Goal: Task Accomplishment & Management: Manage account settings

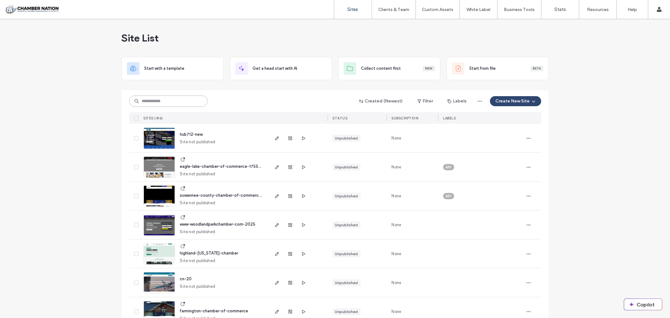
click at [162, 102] on input at bounding box center [168, 101] width 79 height 11
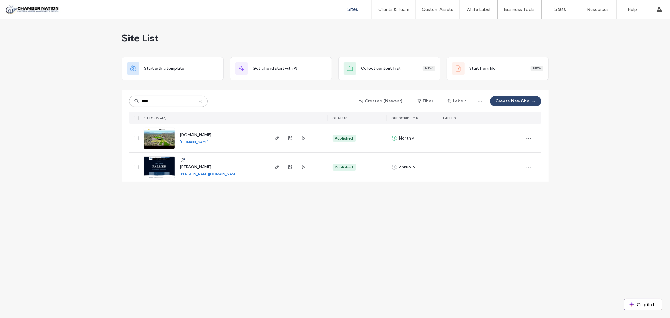
type input "****"
click at [189, 167] on span "palmer" at bounding box center [196, 167] width 32 height 5
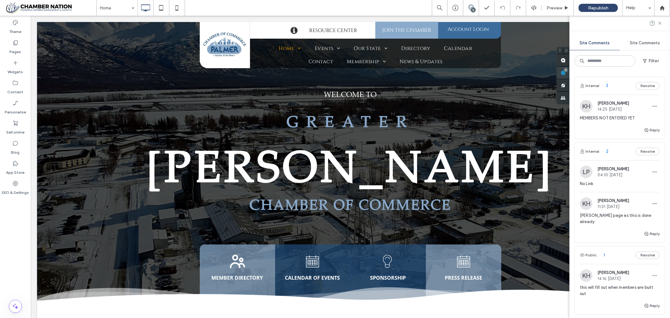
click at [664, 72] on div "Site Comments Site Comments Filter Internal 3 Resolve KH Kathleen Holton 14:25 …" at bounding box center [620, 167] width 101 height 302
click at [644, 86] on button "Resolve" at bounding box center [648, 86] width 24 height 8
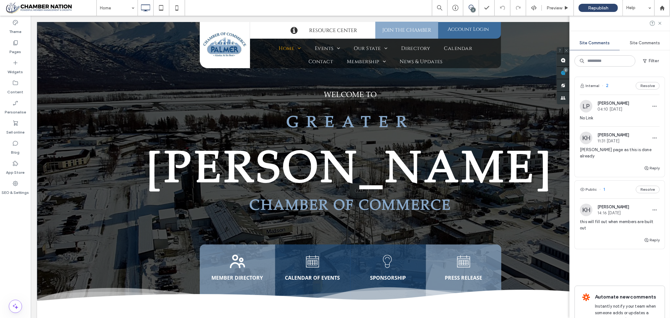
click at [610, 118] on span "No Link" at bounding box center [620, 118] width 80 height 6
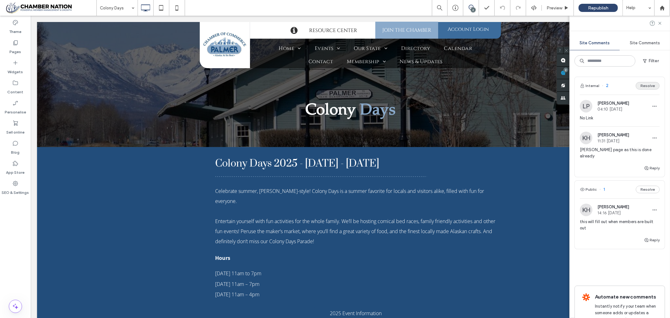
click at [639, 85] on button "Resolve" at bounding box center [648, 86] width 24 height 8
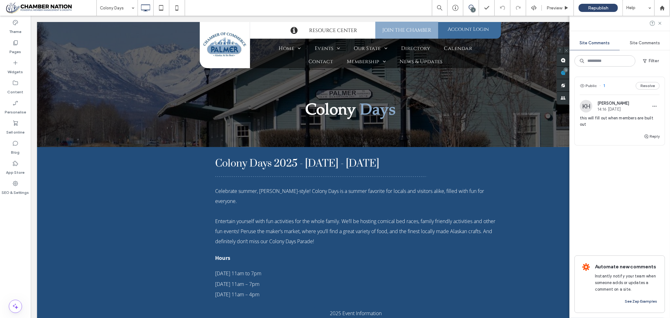
click at [614, 118] on span "this will fill out when members are built out" at bounding box center [620, 121] width 80 height 13
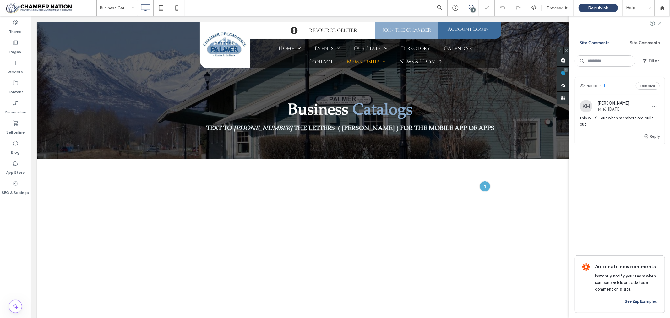
scroll to position [57, 0]
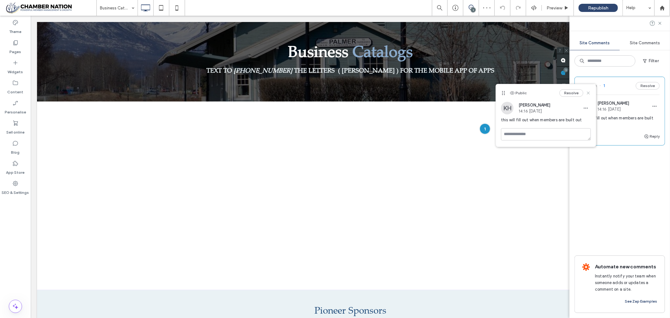
click at [589, 90] on icon at bounding box center [588, 92] width 5 height 5
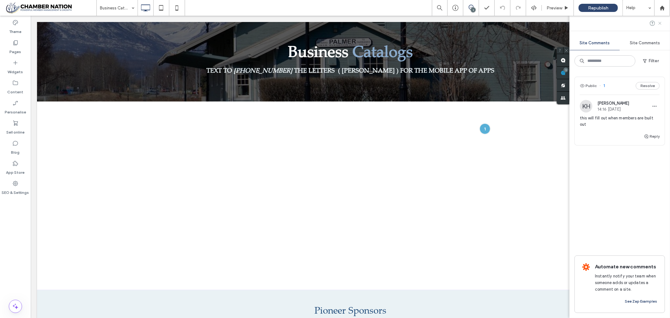
click at [661, 21] on icon at bounding box center [660, 23] width 5 height 5
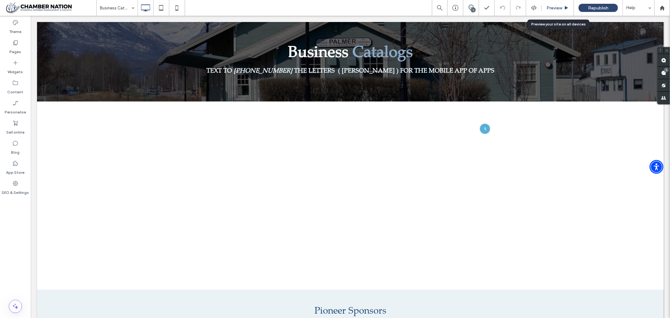
click at [554, 8] on span "Preview" at bounding box center [555, 7] width 16 height 5
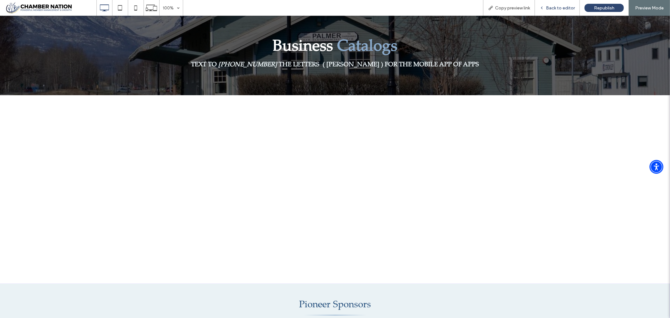
click at [555, 9] on span "Back to editor" at bounding box center [560, 7] width 29 height 5
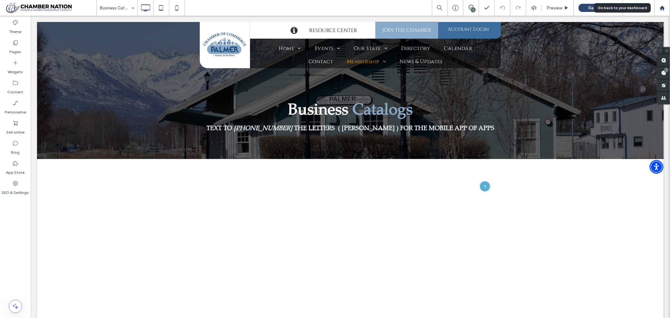
click at [664, 8] on icon at bounding box center [662, 7] width 5 height 5
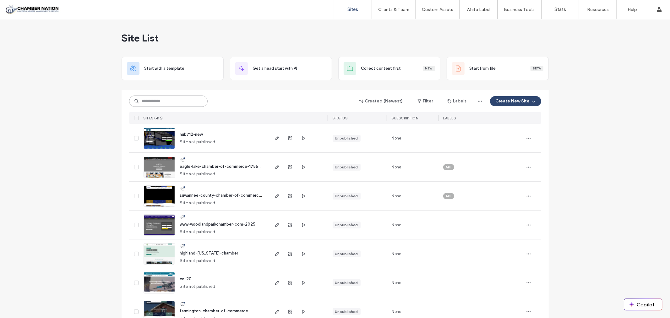
click at [194, 102] on input at bounding box center [168, 101] width 79 height 11
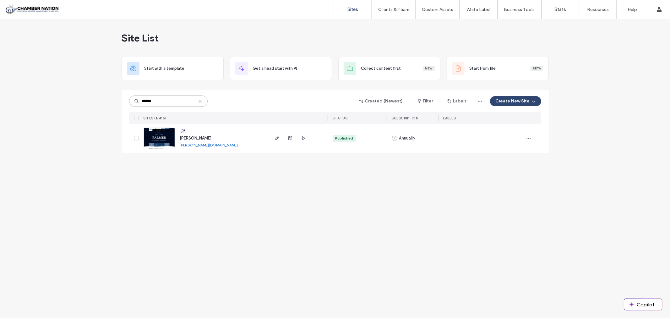
type input "******"
click at [186, 137] on span "palmer" at bounding box center [196, 138] width 32 height 5
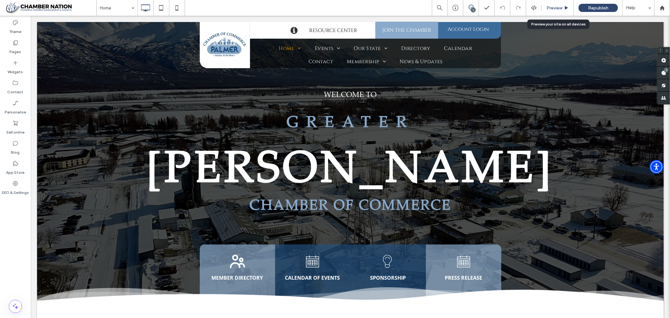
click at [552, 6] on span "Preview" at bounding box center [555, 7] width 16 height 5
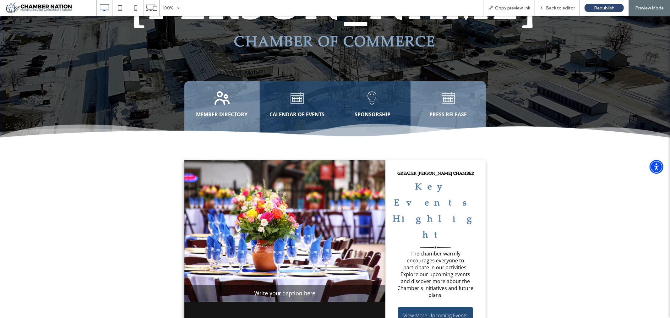
scroll to position [174, 0]
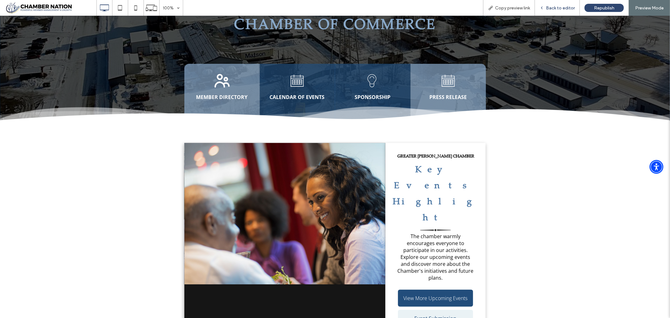
drag, startPoint x: 564, startPoint y: 7, endPoint x: 555, endPoint y: 39, distance: 33.8
click at [564, 7] on span "Back to editor" at bounding box center [560, 7] width 29 height 5
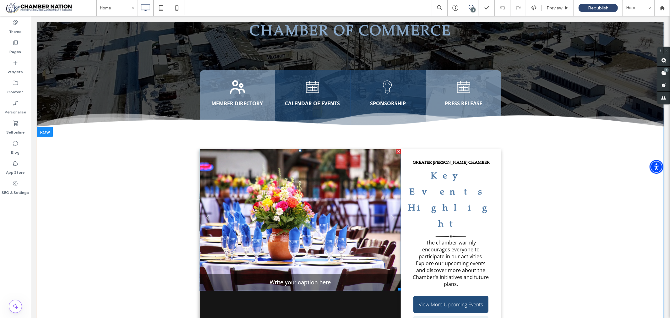
click at [322, 189] on link at bounding box center [300, 219] width 201 height 141
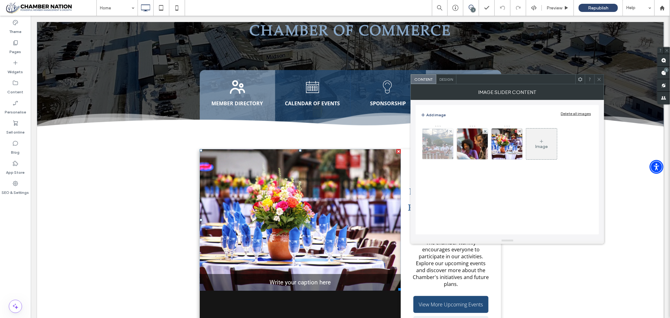
click at [444, 145] on img at bounding box center [438, 144] width 50 height 30
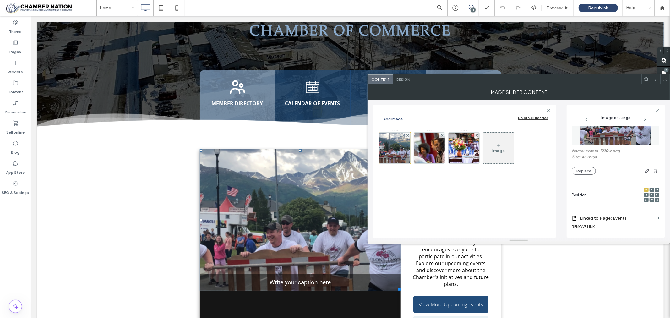
scroll to position [70, 0]
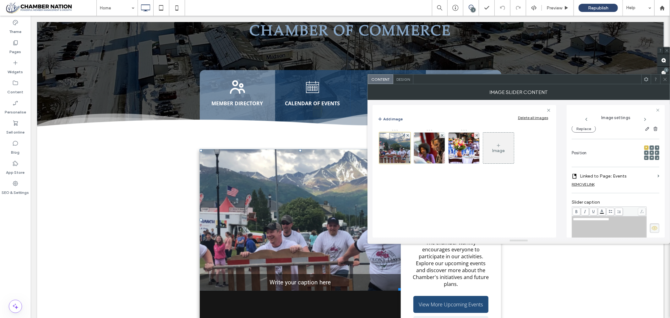
click at [620, 177] on label "Linked to Page: Events" at bounding box center [617, 176] width 75 height 12
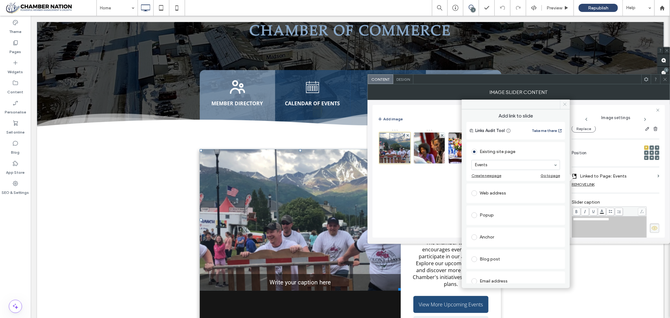
click at [567, 106] on icon at bounding box center [565, 104] width 5 height 5
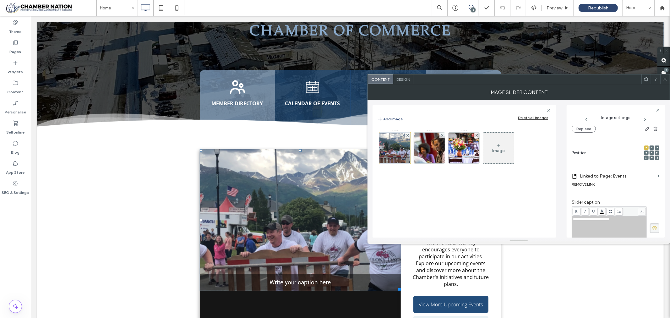
click at [664, 79] on icon at bounding box center [665, 79] width 5 height 5
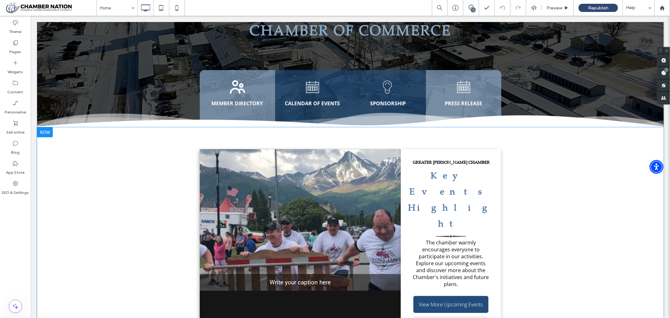
click at [406, 200] on div "GREATER PALMER CHAMBER Key Events Highlight The chamber warmly encourages every…" at bounding box center [451, 244] width 101 height 190
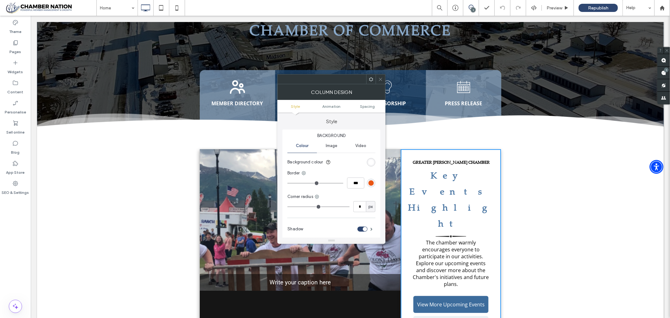
click at [448, 298] on span "View More Upcoming Events" at bounding box center [451, 304] width 72 height 13
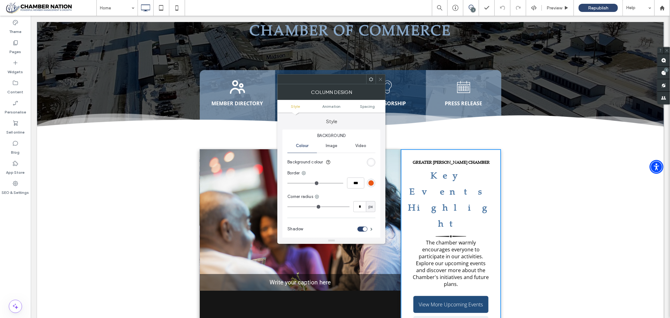
click at [380, 77] on icon at bounding box center [380, 79] width 5 height 5
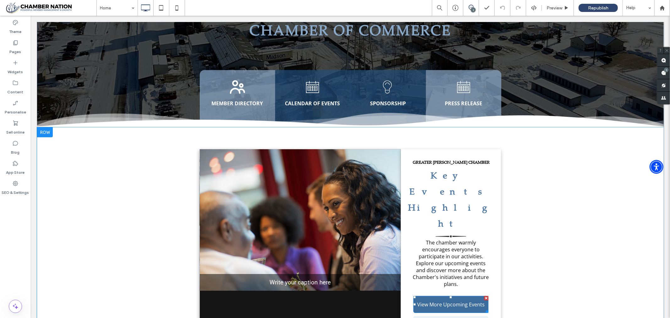
click at [431, 298] on span "View More Upcoming Events" at bounding box center [451, 304] width 72 height 13
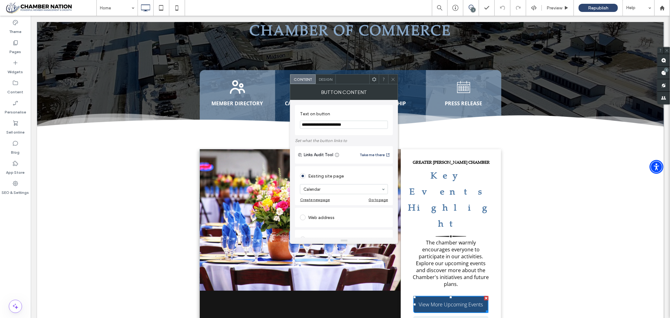
click at [393, 80] on icon at bounding box center [393, 79] width 5 height 5
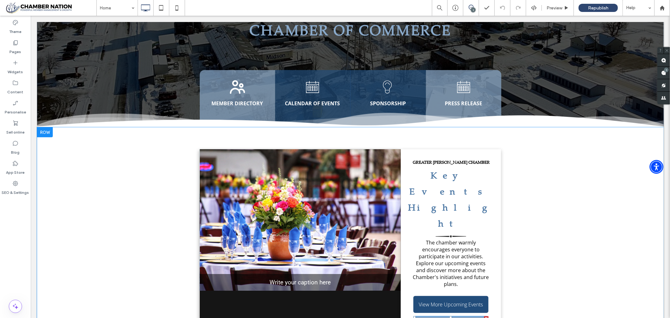
click at [443, 318] on span "Event Submission" at bounding box center [450, 324] width 47 height 13
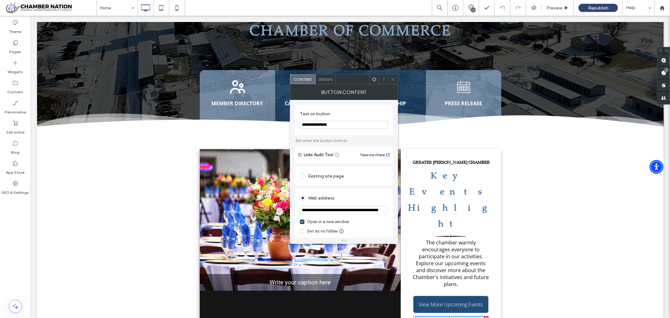
click at [364, 211] on input "**********" at bounding box center [344, 210] width 88 height 8
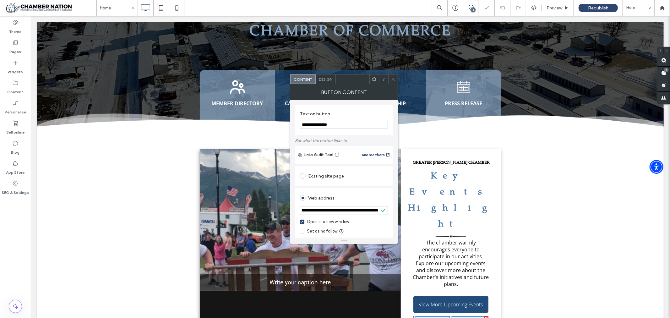
scroll to position [0, 0]
click at [393, 80] on icon at bounding box center [393, 79] width 5 height 5
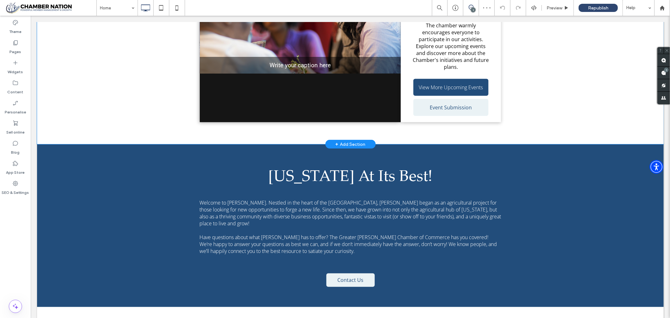
scroll to position [419, 0]
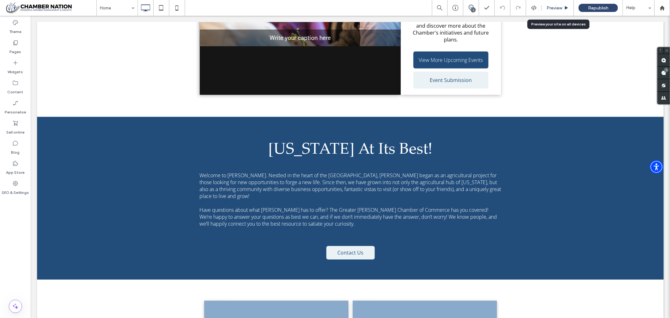
click at [548, 5] on span "Preview" at bounding box center [555, 7] width 16 height 5
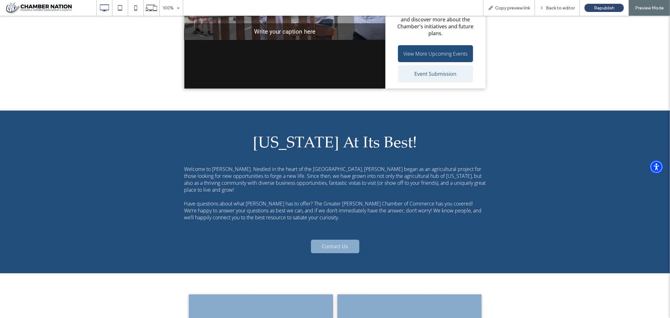
click at [324, 243] on span "Contact Us" at bounding box center [335, 246] width 26 height 7
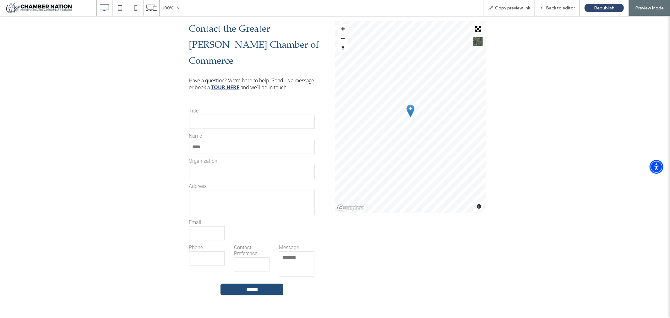
scroll to position [105, 0]
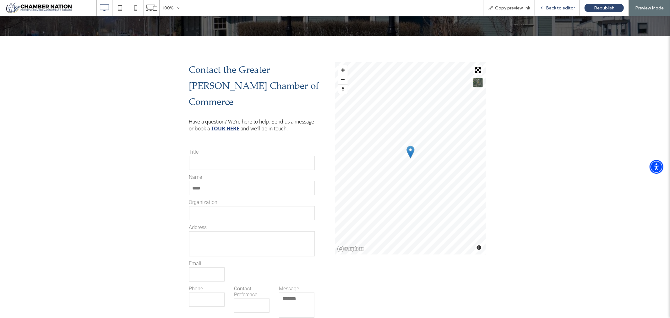
click at [554, 6] on span "Back to editor" at bounding box center [560, 7] width 29 height 5
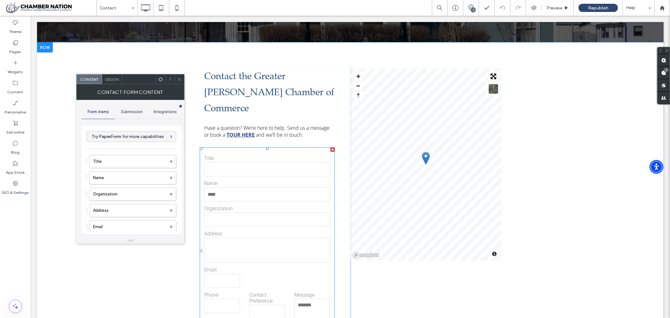
type input "******"
click at [132, 111] on span "Submission" at bounding box center [132, 111] width 22 height 5
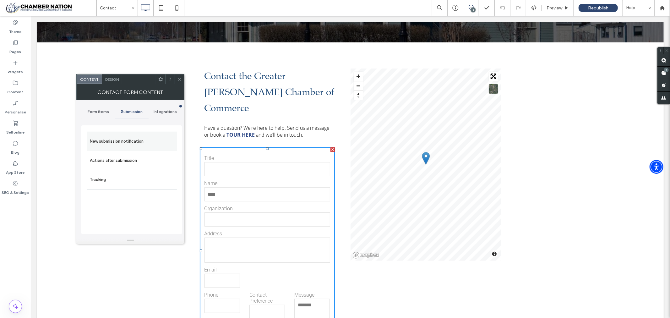
click at [128, 145] on label "New submission notification" at bounding box center [132, 141] width 84 height 13
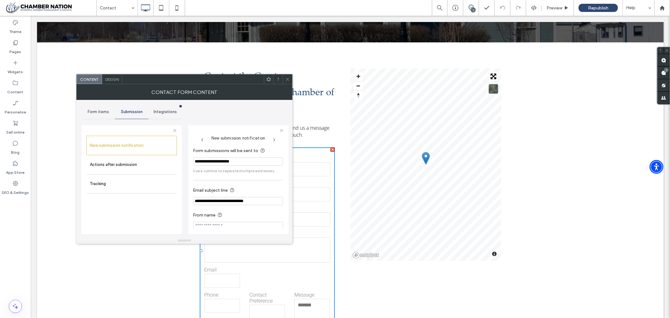
click at [290, 75] on span at bounding box center [287, 78] width 5 height 9
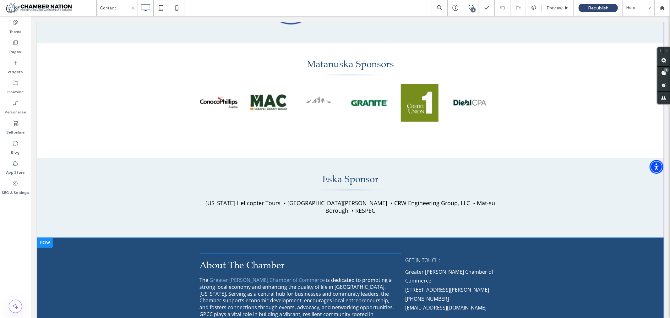
scroll to position [4, 0]
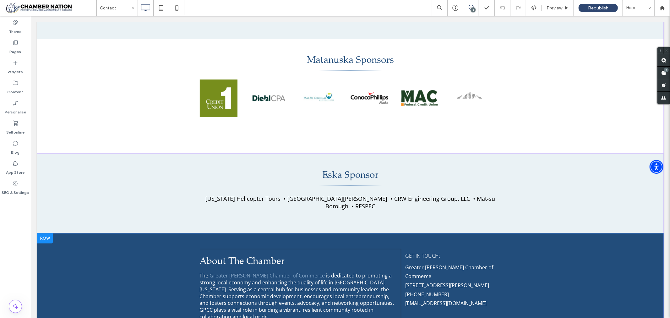
drag, startPoint x: 397, startPoint y: 285, endPoint x: 461, endPoint y: 298, distance: 65.2
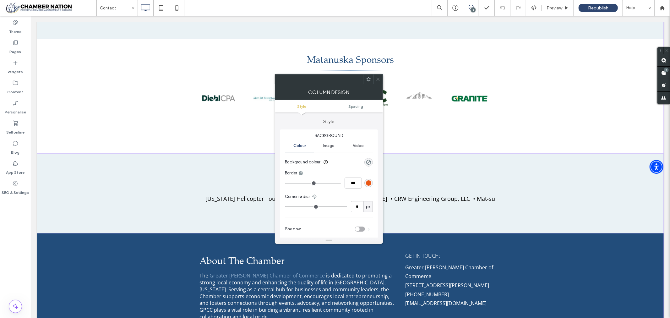
click at [556, 253] on div "About The Chamber The Greater Palmer Chamber of Commerce is dedicated to promot…" at bounding box center [350, 300] width 627 height 135
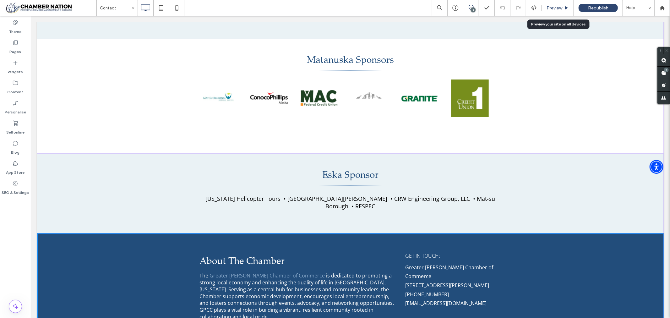
drag, startPoint x: 558, startPoint y: 7, endPoint x: 500, endPoint y: 21, distance: 59.1
click at [558, 7] on span "Preview" at bounding box center [555, 7] width 16 height 5
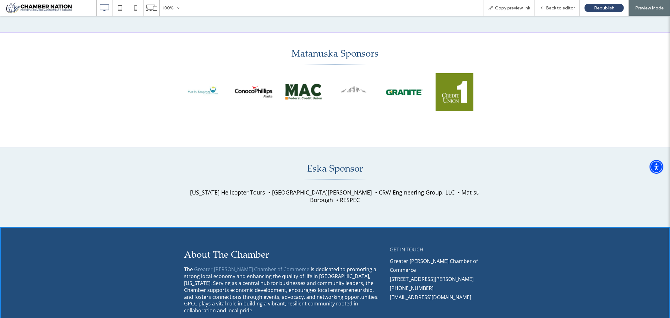
scroll to position [707, 0]
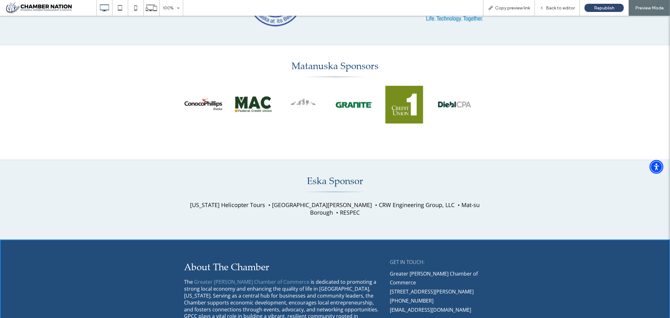
drag, startPoint x: 382, startPoint y: 291, endPoint x: 483, endPoint y: 298, distance: 101.8
click at [483, 298] on div "About The Chamber The Greater Palmer Chamber of Commerce is dedicated to promot…" at bounding box center [335, 306] width 670 height 135
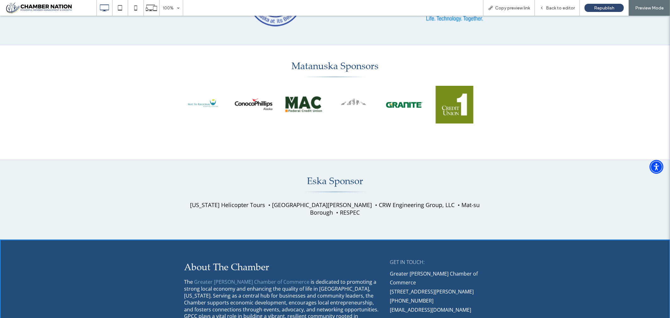
click at [575, 284] on div "About The Chamber The Greater Palmer Chamber of Commerce is dedicated to promot…" at bounding box center [335, 306] width 670 height 135
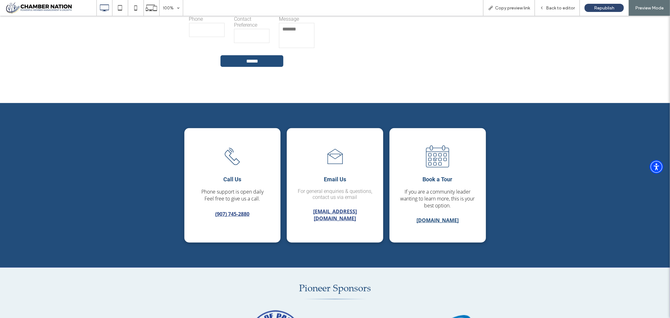
scroll to position [358, 0]
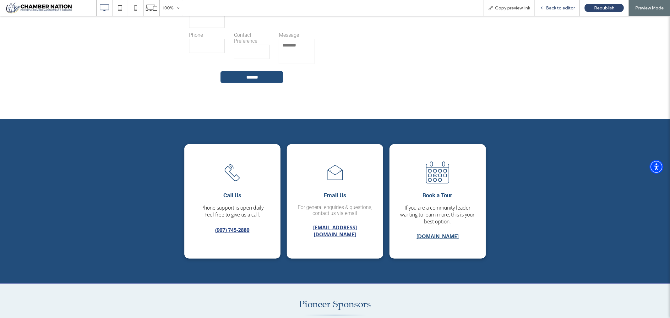
click at [554, 7] on span "Back to editor" at bounding box center [560, 7] width 29 height 5
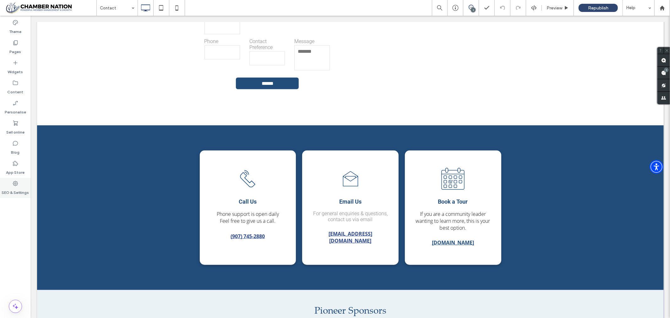
click at [14, 183] on icon at bounding box center [15, 183] width 6 height 6
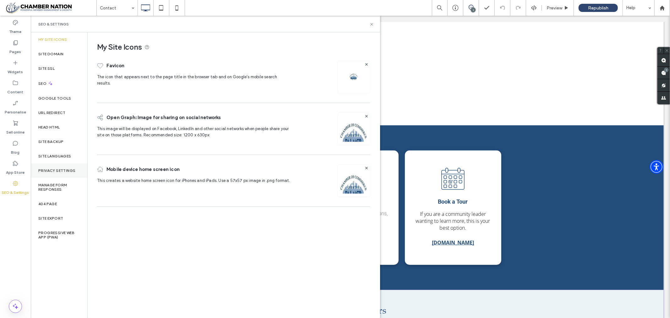
click at [60, 170] on label "Privacy Settings" at bounding box center [56, 170] width 37 height 4
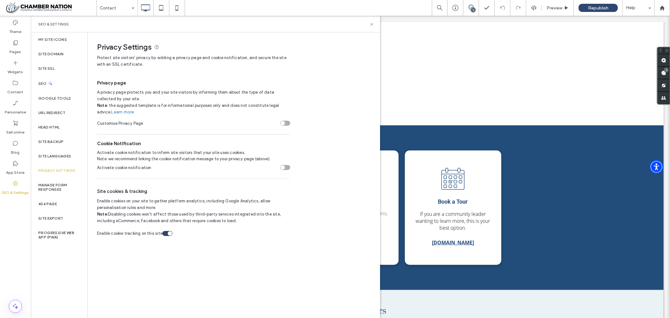
click at [288, 126] on div "toggle" at bounding box center [285, 123] width 10 height 5
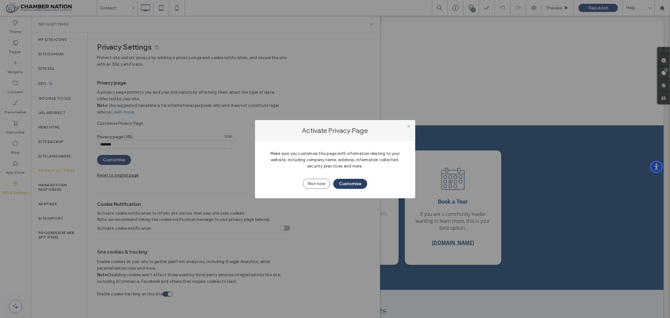
click at [354, 182] on button "Customise" at bounding box center [350, 184] width 34 height 10
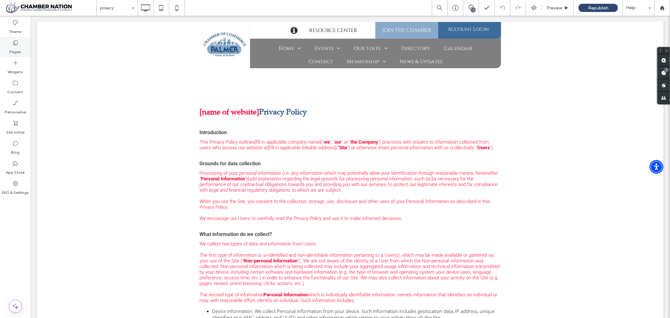
click at [16, 41] on icon at bounding box center [15, 43] width 6 height 6
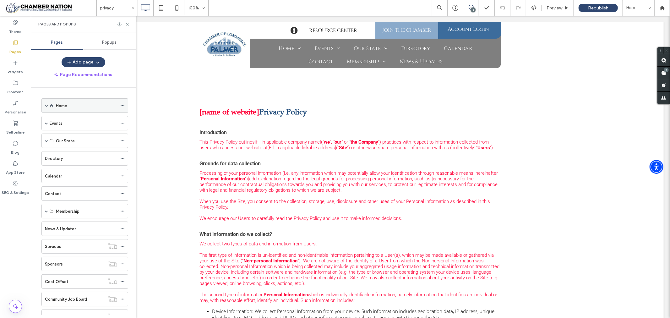
click at [46, 105] on span at bounding box center [46, 105] width 3 height 3
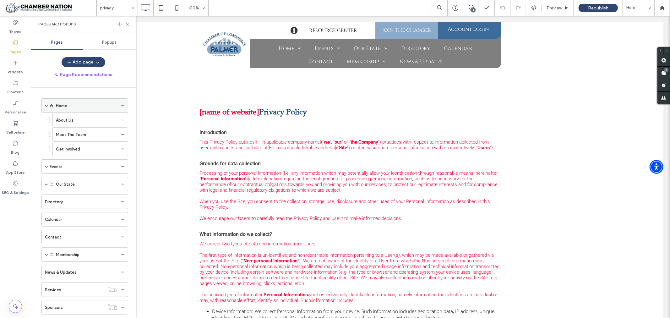
click at [46, 105] on span at bounding box center [46, 105] width 3 height 3
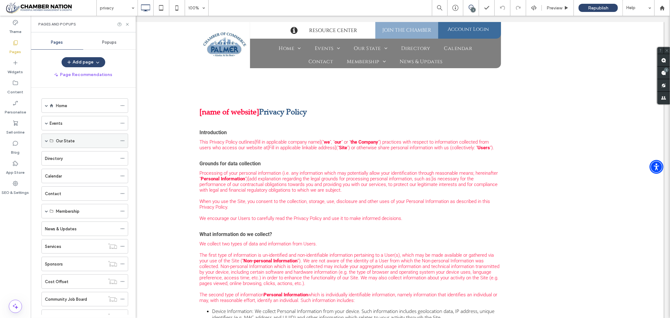
click at [45, 140] on span at bounding box center [46, 140] width 3 height 3
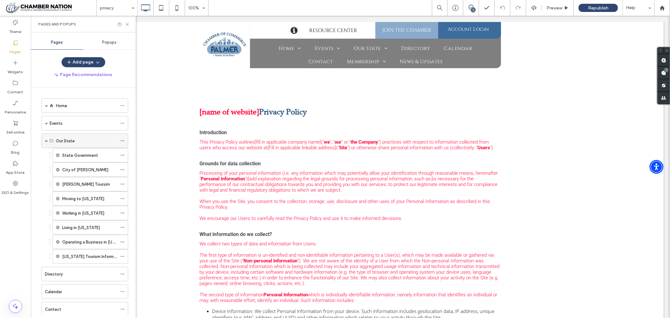
click at [45, 140] on span at bounding box center [46, 140] width 3 height 3
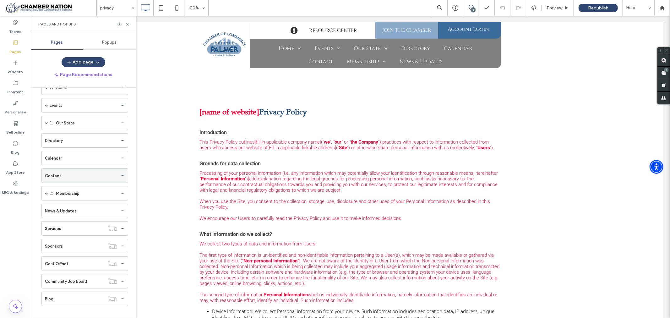
scroll to position [25, 0]
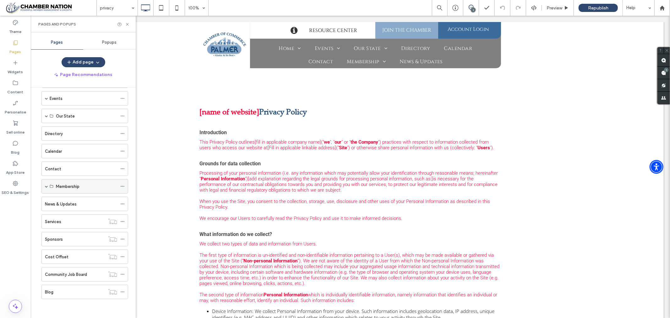
click at [46, 185] on span at bounding box center [46, 186] width 3 height 3
click at [46, 184] on span at bounding box center [46, 185] width 3 height 3
click at [52, 203] on label "News & Updates" at bounding box center [61, 204] width 32 height 11
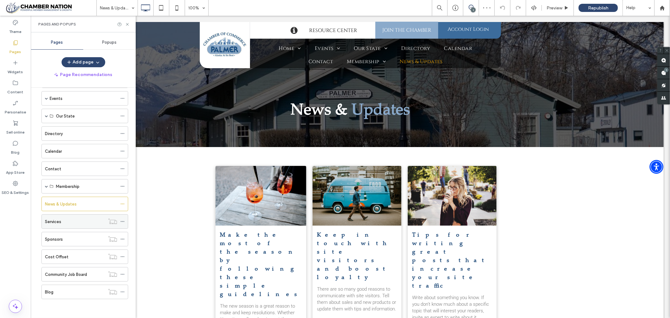
click at [55, 222] on label "Services" at bounding box center [53, 221] width 16 height 11
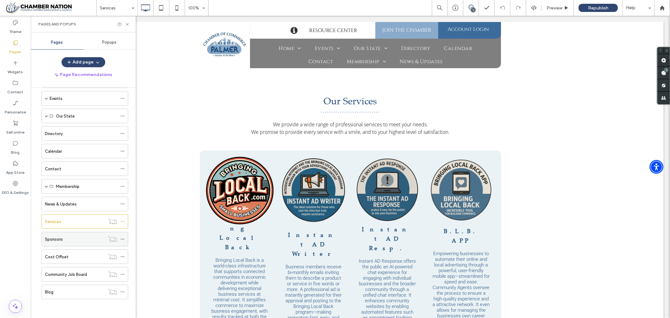
click at [57, 240] on label "Sponsors" at bounding box center [54, 239] width 18 height 11
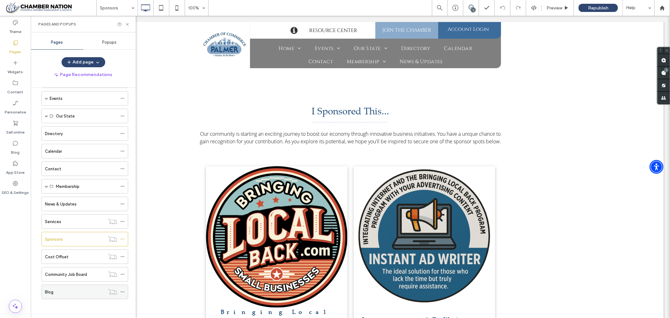
click at [48, 292] on label "Blog" at bounding box center [49, 292] width 8 height 11
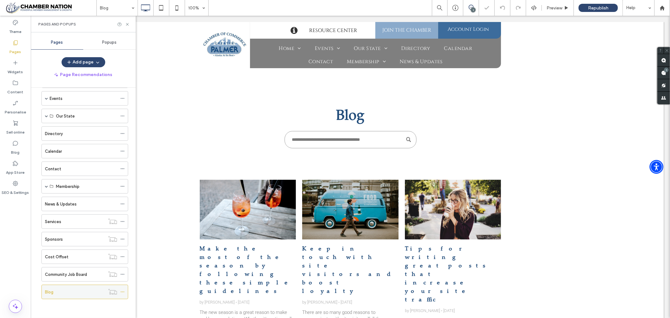
click at [48, 292] on label "Blog" at bounding box center [49, 292] width 8 height 11
click at [52, 220] on label "Services" at bounding box center [53, 221] width 16 height 11
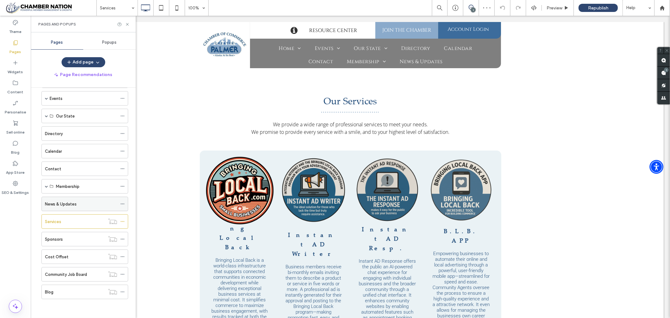
click at [53, 205] on label "News & Updates" at bounding box center [61, 204] width 32 height 11
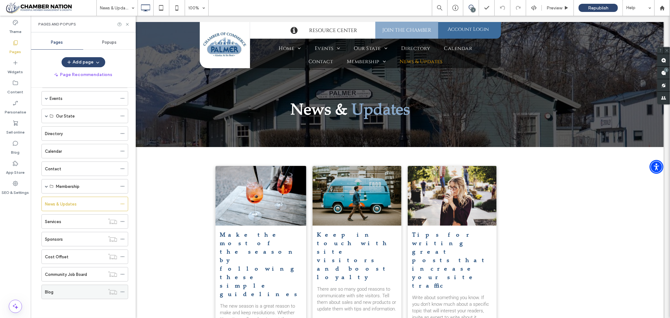
click at [47, 292] on label "Blog" at bounding box center [49, 292] width 8 height 11
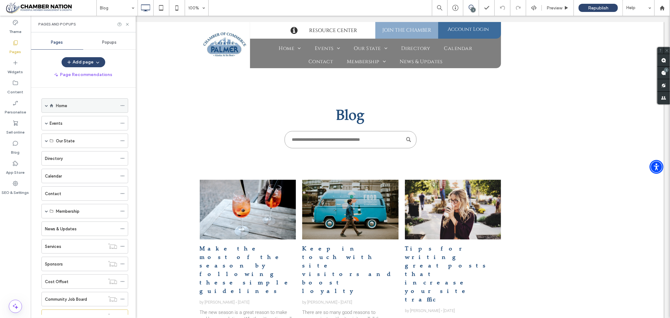
click at [60, 107] on label "Home" at bounding box center [61, 105] width 11 height 11
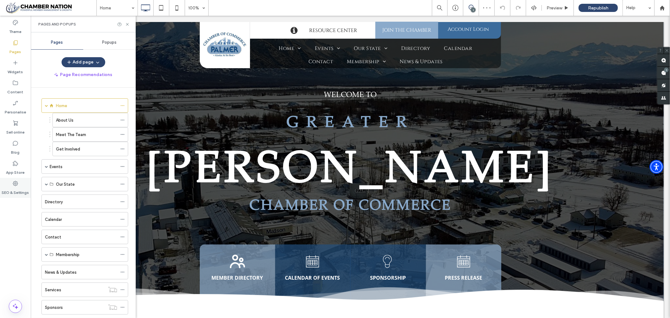
click at [14, 186] on icon at bounding box center [15, 183] width 6 height 6
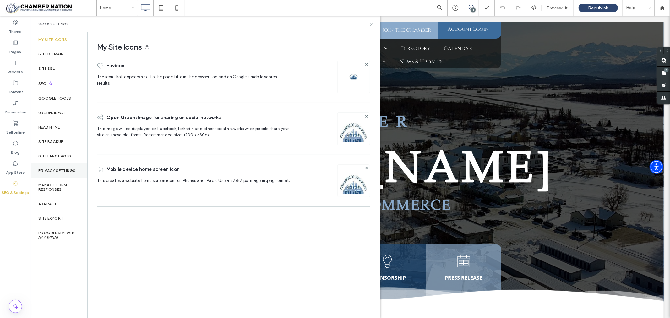
click at [50, 170] on label "Privacy Settings" at bounding box center [56, 170] width 37 height 4
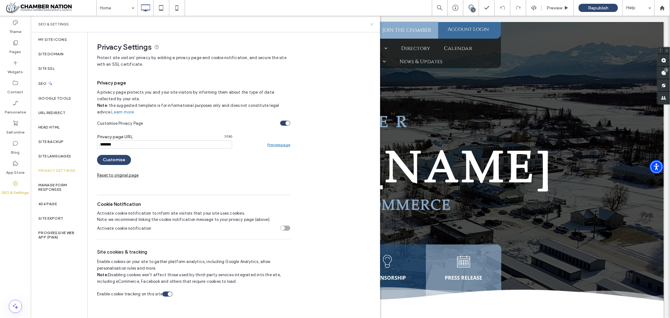
click at [372, 24] on use at bounding box center [371, 24] width 3 height 3
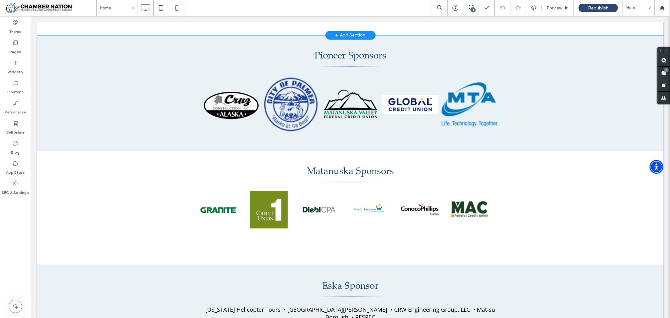
scroll to position [1341, 0]
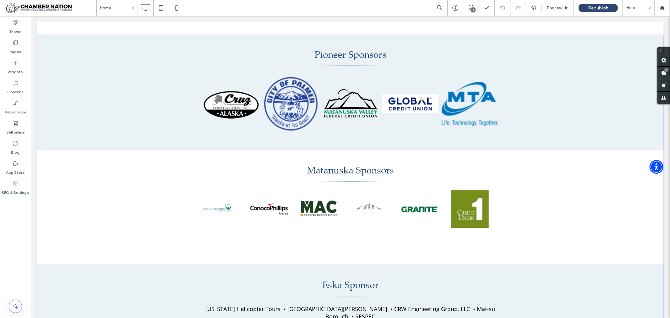
type input "*********"
type input "**"
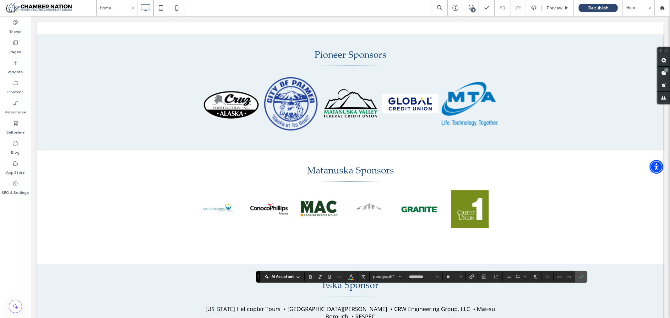
click at [584, 277] on use "Confirm" at bounding box center [581, 277] width 5 height 4
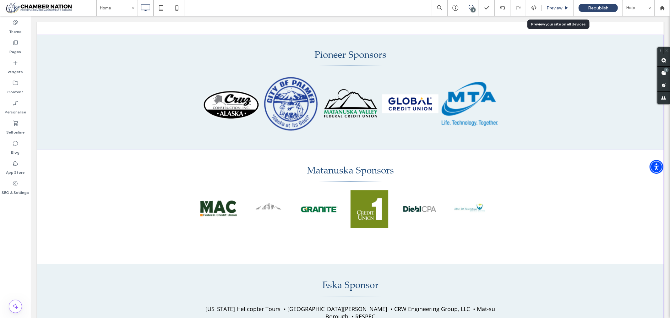
click at [553, 6] on span "Preview" at bounding box center [555, 7] width 16 height 5
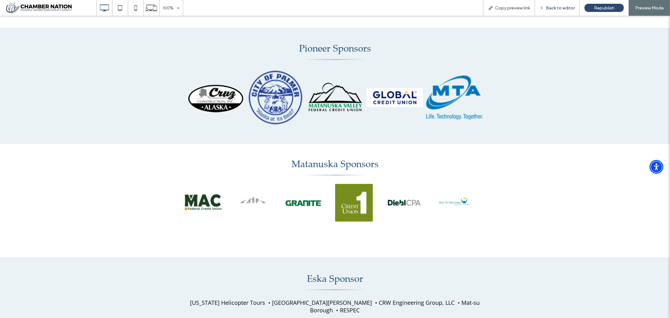
scroll to position [1328, 0]
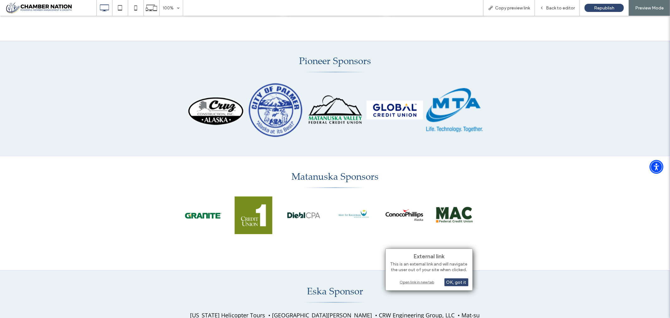
click at [419, 283] on div "Open link in new tab" at bounding box center [429, 282] width 79 height 7
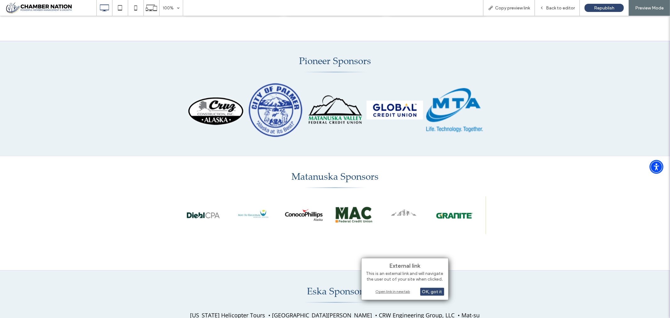
click at [395, 291] on div "Open link in new tab" at bounding box center [405, 291] width 79 height 7
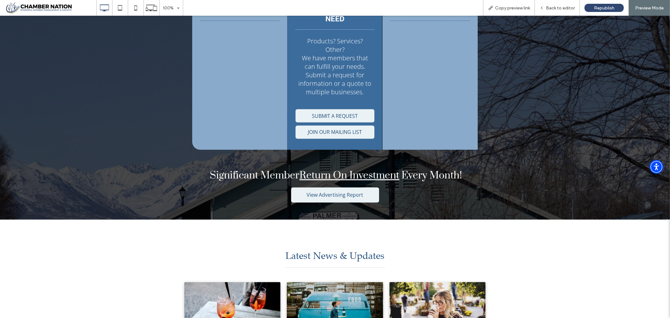
scroll to position [840, 0]
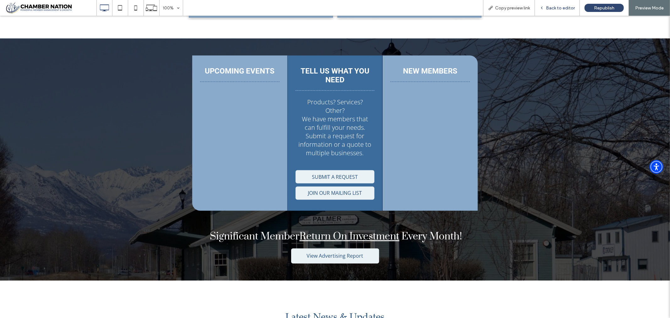
click at [556, 8] on span "Back to editor" at bounding box center [560, 7] width 29 height 5
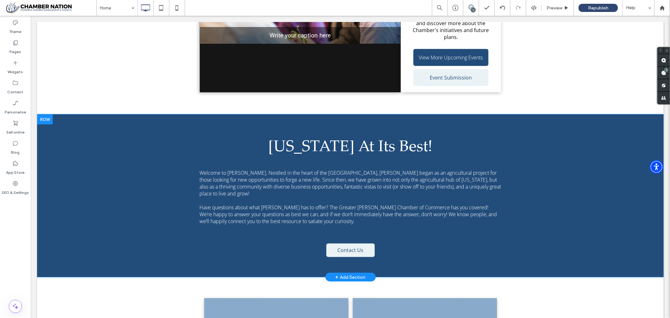
scroll to position [420, 0]
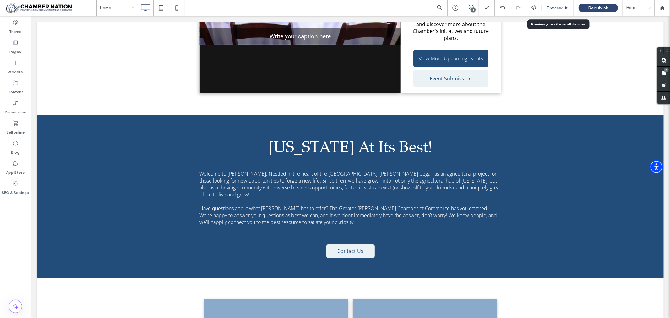
click at [556, 9] on span "Preview" at bounding box center [555, 7] width 16 height 5
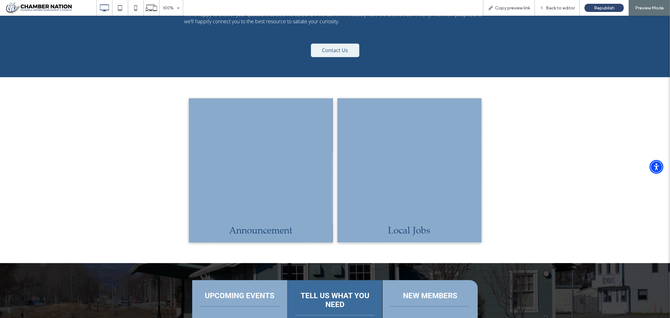
scroll to position [558, 0]
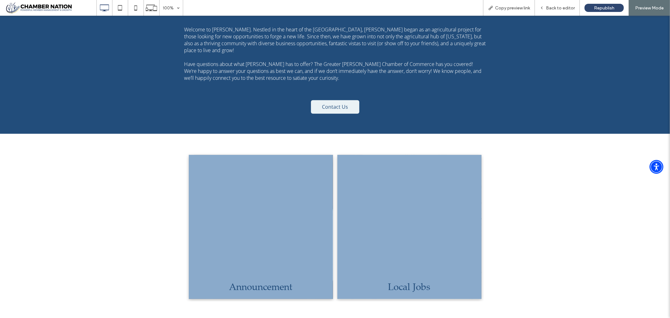
click at [406, 155] on link at bounding box center [409, 227] width 144 height 144
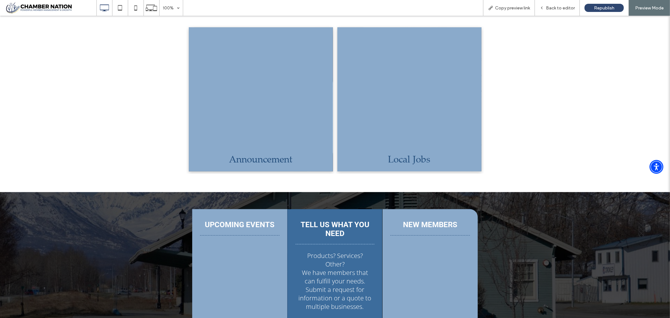
scroll to position [698, 0]
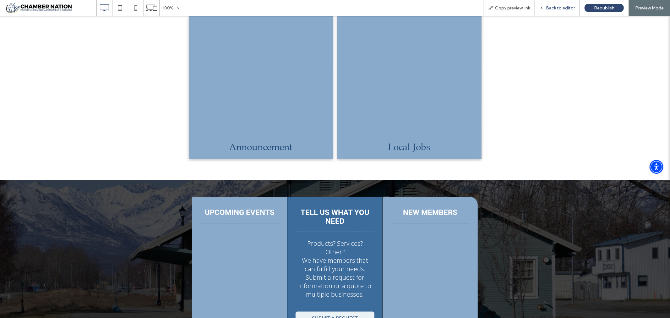
click at [553, 7] on span "Back to editor" at bounding box center [560, 7] width 29 height 5
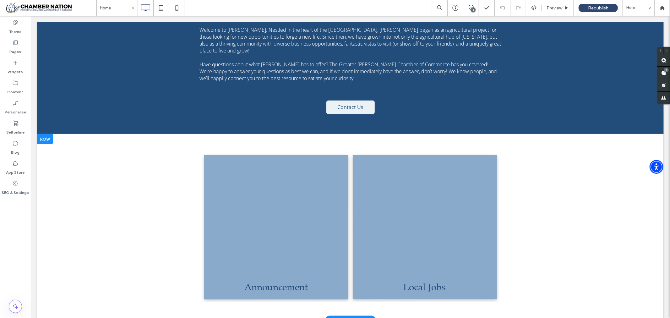
scroll to position [558, 0]
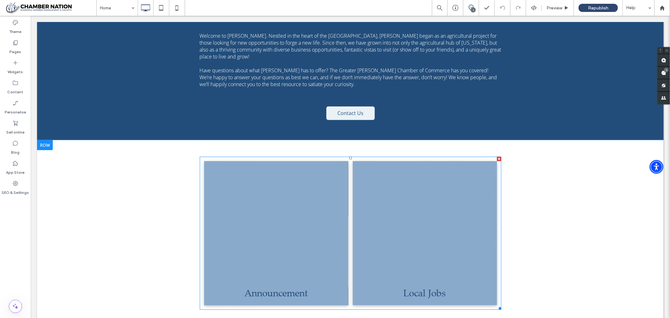
click at [272, 161] on link at bounding box center [276, 233] width 144 height 144
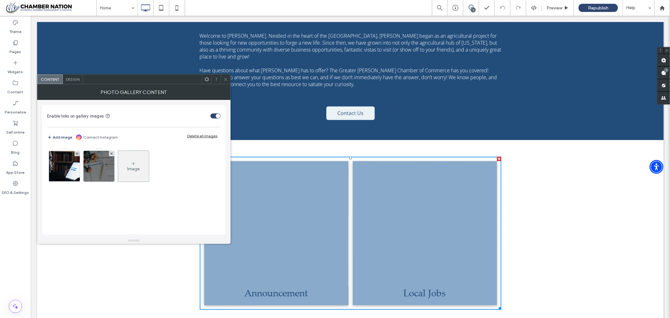
click at [226, 80] on icon at bounding box center [225, 79] width 5 height 5
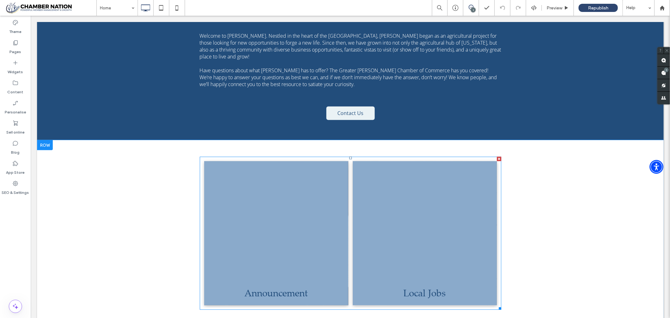
click at [265, 161] on link at bounding box center [276, 233] width 144 height 144
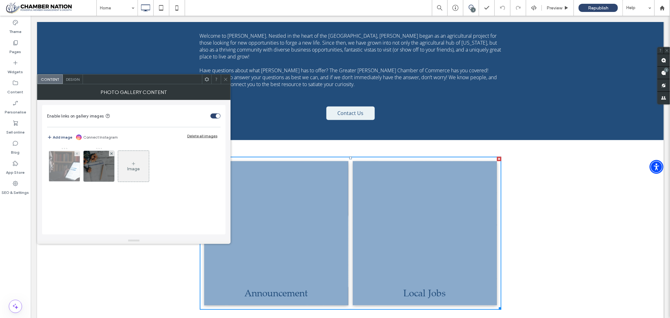
click at [65, 165] on img at bounding box center [64, 166] width 50 height 30
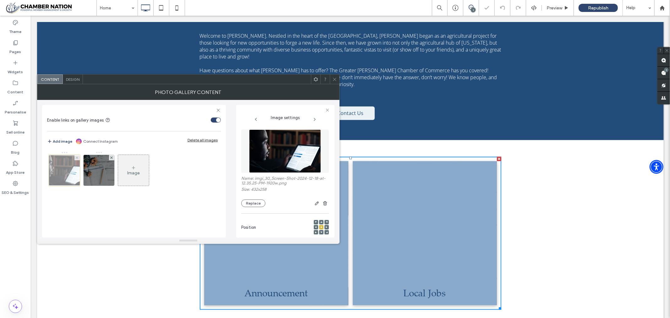
scroll to position [0, 0]
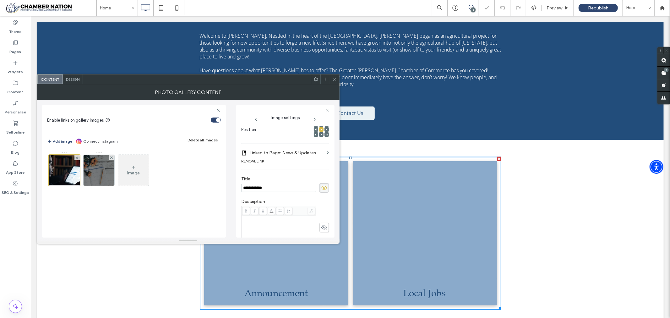
click at [319, 154] on label "Linked to Page: News & Updates" at bounding box center [286, 153] width 75 height 12
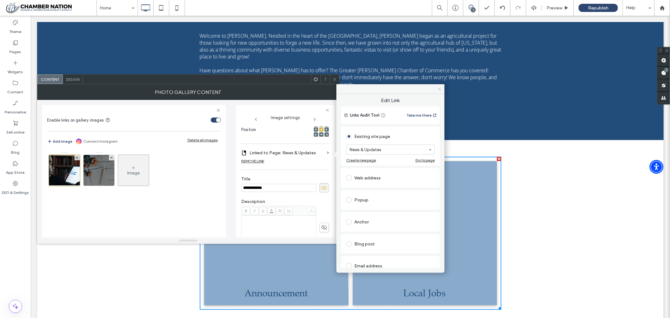
click at [442, 89] on icon at bounding box center [439, 89] width 5 height 5
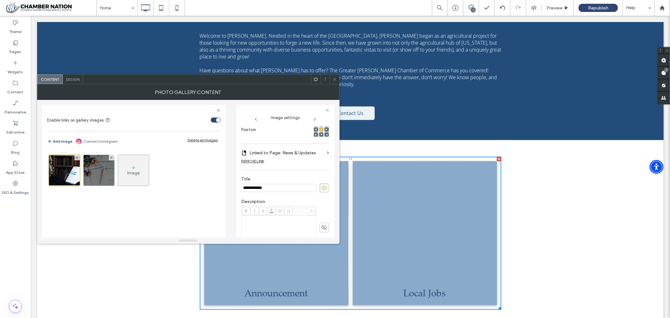
scroll to position [133, 0]
click at [72, 77] on span "Design" at bounding box center [73, 79] width 14 height 5
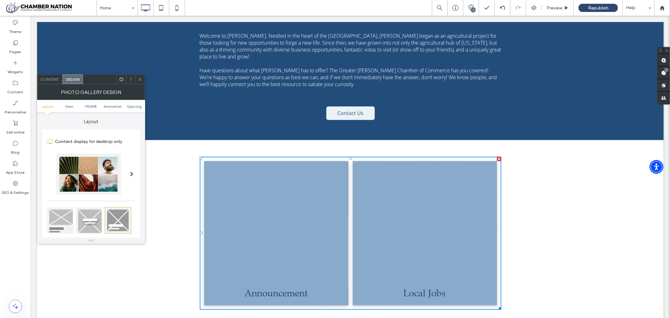
click at [140, 78] on icon at bounding box center [140, 79] width 5 height 5
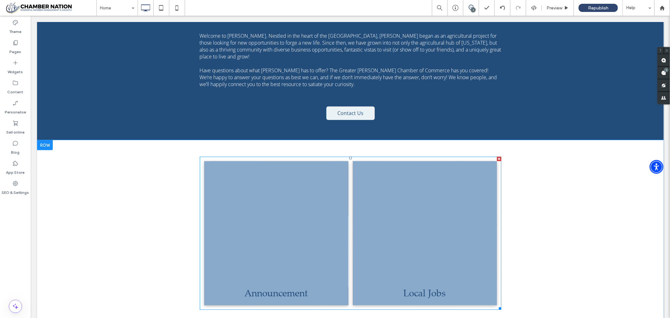
click at [413, 161] on link at bounding box center [425, 233] width 144 height 144
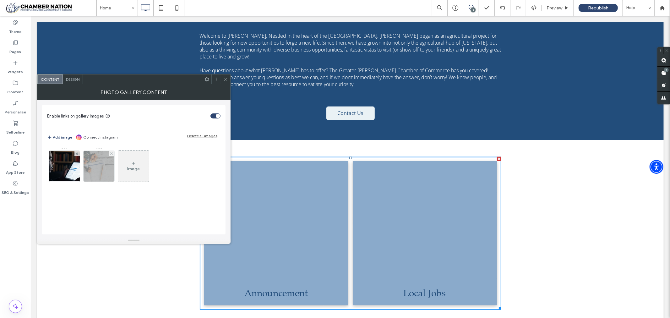
click at [96, 161] on img at bounding box center [99, 166] width 38 height 31
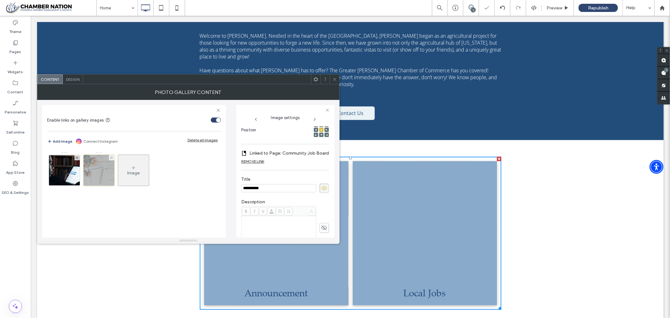
scroll to position [0, 0]
click at [63, 139] on button "Add image" at bounding box center [59, 142] width 25 height 8
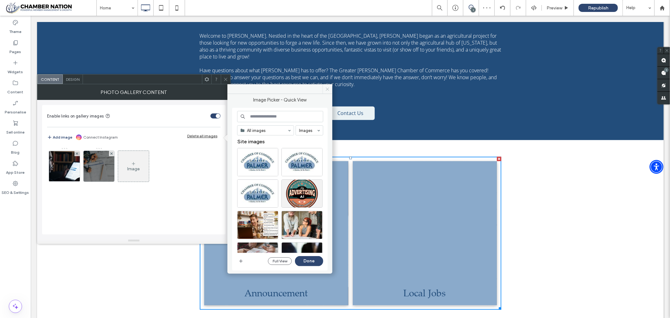
click at [329, 90] on icon at bounding box center [327, 89] width 5 height 5
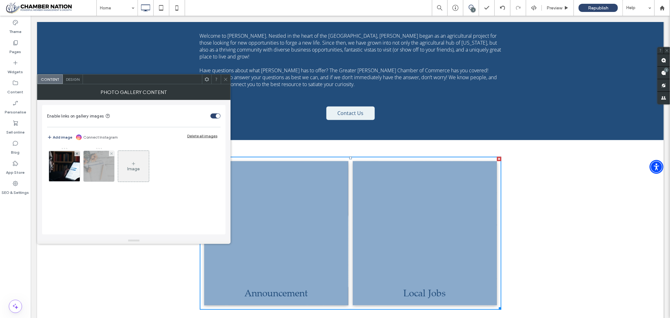
click at [107, 165] on img at bounding box center [99, 166] width 38 height 31
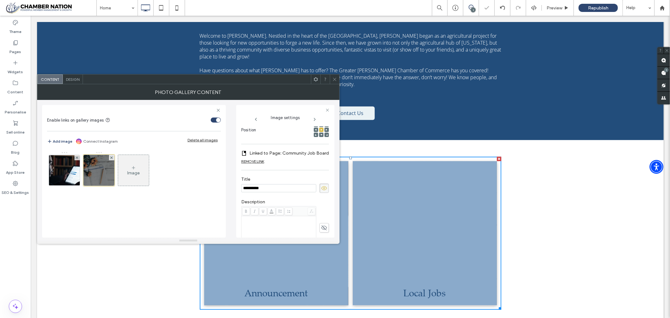
click at [336, 80] on icon at bounding box center [334, 79] width 5 height 5
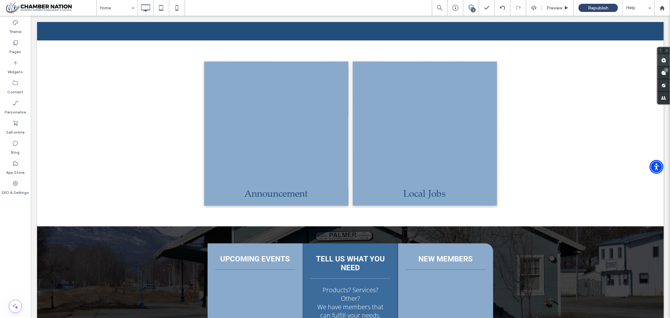
scroll to position [698, 0]
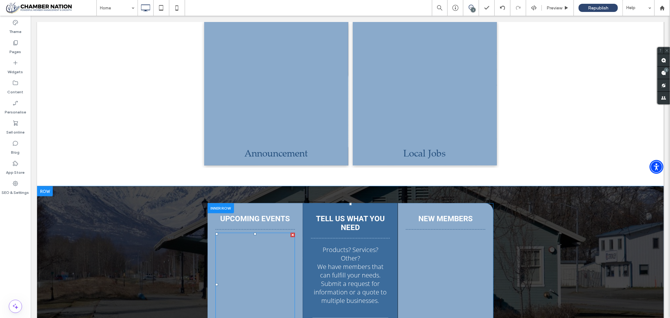
click at [249, 233] on span at bounding box center [254, 285] width 79 height 104
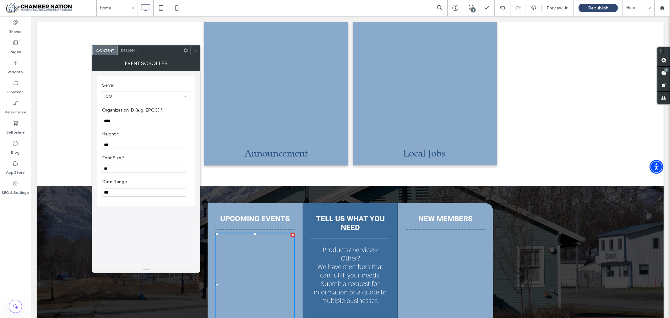
click at [195, 47] on span at bounding box center [195, 50] width 5 height 9
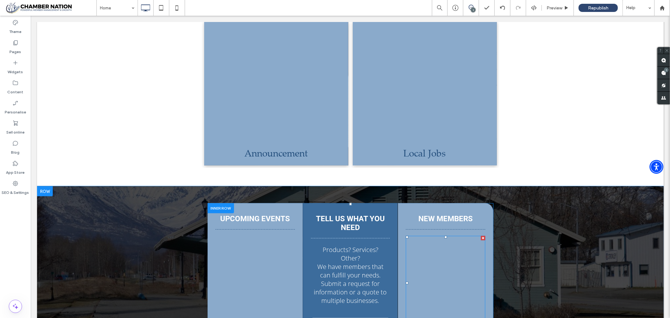
click at [440, 236] on span at bounding box center [445, 283] width 79 height 94
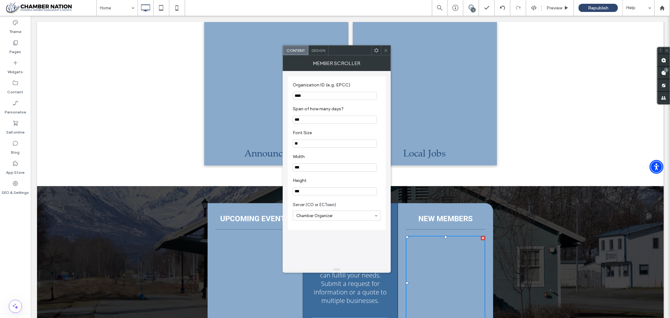
click at [387, 47] on span at bounding box center [386, 50] width 5 height 9
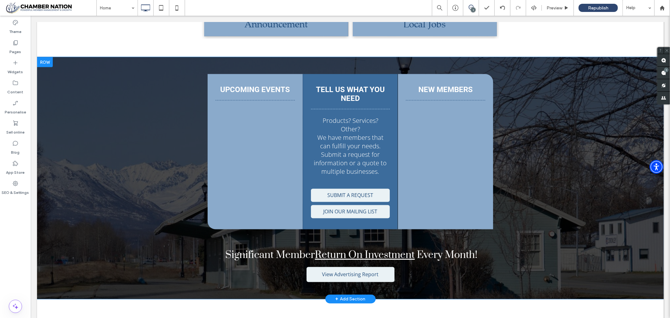
scroll to position [838, 0]
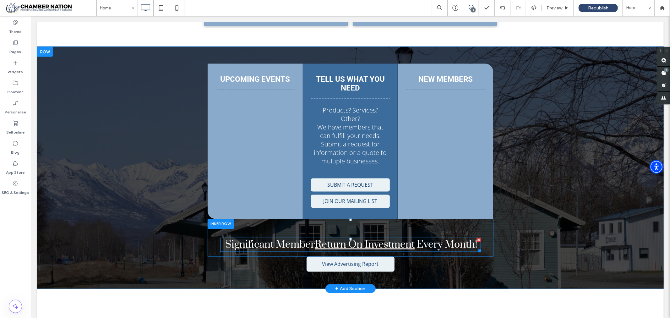
click at [365, 238] on link "Return On Investment" at bounding box center [365, 244] width 100 height 13
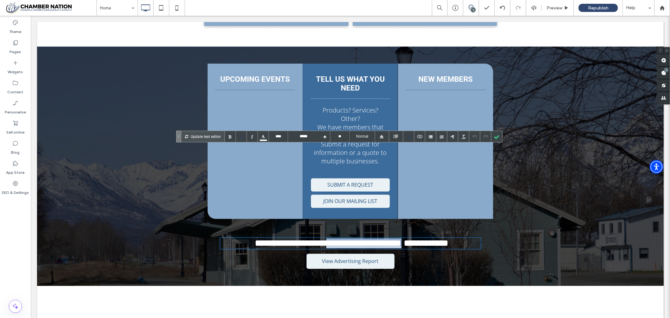
drag, startPoint x: 315, startPoint y: 149, endPoint x: 413, endPoint y: 151, distance: 98.0
click at [401, 238] on link "**********" at bounding box center [363, 242] width 75 height 9
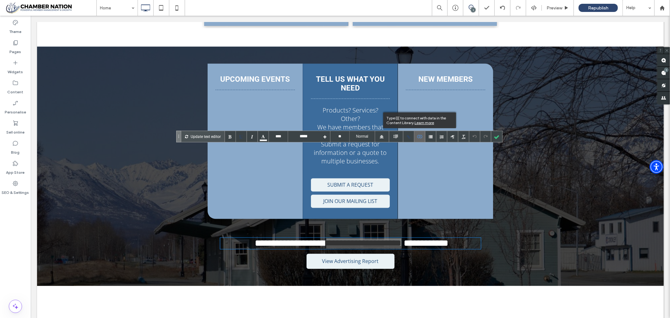
click at [421, 136] on icon at bounding box center [419, 137] width 5 height 4
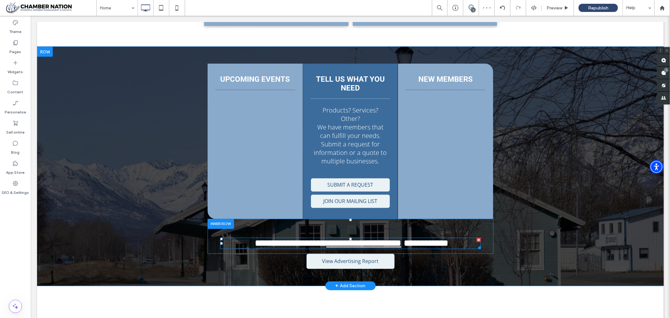
click at [326, 238] on link "**********" at bounding box center [363, 242] width 75 height 9
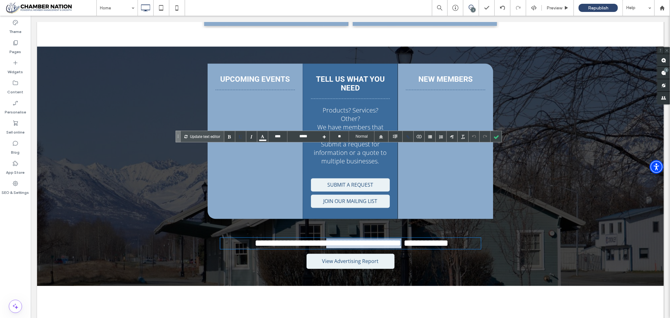
drag, startPoint x: 313, startPoint y: 149, endPoint x: 412, endPoint y: 155, distance: 99.1
click at [401, 238] on link "**********" at bounding box center [363, 242] width 75 height 9
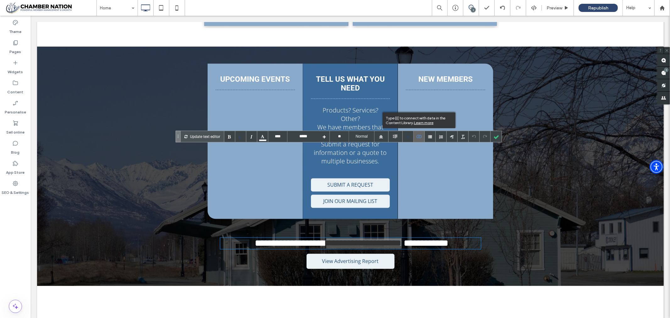
click at [421, 137] on icon at bounding box center [419, 137] width 5 height 4
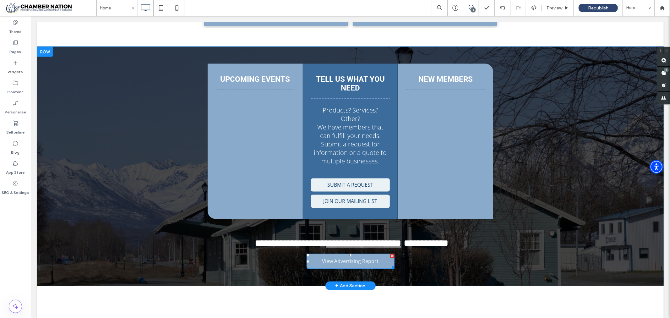
click at [343, 254] on span "View Advertising Report" at bounding box center [350, 260] width 61 height 13
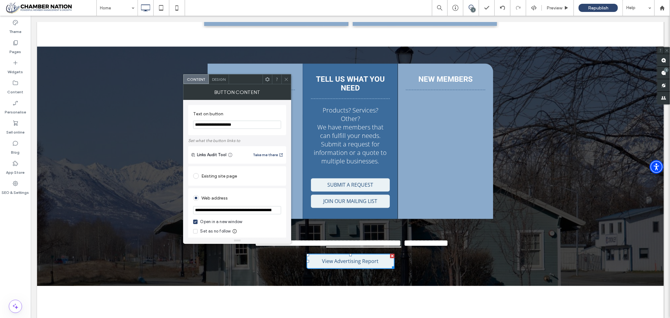
click at [246, 212] on input "**********" at bounding box center [237, 210] width 88 height 8
click at [287, 76] on span at bounding box center [286, 78] width 5 height 9
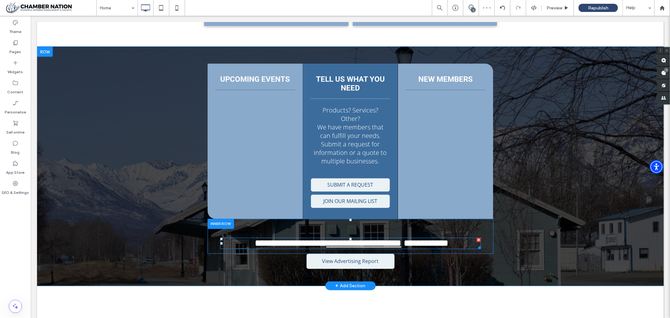
click at [377, 238] on link "**********" at bounding box center [363, 242] width 75 height 9
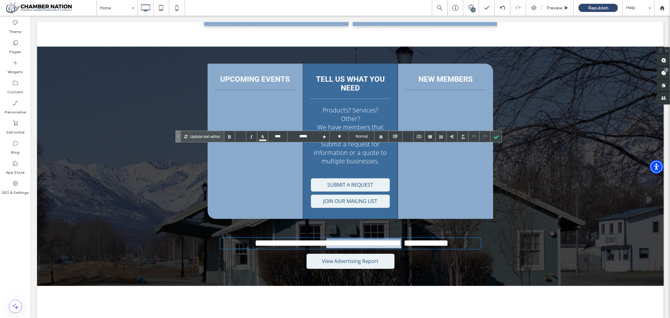
drag, startPoint x: 315, startPoint y: 152, endPoint x: 412, endPoint y: 155, distance: 97.7
click at [401, 238] on link "**********" at bounding box center [363, 242] width 75 height 9
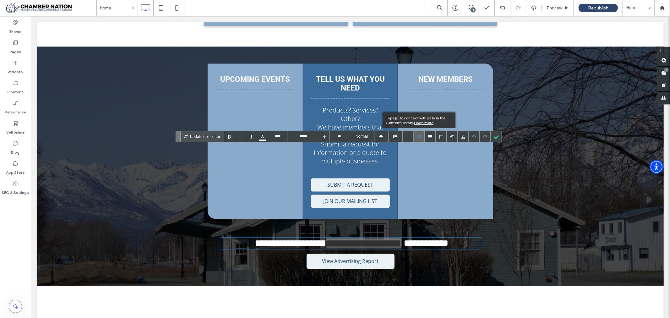
click at [420, 136] on icon at bounding box center [419, 137] width 5 height 4
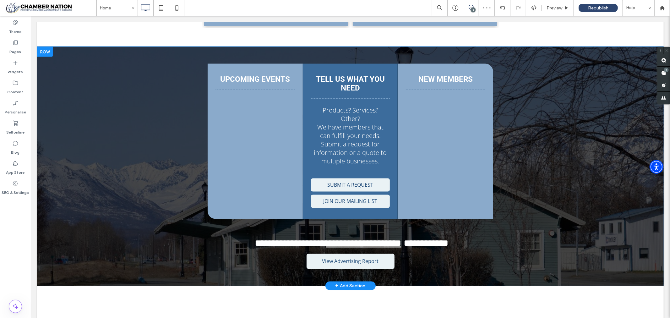
click at [457, 182] on div "**********" at bounding box center [351, 166] width 302 height 221
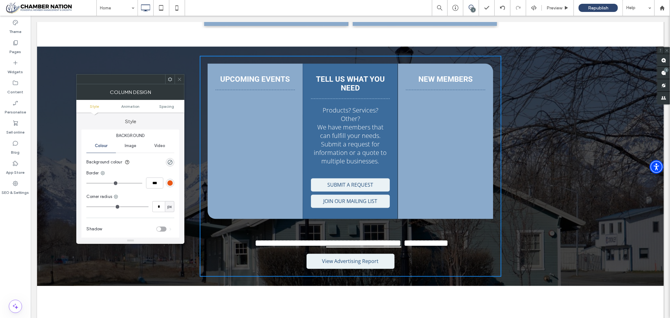
click at [180, 78] on icon at bounding box center [179, 79] width 5 height 5
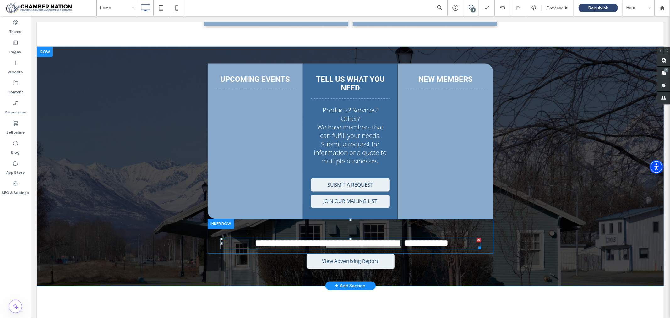
click at [341, 238] on link "**********" at bounding box center [363, 242] width 75 height 9
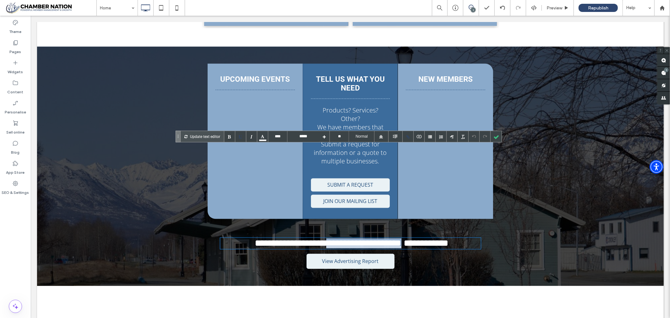
drag, startPoint x: 315, startPoint y: 152, endPoint x: 413, endPoint y: 150, distance: 99.0
click at [404, 238] on font "**********" at bounding box center [365, 242] width 78 height 9
click at [495, 137] on div at bounding box center [496, 136] width 11 height 11
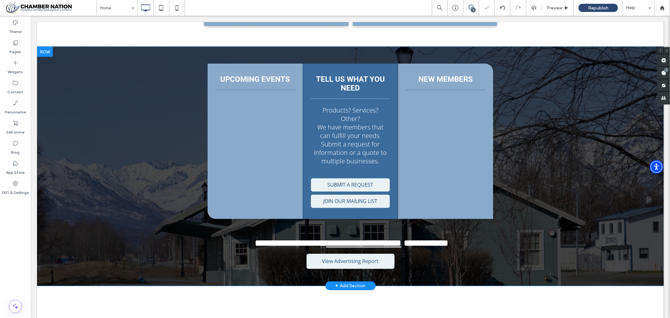
click at [525, 126] on div "**********" at bounding box center [350, 166] width 627 height 239
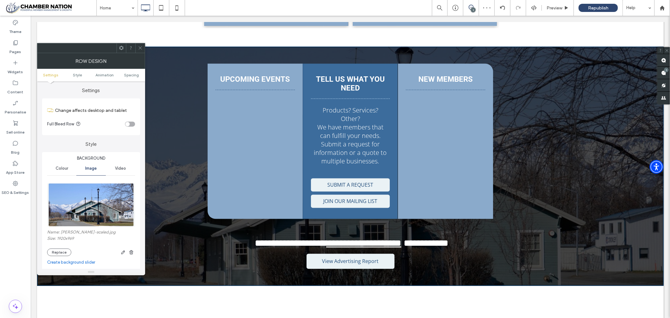
click at [142, 49] on icon at bounding box center [140, 48] width 5 height 5
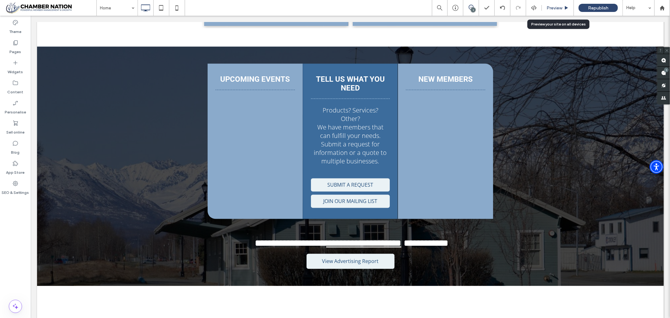
click at [554, 7] on span "Preview" at bounding box center [555, 7] width 16 height 5
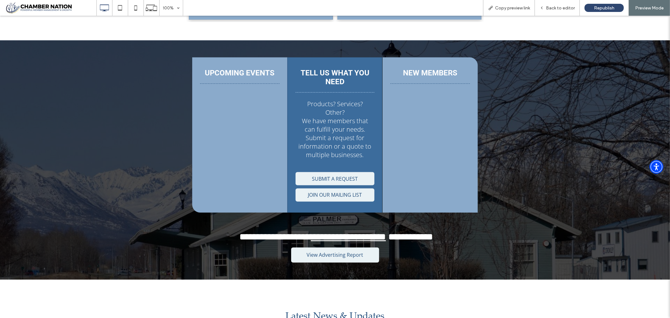
click at [344, 232] on link "**********" at bounding box center [348, 236] width 75 height 9
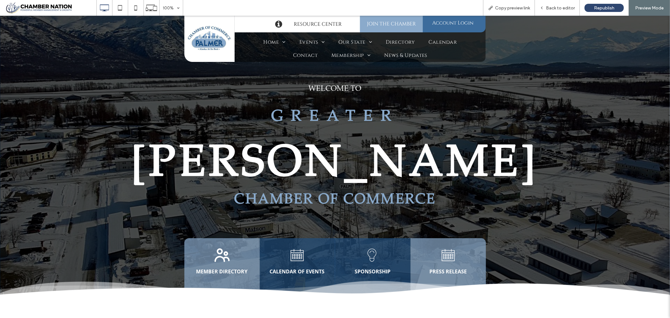
scroll to position [838, 0]
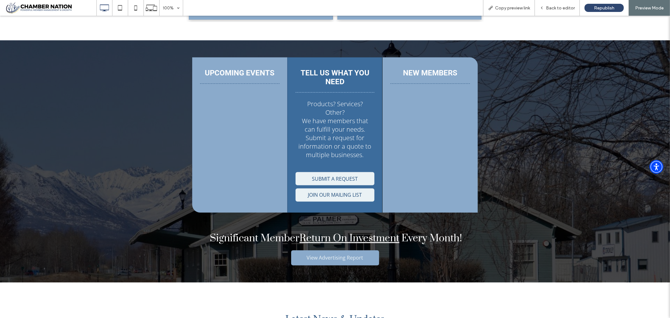
click at [346, 251] on span "View Advertising Report" at bounding box center [335, 257] width 61 height 13
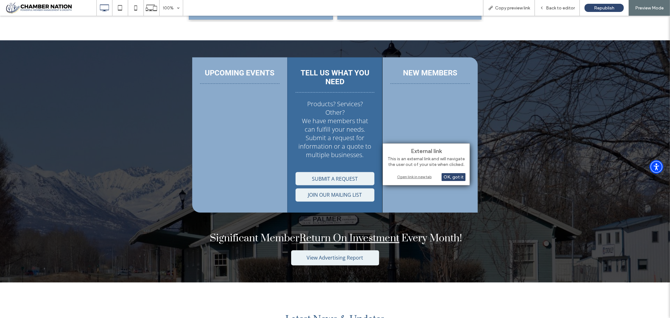
click at [408, 177] on div "Open link in new tab" at bounding box center [426, 176] width 79 height 7
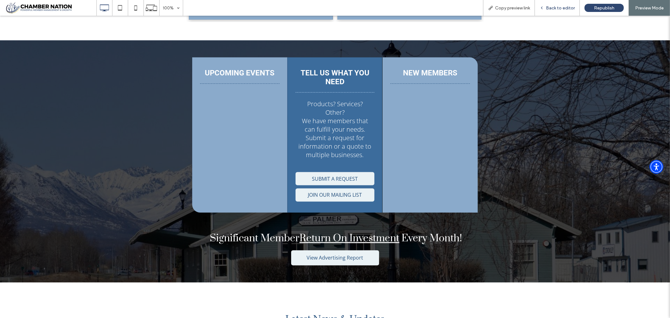
click at [561, 8] on span "Back to editor" at bounding box center [560, 7] width 29 height 5
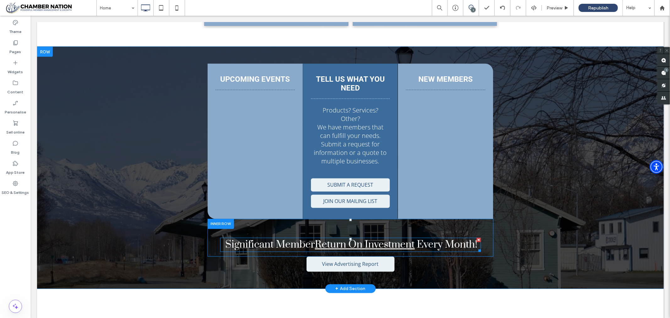
click at [357, 238] on link "Return On Investment" at bounding box center [365, 244] width 100 height 13
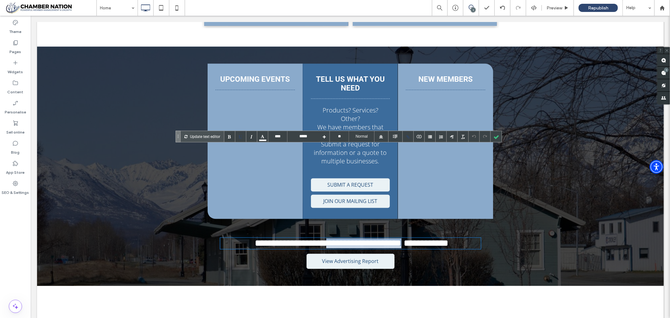
drag, startPoint x: 314, startPoint y: 151, endPoint x: 413, endPoint y: 152, distance: 99.3
click at [404, 238] on font "**********" at bounding box center [365, 242] width 78 height 9
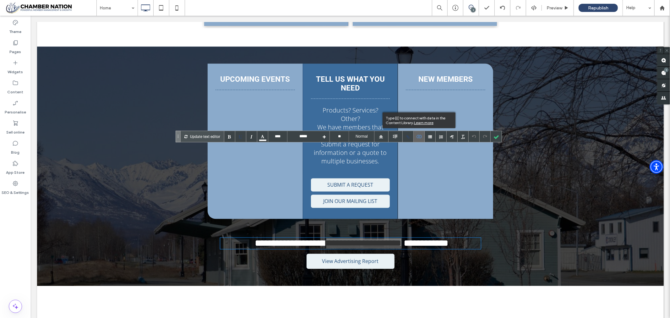
click at [419, 136] on icon at bounding box center [419, 137] width 5 height 4
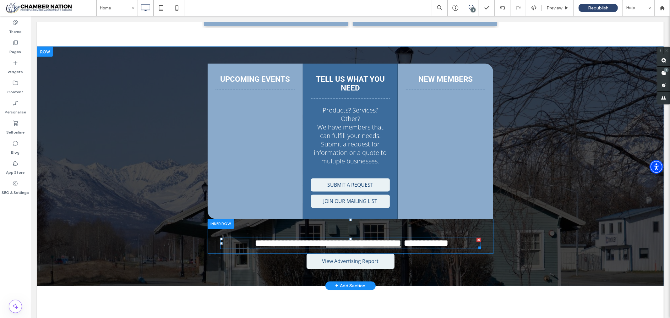
click at [326, 238] on link "**********" at bounding box center [363, 242] width 75 height 9
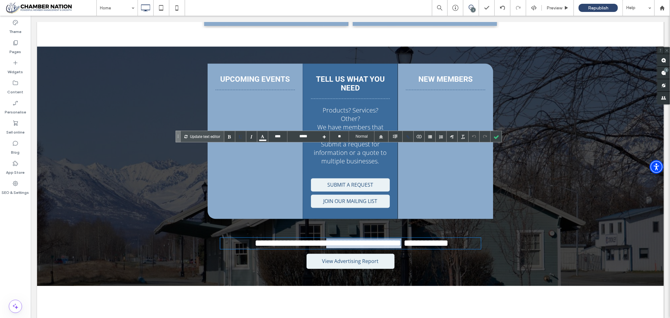
drag, startPoint x: 313, startPoint y: 151, endPoint x: 414, endPoint y: 155, distance: 101.9
click at [404, 238] on font "**********" at bounding box center [365, 242] width 78 height 9
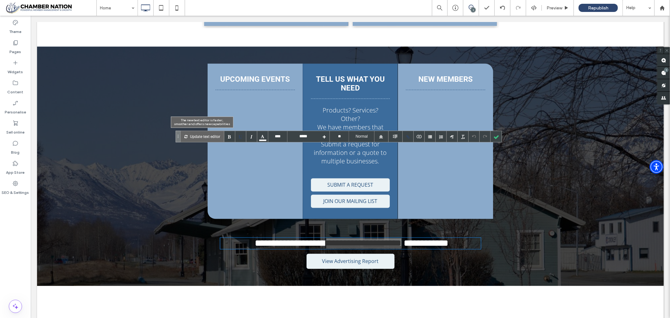
click at [204, 135] on p "Update text editor" at bounding box center [205, 136] width 30 height 11
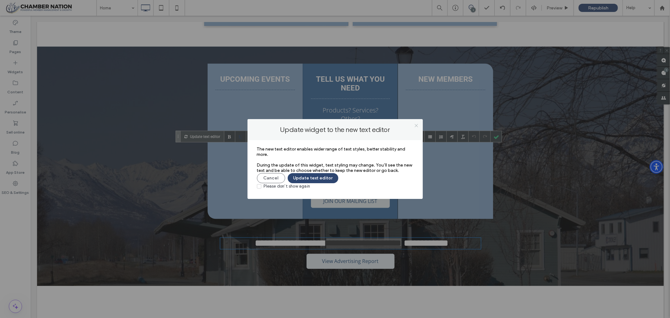
click at [417, 123] on icon at bounding box center [416, 125] width 5 height 5
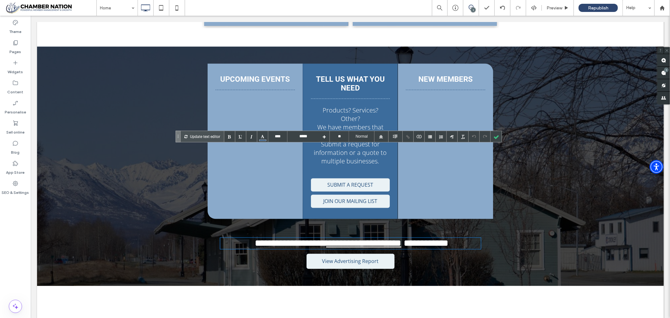
type input "**********"
drag, startPoint x: 449, startPoint y: 151, endPoint x: 405, endPoint y: 208, distance: 72.0
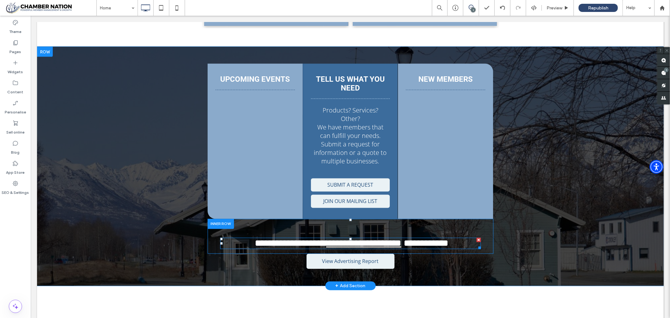
click at [332, 238] on link "**********" at bounding box center [363, 242] width 75 height 9
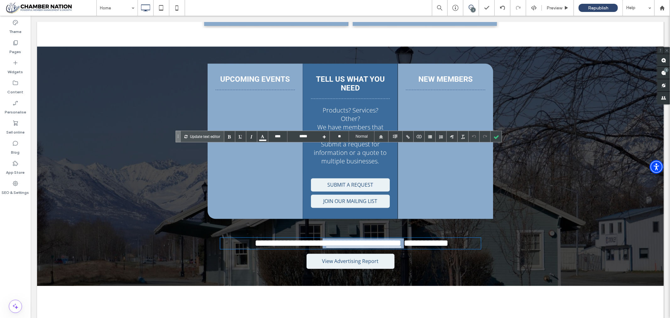
drag, startPoint x: 311, startPoint y: 153, endPoint x: 418, endPoint y: 152, distance: 106.8
click at [418, 238] on font "**********" at bounding box center [350, 242] width 196 height 9
click at [239, 136] on div at bounding box center [240, 136] width 11 height 11
click at [241, 137] on div at bounding box center [240, 136] width 11 height 11
click at [408, 135] on div at bounding box center [408, 136] width 11 height 11
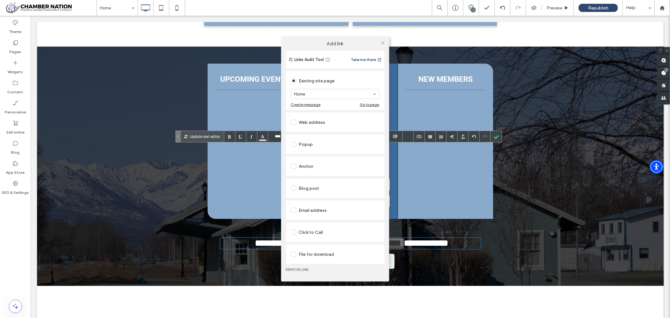
click at [419, 174] on div "Add link Links Audit Tool Take me there Existing site page Home Create new page…" at bounding box center [335, 159] width 670 height 318
click at [424, 178] on div "Add link Links Audit Tool Take me there Existing site page Home Create new page…" at bounding box center [335, 159] width 670 height 318
click at [384, 42] on icon at bounding box center [382, 43] width 5 height 5
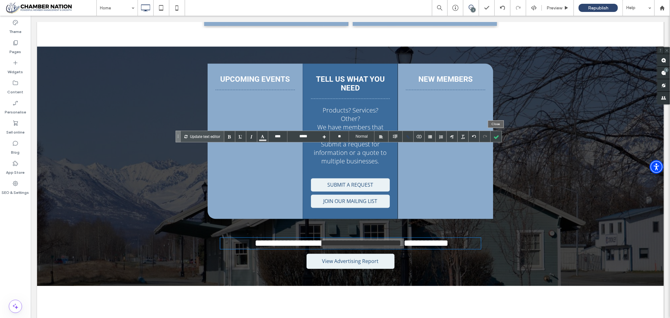
drag, startPoint x: 498, startPoint y: 138, endPoint x: 498, endPoint y: 133, distance: 4.7
click at [498, 137] on div at bounding box center [496, 136] width 11 height 11
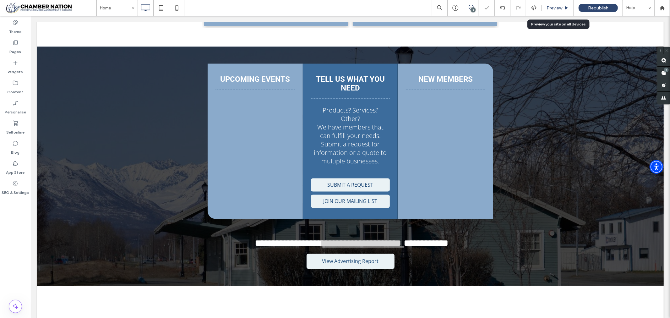
click at [555, 8] on span "Preview" at bounding box center [555, 7] width 16 height 5
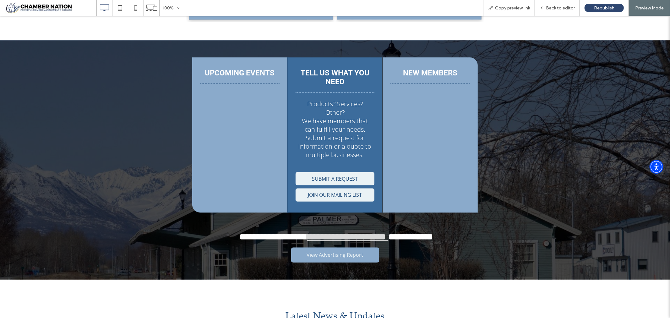
click at [336, 248] on span "View Advertising Report" at bounding box center [335, 254] width 61 height 13
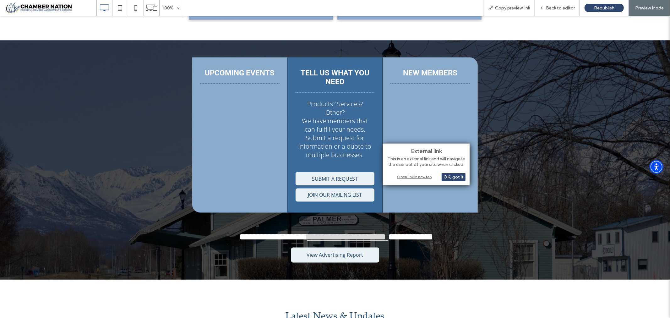
click at [401, 176] on div "Open link in new tab" at bounding box center [426, 176] width 79 height 7
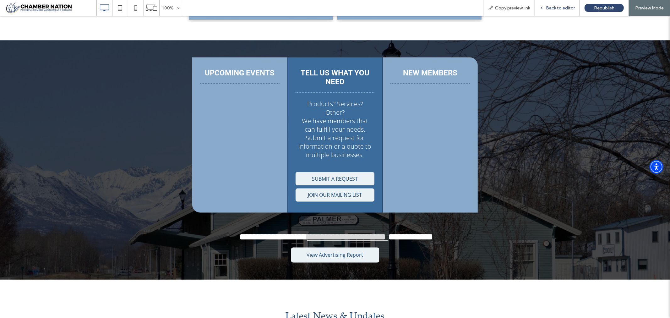
click at [559, 7] on span "Back to editor" at bounding box center [560, 7] width 29 height 5
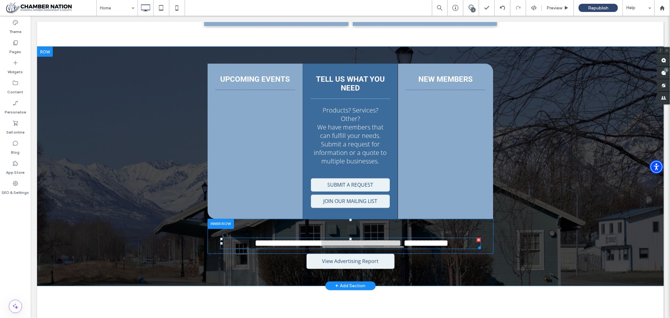
click at [332, 238] on font "**********" at bounding box center [365, 242] width 78 height 9
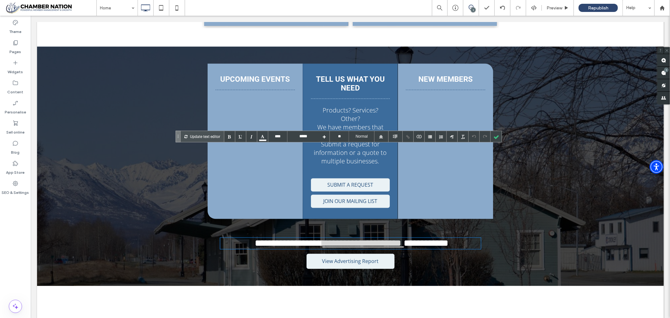
click at [331, 238] on font "**********" at bounding box center [365, 242] width 78 height 9
drag, startPoint x: 314, startPoint y: 152, endPoint x: 415, endPoint y: 152, distance: 100.9
click at [404, 238] on font "**********" at bounding box center [365, 242] width 78 height 9
click at [203, 134] on p "Update text editor" at bounding box center [205, 136] width 30 height 11
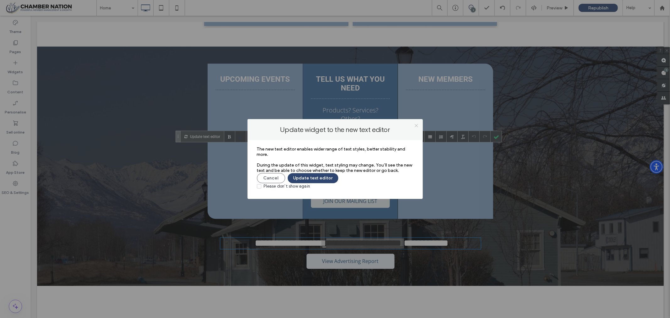
click at [415, 125] on icon at bounding box center [416, 125] width 5 height 5
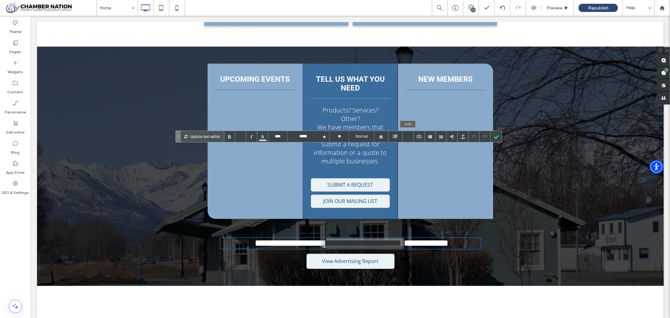
click at [407, 136] on div at bounding box center [408, 136] width 11 height 11
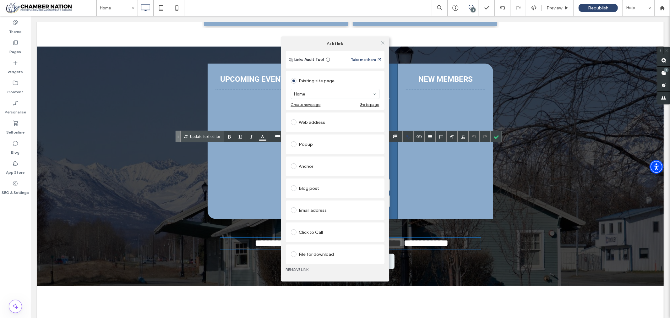
click at [295, 121] on span at bounding box center [294, 122] width 6 height 6
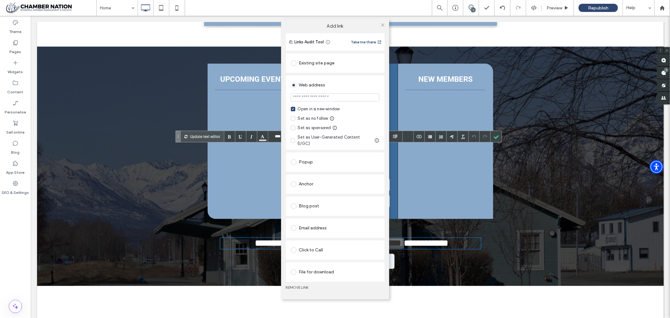
drag, startPoint x: 316, startPoint y: 102, endPoint x: 318, endPoint y: 98, distance: 4.5
click at [318, 99] on input "url" at bounding box center [335, 97] width 89 height 8
paste input "**********"
click at [365, 29] on label "Add link" at bounding box center [335, 26] width 99 height 6
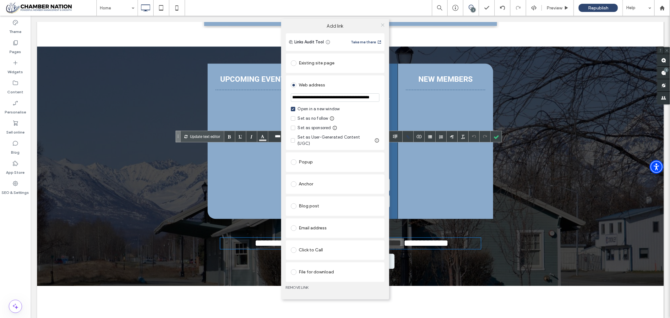
type input "**********"
click at [382, 27] on icon at bounding box center [382, 25] width 5 height 5
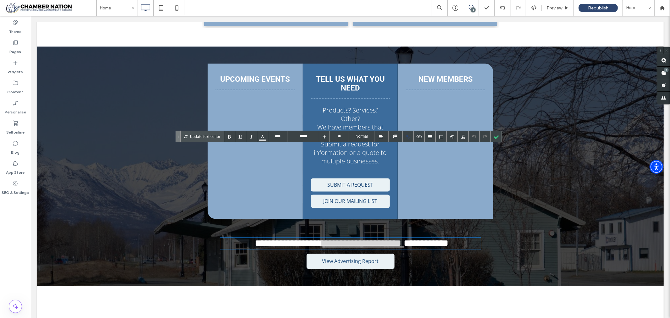
scroll to position [0, 0]
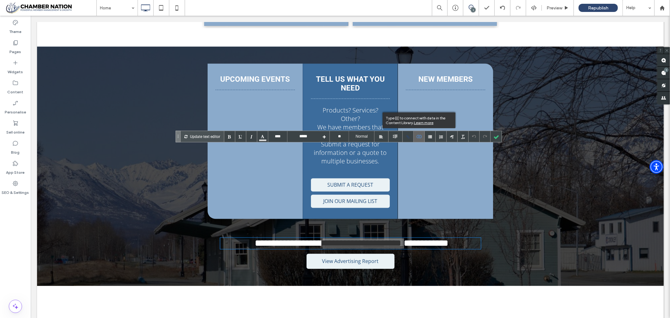
click at [421, 136] on icon at bounding box center [419, 137] width 5 height 4
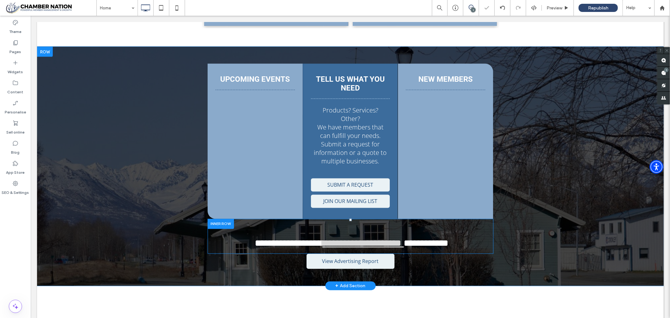
drag, startPoint x: 451, startPoint y: 151, endPoint x: 422, endPoint y: 135, distance: 33.8
click at [422, 219] on div "**********" at bounding box center [350, 236] width 286 height 35
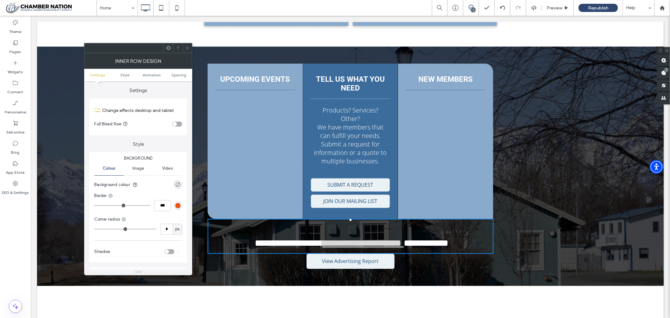
click at [189, 51] on span at bounding box center [187, 47] width 5 height 9
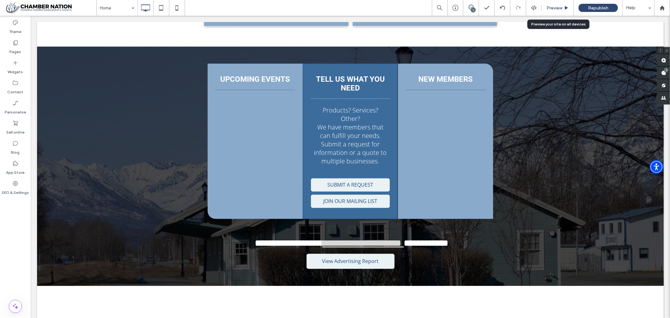
click at [550, 9] on span "Preview" at bounding box center [555, 7] width 16 height 5
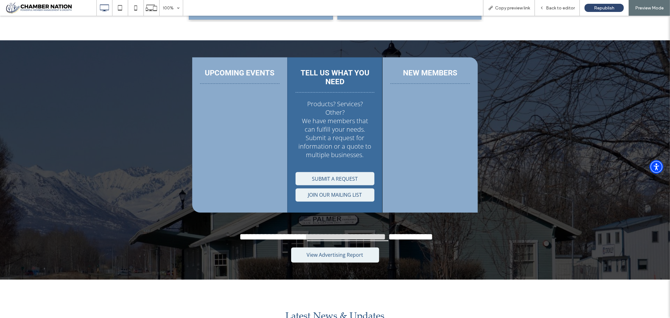
click at [353, 232] on font "**********" at bounding box center [350, 236] width 78 height 9
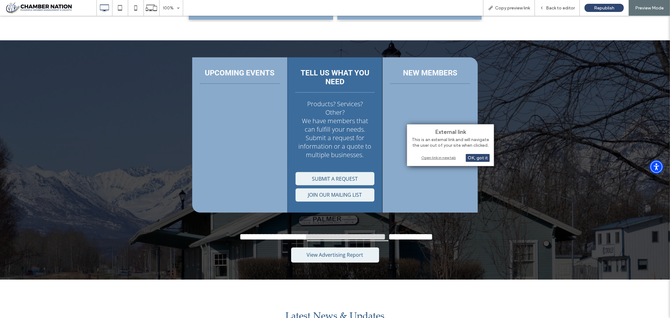
click at [434, 157] on div "Open link in new tab" at bounding box center [450, 157] width 79 height 7
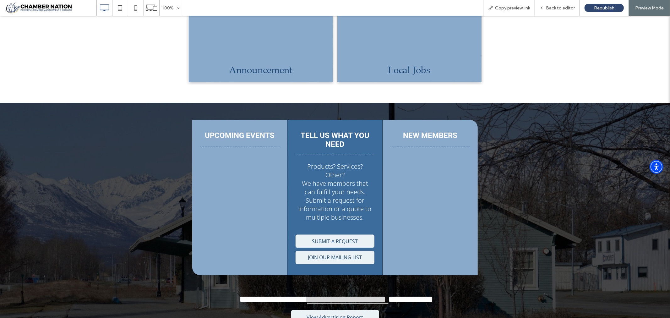
scroll to position [768, 0]
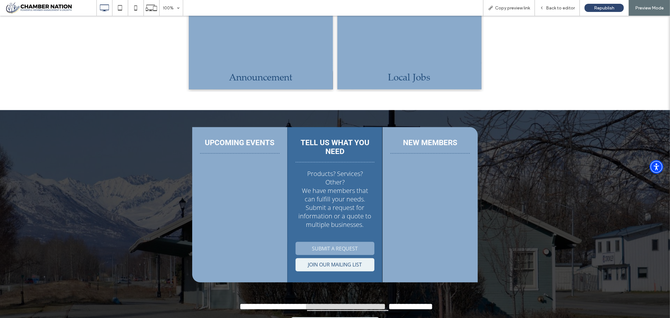
click at [330, 242] on span "SUBMIT A REQUEST" at bounding box center [335, 248] width 50 height 13
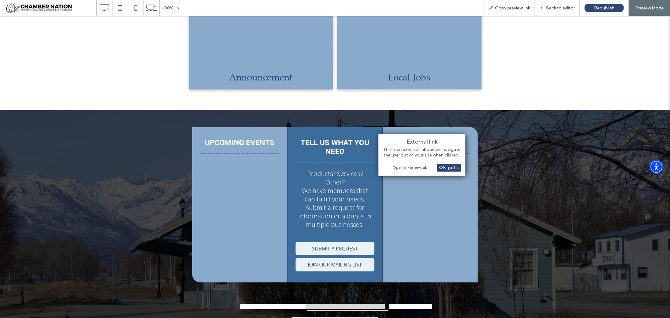
click at [413, 168] on div "Open link in new tab" at bounding box center [422, 167] width 79 height 7
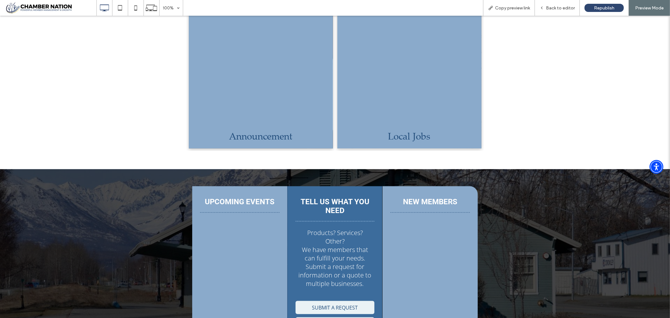
scroll to position [698, 0]
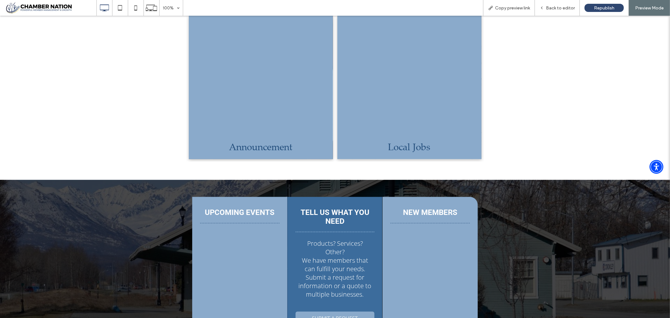
click at [325, 311] on span "SUBMIT A REQUEST" at bounding box center [335, 317] width 50 height 13
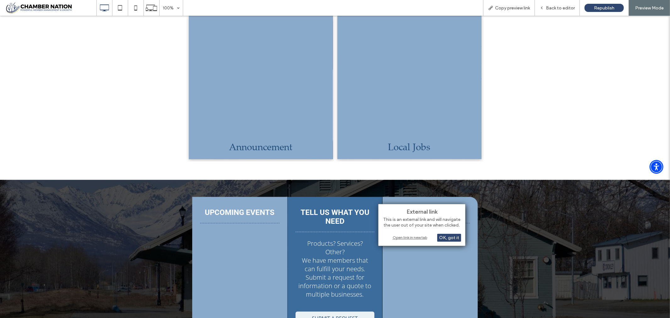
click at [404, 238] on div "Open link in new tab" at bounding box center [422, 237] width 79 height 7
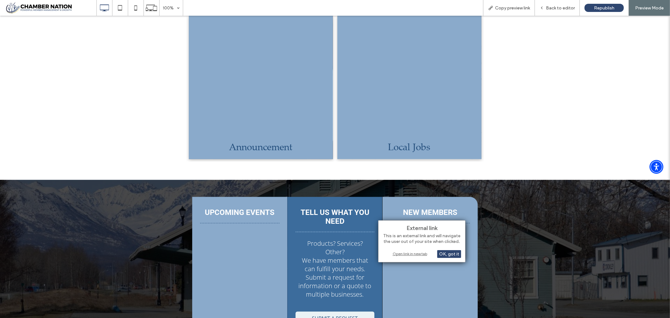
click at [412, 252] on div "Open link in new tab" at bounding box center [422, 253] width 79 height 7
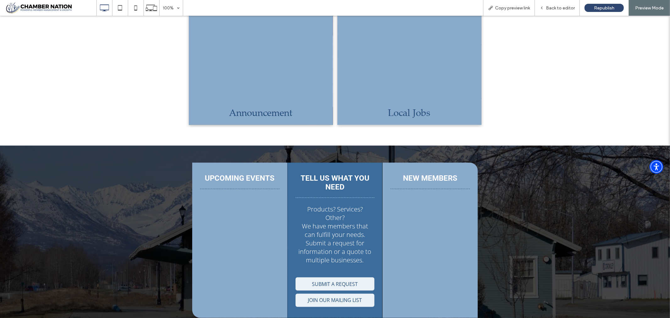
scroll to position [733, 0]
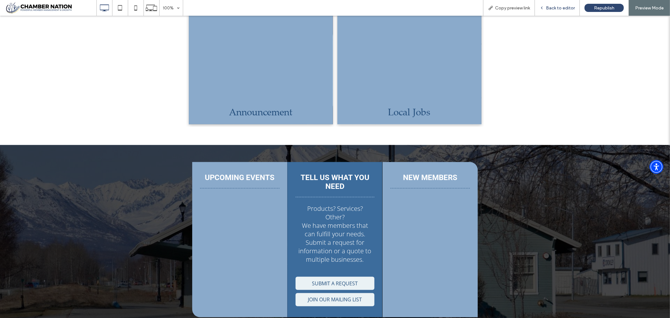
click at [560, 7] on span "Back to editor" at bounding box center [560, 7] width 29 height 5
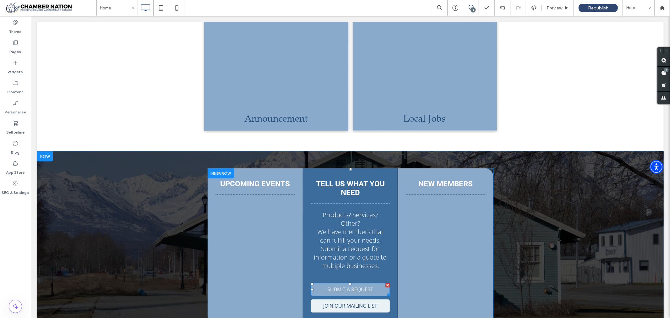
click at [333, 283] on span "SUBMIT A REQUEST" at bounding box center [350, 289] width 50 height 13
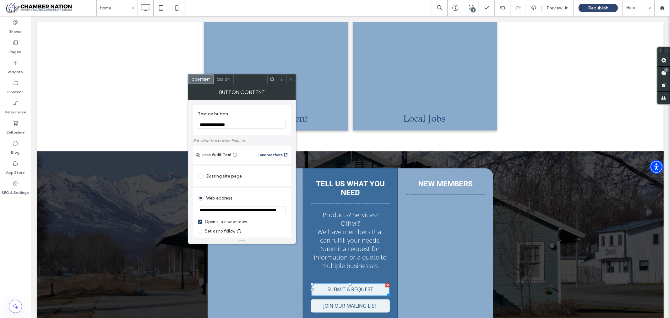
click at [200, 177] on span at bounding box center [201, 176] width 6 height 6
click at [293, 80] on icon at bounding box center [291, 79] width 5 height 5
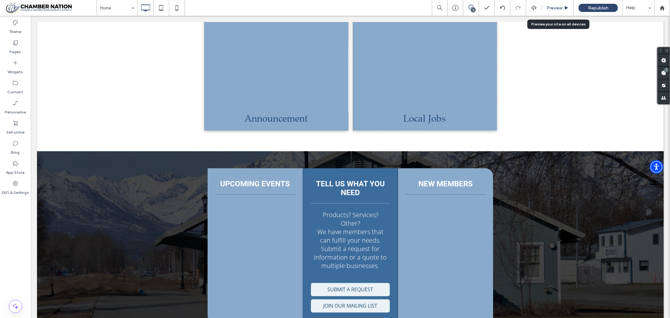
click at [549, 5] on span "Preview" at bounding box center [555, 7] width 16 height 5
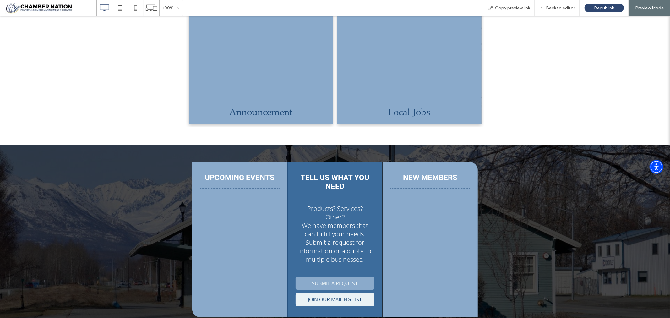
click at [332, 276] on span "SUBMIT A REQUEST" at bounding box center [335, 282] width 50 height 13
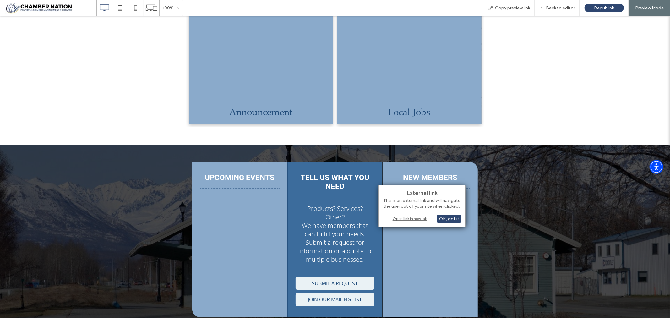
click at [412, 218] on div "Open link in new tab" at bounding box center [422, 218] width 79 height 7
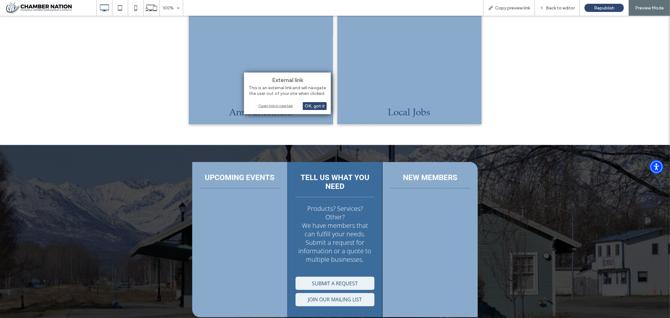
click at [264, 106] on div "Open link in new tab" at bounding box center [287, 105] width 79 height 7
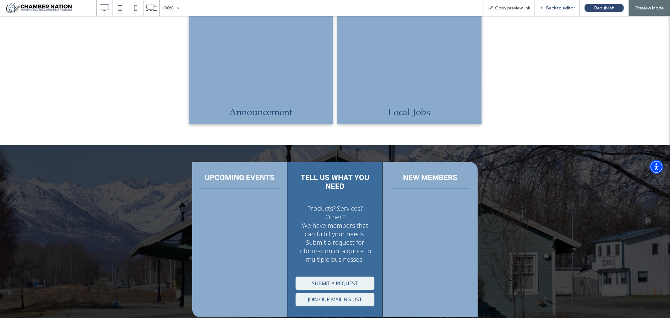
click at [567, 7] on span "Back to editor" at bounding box center [560, 7] width 29 height 5
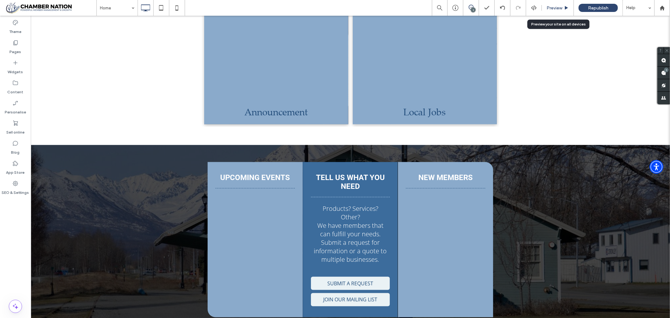
click at [555, 7] on span "Preview" at bounding box center [555, 7] width 16 height 5
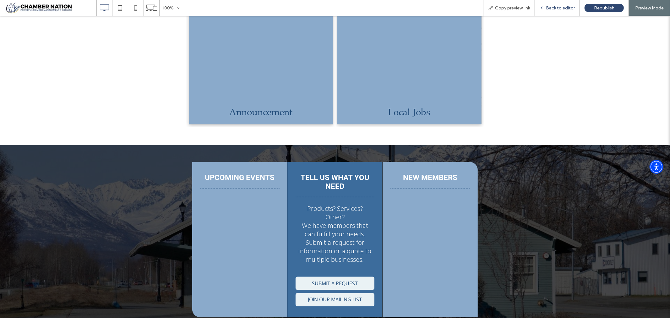
click at [551, 4] on div "Back to editor" at bounding box center [557, 8] width 45 height 16
click at [561, 8] on span "Back to editor" at bounding box center [560, 7] width 29 height 5
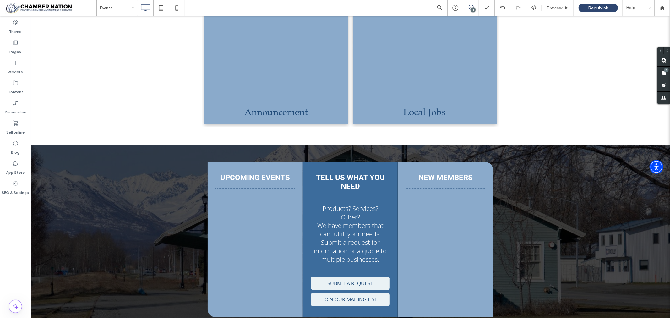
type input "*********"
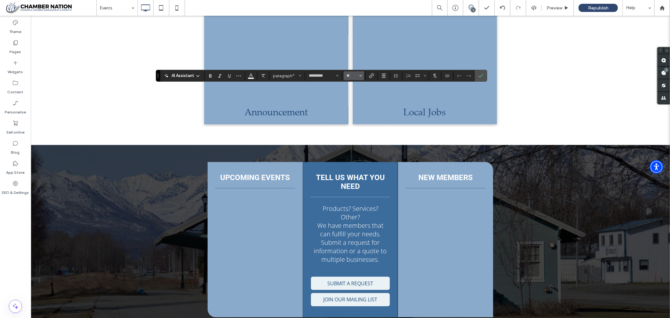
click at [364, 75] on button "**" at bounding box center [354, 75] width 20 height 9
click at [364, 93] on label "24" at bounding box center [354, 88] width 20 height 9
type input "**"
click at [484, 74] on use "Confirm" at bounding box center [481, 76] width 5 height 4
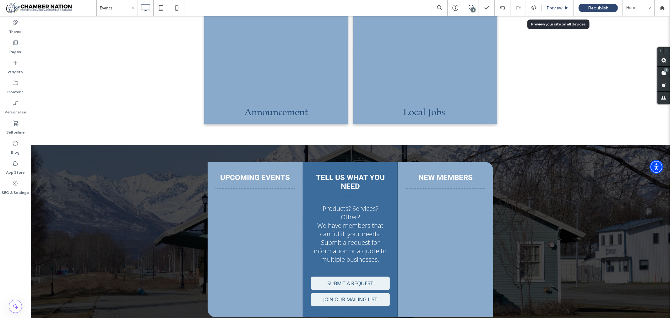
click at [552, 8] on span "Preview" at bounding box center [555, 7] width 16 height 5
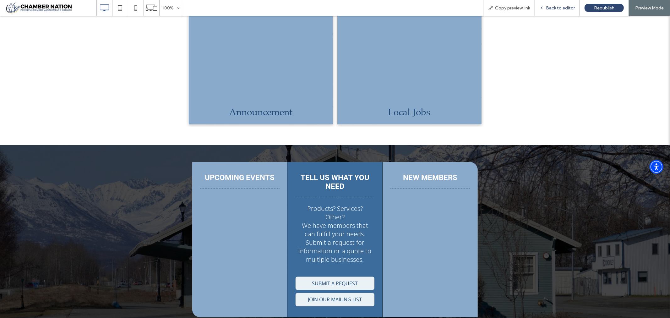
click at [554, 6] on span "Back to editor" at bounding box center [560, 7] width 29 height 5
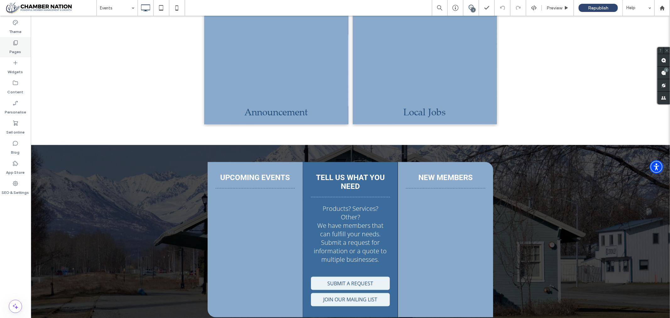
click at [15, 43] on icon at bounding box center [15, 43] width 6 height 6
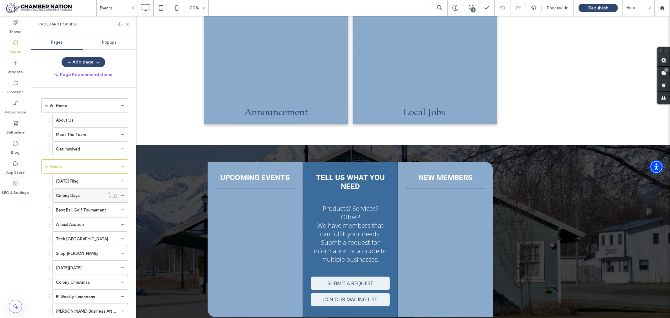
click at [66, 197] on label "Colony Days" at bounding box center [68, 195] width 24 height 11
click at [121, 181] on icon at bounding box center [122, 181] width 4 height 4
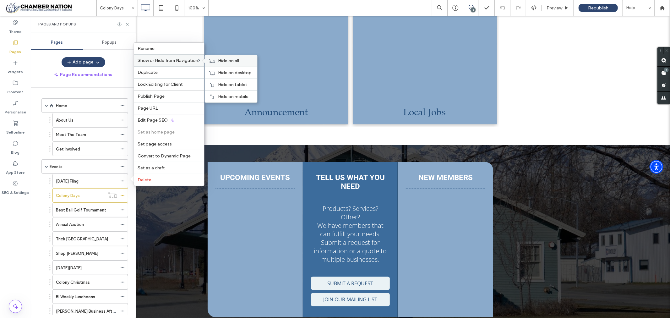
click at [222, 61] on span "Hide on all" at bounding box center [228, 60] width 21 height 5
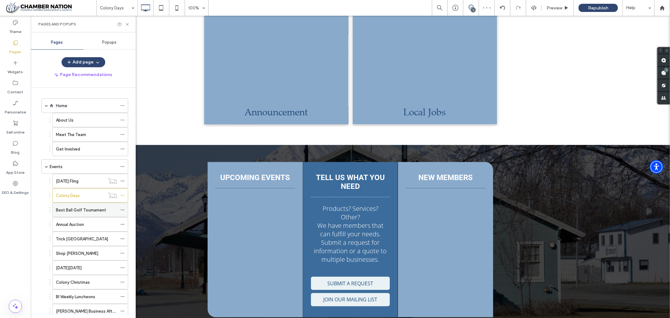
click at [67, 211] on label "Best Ball Golf Tournament" at bounding box center [81, 210] width 50 height 11
click at [123, 210] on icon at bounding box center [122, 210] width 4 height 4
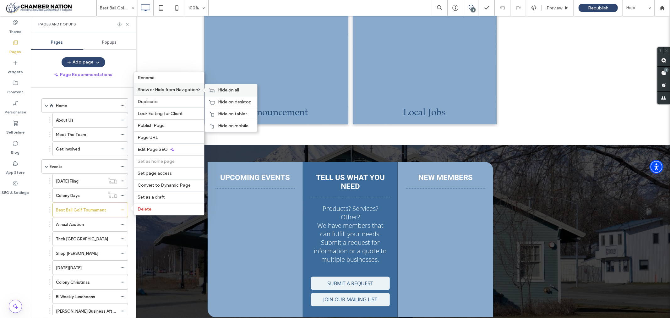
click at [222, 90] on span "Hide on all" at bounding box center [228, 89] width 21 height 5
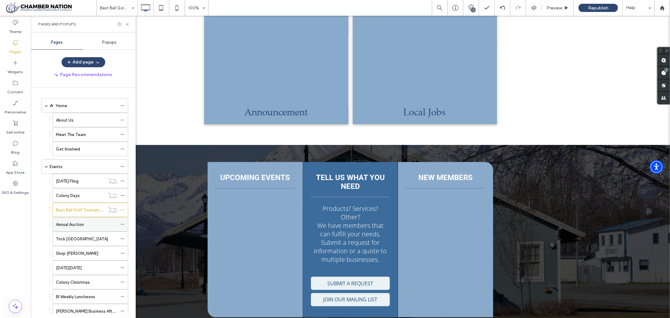
click at [66, 225] on label "Annual Auction" at bounding box center [70, 224] width 28 height 11
click at [124, 225] on icon at bounding box center [122, 224] width 4 height 4
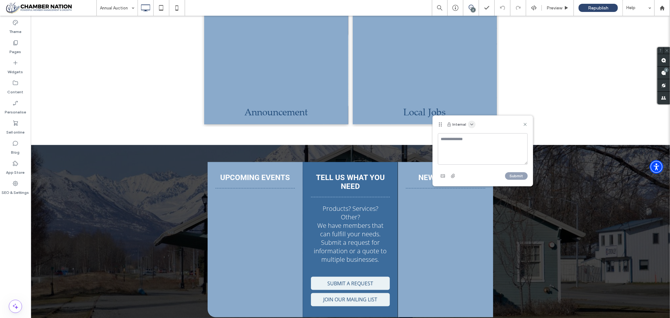
click at [471, 124] on use "button" at bounding box center [472, 124] width 3 height 1
click at [475, 139] on span "Public - visible to clients & team" at bounding box center [503, 140] width 62 height 6
click at [457, 141] on textarea at bounding box center [483, 148] width 90 height 31
type textarea "**********"
click at [517, 173] on button "Submit" at bounding box center [516, 176] width 23 height 8
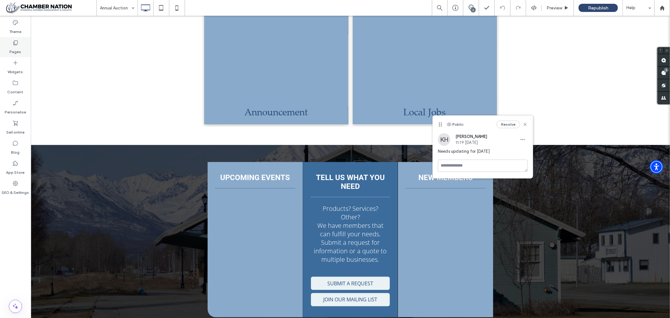
click at [13, 42] on icon at bounding box center [15, 43] width 6 height 6
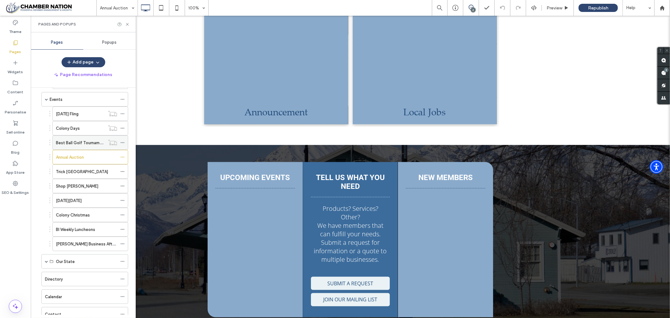
scroll to position [70, 0]
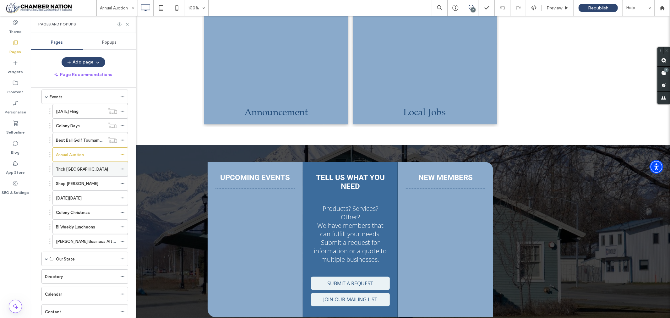
click at [74, 167] on label "Trick [GEOGRAPHIC_DATA]" at bounding box center [82, 169] width 52 height 11
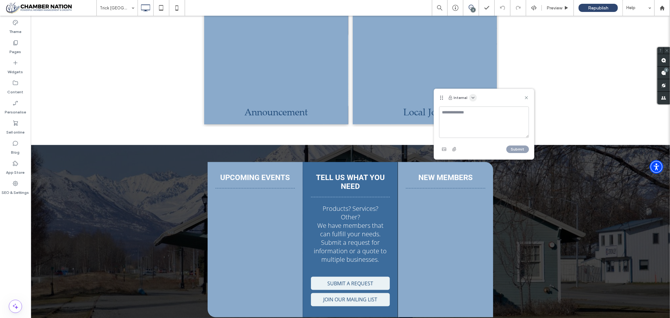
click at [472, 96] on icon "button" at bounding box center [473, 97] width 5 height 5
click at [485, 112] on span "Public - visible to clients & team" at bounding box center [504, 113] width 62 height 6
click at [457, 115] on textarea at bounding box center [484, 122] width 90 height 31
type textarea "**********"
click at [525, 146] on button "Submit" at bounding box center [517, 149] width 23 height 8
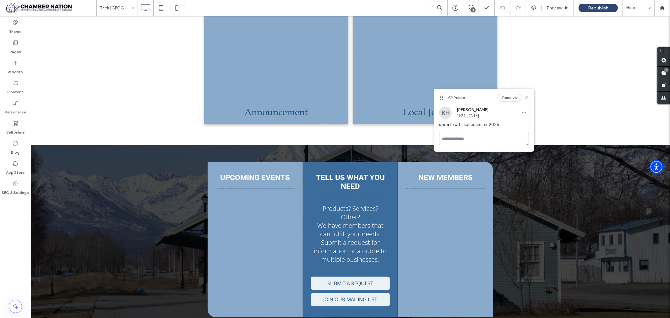
click at [527, 96] on icon at bounding box center [526, 97] width 5 height 5
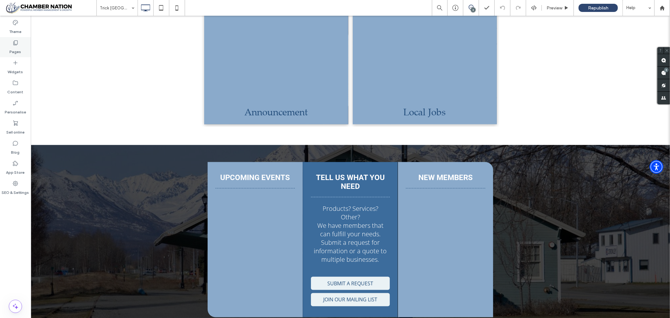
click at [14, 39] on div "Pages" at bounding box center [15, 47] width 31 height 20
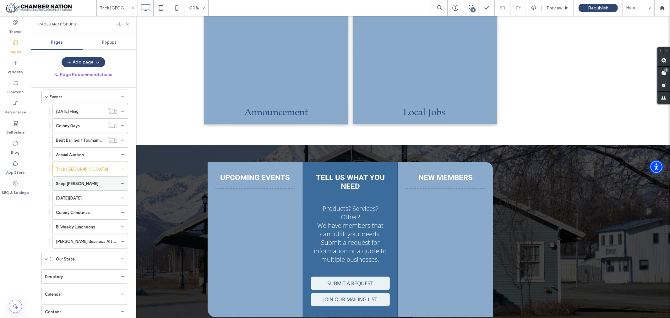
scroll to position [105, 0]
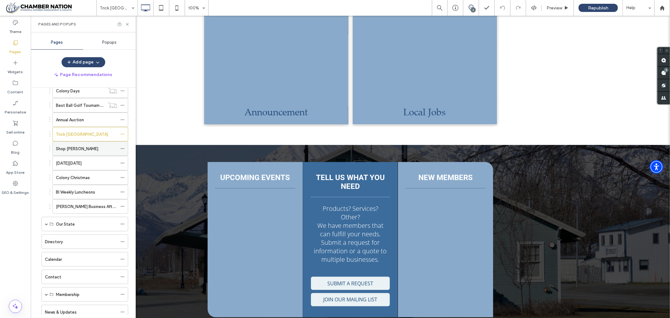
click at [66, 148] on label "Shop Palmer" at bounding box center [77, 148] width 42 height 11
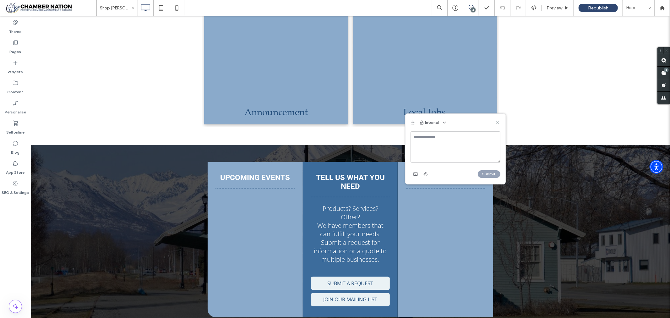
click at [440, 120] on div at bounding box center [444, 123] width 9 height 8
click at [444, 121] on icon "button" at bounding box center [444, 122] width 5 height 5
click at [450, 136] on span "Public - visible to clients & team" at bounding box center [476, 137] width 62 height 6
click at [436, 143] on textarea at bounding box center [456, 146] width 90 height 31
type textarea "**********"
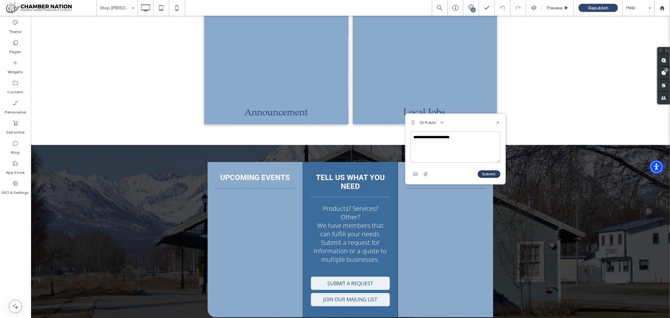
click at [492, 171] on button "Submit" at bounding box center [489, 174] width 23 height 8
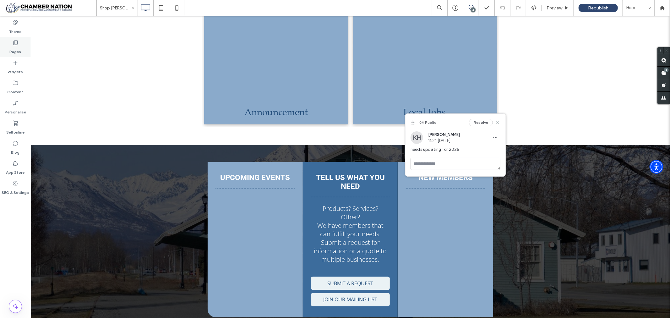
click at [18, 41] on icon at bounding box center [15, 43] width 6 height 6
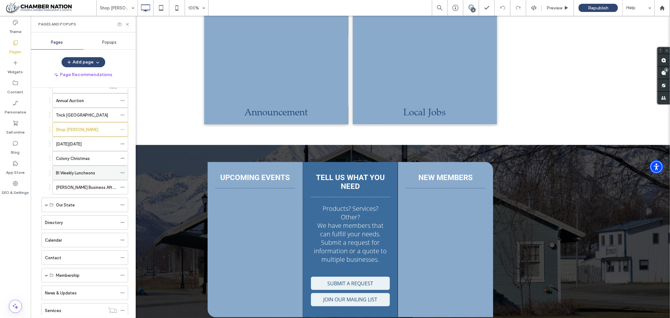
scroll to position [140, 0]
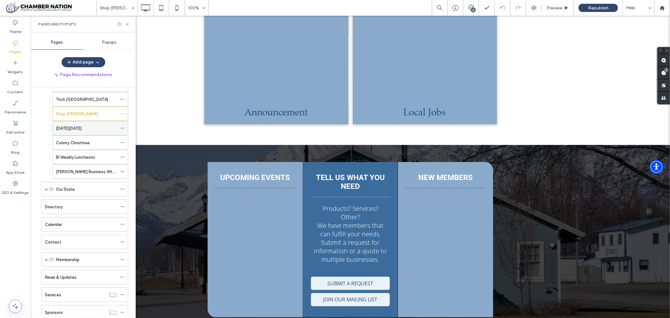
click at [74, 128] on label "Small Business Saturday" at bounding box center [69, 128] width 26 height 11
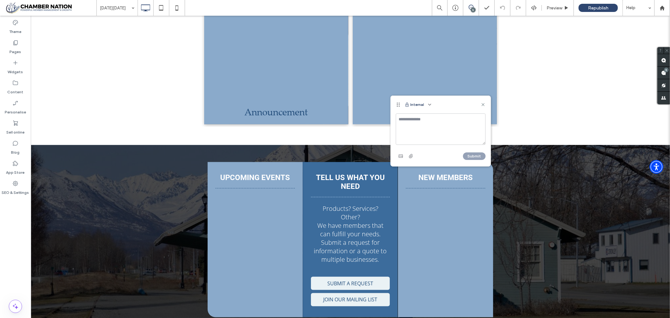
click at [420, 101] on button "Internal" at bounding box center [414, 105] width 19 height 8
click at [425, 104] on div at bounding box center [429, 105] width 9 height 8
click at [429, 104] on use "button" at bounding box center [430, 104] width 3 height 1
click at [434, 118] on span "Public - visible to clients & team" at bounding box center [460, 120] width 62 height 6
click at [404, 124] on textarea at bounding box center [441, 128] width 90 height 31
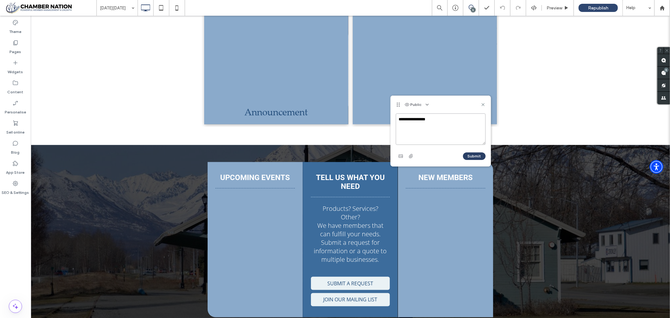
type textarea "**********"
click at [475, 153] on button "Submit" at bounding box center [474, 156] width 23 height 8
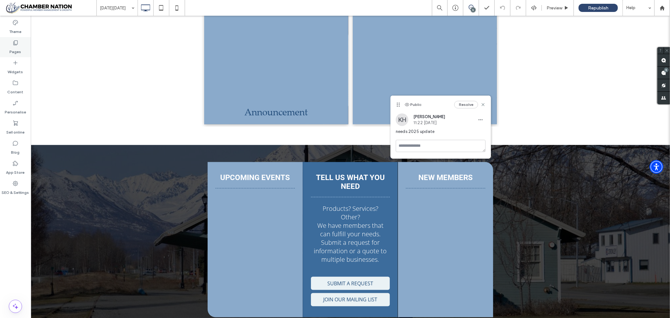
click at [18, 46] on icon at bounding box center [15, 43] width 6 height 6
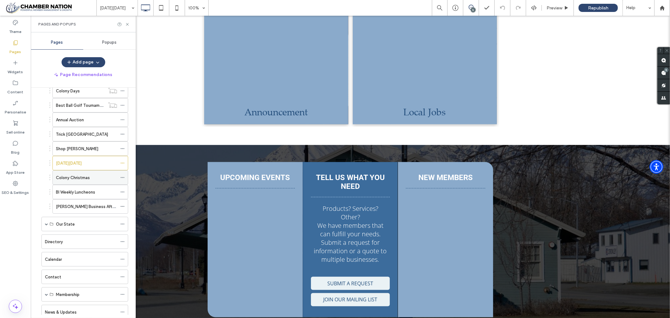
scroll to position [140, 0]
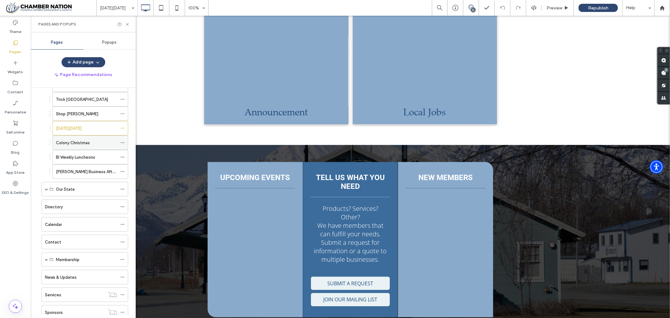
click at [68, 142] on label "Colony Christmas" at bounding box center [73, 142] width 34 height 11
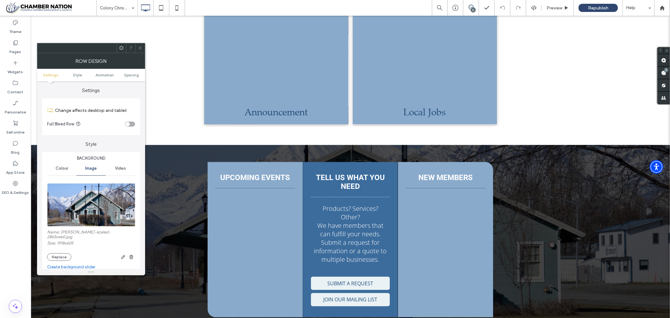
click at [140, 47] on icon at bounding box center [140, 48] width 5 height 5
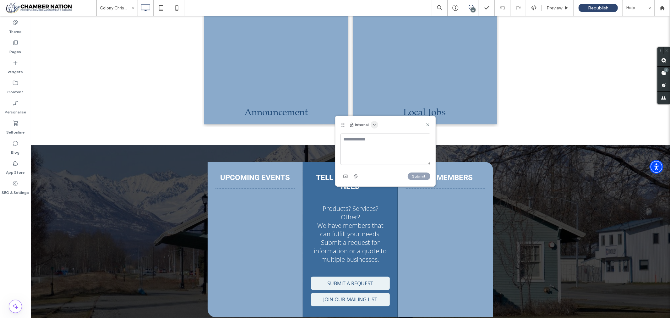
click at [373, 123] on icon "button" at bounding box center [374, 124] width 5 height 5
click at [375, 139] on span "Public - visible to clients & team" at bounding box center [405, 140] width 62 height 6
click at [361, 143] on textarea at bounding box center [386, 149] width 90 height 31
type textarea "**********"
click at [418, 174] on button "Submit" at bounding box center [419, 176] width 23 height 8
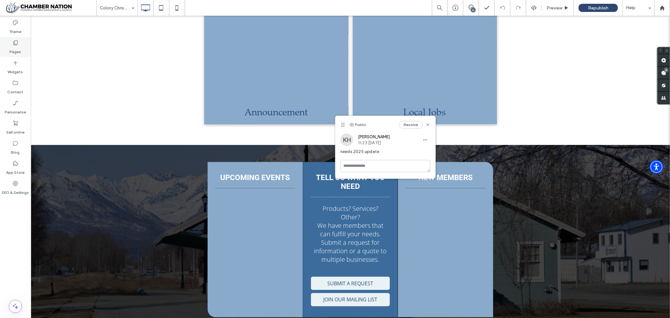
click at [16, 43] on icon at bounding box center [15, 43] width 6 height 6
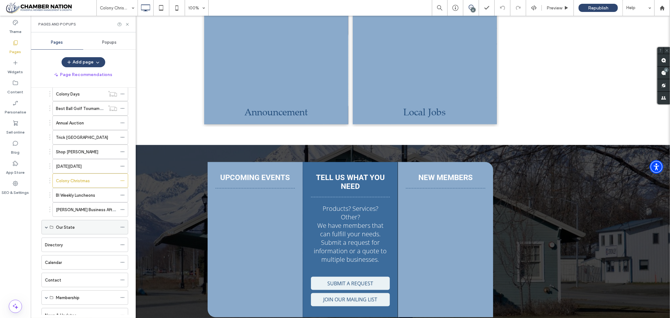
scroll to position [105, 0]
click at [81, 192] on label "BI Weekly Luncheons" at bounding box center [75, 192] width 39 height 11
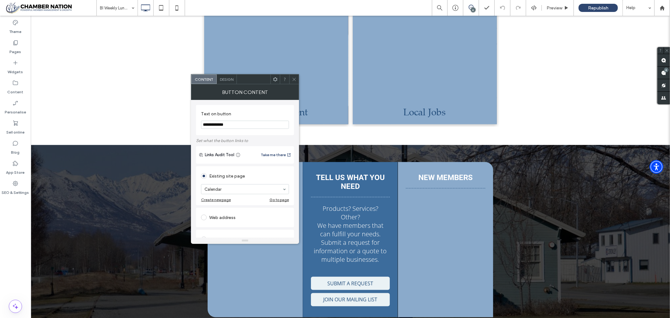
click at [297, 77] on div at bounding box center [293, 78] width 9 height 9
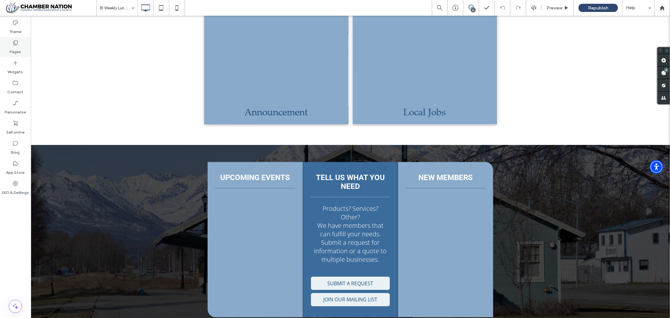
click at [16, 45] on icon at bounding box center [15, 43] width 6 height 6
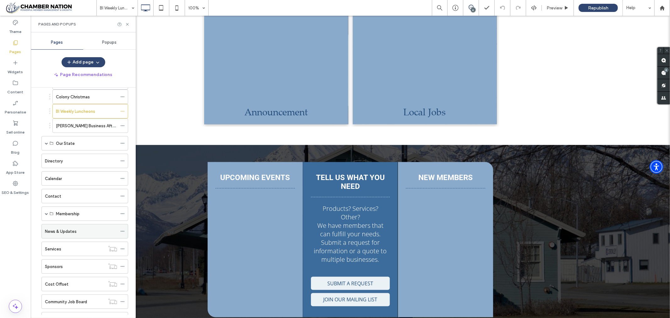
scroll to position [174, 0]
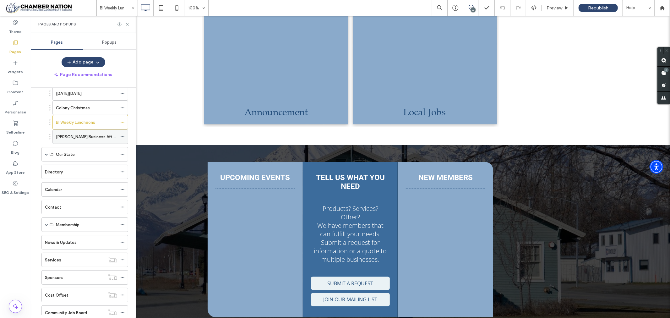
click at [88, 137] on label "Palmer Business After Hours" at bounding box center [92, 136] width 72 height 11
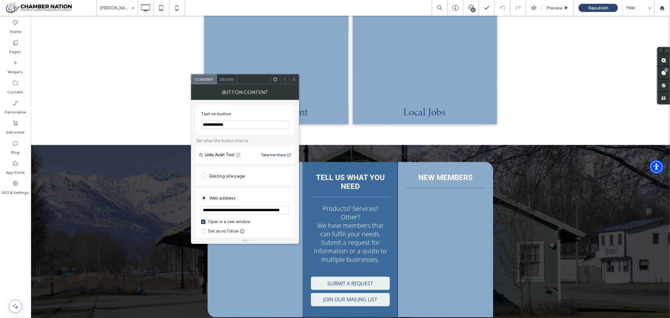
click at [294, 79] on icon at bounding box center [294, 79] width 5 height 5
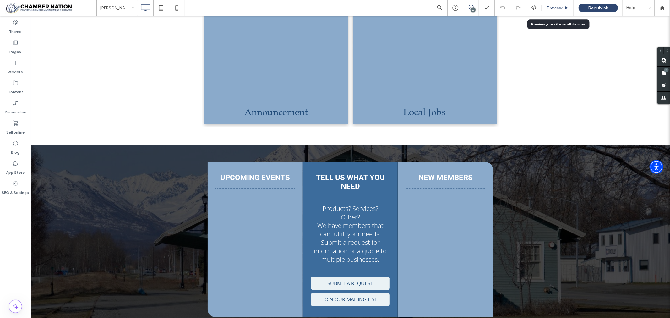
click at [555, 8] on span "Preview" at bounding box center [555, 7] width 16 height 5
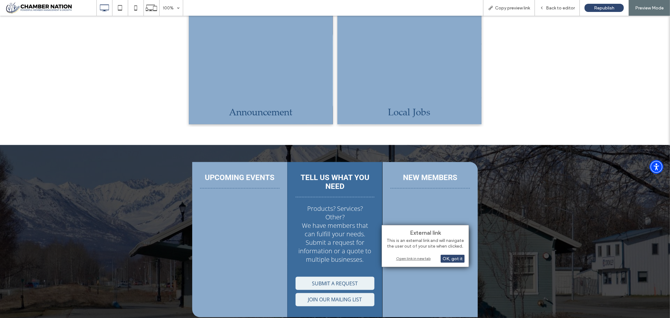
click at [413, 258] on div "Open link in new tab" at bounding box center [425, 258] width 79 height 7
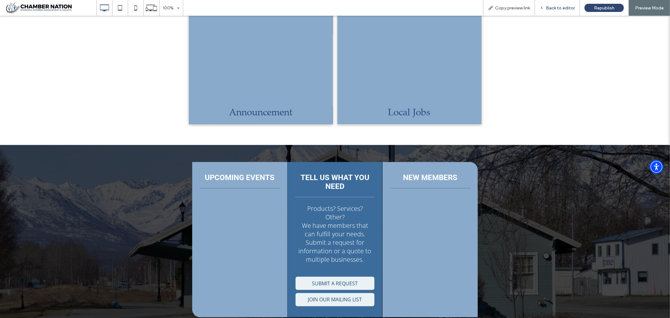
click at [564, 8] on span "Back to editor" at bounding box center [560, 7] width 29 height 5
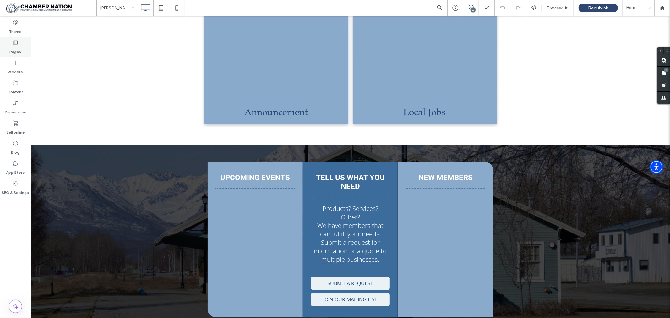
click at [15, 42] on icon at bounding box center [15, 43] width 6 height 6
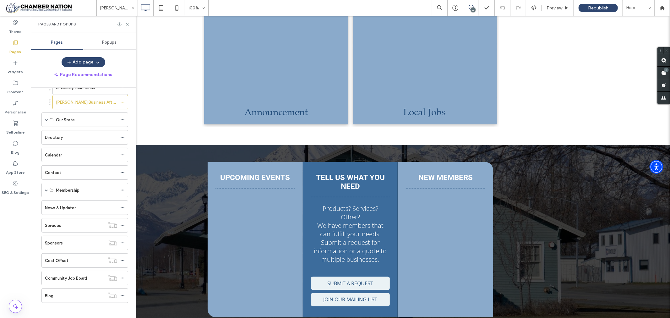
scroll to position [209, 0]
click at [127, 24] on icon at bounding box center [127, 24] width 5 height 5
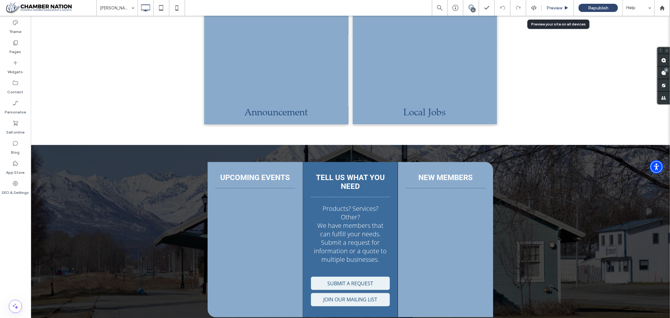
click at [553, 7] on span "Preview" at bounding box center [555, 7] width 16 height 5
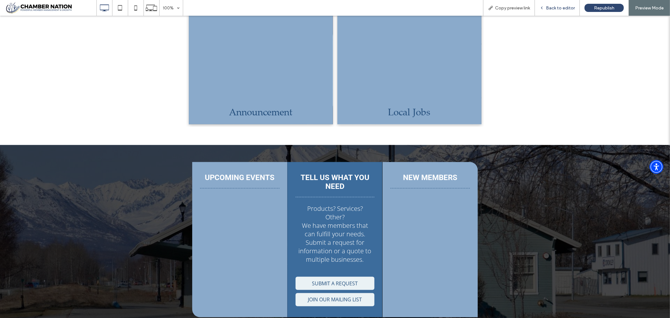
click at [560, 8] on span "Back to editor" at bounding box center [560, 7] width 29 height 5
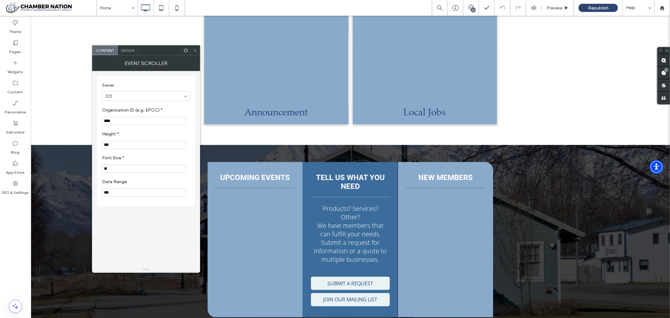
click at [197, 50] on icon at bounding box center [195, 50] width 5 height 5
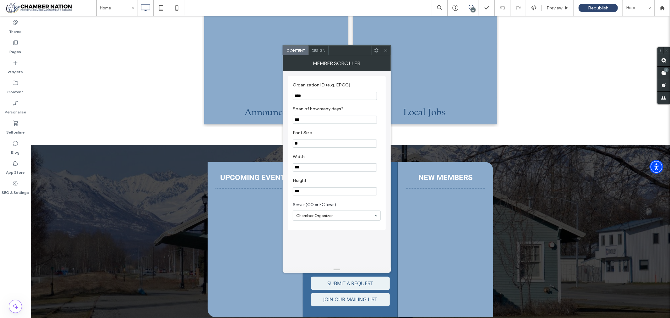
click at [385, 50] on icon at bounding box center [386, 50] width 5 height 5
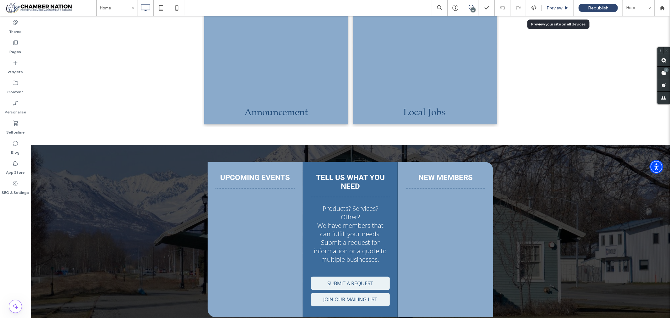
click at [553, 8] on span "Preview" at bounding box center [555, 7] width 16 height 5
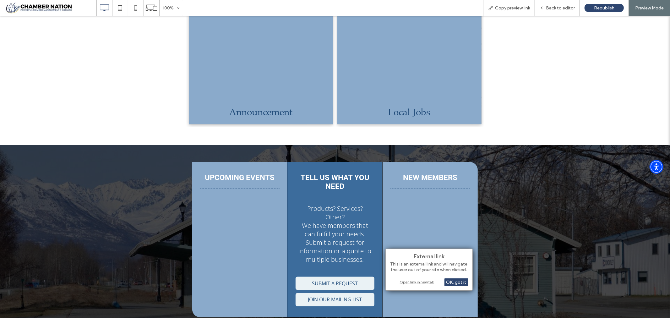
click at [424, 282] on div "Open link in new tab" at bounding box center [429, 282] width 79 height 7
click at [423, 277] on div "Open link in new tab" at bounding box center [429, 277] width 79 height 7
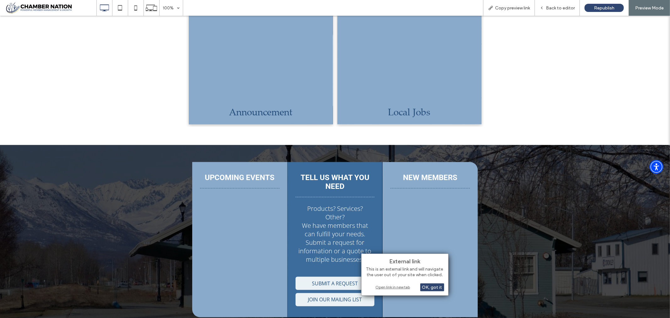
click at [402, 286] on div "Open link in new tab" at bounding box center [405, 287] width 79 height 7
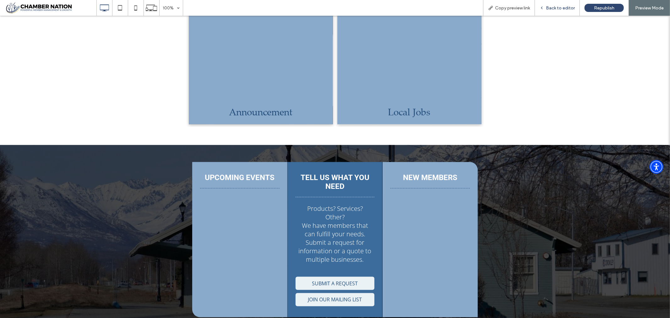
click at [570, 6] on span "Back to editor" at bounding box center [560, 7] width 29 height 5
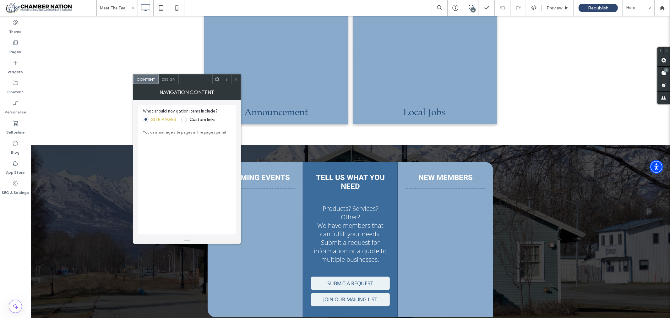
click at [235, 79] on icon at bounding box center [236, 79] width 5 height 5
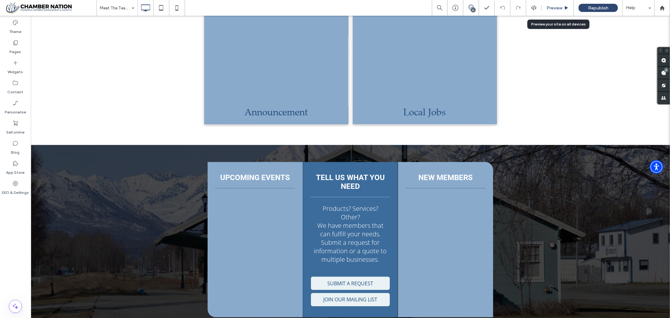
click at [552, 7] on span "Preview" at bounding box center [555, 7] width 16 height 5
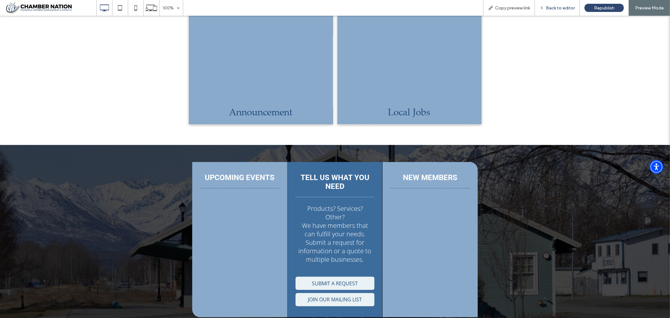
click at [561, 6] on span "Back to editor" at bounding box center [560, 7] width 29 height 5
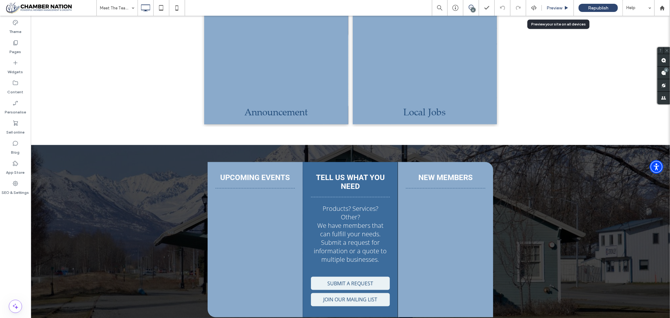
click at [554, 8] on span "Preview" at bounding box center [555, 7] width 16 height 5
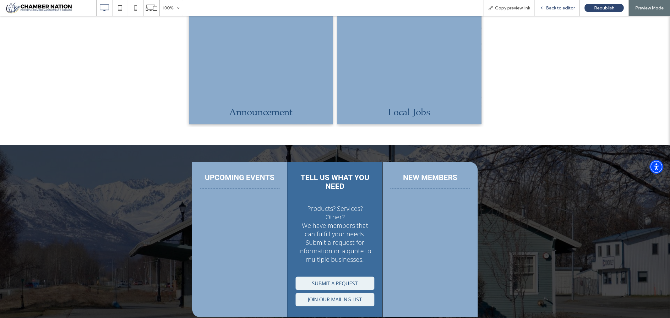
click at [556, 7] on span "Back to editor" at bounding box center [560, 7] width 29 height 5
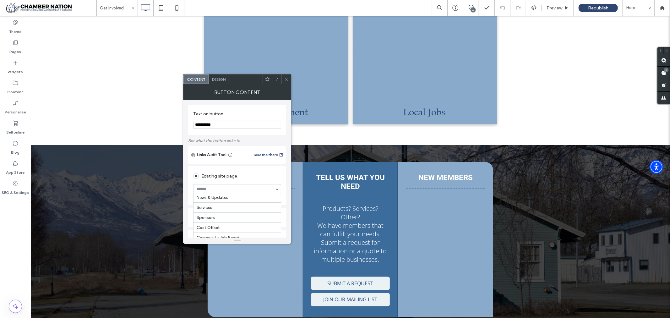
scroll to position [214, 0]
click at [258, 134] on div "**********" at bounding box center [237, 120] width 98 height 30
click at [286, 78] on icon at bounding box center [286, 79] width 5 height 5
click at [280, 113] on section "**********" at bounding box center [237, 120] width 88 height 24
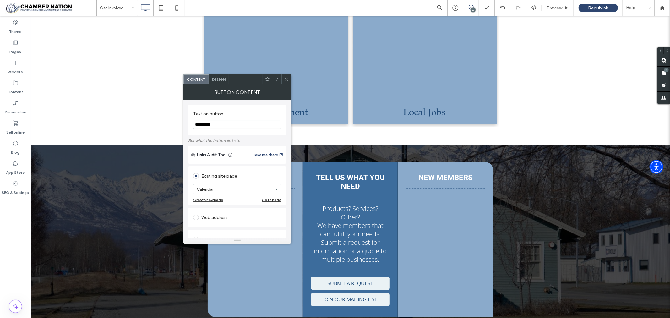
click at [288, 82] on span at bounding box center [286, 78] width 5 height 9
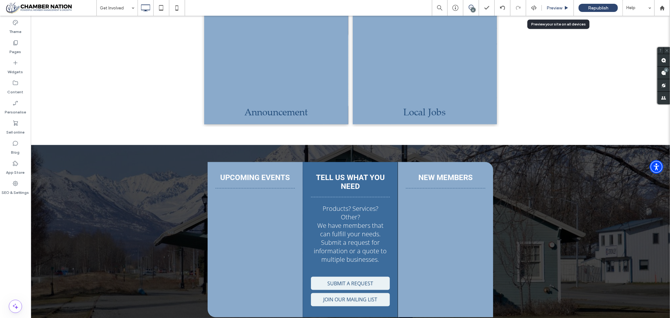
click at [556, 8] on span "Preview" at bounding box center [555, 7] width 16 height 5
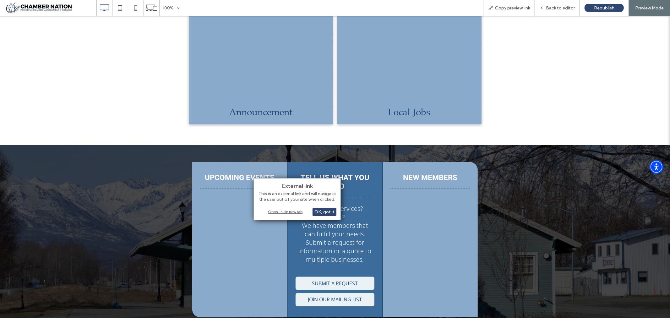
click at [292, 212] on div "Open link in new tab" at bounding box center [297, 211] width 79 height 7
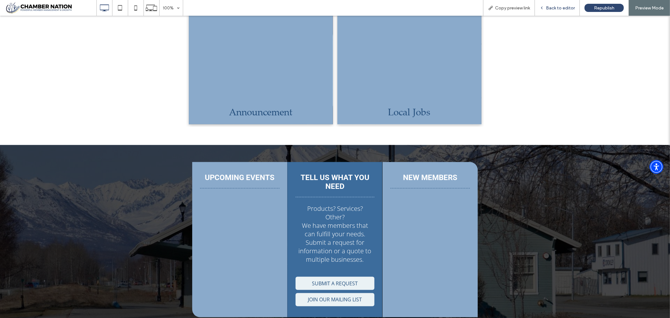
click at [555, 8] on span "Back to editor" at bounding box center [560, 7] width 29 height 5
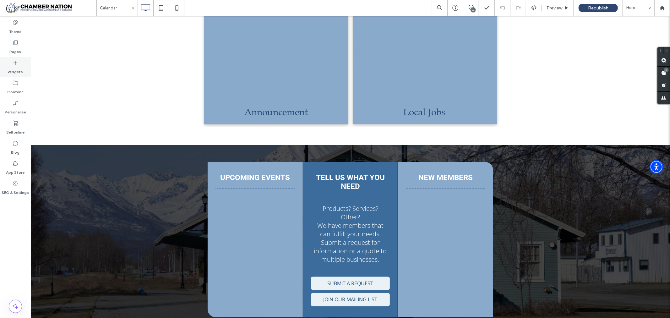
click at [15, 61] on icon at bounding box center [15, 63] width 6 height 6
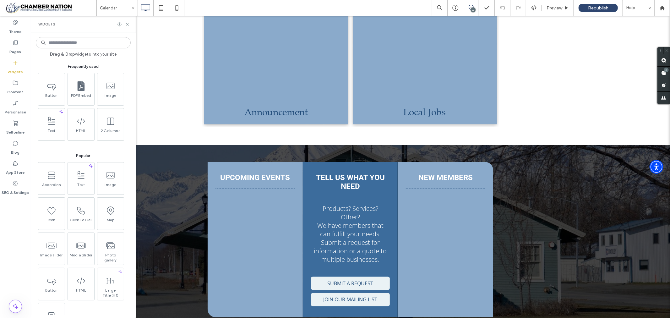
click at [93, 43] on input at bounding box center [83, 42] width 95 height 11
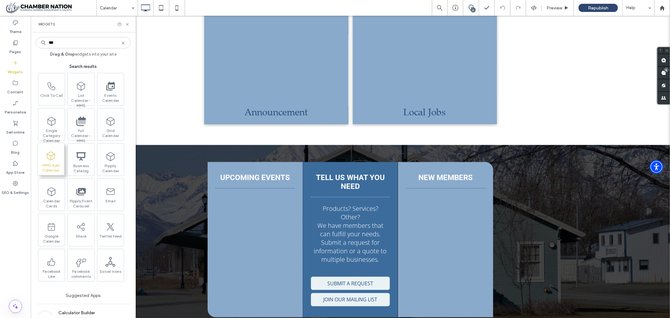
type input "***"
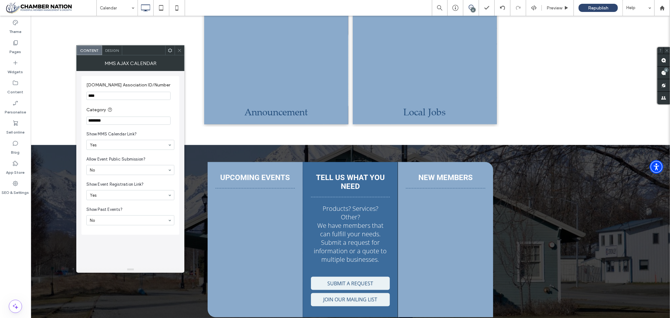
type input "****"
click at [180, 48] on icon at bounding box center [179, 50] width 5 height 5
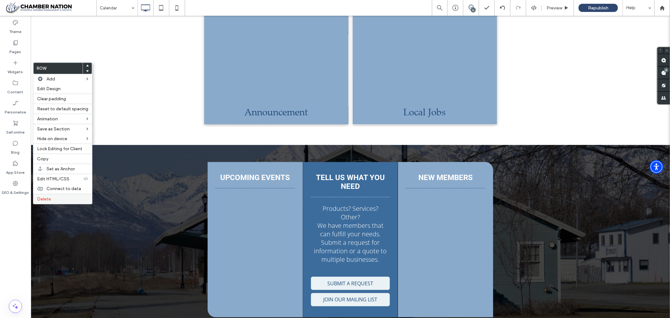
click at [46, 199] on span "Delete" at bounding box center [44, 198] width 14 height 5
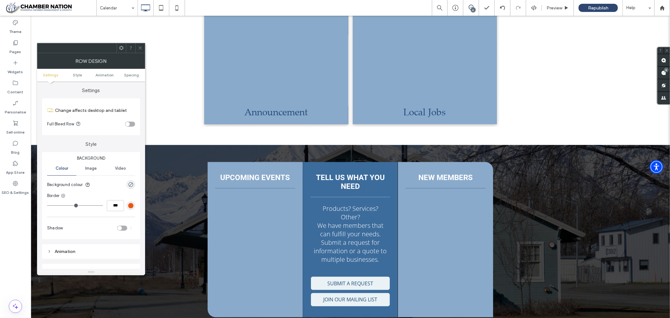
click at [144, 48] on div at bounding box center [139, 47] width 9 height 9
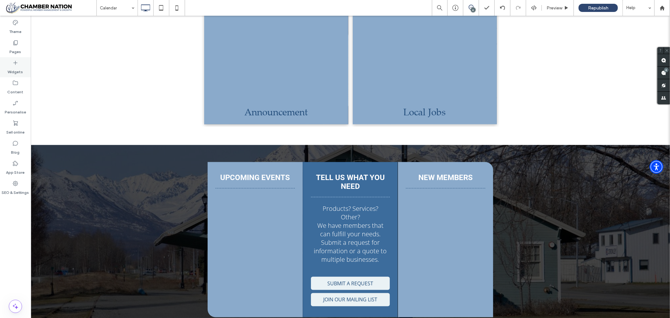
click at [14, 60] on icon at bounding box center [15, 63] width 6 height 6
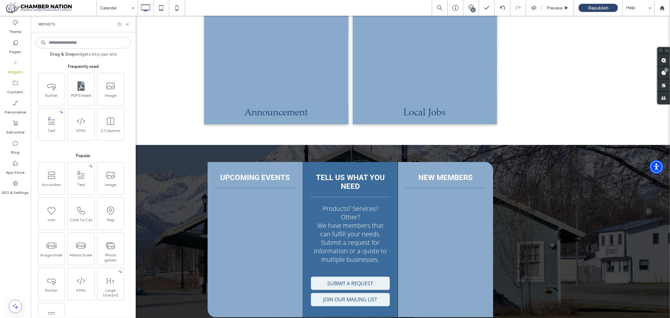
click at [86, 40] on input at bounding box center [83, 42] width 95 height 11
click at [82, 39] on input at bounding box center [83, 42] width 95 height 11
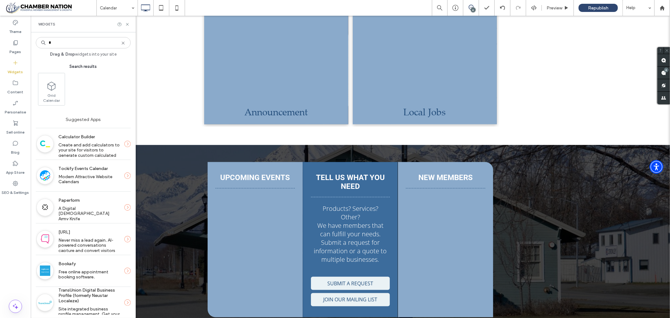
type input "*"
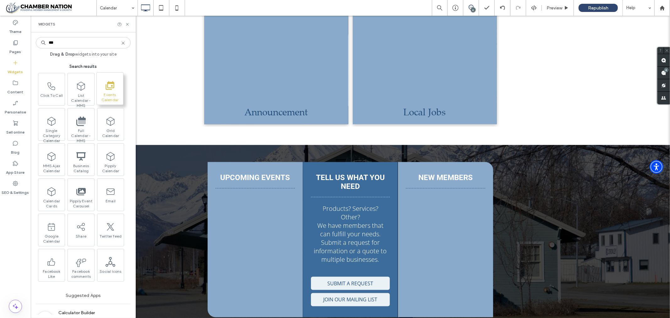
type input "***"
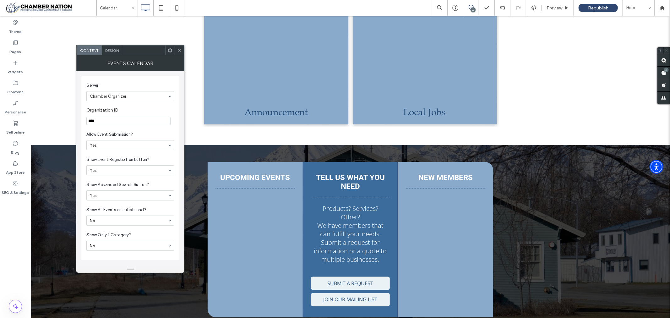
type input "****"
click at [180, 51] on icon at bounding box center [179, 50] width 5 height 5
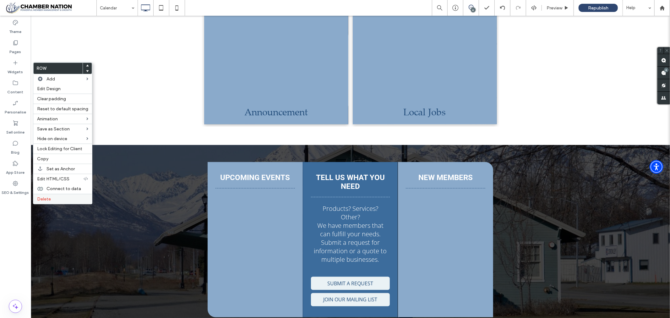
click at [51, 196] on label "Delete" at bounding box center [62, 198] width 51 height 5
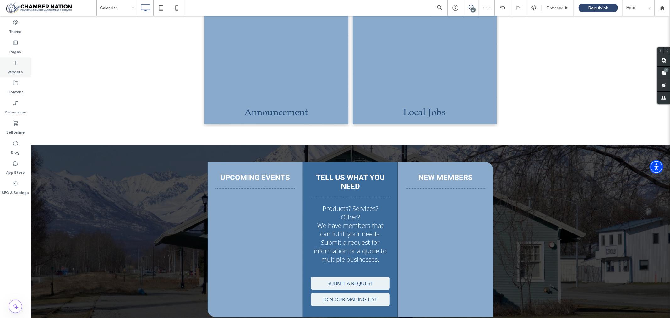
click at [15, 63] on use at bounding box center [16, 63] width 4 height 4
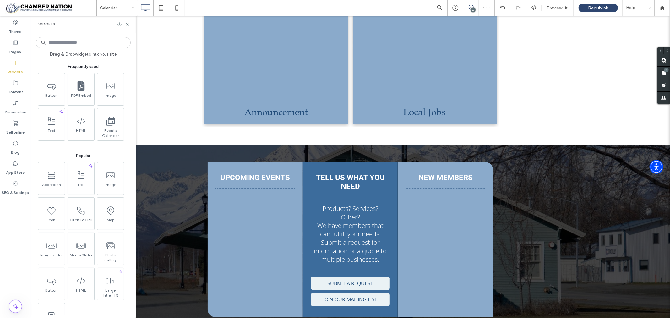
click at [83, 41] on input at bounding box center [83, 42] width 95 height 11
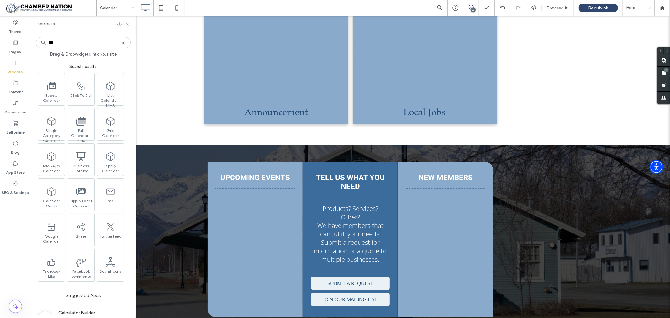
type input "***"
click at [126, 24] on icon at bounding box center [127, 24] width 5 height 5
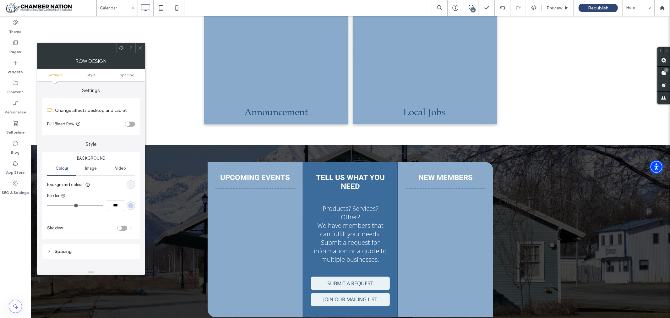
click at [140, 52] on span at bounding box center [140, 47] width 5 height 9
click at [139, 44] on span at bounding box center [140, 47] width 5 height 9
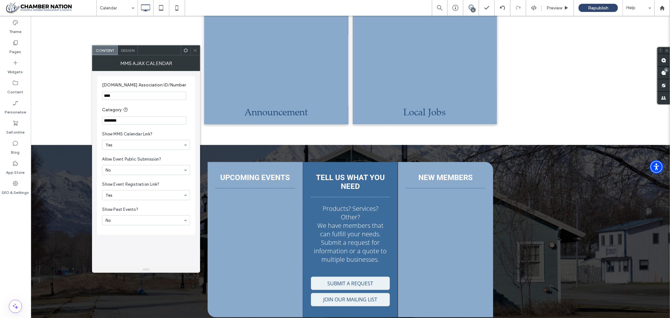
click at [196, 47] on span at bounding box center [195, 50] width 5 height 9
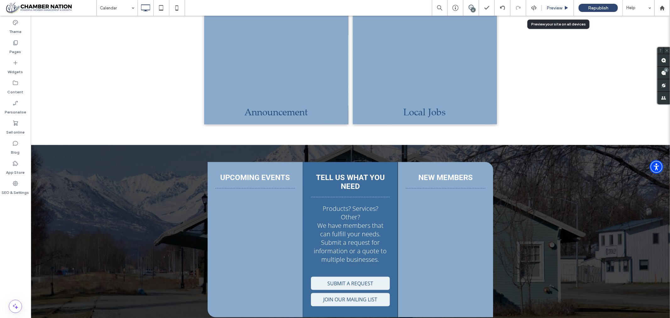
click at [554, 5] on span "Preview" at bounding box center [555, 7] width 16 height 5
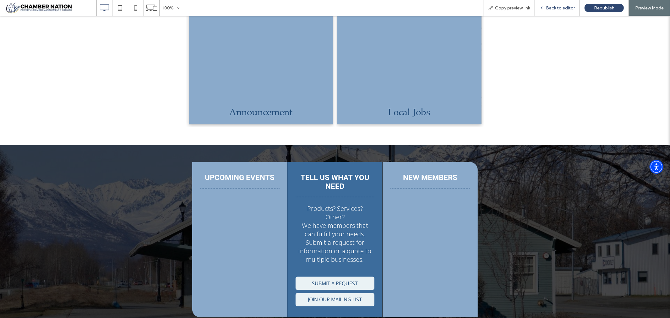
click at [555, 7] on span "Back to editor" at bounding box center [560, 7] width 29 height 5
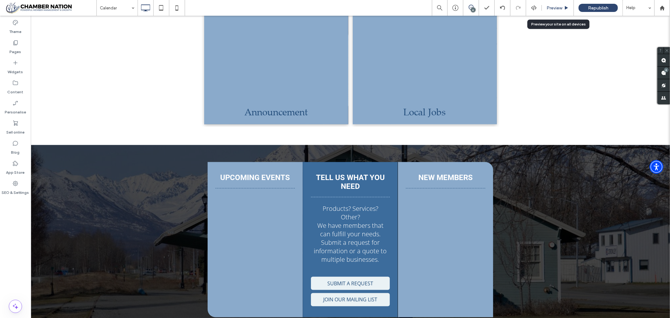
click at [553, 8] on span "Preview" at bounding box center [555, 7] width 16 height 5
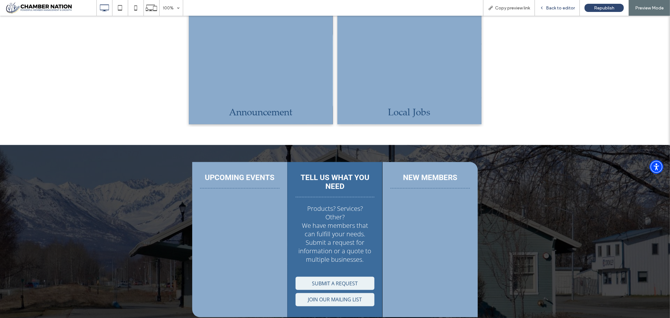
click at [561, 7] on span "Back to editor" at bounding box center [560, 7] width 29 height 5
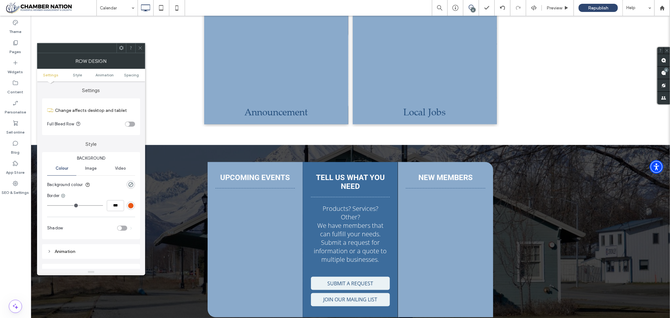
click at [142, 44] on span at bounding box center [140, 47] width 5 height 9
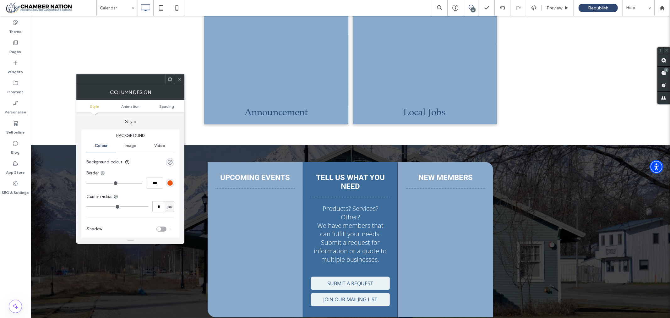
click at [179, 78] on icon at bounding box center [179, 79] width 5 height 5
click at [180, 76] on span at bounding box center [179, 78] width 5 height 9
click at [179, 79] on use at bounding box center [179, 79] width 3 height 3
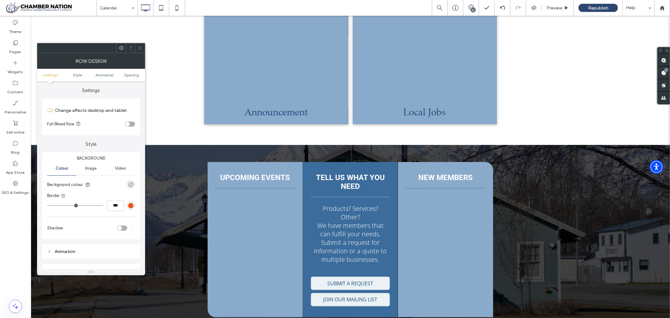
click at [142, 48] on icon at bounding box center [140, 48] width 5 height 5
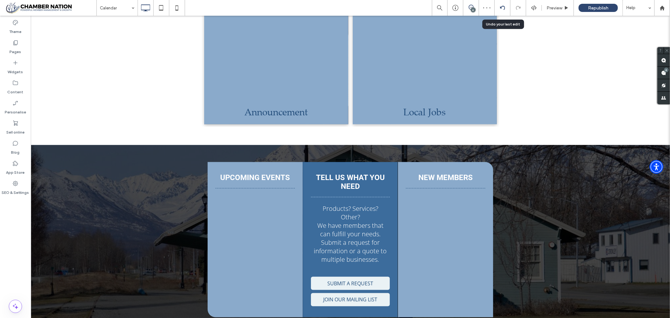
click at [504, 4] on div at bounding box center [503, 8] width 16 height 16
click at [504, 7] on icon at bounding box center [502, 7] width 5 height 5
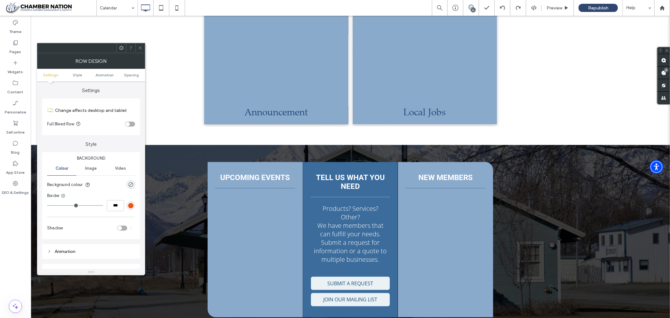
click at [139, 47] on icon at bounding box center [140, 48] width 5 height 5
click at [139, 47] on use at bounding box center [140, 48] width 3 height 3
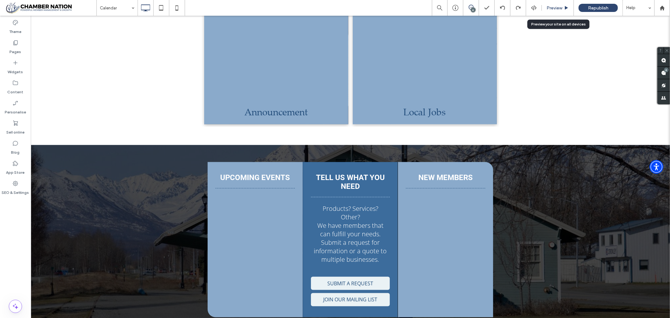
click at [552, 8] on span "Preview" at bounding box center [555, 7] width 16 height 5
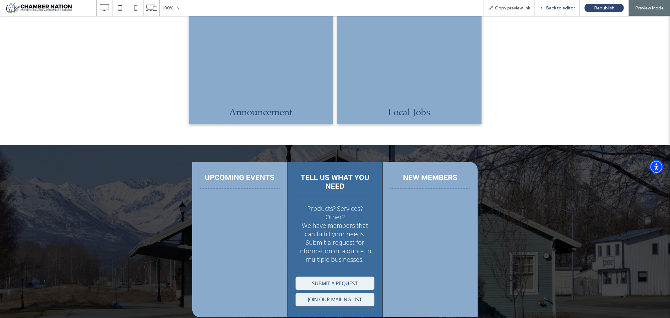
click at [561, 8] on span "Back to editor" at bounding box center [560, 7] width 29 height 5
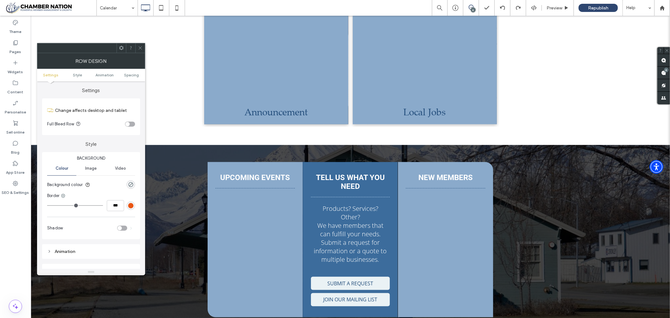
click at [140, 48] on icon at bounding box center [140, 48] width 5 height 5
click at [137, 49] on div at bounding box center [139, 47] width 9 height 9
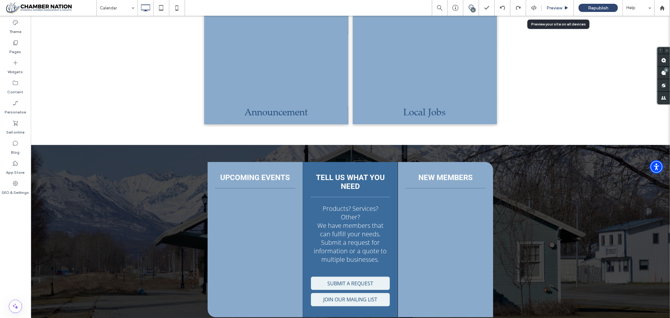
click at [553, 8] on span "Preview" at bounding box center [555, 7] width 16 height 5
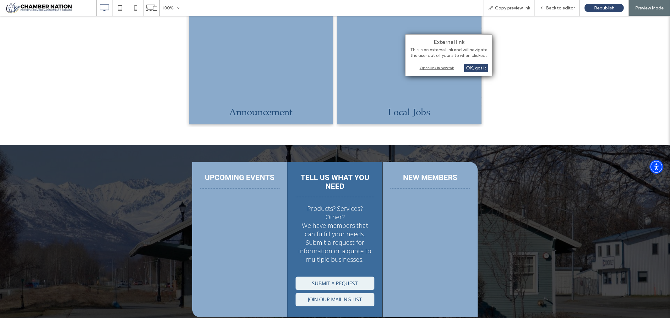
click at [431, 68] on div "Open link in new tab" at bounding box center [449, 67] width 79 height 7
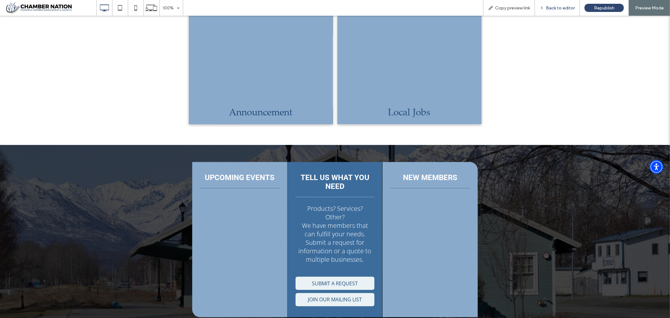
click at [560, 6] on span "Back to editor" at bounding box center [560, 7] width 29 height 5
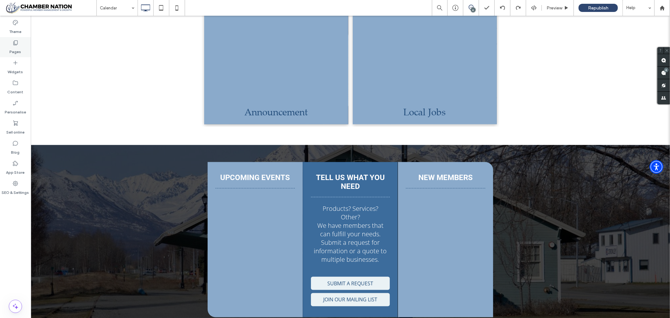
click at [17, 42] on icon at bounding box center [15, 43] width 6 height 6
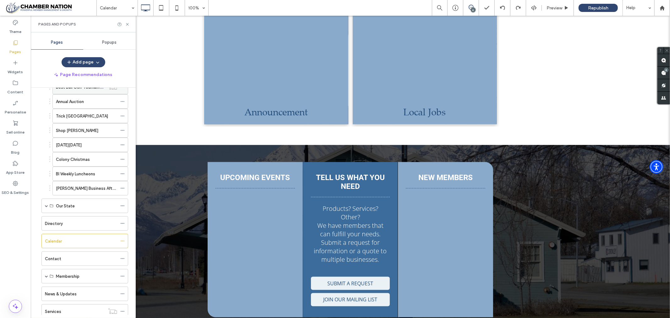
scroll to position [174, 0]
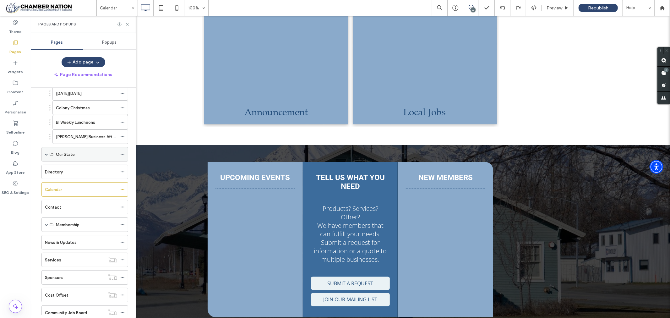
click at [69, 154] on label "Our State" at bounding box center [65, 154] width 19 height 11
click at [47, 155] on span at bounding box center [46, 154] width 3 height 3
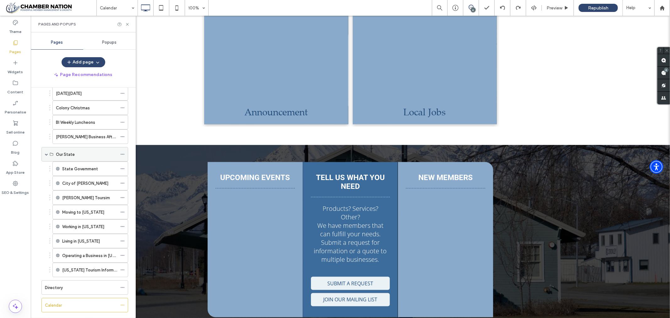
click at [68, 155] on label "Our State" at bounding box center [65, 154] width 19 height 11
click at [79, 168] on label "State Government" at bounding box center [80, 168] width 36 height 11
click at [123, 170] on icon at bounding box center [122, 169] width 4 height 4
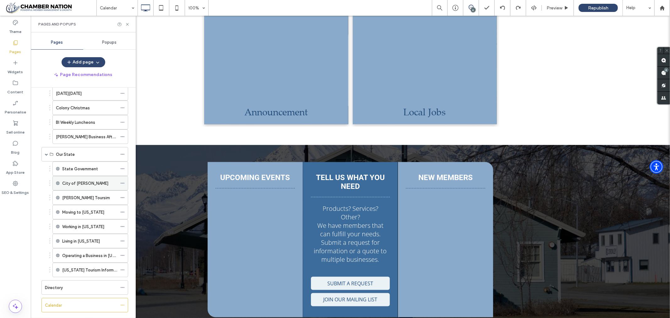
click at [76, 186] on label "City of Palmer" at bounding box center [85, 183] width 46 height 11
click at [127, 21] on div "Pages and Popups" at bounding box center [83, 24] width 105 height 17
click at [128, 23] on icon at bounding box center [127, 24] width 5 height 5
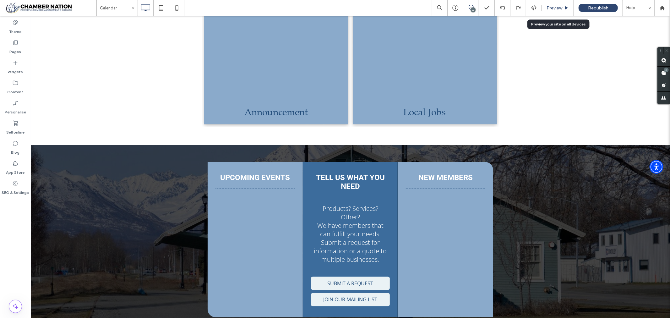
click at [556, 7] on span "Preview" at bounding box center [555, 7] width 16 height 5
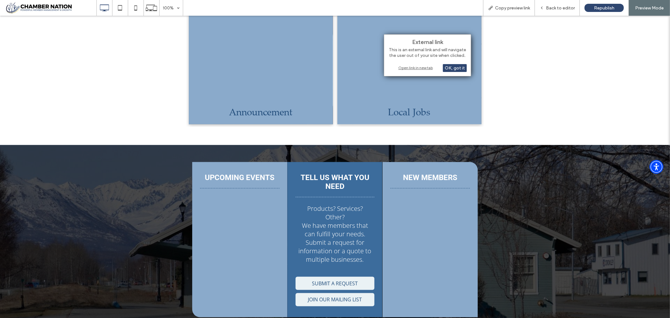
click at [413, 68] on div "Open link in new tab" at bounding box center [427, 67] width 79 height 7
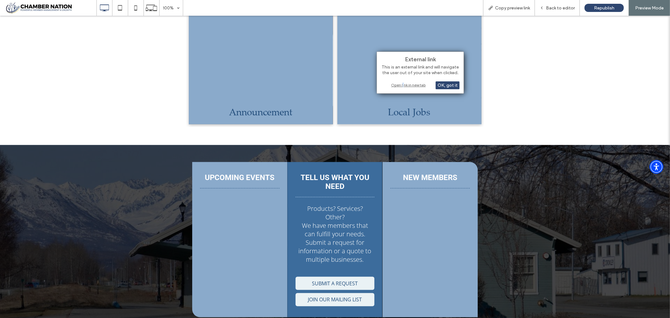
click at [404, 84] on div "Open link in new tab" at bounding box center [420, 85] width 79 height 7
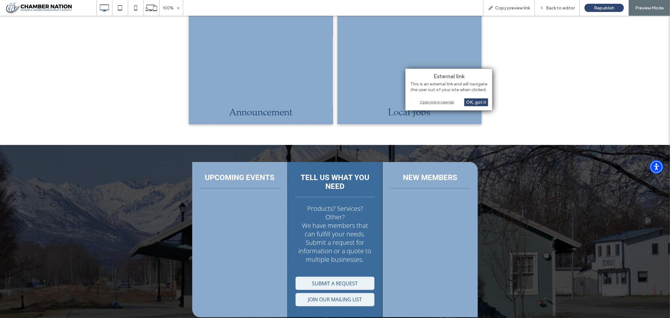
click at [437, 101] on div "Open link in new tab" at bounding box center [449, 102] width 79 height 7
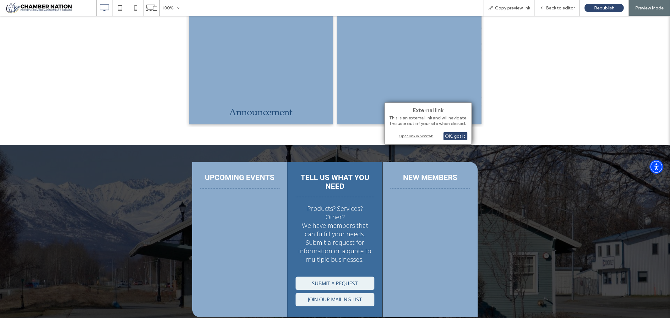
click at [407, 136] on div "Open link in new tab" at bounding box center [428, 136] width 79 height 7
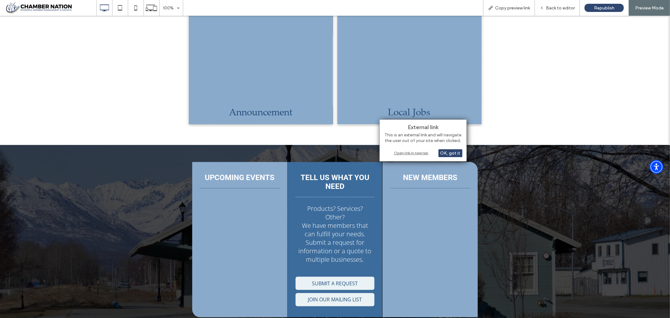
click at [402, 153] on div "Open link in new tab" at bounding box center [423, 153] width 79 height 7
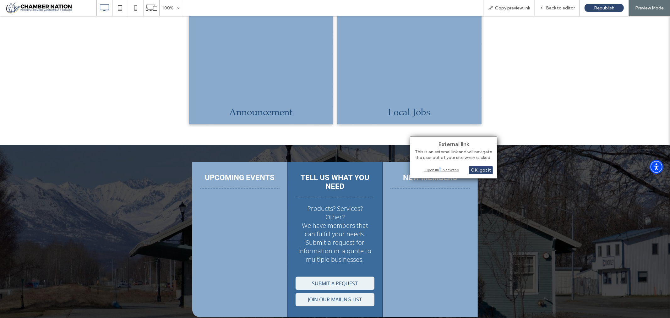
click at [441, 169] on div "Open link in new tab" at bounding box center [453, 170] width 79 height 7
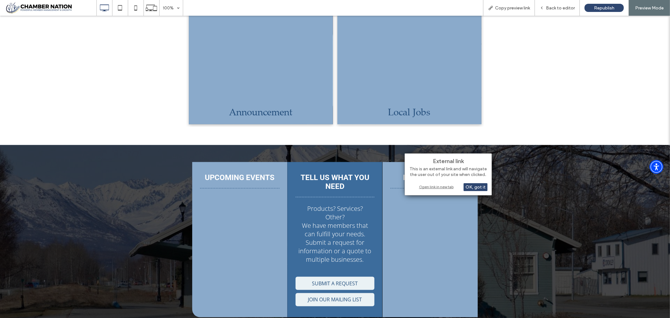
click at [440, 188] on div "Open link in new tab" at bounding box center [448, 186] width 79 height 7
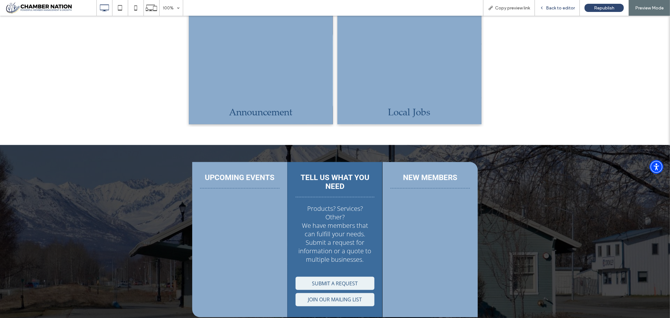
click at [560, 5] on span "Back to editor" at bounding box center [560, 7] width 29 height 5
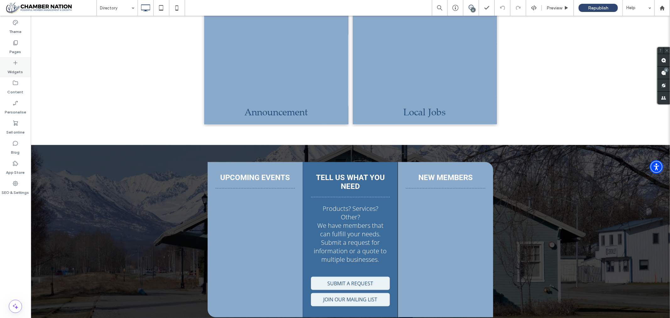
click at [15, 63] on use at bounding box center [16, 63] width 4 height 4
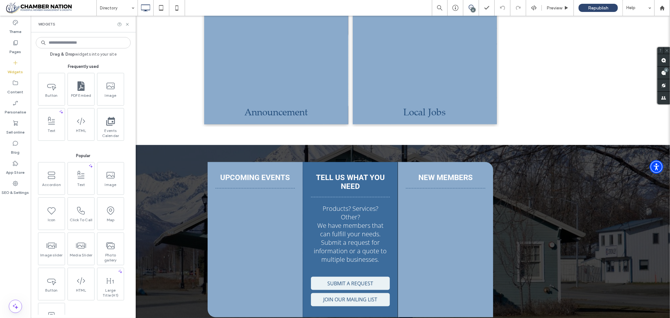
click at [63, 41] on input at bounding box center [83, 42] width 95 height 11
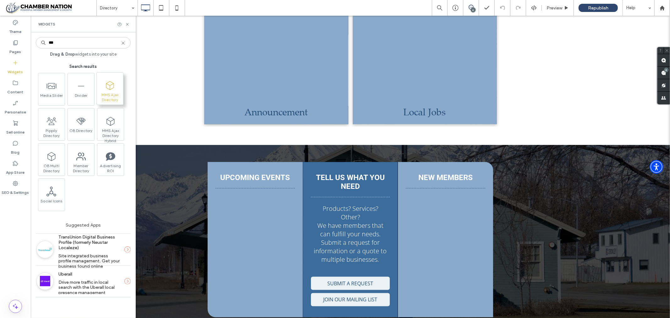
type input "***"
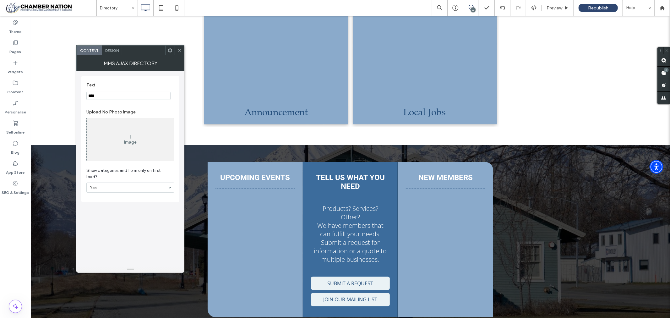
click at [178, 48] on icon at bounding box center [179, 50] width 5 height 5
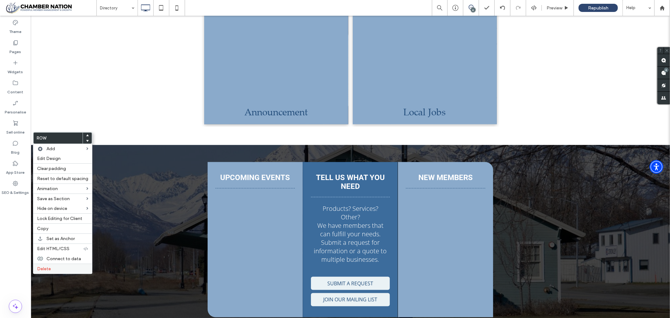
click at [46, 270] on span "Delete" at bounding box center [44, 268] width 14 height 5
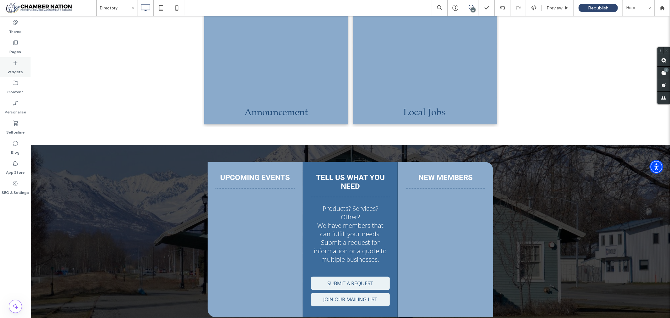
click at [17, 64] on icon at bounding box center [15, 63] width 6 height 6
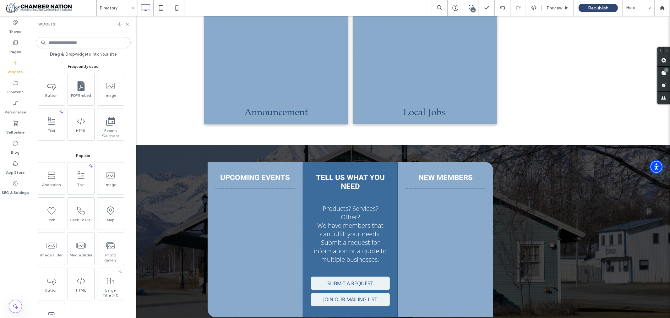
click at [74, 44] on input at bounding box center [83, 42] width 95 height 11
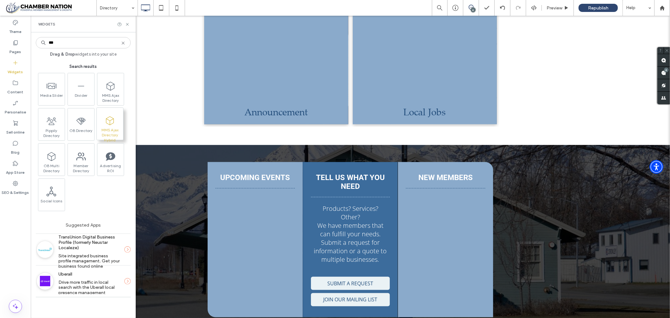
type input "***"
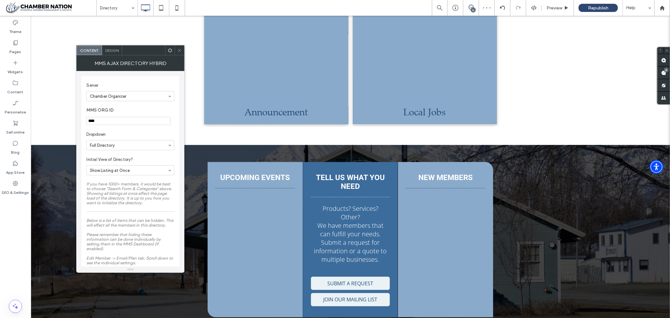
click at [179, 48] on icon at bounding box center [179, 50] width 5 height 5
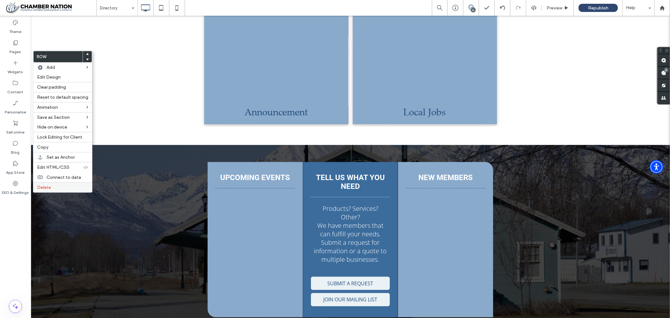
click at [54, 185] on label "Delete" at bounding box center [62, 187] width 51 height 5
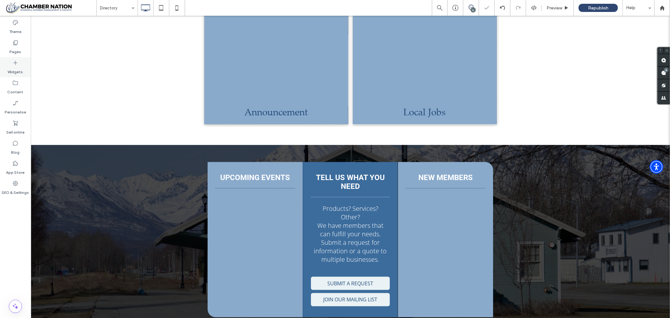
click at [17, 63] on icon at bounding box center [15, 63] width 6 height 6
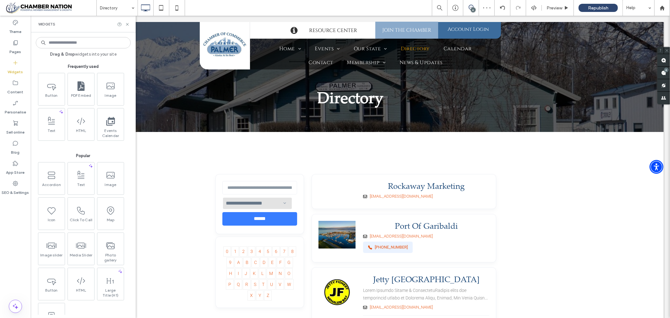
scroll to position [81, 0]
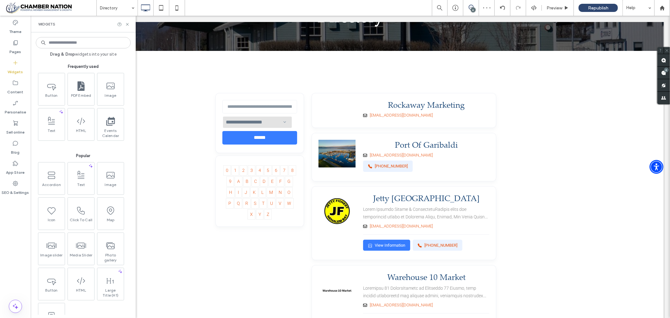
click at [68, 43] on input at bounding box center [83, 42] width 95 height 11
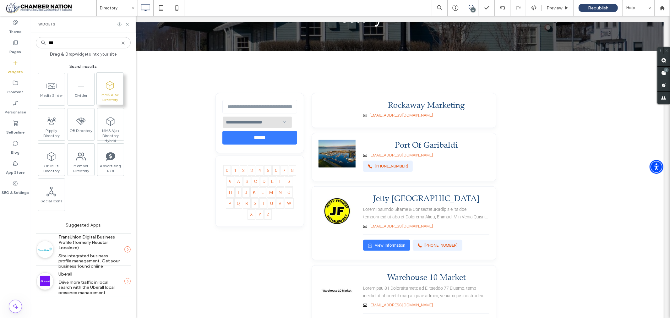
type input "***"
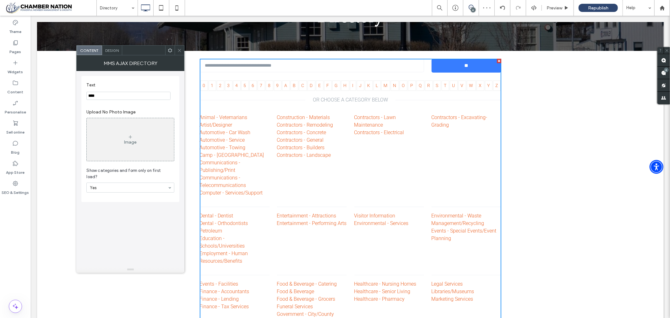
click at [178, 48] on icon at bounding box center [179, 50] width 5 height 5
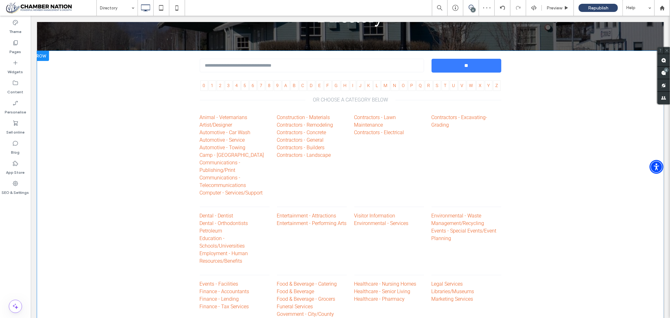
click at [41, 54] on div at bounding box center [41, 56] width 16 height 10
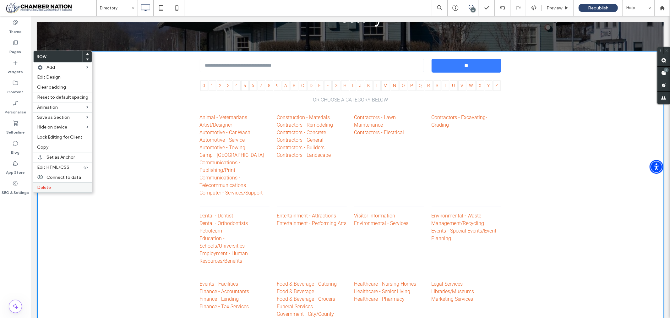
click at [46, 185] on span "Delete" at bounding box center [44, 187] width 14 height 5
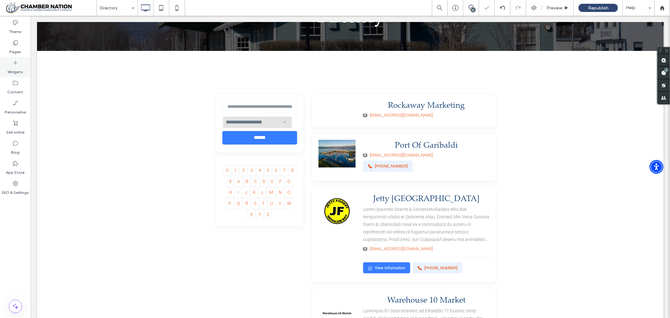
click at [17, 64] on icon at bounding box center [15, 63] width 6 height 6
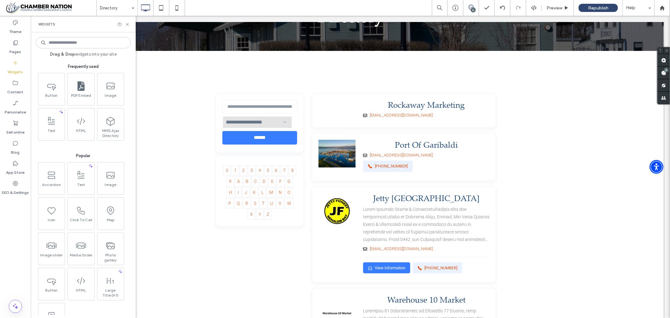
click at [61, 44] on input at bounding box center [83, 42] width 95 height 11
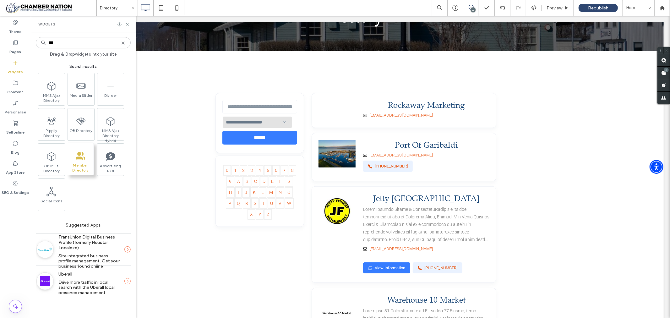
type input "***"
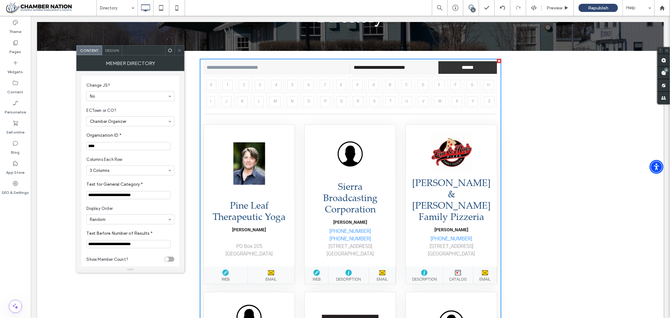
click at [181, 46] on span at bounding box center [179, 50] width 5 height 9
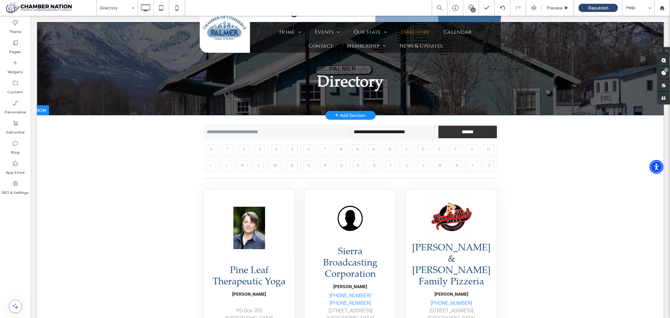
scroll to position [0, 0]
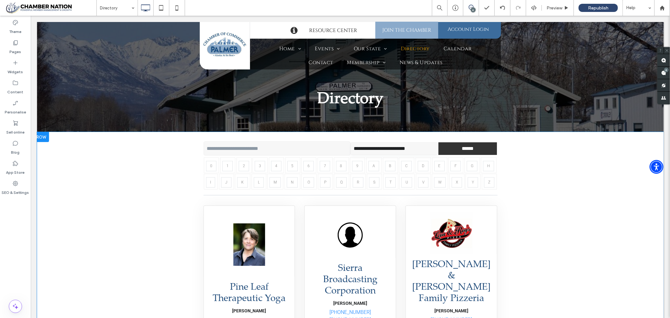
click at [42, 137] on div at bounding box center [41, 137] width 16 height 10
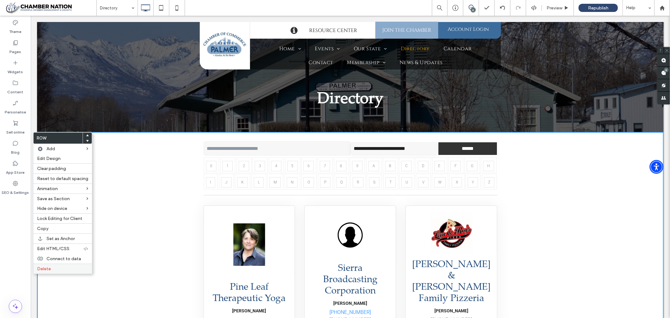
click at [50, 266] on span "Delete" at bounding box center [44, 268] width 14 height 5
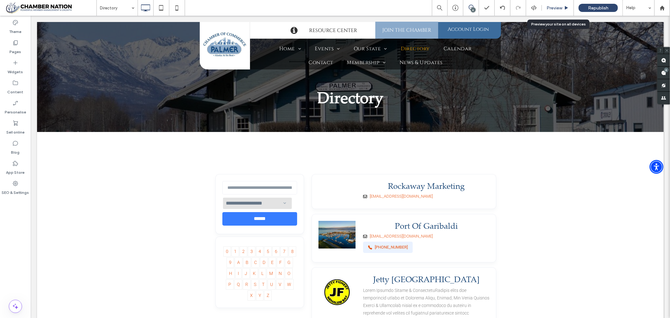
click at [561, 8] on span "Preview" at bounding box center [555, 7] width 16 height 5
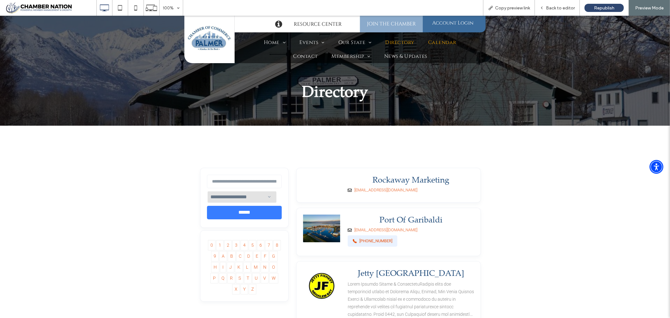
click at [445, 43] on span "Calendar" at bounding box center [442, 42] width 28 height 8
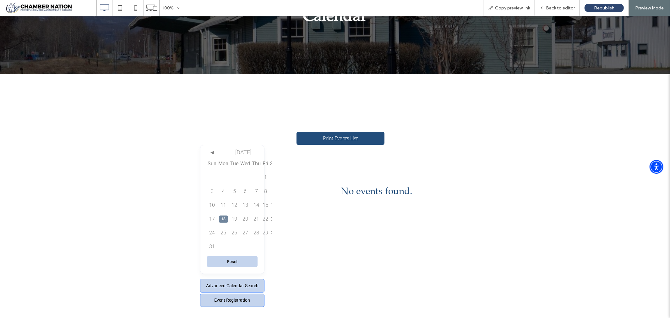
scroll to position [105, 0]
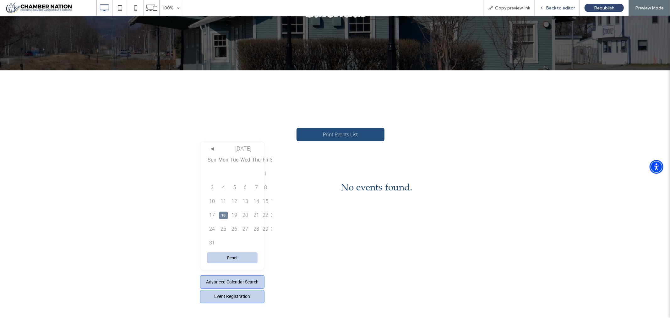
click at [569, 7] on span "Back to editor" at bounding box center [560, 7] width 29 height 5
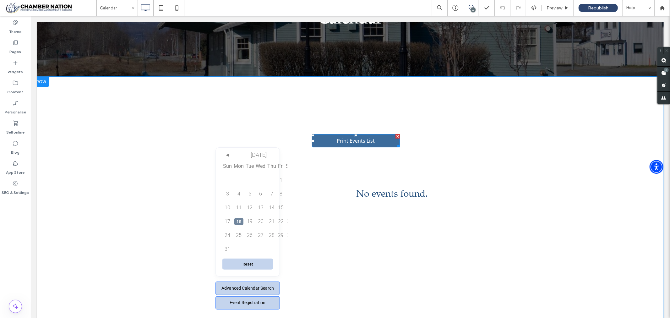
click at [395, 136] on div at bounding box center [397, 136] width 4 height 4
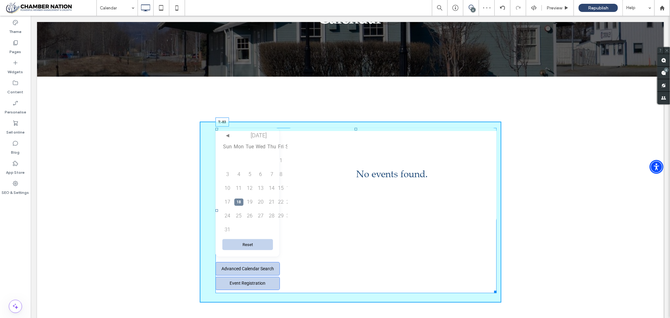
drag, startPoint x: 354, startPoint y: 128, endPoint x: 353, endPoint y: 105, distance: 22.6
click at [354, 128] on div at bounding box center [355, 129] width 3 height 3
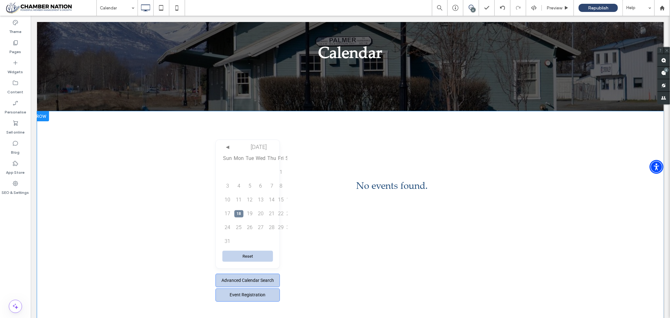
scroll to position [70, 0]
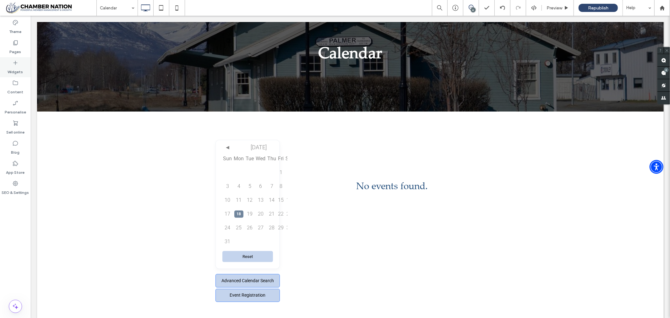
click at [17, 62] on icon at bounding box center [15, 63] width 6 height 6
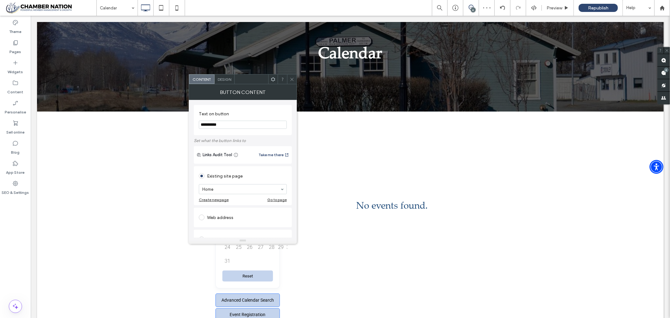
drag, startPoint x: 265, startPoint y: 138, endPoint x: 176, endPoint y: 146, distance: 89.9
type input "**********"
click at [292, 80] on icon at bounding box center [292, 79] width 5 height 5
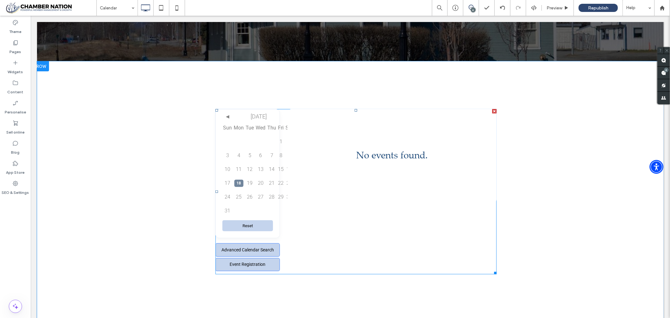
scroll to position [105, 0]
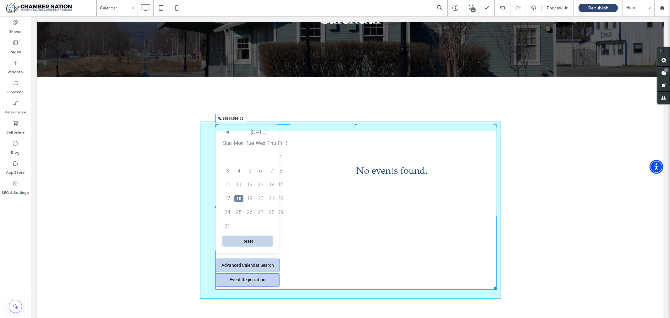
drag, startPoint x: 492, startPoint y: 287, endPoint x: 496, endPoint y: 310, distance: 23.1
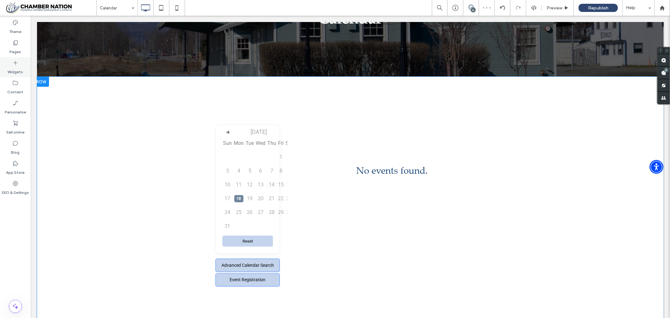
click at [14, 63] on icon at bounding box center [15, 63] width 6 height 6
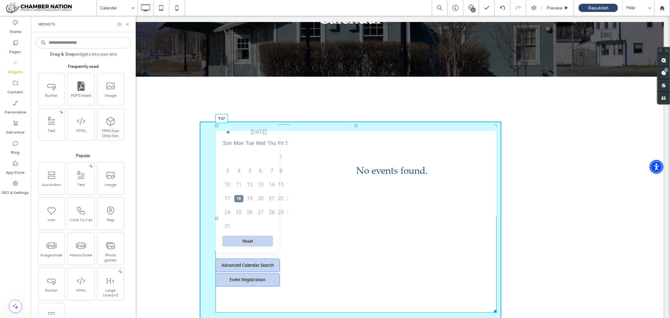
drag, startPoint x: 353, startPoint y: 124, endPoint x: 387, endPoint y: 171, distance: 58.5
click at [356, 155] on div "Loading... Fetching Events ◄ August 2025 ► Sun Mon Tue Wed Thu Fri Sat 1 2 3 4 …" at bounding box center [355, 218] width 281 height 188
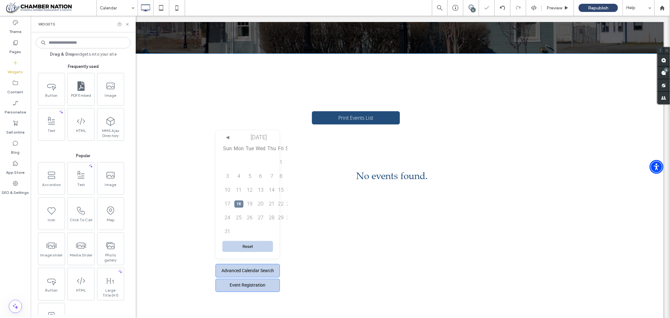
scroll to position [140, 0]
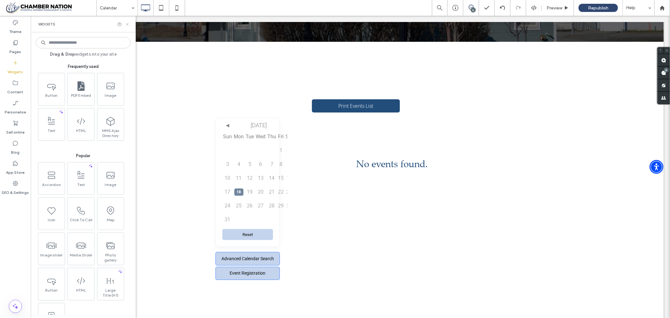
drag, startPoint x: 128, startPoint y: 23, endPoint x: 215, endPoint y: 67, distance: 97.8
click at [128, 22] on icon at bounding box center [127, 24] width 5 height 5
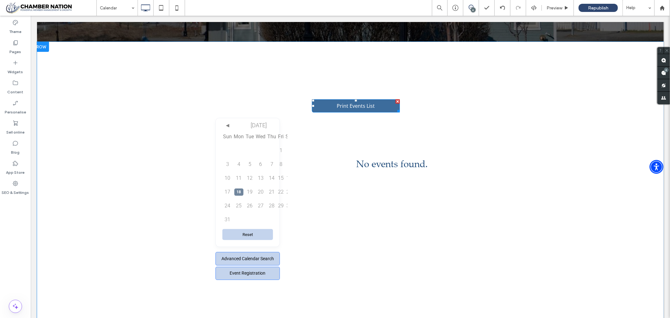
click at [395, 101] on div at bounding box center [397, 101] width 4 height 4
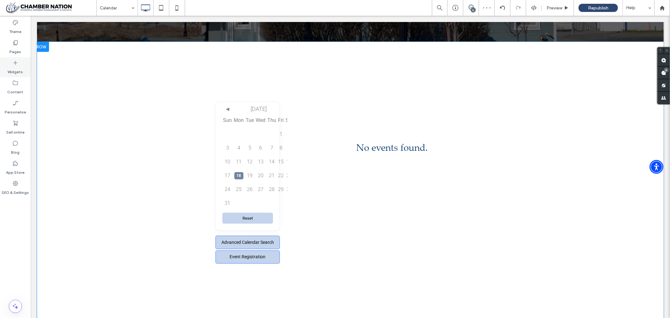
click at [14, 63] on icon at bounding box center [15, 63] width 6 height 6
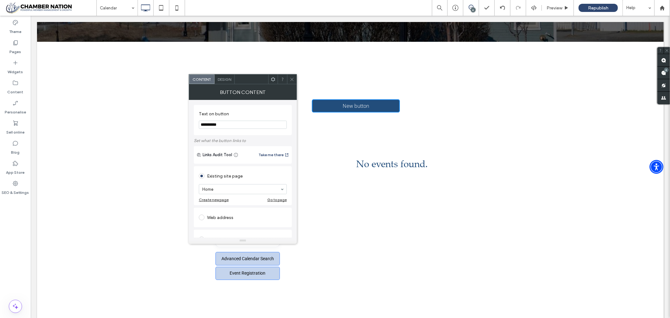
click at [292, 80] on icon at bounding box center [292, 79] width 5 height 5
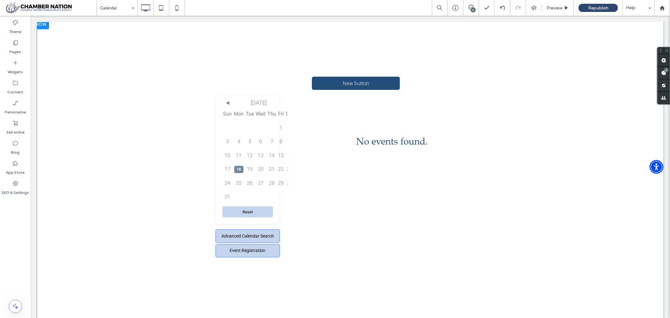
scroll to position [174, 0]
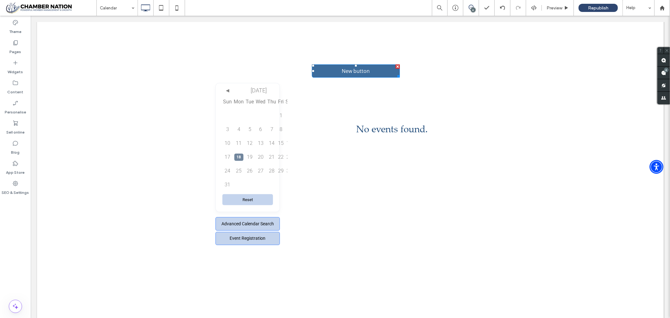
click at [395, 65] on div at bounding box center [397, 66] width 4 height 4
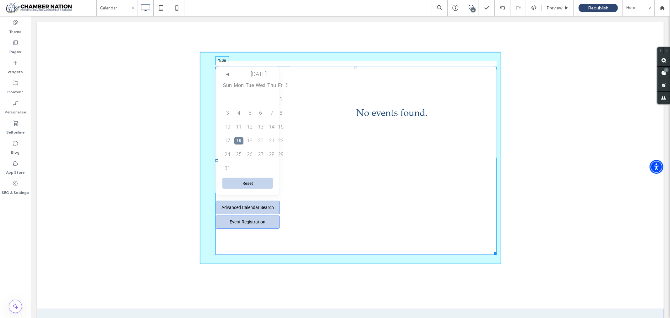
drag, startPoint x: 353, startPoint y: 67, endPoint x: 352, endPoint y: 52, distance: 14.8
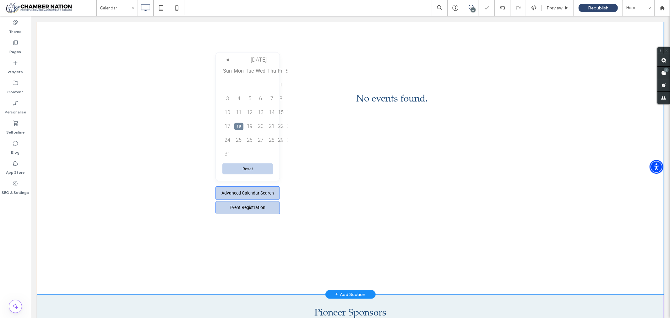
click at [535, 91] on div "Loading... Fetching Events ◄ August 2025 ► Sun Mon Tue Wed Thu Fri Sat 1 2 3 4 …" at bounding box center [350, 150] width 627 height 287
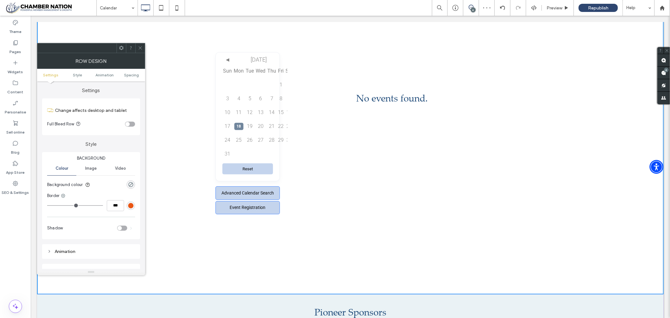
click at [140, 49] on icon at bounding box center [140, 48] width 5 height 5
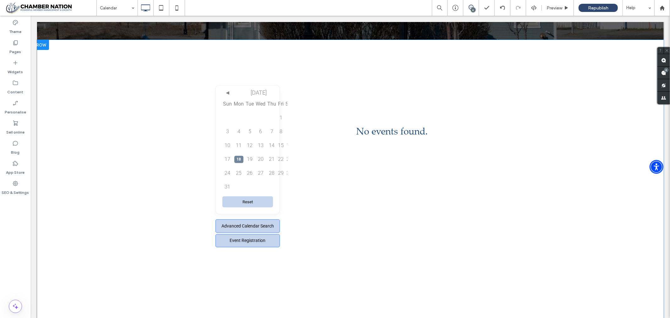
scroll to position [70, 0]
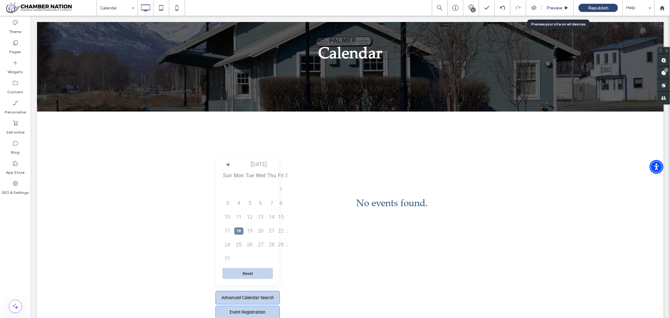
click at [552, 5] on span "Preview" at bounding box center [555, 7] width 16 height 5
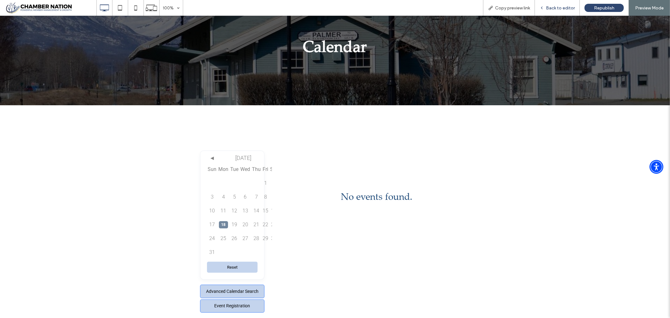
click at [558, 7] on span "Back to editor" at bounding box center [560, 7] width 29 height 5
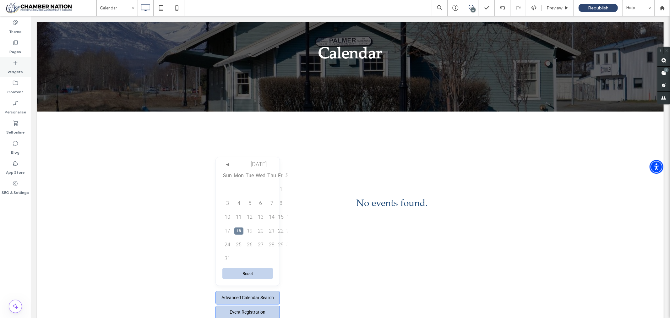
click at [14, 60] on icon at bounding box center [15, 63] width 6 height 6
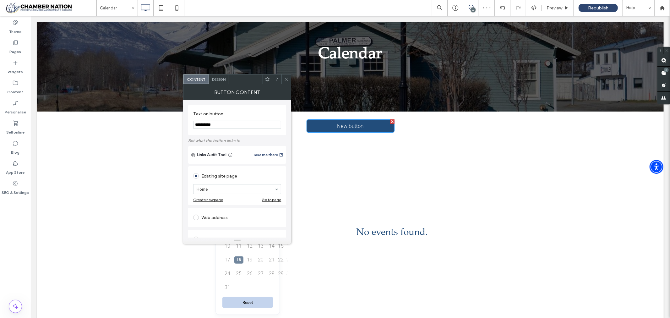
drag, startPoint x: 261, startPoint y: 139, endPoint x: 170, endPoint y: 135, distance: 91.2
type input "**********"
click at [285, 77] on icon at bounding box center [286, 79] width 5 height 5
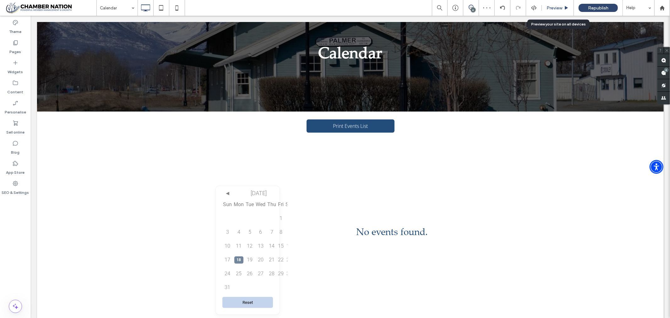
click at [556, 8] on span "Preview" at bounding box center [555, 7] width 16 height 5
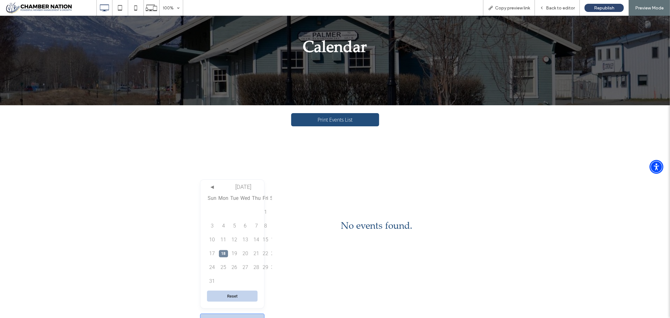
scroll to position [140, 0]
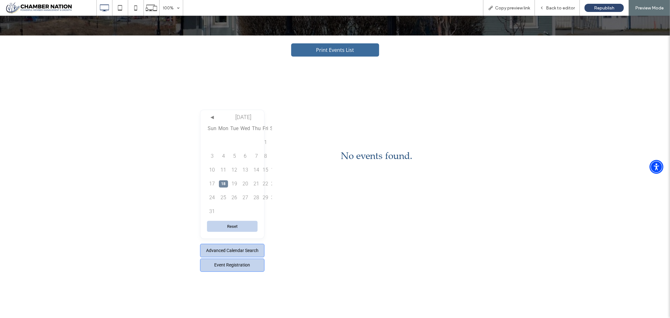
click at [350, 51] on span "Print Events List" at bounding box center [335, 49] width 38 height 7
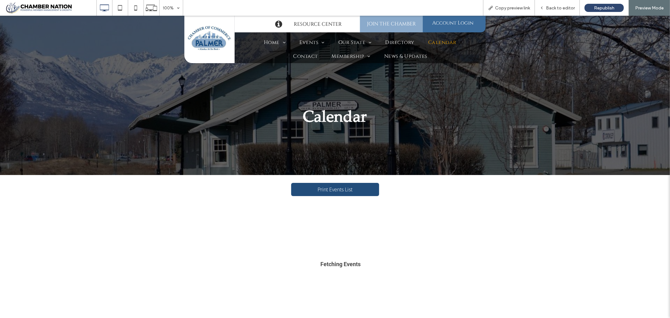
scroll to position [145, 0]
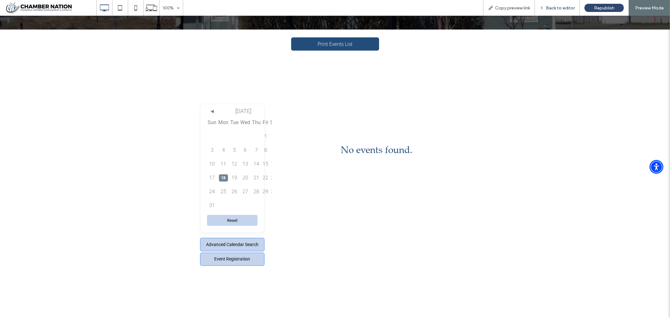
click at [564, 7] on span "Back to editor" at bounding box center [560, 7] width 29 height 5
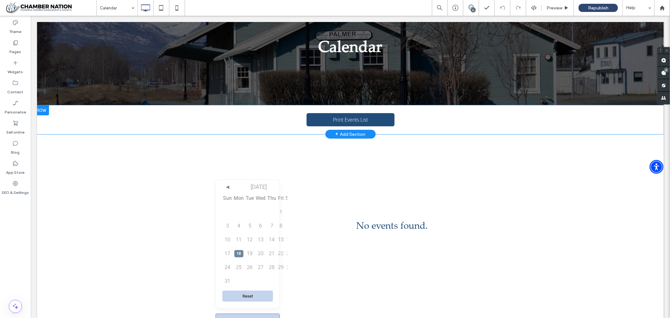
scroll to position [76, 0]
click at [342, 118] on span "Print Events List" at bounding box center [350, 119] width 38 height 7
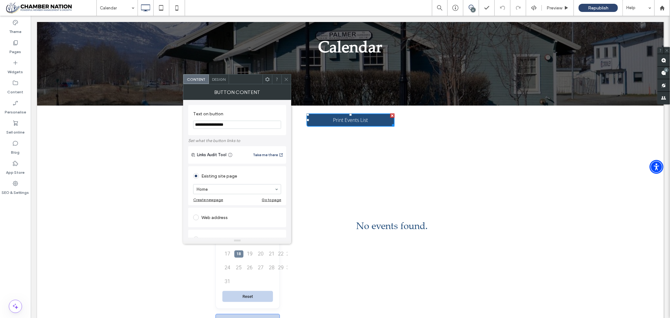
click at [196, 217] on span at bounding box center [196, 218] width 6 height 6
click at [217, 209] on input "url" at bounding box center [237, 210] width 88 height 8
paste input "**********"
type input "**********"
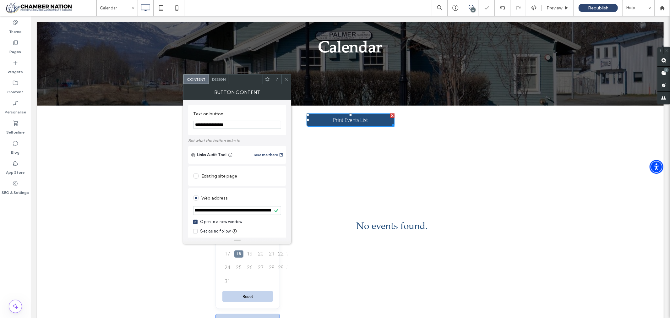
scroll to position [0, 0]
click at [274, 100] on div "**********" at bounding box center [237, 247] width 98 height 295
click at [287, 76] on span at bounding box center [286, 78] width 5 height 9
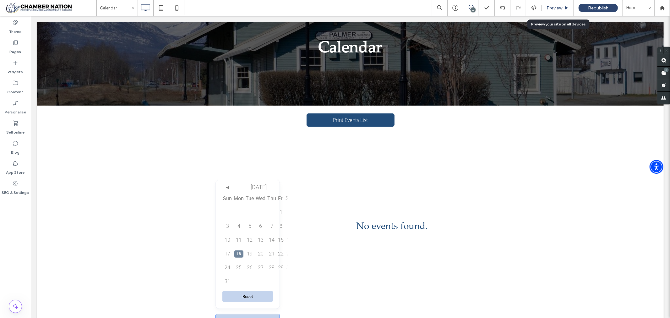
click at [549, 8] on span "Preview" at bounding box center [555, 7] width 16 height 5
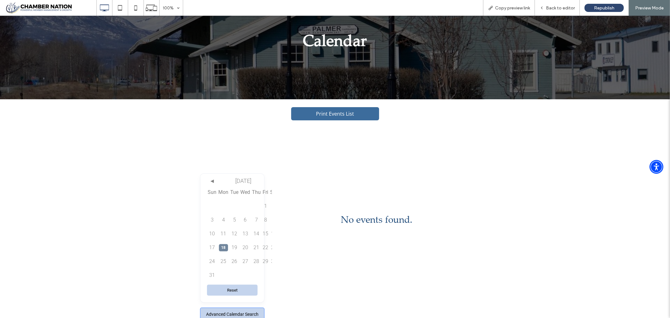
click at [337, 110] on span "Print Events List" at bounding box center [335, 113] width 38 height 7
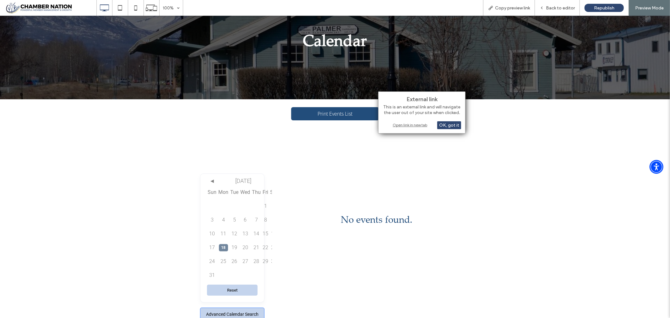
click at [411, 126] on div "Open link in new tab" at bounding box center [422, 125] width 79 height 7
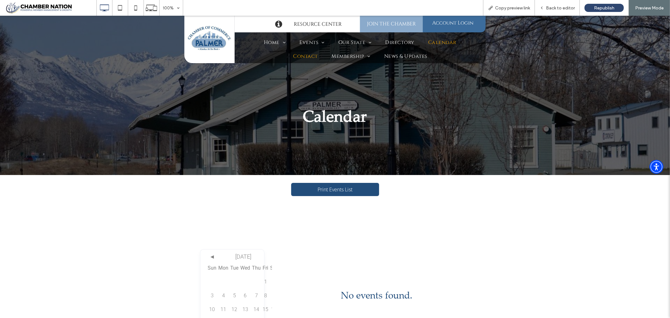
click at [302, 57] on span "Contact" at bounding box center [305, 56] width 25 height 8
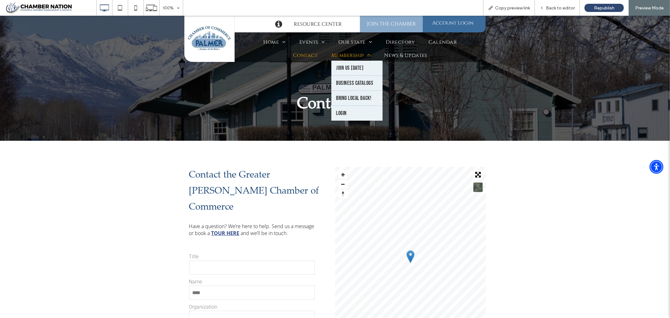
click at [348, 55] on span "Membership" at bounding box center [350, 55] width 39 height 7
click at [367, 52] on span at bounding box center [367, 54] width 6 height 5
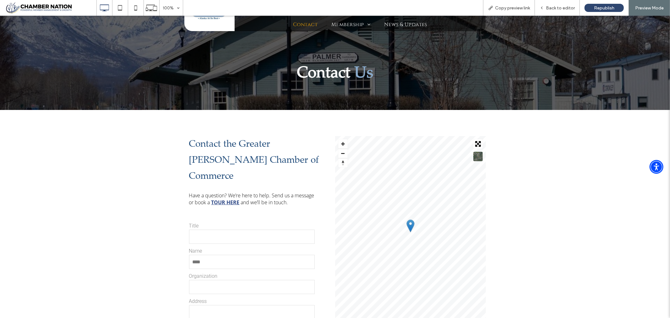
scroll to position [70, 0]
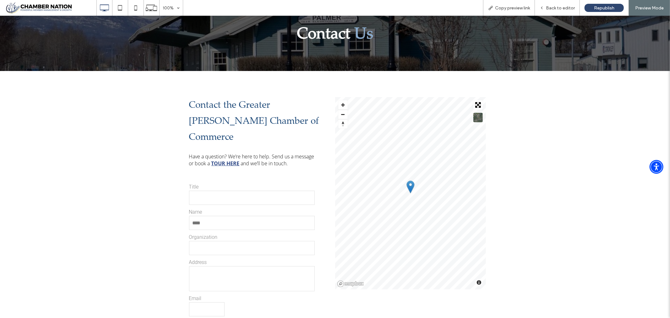
click at [230, 160] on strong "TOUR HERE" at bounding box center [225, 163] width 28 height 7
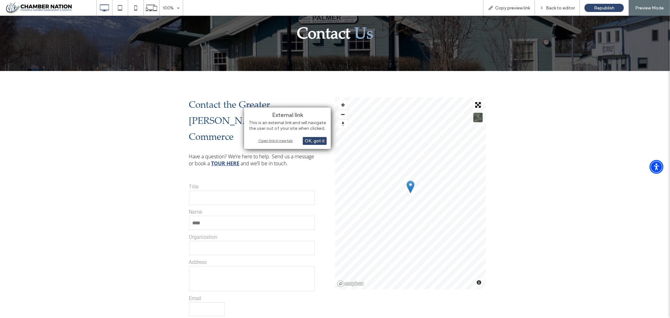
click at [269, 140] on div "Open link in new tab" at bounding box center [287, 140] width 79 height 7
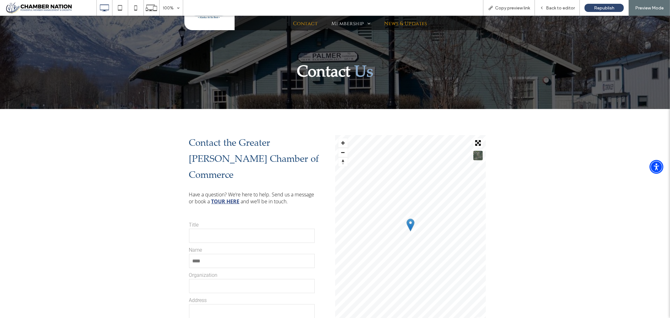
scroll to position [0, 0]
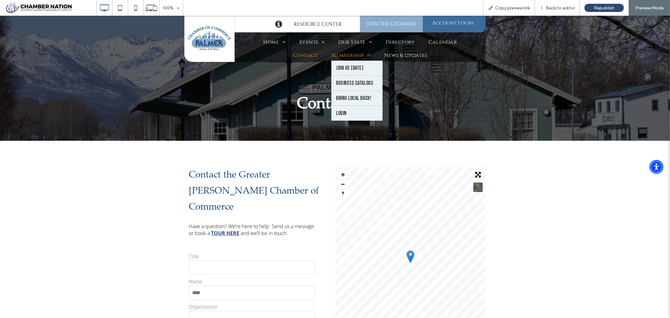
click at [358, 55] on span "Membership" at bounding box center [350, 55] width 39 height 7
click at [339, 64] on span "Join Us [DATE]" at bounding box center [350, 67] width 28 height 7
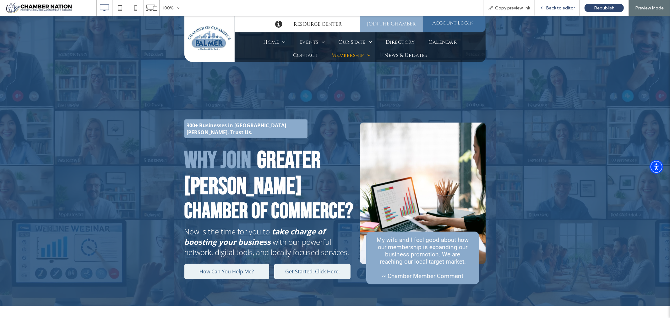
click at [562, 7] on span "Back to editor" at bounding box center [560, 7] width 29 height 5
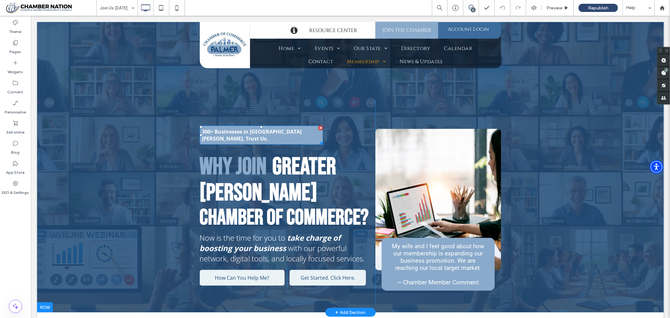
click at [204, 129] on strong "300+ Businesses in Greater Palmer. Trust Us." at bounding box center [252, 135] width 100 height 14
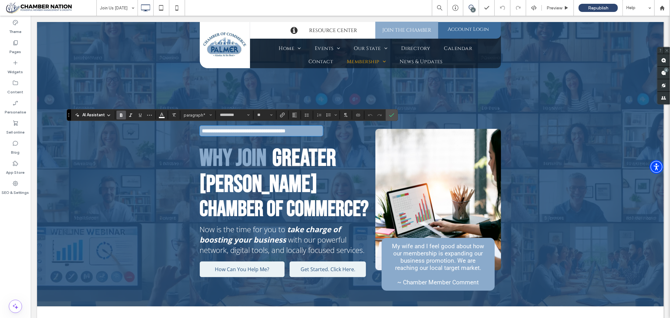
click at [202, 135] on div "**********" at bounding box center [261, 130] width 123 height 10
click at [202, 129] on strong "**********" at bounding box center [244, 130] width 84 height 5
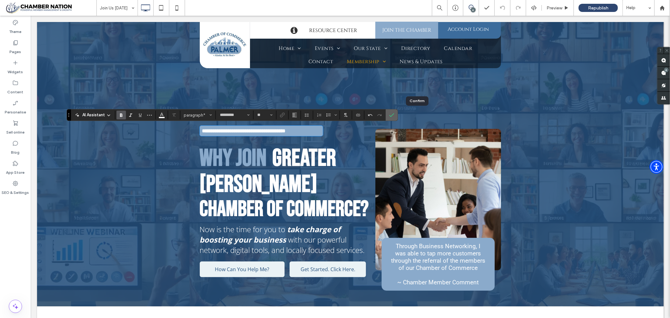
click at [394, 114] on icon "Confirm" at bounding box center [391, 114] width 5 height 5
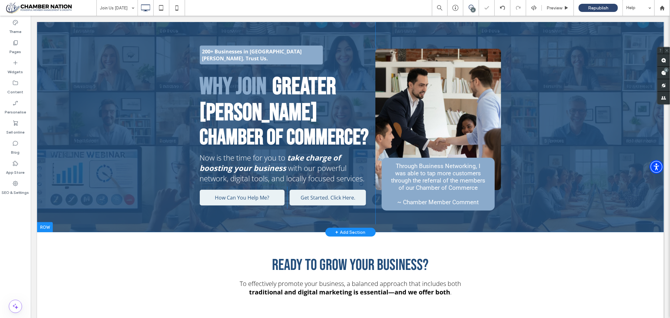
scroll to position [105, 0]
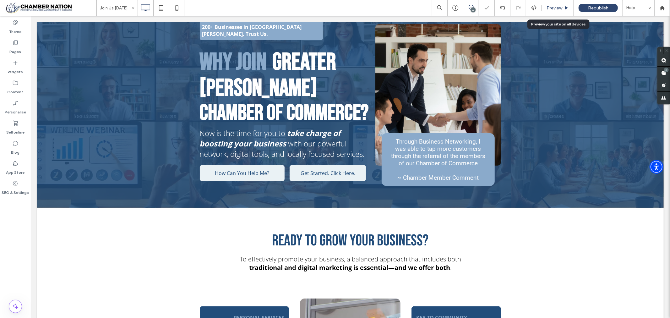
click at [559, 8] on span "Preview" at bounding box center [555, 7] width 16 height 5
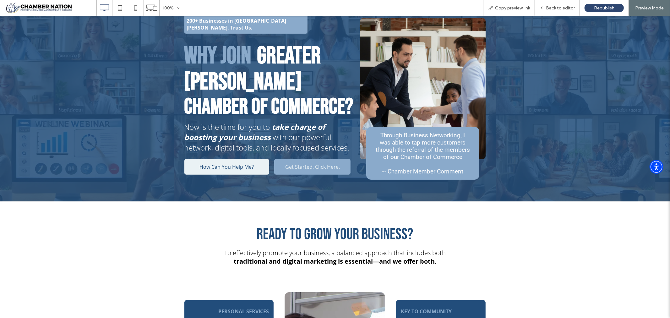
click at [297, 163] on span "Get Started. Click Here." at bounding box center [312, 166] width 55 height 7
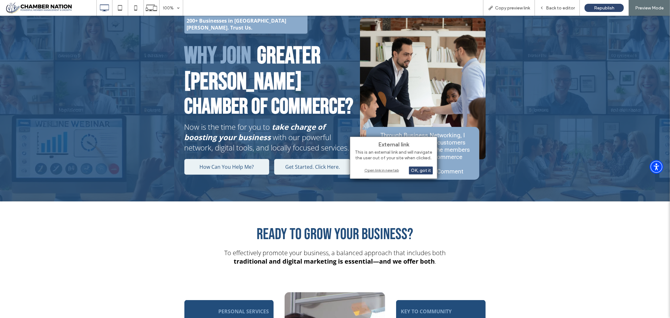
click at [386, 168] on div "Open link in new tab" at bounding box center [393, 170] width 79 height 7
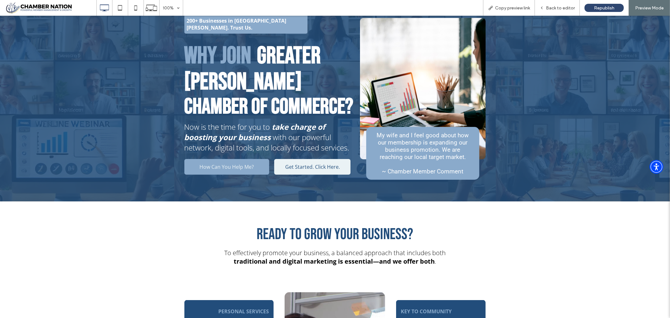
click at [216, 163] on span "How Can You Help Me?" at bounding box center [227, 166] width 54 height 7
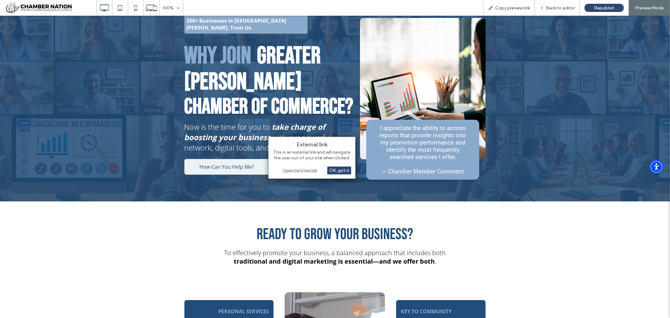
click at [304, 171] on div "Open link in new tab" at bounding box center [312, 170] width 79 height 7
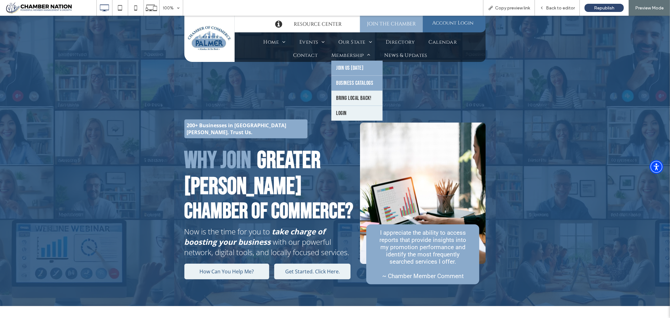
click at [339, 81] on span "Business Catalogs" at bounding box center [354, 82] width 37 height 7
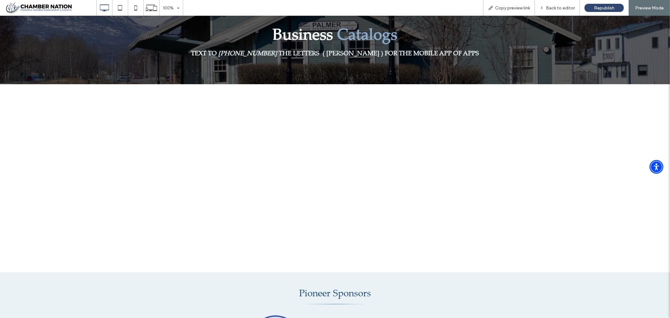
scroll to position [70, 0]
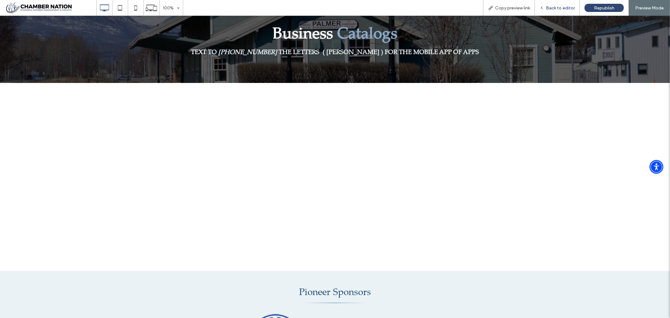
click at [552, 7] on span "Back to editor" at bounding box center [560, 7] width 29 height 5
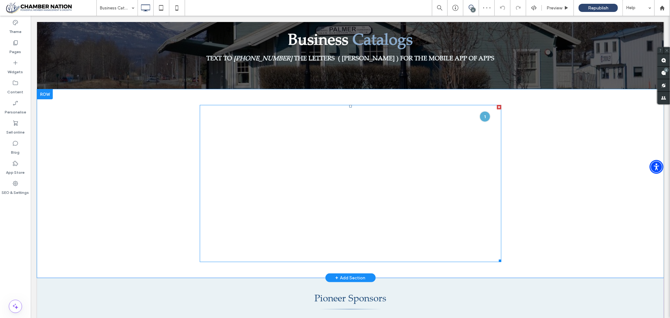
click at [343, 151] on span at bounding box center [351, 183] width 302 height 157
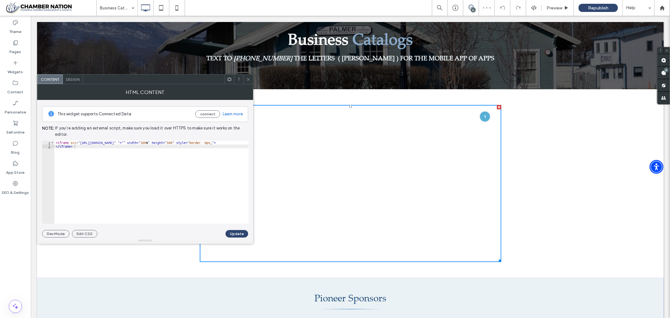
click at [247, 78] on icon at bounding box center [248, 79] width 5 height 5
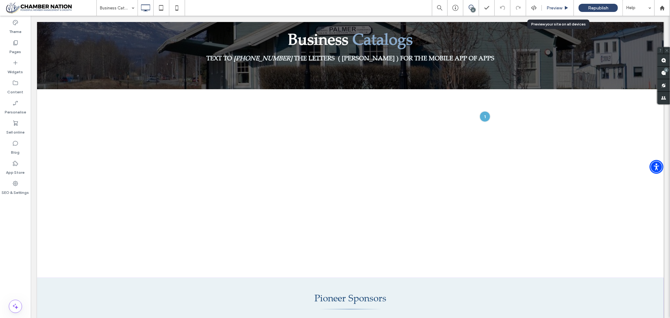
click at [550, 7] on span "Preview" at bounding box center [555, 7] width 16 height 5
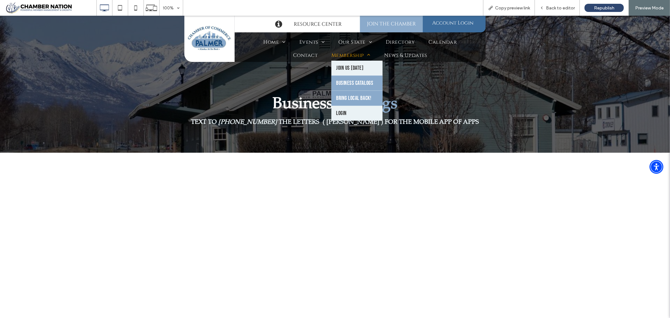
click at [351, 98] on span "Bring Local Back!" at bounding box center [353, 98] width 35 height 7
click at [357, 97] on span "Bring Local Back!" at bounding box center [353, 98] width 35 height 7
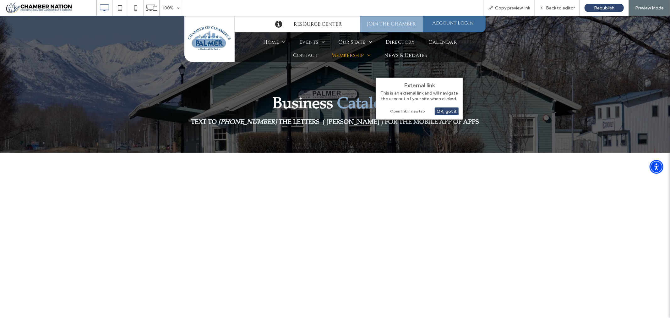
click at [411, 111] on div "Open link in new tab" at bounding box center [419, 111] width 79 height 7
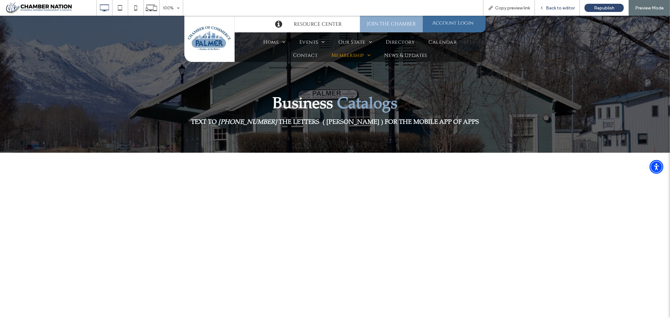
click at [561, 7] on span "Back to editor" at bounding box center [560, 7] width 29 height 5
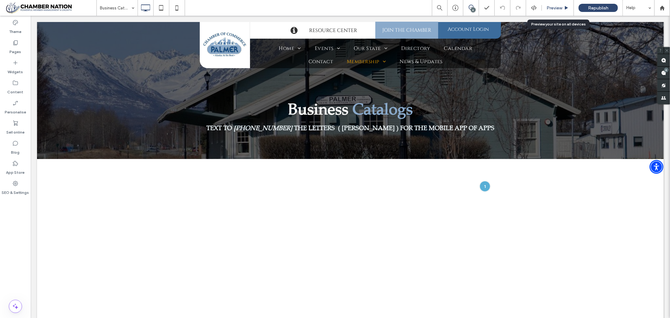
click at [554, 7] on span "Preview" at bounding box center [555, 7] width 16 height 5
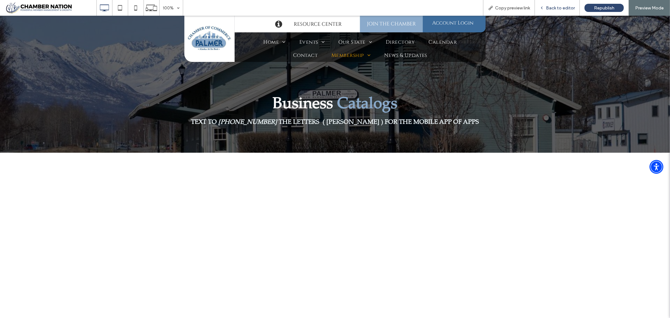
click at [569, 7] on span "Back to editor" at bounding box center [560, 7] width 29 height 5
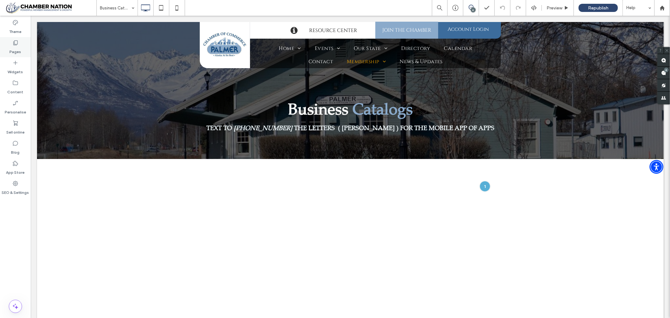
click at [15, 47] on label "Pages" at bounding box center [16, 50] width 12 height 9
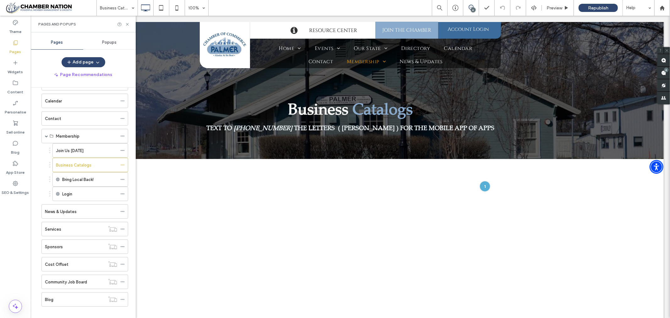
scroll to position [384, 0]
click at [123, 175] on use at bounding box center [122, 174] width 3 height 1
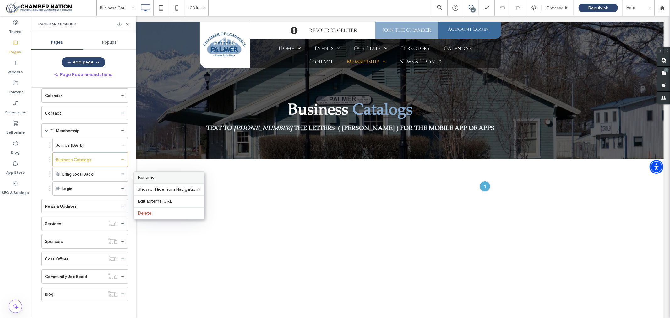
click at [151, 177] on span "Rename" at bounding box center [146, 177] width 17 height 5
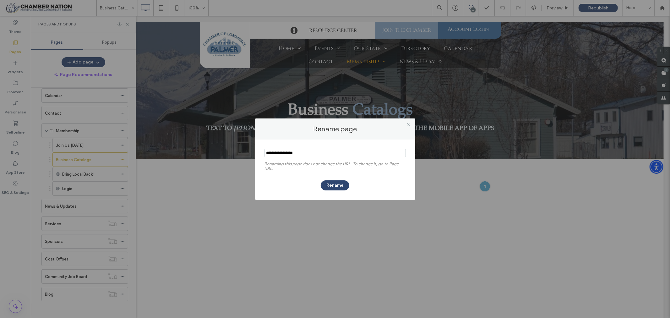
click at [276, 154] on input "notEmpty" at bounding box center [335, 153] width 141 height 8
type input "**********"
click at [336, 188] on button "Rename" at bounding box center [335, 185] width 29 height 10
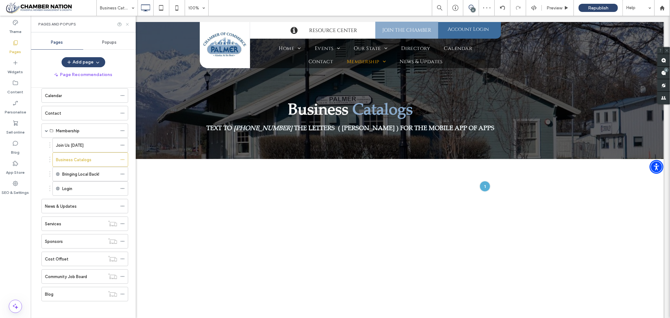
click at [125, 25] on icon at bounding box center [127, 24] width 5 height 5
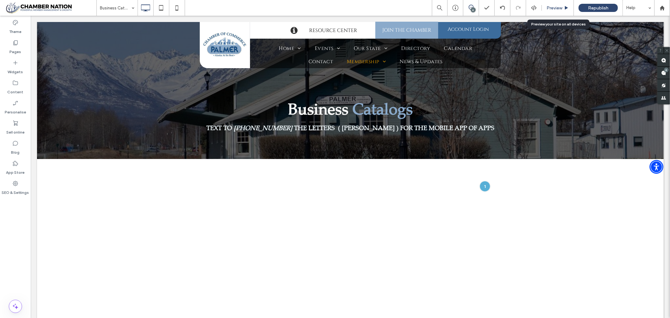
click at [552, 8] on span "Preview" at bounding box center [555, 7] width 16 height 5
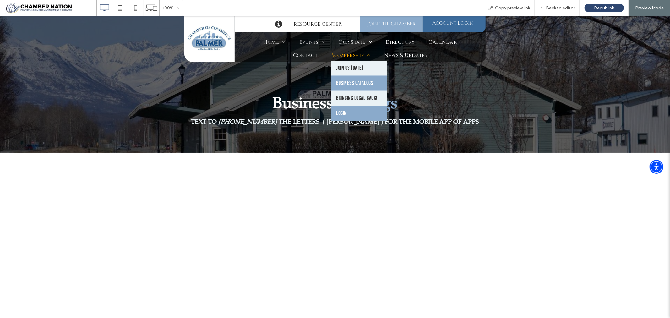
click at [340, 112] on span "Login" at bounding box center [341, 113] width 11 height 7
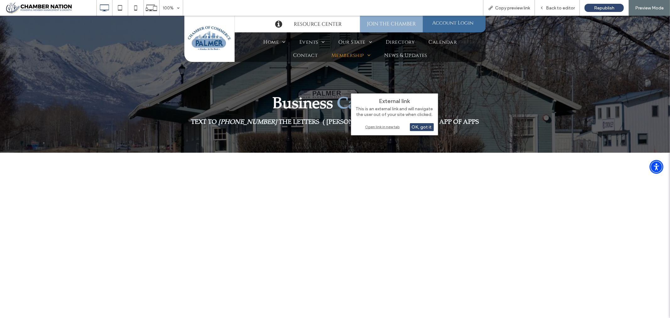
click at [381, 127] on div "Open link in new tab" at bounding box center [394, 126] width 79 height 7
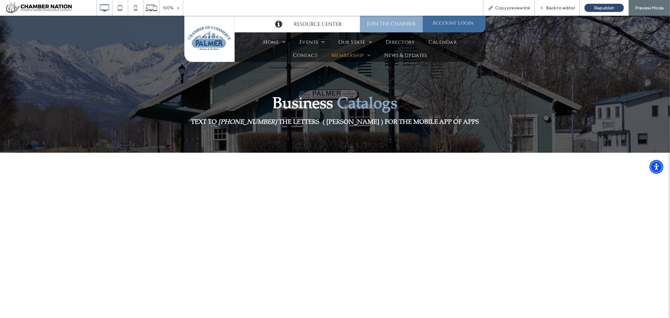
click at [565, 8] on span "Back to editor" at bounding box center [560, 7] width 29 height 5
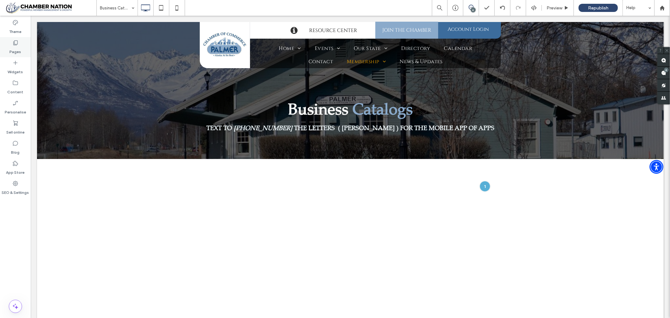
click at [13, 42] on icon at bounding box center [15, 43] width 6 height 6
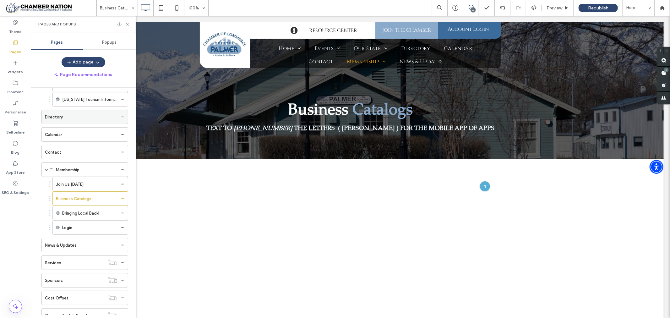
scroll to position [388, 0]
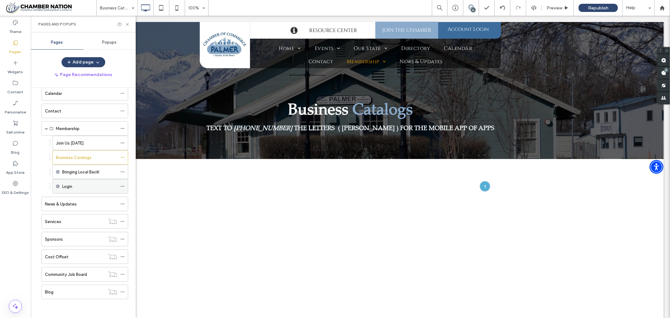
click at [122, 186] on icon at bounding box center [122, 186] width 4 height 4
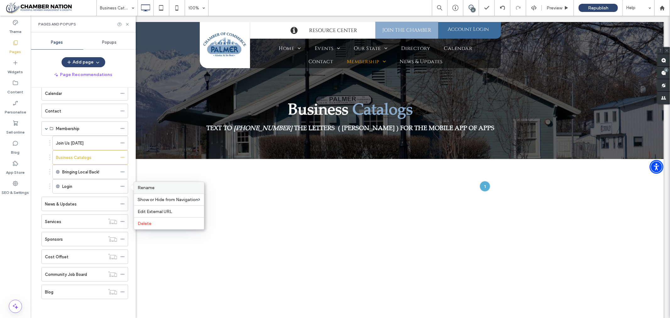
click at [147, 188] on span "Rename" at bounding box center [146, 187] width 17 height 5
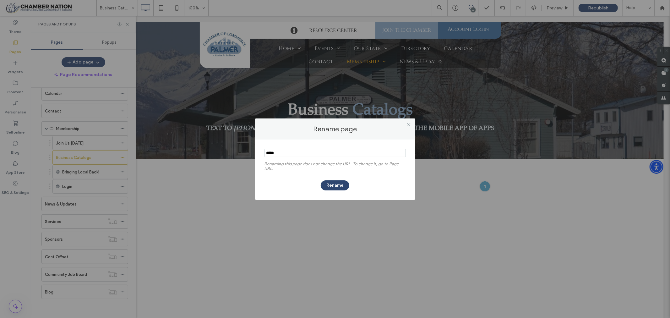
click at [266, 151] on input "notEmpty" at bounding box center [335, 153] width 141 height 8
type input "**********"
click at [340, 183] on button "Rename" at bounding box center [335, 185] width 29 height 10
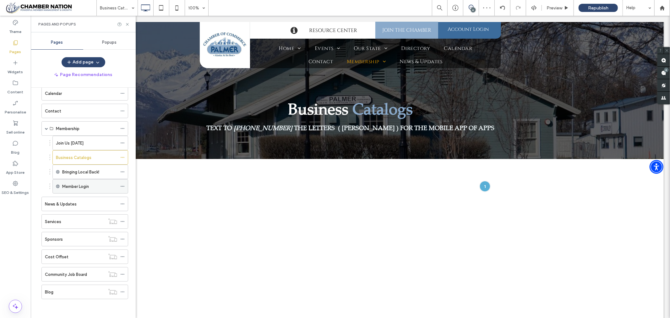
click at [123, 186] on use at bounding box center [122, 186] width 3 height 1
click at [157, 211] on span "Edit External URL" at bounding box center [155, 211] width 35 height 5
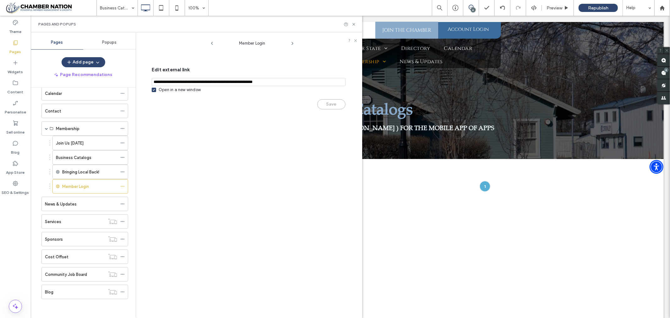
drag, startPoint x: 283, startPoint y: 81, endPoint x: 304, endPoint y: 86, distance: 21.3
click at [304, 86] on input "notEmpty,url" at bounding box center [249, 82] width 194 height 8
type input "**********"
click at [329, 104] on button "Save" at bounding box center [331, 104] width 28 height 10
click at [327, 106] on button "Saved" at bounding box center [331, 104] width 28 height 10
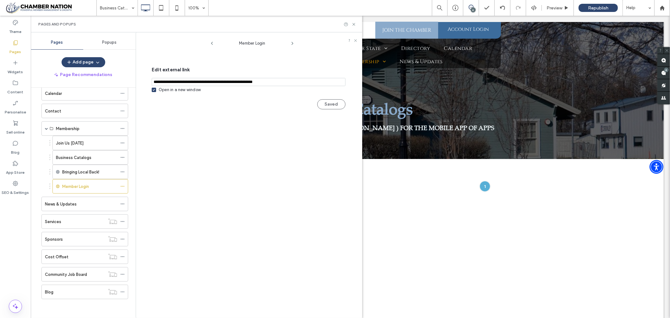
click at [354, 21] on div "Pages and Popups" at bounding box center [196, 24] width 331 height 17
click at [354, 23] on icon at bounding box center [354, 24] width 5 height 5
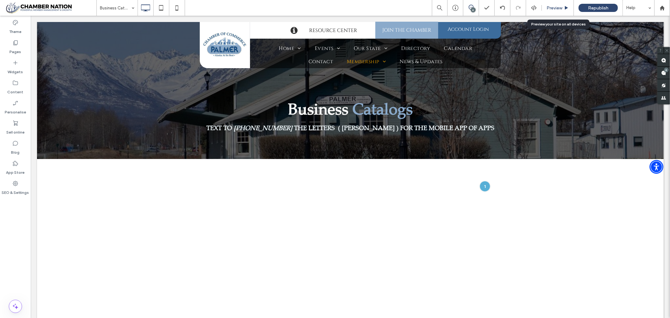
click at [560, 8] on span "Preview" at bounding box center [555, 7] width 16 height 5
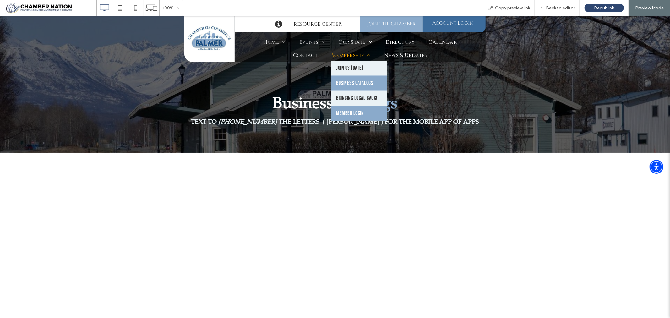
click at [352, 112] on span "Member Login" at bounding box center [350, 113] width 28 height 7
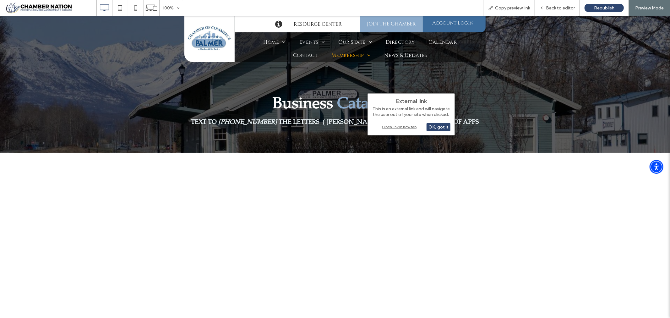
click at [403, 124] on div "Open link in new tab" at bounding box center [411, 126] width 79 height 7
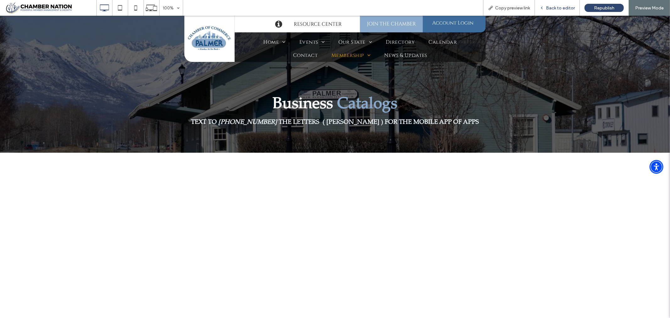
click at [558, 5] on span "Back to editor" at bounding box center [560, 7] width 29 height 5
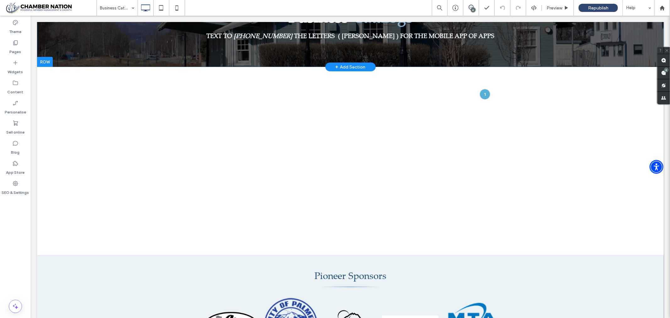
scroll to position [105, 0]
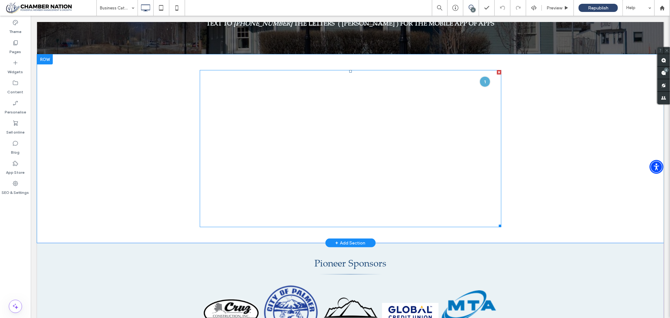
click at [384, 108] on span at bounding box center [351, 148] width 302 height 157
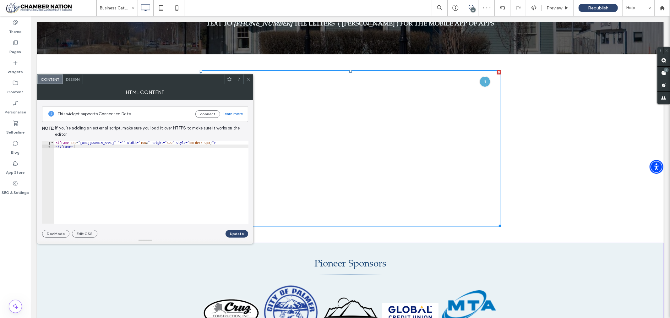
click at [248, 79] on use at bounding box center [248, 79] width 3 height 3
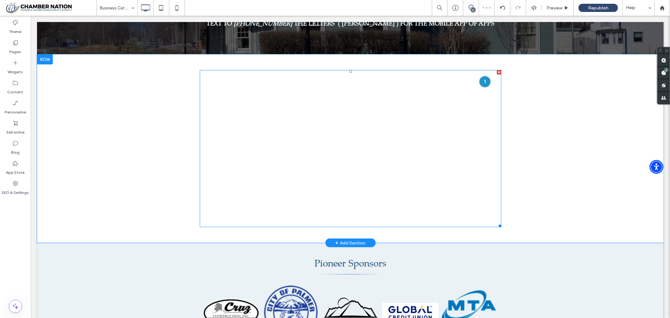
click at [482, 75] on div at bounding box center [485, 81] width 12 height 12
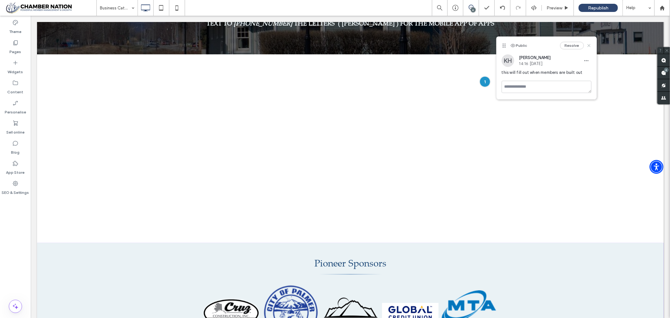
drag, startPoint x: 591, startPoint y: 43, endPoint x: 556, endPoint y: 27, distance: 38.7
click at [591, 43] on icon at bounding box center [589, 45] width 5 height 5
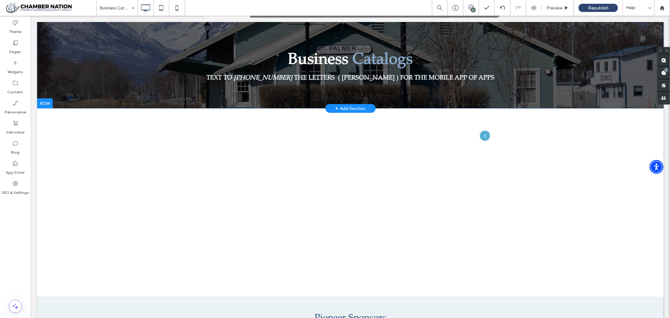
scroll to position [0, 0]
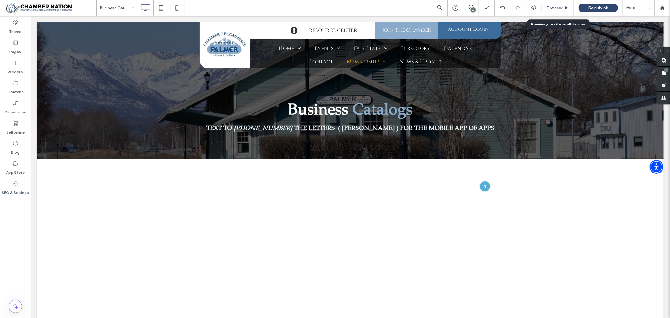
click at [553, 6] on span "Preview" at bounding box center [555, 7] width 16 height 5
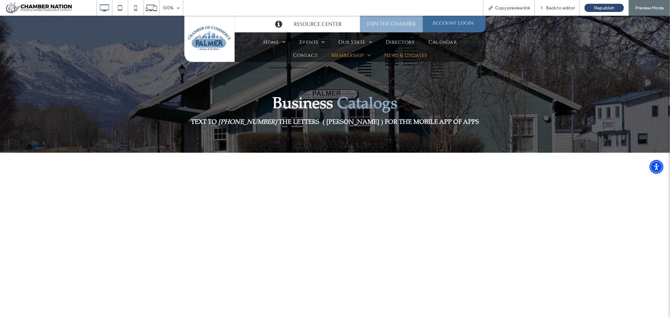
click at [395, 52] on span "News & Updates" at bounding box center [405, 55] width 43 height 7
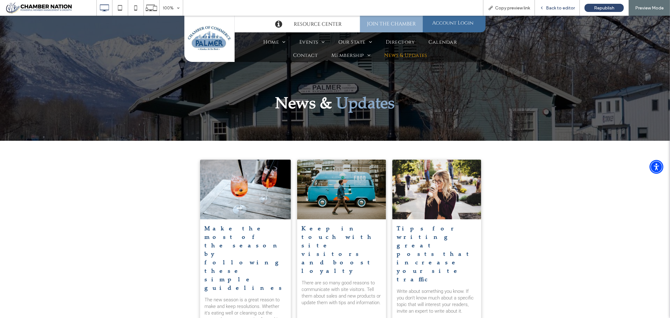
click at [554, 8] on span "Back to editor" at bounding box center [560, 7] width 29 height 5
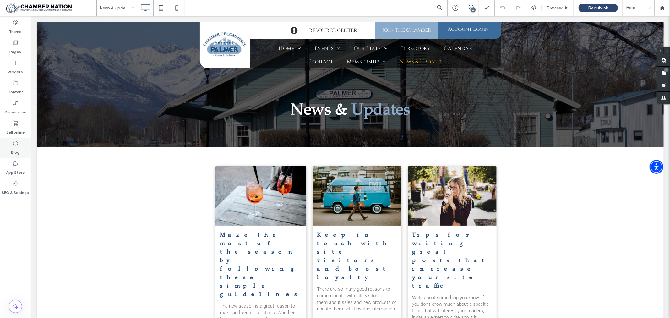
click at [15, 141] on use at bounding box center [15, 143] width 5 height 5
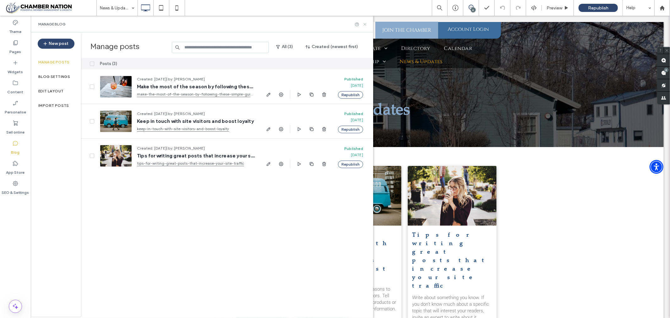
click at [365, 24] on icon at bounding box center [365, 24] width 5 height 5
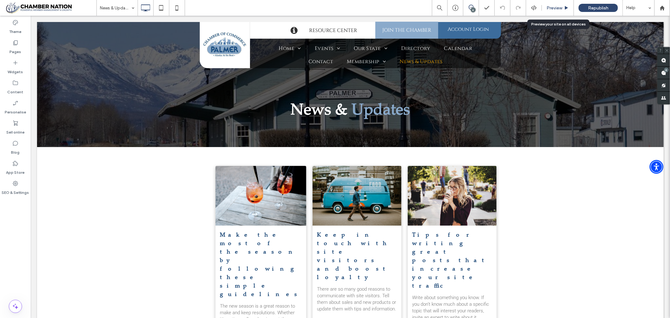
click at [557, 7] on span "Preview" at bounding box center [555, 7] width 16 height 5
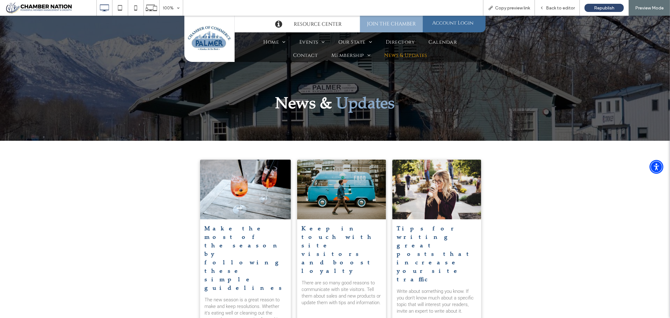
click at [102, 219] on div "Make the most of the season by following these simple guidelines by [PERSON_NAM…" at bounding box center [335, 242] width 670 height 205
click at [557, 7] on span "Back to editor" at bounding box center [560, 7] width 29 height 5
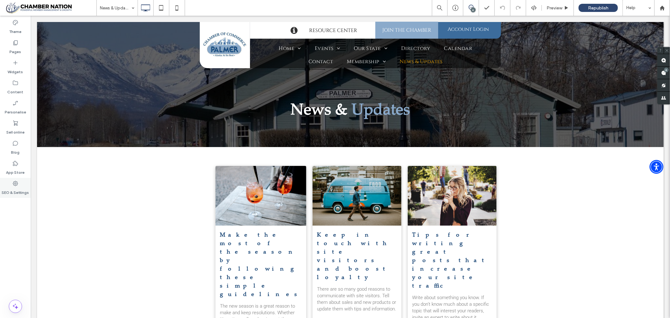
click at [16, 184] on use at bounding box center [15, 183] width 5 height 5
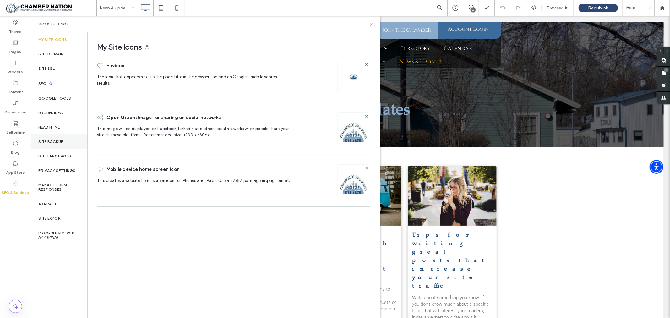
click at [61, 140] on label "Site backup" at bounding box center [50, 142] width 25 height 4
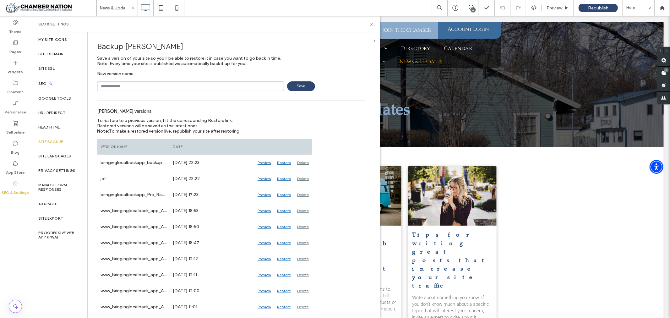
click at [130, 85] on input "text" at bounding box center [190, 86] width 187 height 10
type input "*******"
click at [306, 85] on span "Save" at bounding box center [301, 86] width 28 height 10
click at [47, 231] on label "Progressive Web App (PWA)" at bounding box center [58, 235] width 41 height 9
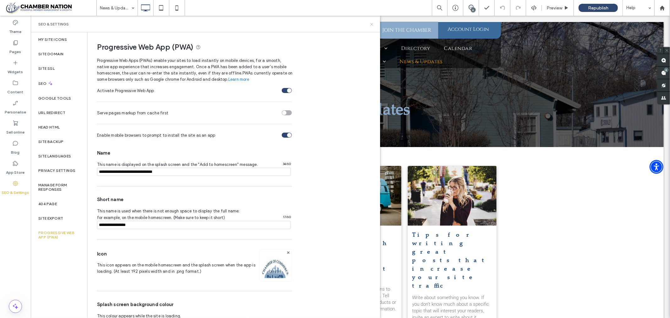
click at [373, 23] on icon at bounding box center [371, 24] width 5 height 5
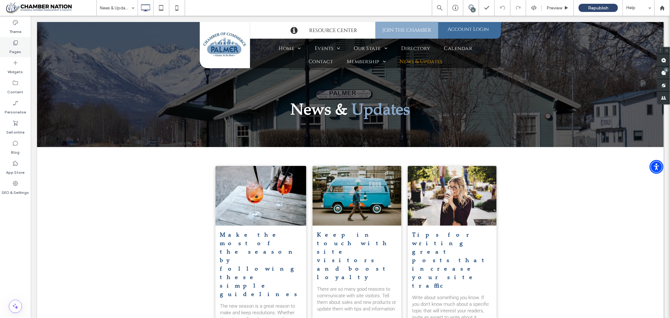
click at [13, 43] on icon at bounding box center [15, 43] width 6 height 6
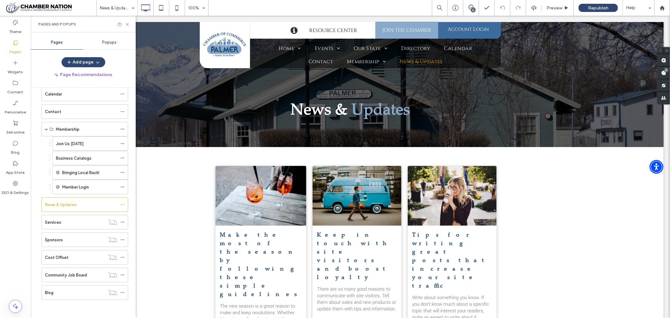
scroll to position [84, 0]
click at [49, 221] on label "Services" at bounding box center [53, 221] width 16 height 11
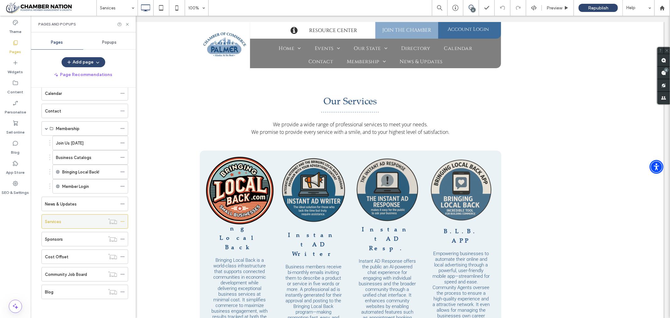
click at [124, 221] on use at bounding box center [122, 221] width 3 height 1
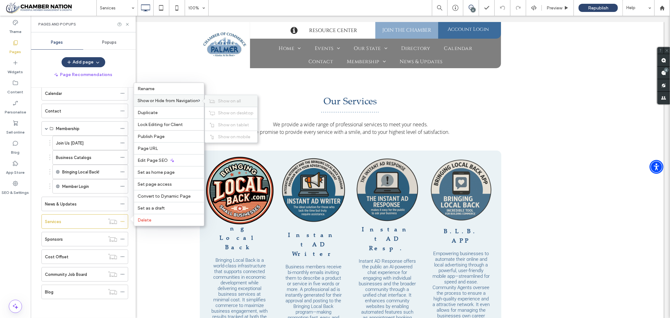
click at [227, 101] on span "Show on all" at bounding box center [229, 100] width 23 height 5
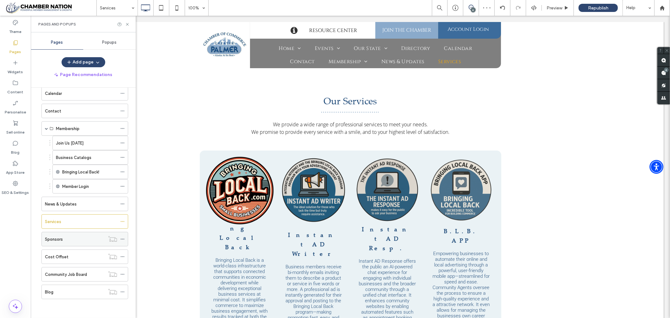
click at [57, 238] on label "Sponsors" at bounding box center [54, 239] width 18 height 11
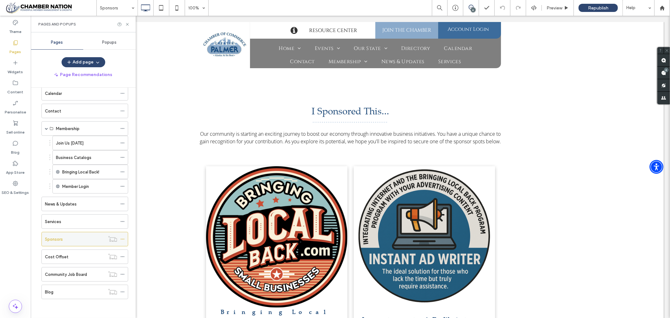
click at [122, 239] on icon at bounding box center [122, 239] width 4 height 4
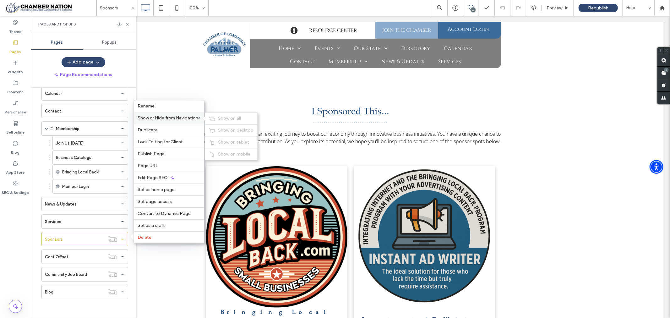
click at [198, 117] on span "Show or Hide from Navigation" at bounding box center [168, 117] width 61 height 5
click at [220, 119] on span "Show on all" at bounding box center [229, 118] width 23 height 5
click at [123, 238] on icon at bounding box center [122, 239] width 4 height 4
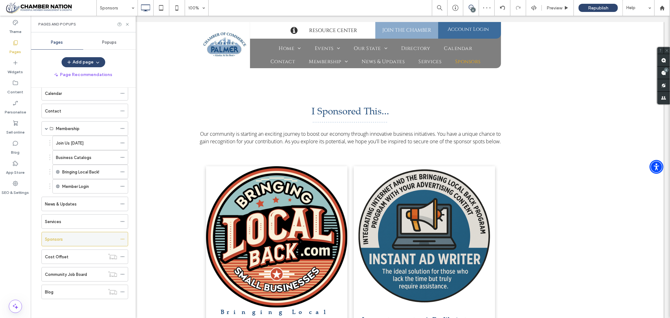
click at [124, 239] on use at bounding box center [122, 239] width 3 height 1
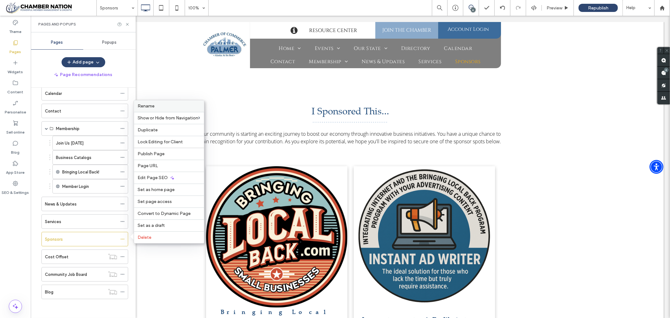
click at [156, 105] on label "Rename" at bounding box center [169, 105] width 63 height 5
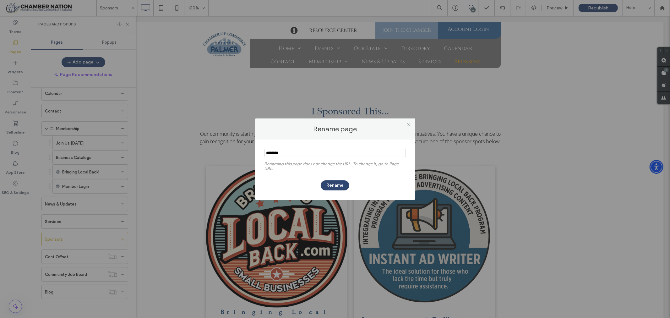
drag, startPoint x: 293, startPoint y: 153, endPoint x: 252, endPoint y: 154, distance: 40.5
click at [252, 154] on div "Rename page Renaming this page does not change the URL. To change it, go to Pag…" at bounding box center [335, 159] width 670 height 318
type input "**********"
click at [345, 186] on button "Rename" at bounding box center [335, 185] width 29 height 10
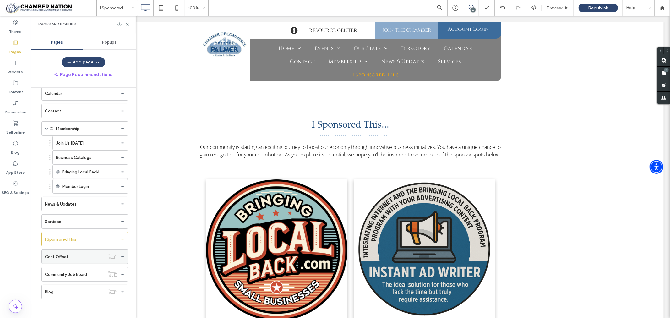
click at [53, 257] on label "Cost Offset" at bounding box center [57, 256] width 24 height 11
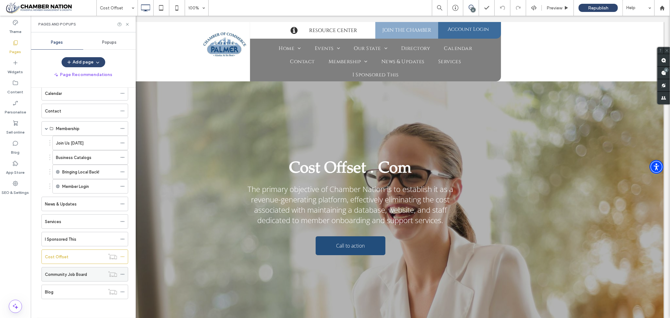
click at [123, 273] on icon at bounding box center [122, 274] width 4 height 4
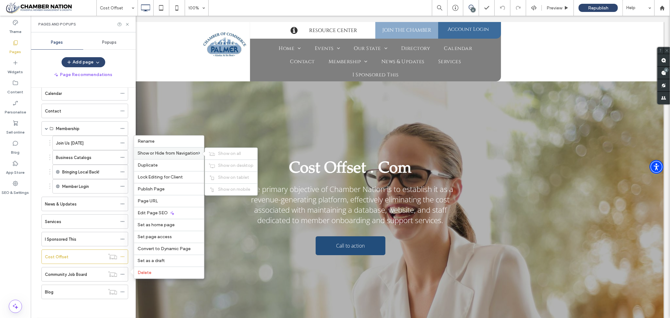
click at [168, 153] on span "Show or Hide from Navigation" at bounding box center [168, 153] width 61 height 5
click at [217, 156] on div "Show on all" at bounding box center [231, 154] width 52 height 12
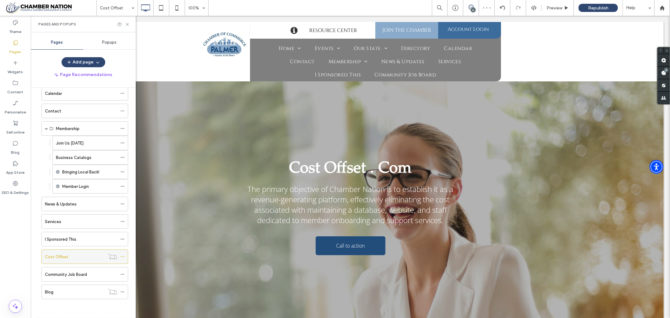
click at [121, 254] on icon at bounding box center [122, 256] width 4 height 4
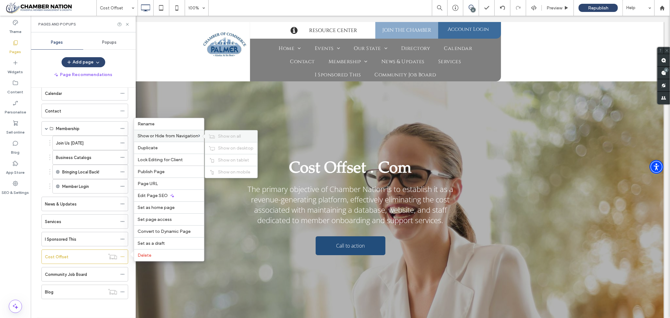
click at [231, 136] on span "Show on all" at bounding box center [229, 136] width 23 height 5
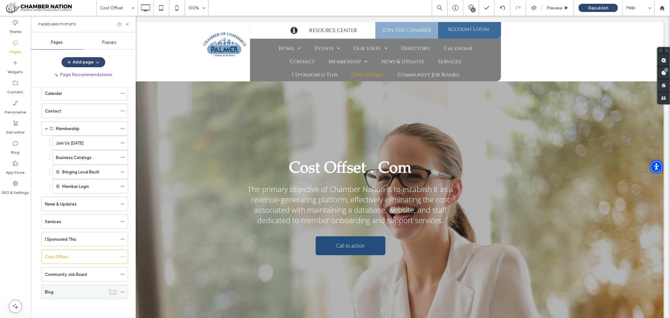
click at [67, 292] on div "Blog" at bounding box center [75, 292] width 60 height 7
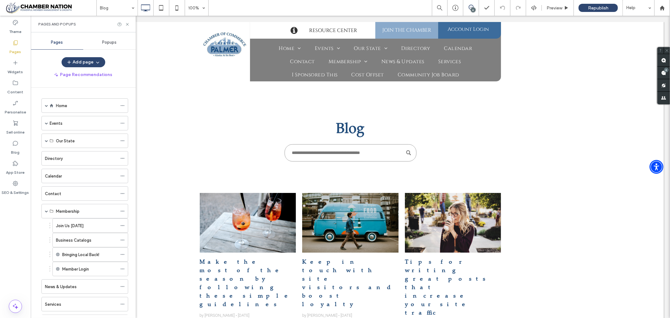
drag, startPoint x: 134, startPoint y: 155, endPoint x: 112, endPoint y: 67, distance: 90.2
click at [127, 23] on icon at bounding box center [127, 24] width 5 height 5
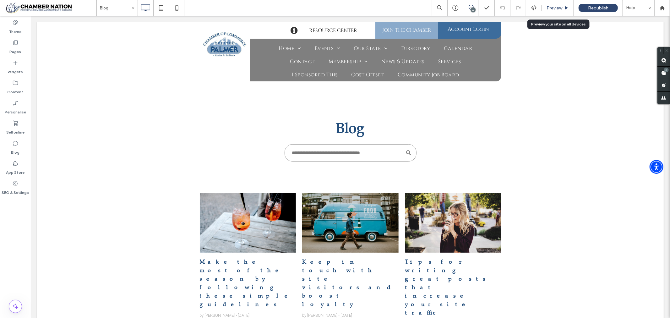
click at [553, 7] on span "Preview" at bounding box center [555, 7] width 16 height 5
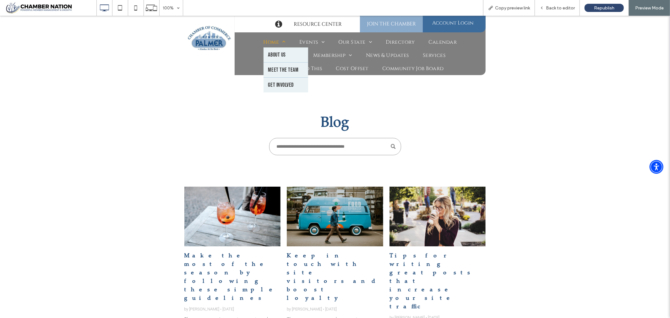
click at [263, 38] on link "Home" at bounding box center [275, 41] width 36 height 13
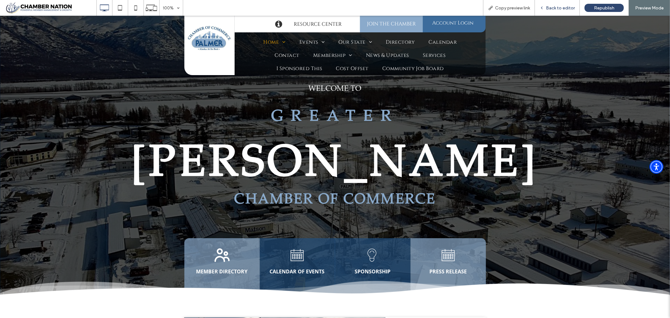
click at [567, 8] on span "Back to editor" at bounding box center [560, 7] width 29 height 5
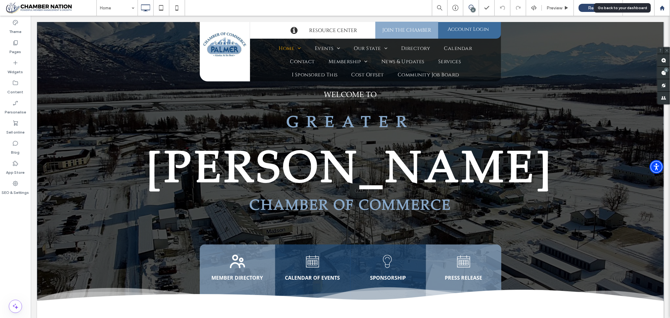
click at [662, 8] on icon at bounding box center [662, 7] width 5 height 5
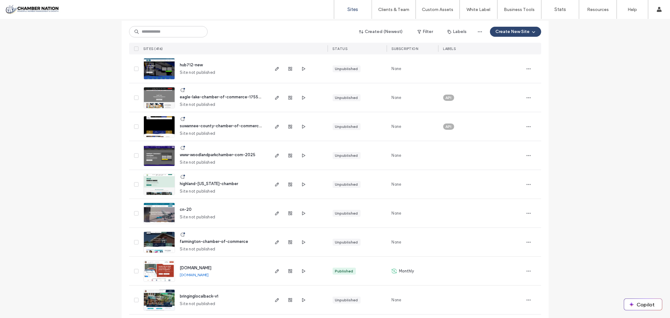
scroll to position [70, 0]
click at [392, 10] on label "Clients & Team" at bounding box center [393, 9] width 31 height 5
click at [391, 26] on label "Client Management" at bounding box center [395, 25] width 37 height 5
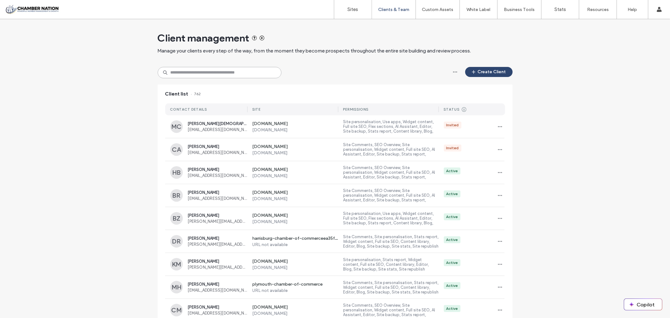
click at [209, 72] on input at bounding box center [220, 72] width 124 height 11
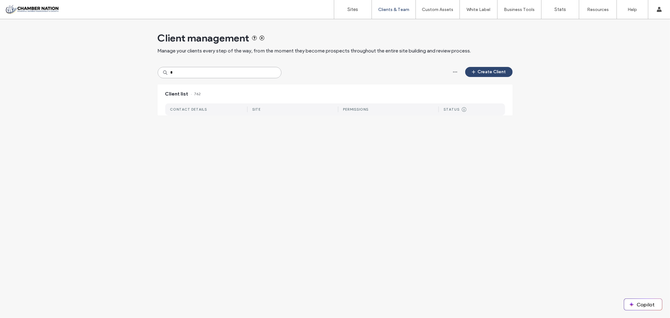
type input "*"
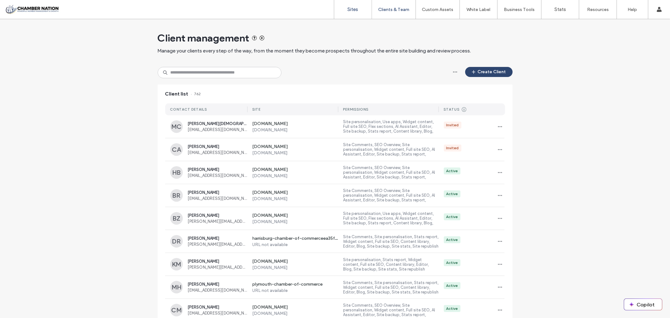
click at [356, 8] on label "Sites" at bounding box center [353, 10] width 11 height 6
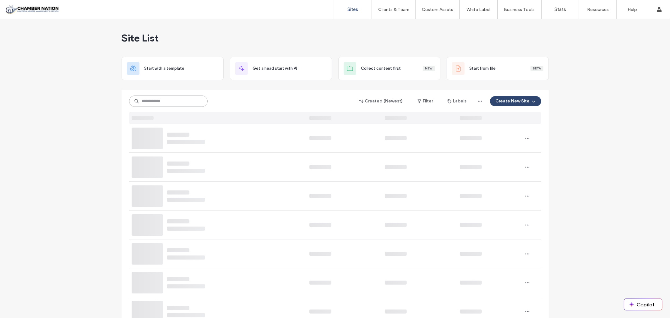
click at [167, 101] on input at bounding box center [168, 101] width 79 height 11
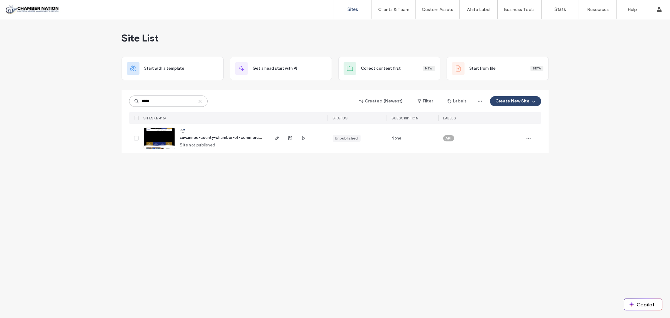
type input "*****"
click at [230, 137] on span "suwannee-county-chamber-of-commerce-1754270978" at bounding box center [234, 137] width 108 height 5
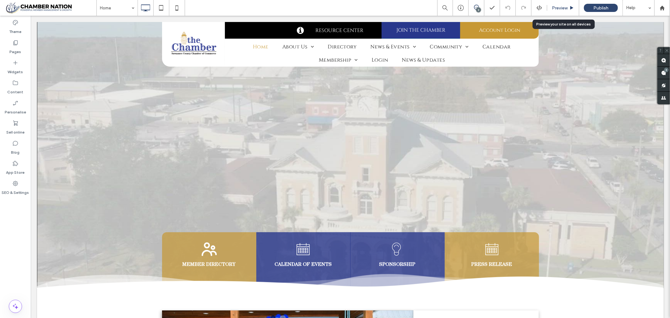
click at [557, 7] on span "Preview" at bounding box center [560, 7] width 16 height 5
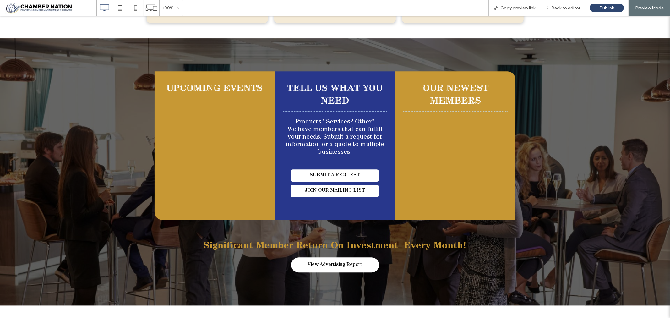
scroll to position [1361, 0]
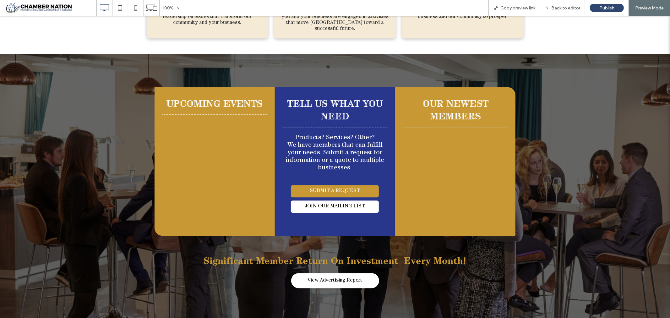
click at [319, 185] on span "SUBMIT A REQUEST" at bounding box center [335, 191] width 55 height 12
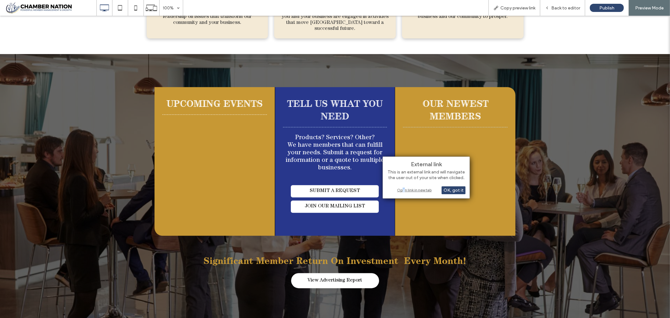
click at [404, 190] on div "Open link in new tab" at bounding box center [426, 190] width 79 height 7
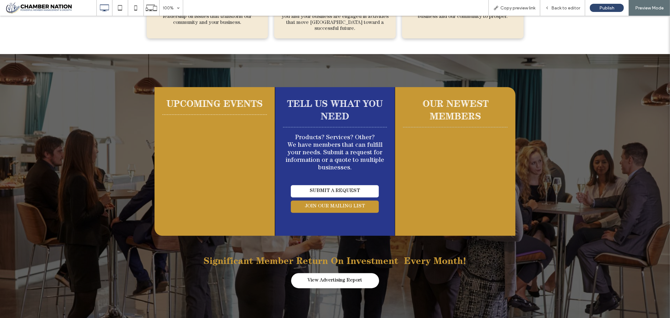
click at [308, 200] on span "JOIN OUR MAILING LIST" at bounding box center [335, 206] width 64 height 12
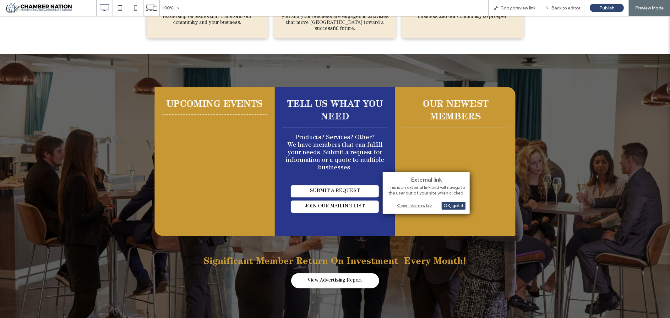
click at [405, 206] on div "Open link in new tab" at bounding box center [426, 205] width 79 height 7
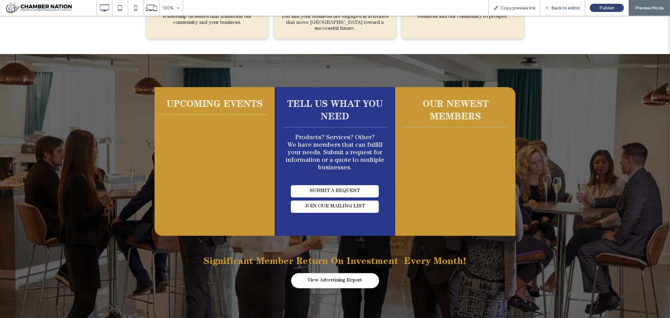
click at [566, 8] on span "Back to editor" at bounding box center [565, 7] width 29 height 5
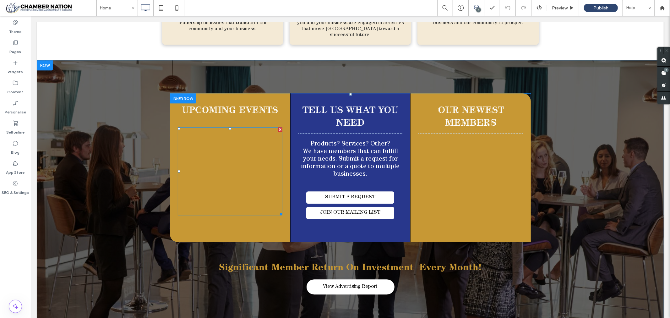
click at [223, 151] on span at bounding box center [230, 171] width 105 height 88
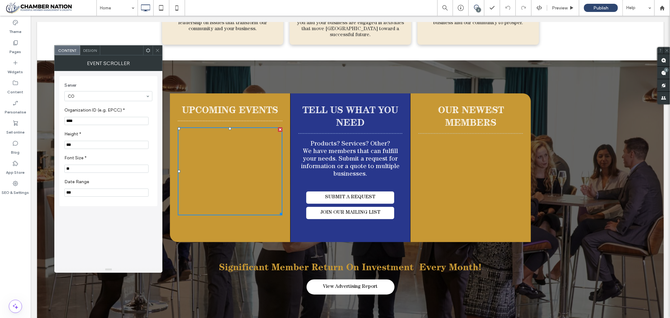
click at [159, 49] on icon at bounding box center [157, 50] width 5 height 5
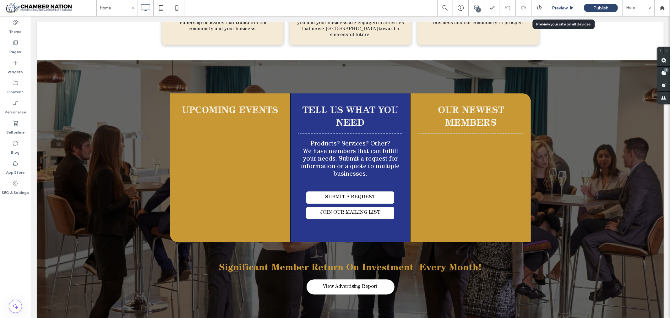
click at [564, 7] on span "Preview" at bounding box center [560, 7] width 16 height 5
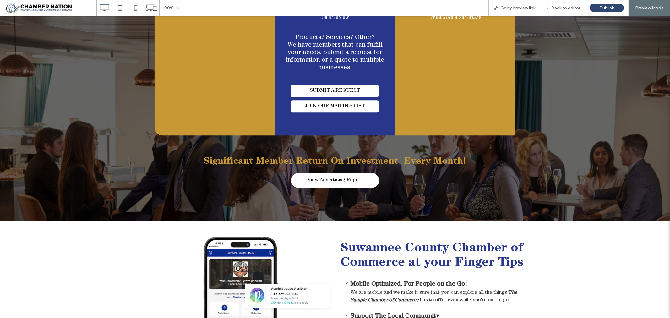
scroll to position [1466, 0]
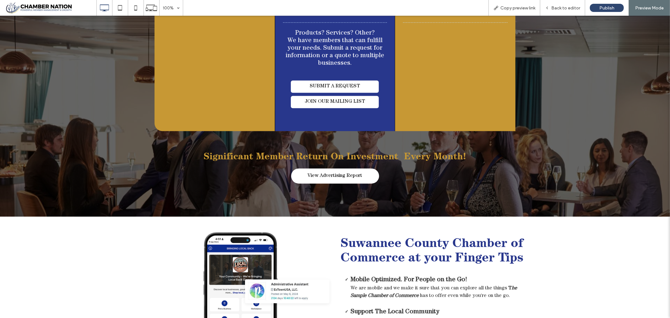
click at [342, 150] on link "Significant Member Return On Investment Every Month!" at bounding box center [335, 155] width 263 height 11
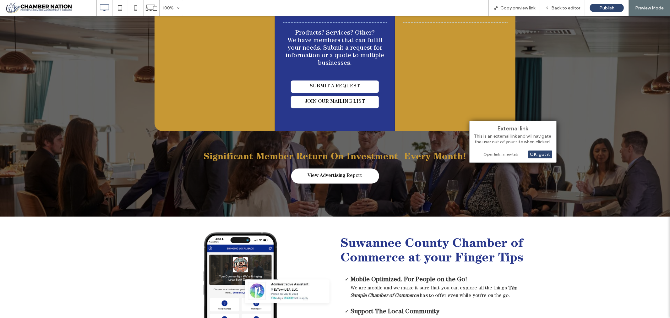
click at [513, 152] on div "Open link in new tab" at bounding box center [513, 154] width 79 height 7
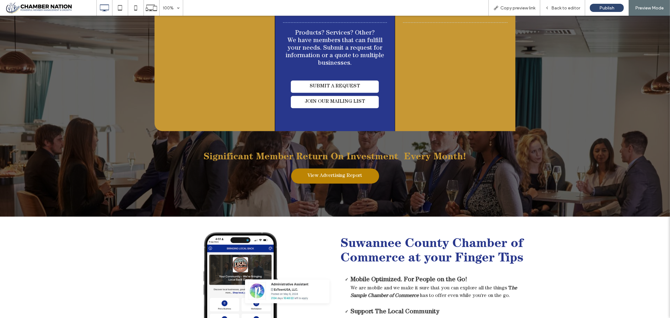
click at [350, 170] on span "View Advertising Report" at bounding box center [335, 176] width 59 height 12
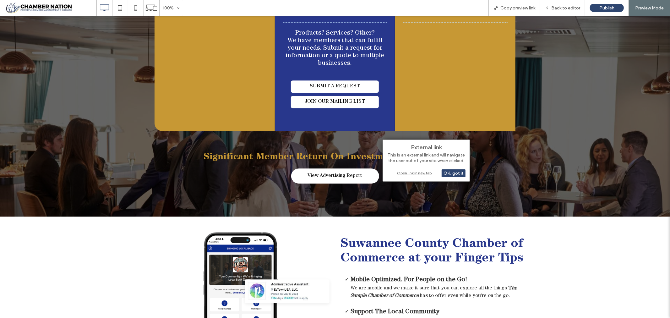
click at [405, 173] on div "Open link in new tab" at bounding box center [426, 173] width 79 height 7
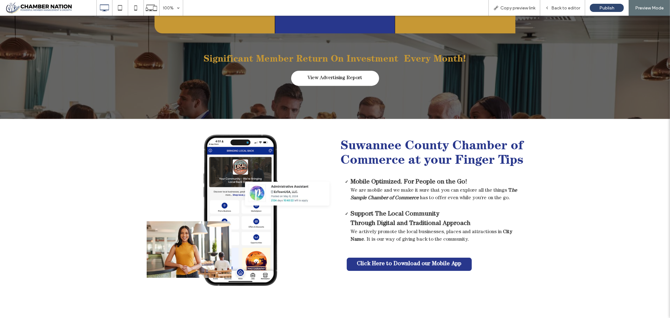
scroll to position [1606, 0]
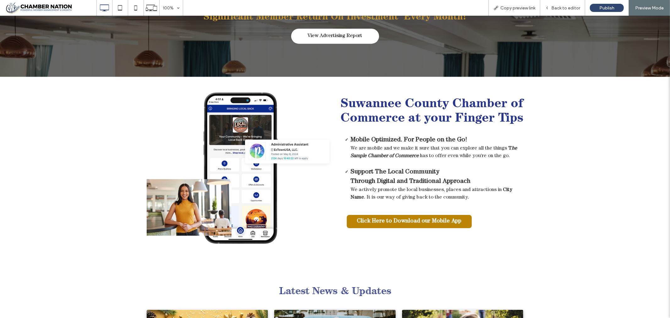
click at [419, 221] on span "Click Here to Download our Mobile App" at bounding box center [409, 221] width 109 height 13
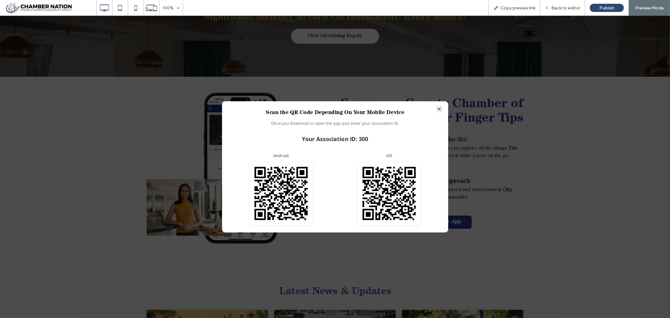
click at [441, 108] on button "×" at bounding box center [440, 109] width 8 height 8
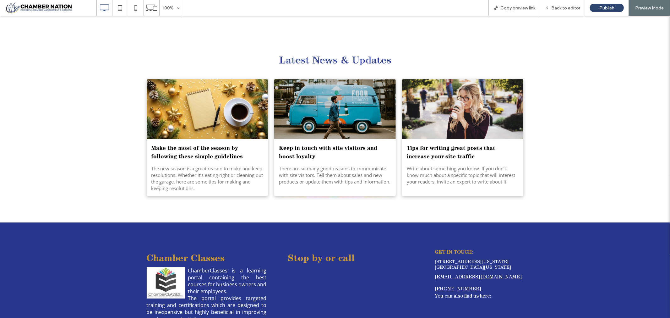
scroll to position [1913, 0]
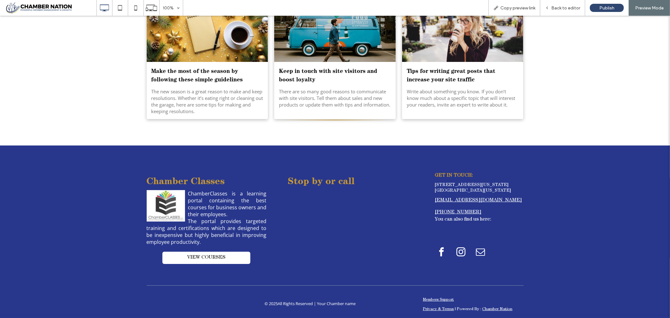
click at [159, 205] on img at bounding box center [166, 205] width 38 height 31
click at [193, 181] on span "Chamber Classes" at bounding box center [186, 180] width 78 height 11
click at [201, 254] on span "VIEW COURSES" at bounding box center [206, 257] width 38 height 6
click at [199, 251] on link "VIEW COURSES" at bounding box center [206, 257] width 88 height 12
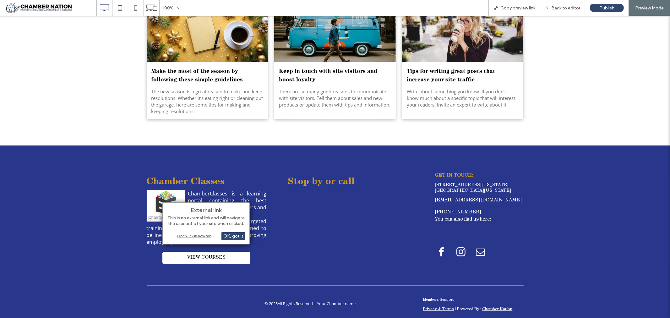
click at [195, 235] on div "Open link in new tab" at bounding box center [206, 236] width 79 height 7
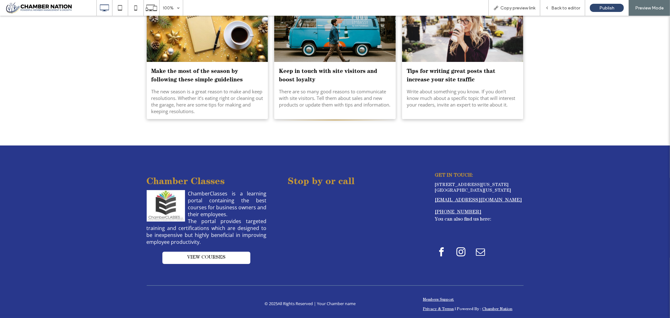
click at [430, 307] on link "Privacy & Terms" at bounding box center [438, 309] width 31 height 4
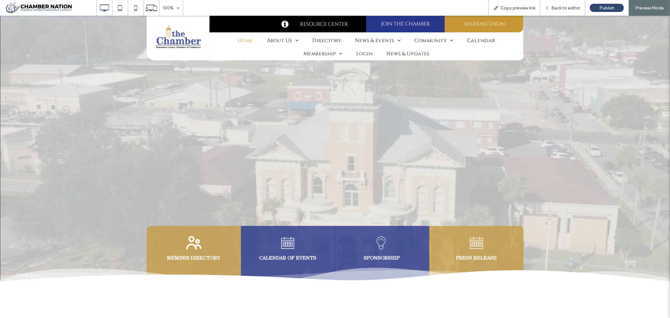
scroll to position [1913, 0]
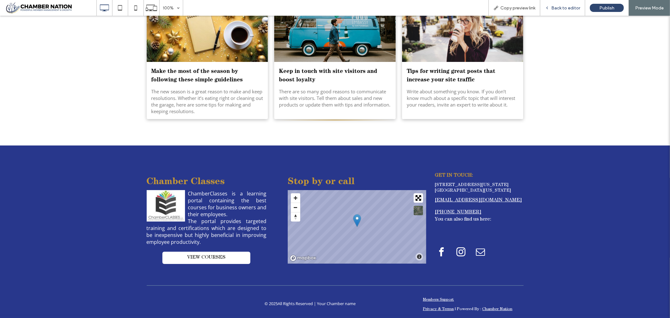
click at [564, 6] on span "Back to editor" at bounding box center [565, 7] width 29 height 5
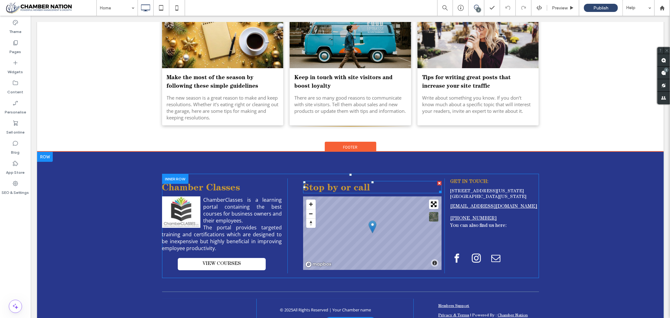
click at [437, 181] on div at bounding box center [439, 183] width 4 height 4
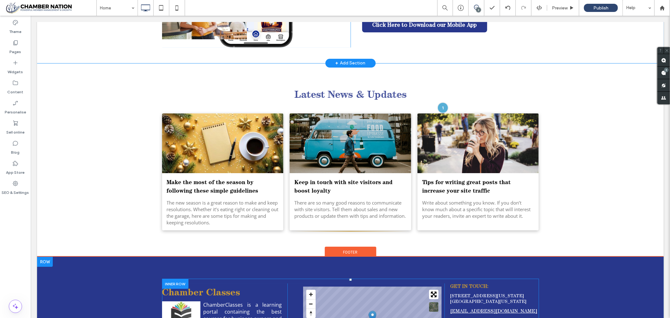
scroll to position [1878, 0]
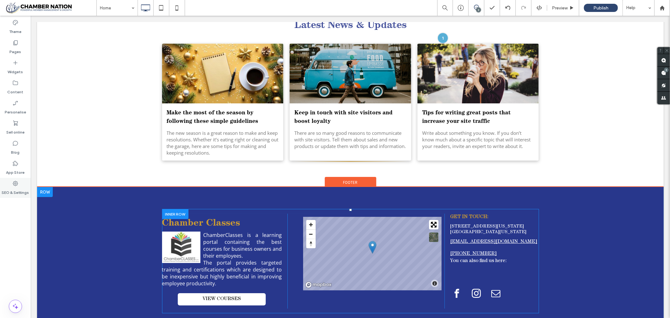
click at [14, 186] on icon at bounding box center [15, 183] width 6 height 6
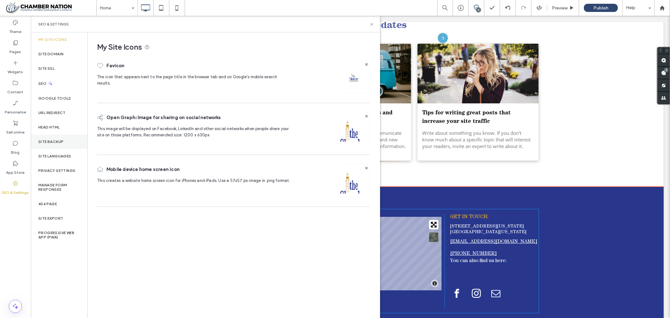
click at [53, 140] on label "Site backup" at bounding box center [50, 142] width 25 height 4
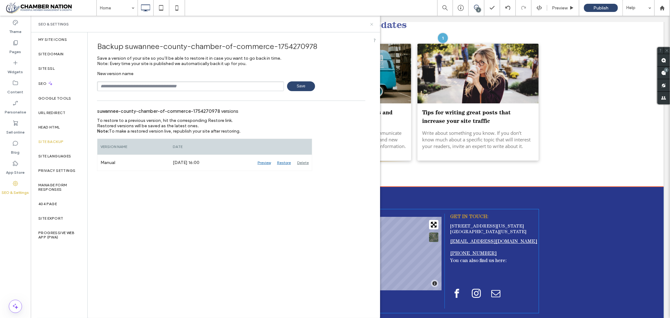
click at [372, 22] on icon at bounding box center [371, 24] width 5 height 5
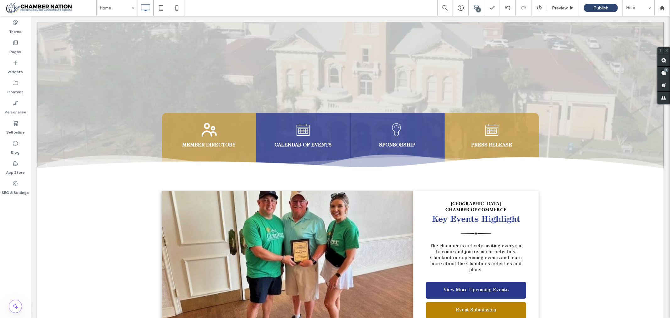
scroll to position [98, 0]
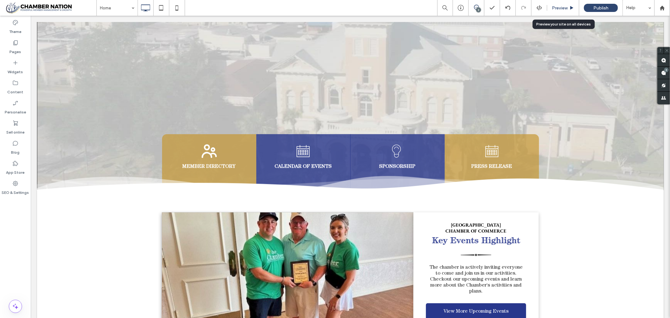
click at [560, 8] on span "Preview" at bounding box center [560, 7] width 16 height 5
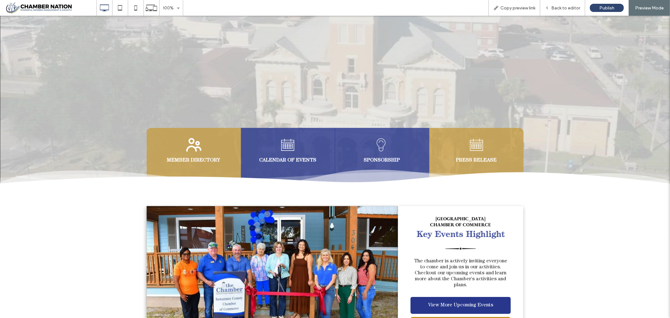
click at [475, 152] on icon at bounding box center [477, 144] width 18 height 18
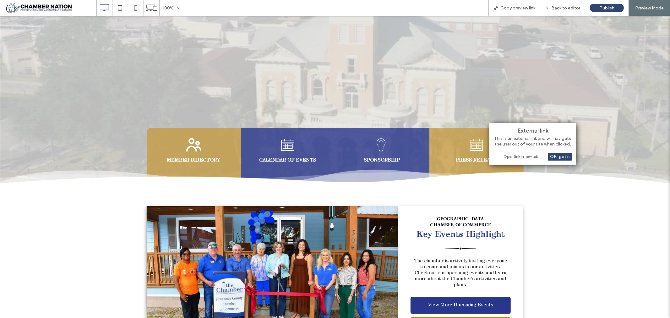
click at [513, 155] on div "Open link in new tab" at bounding box center [533, 156] width 79 height 7
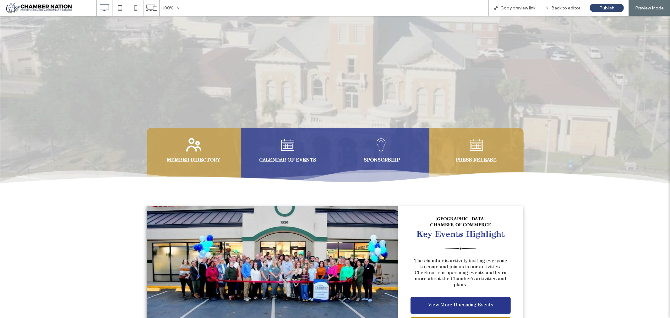
click at [382, 159] on strong "SPONSORSHIP" at bounding box center [382, 160] width 36 height 5
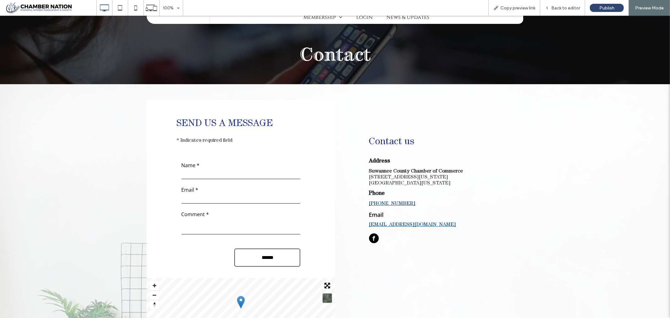
scroll to position [35, 0]
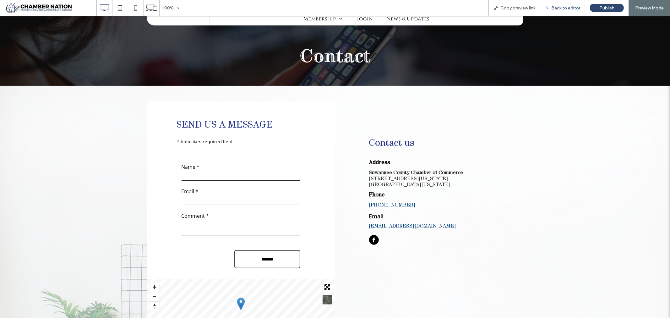
click at [566, 7] on span "Back to editor" at bounding box center [565, 7] width 29 height 5
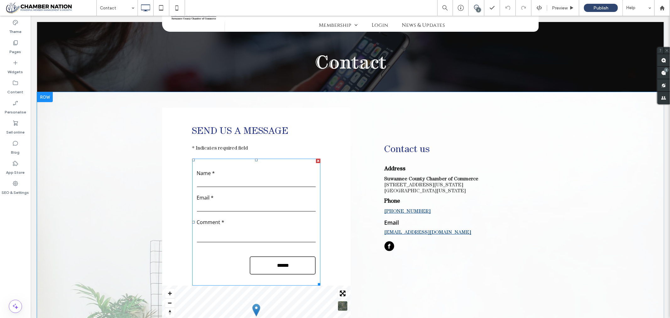
click at [281, 263] on input "******" at bounding box center [282, 265] width 63 height 12
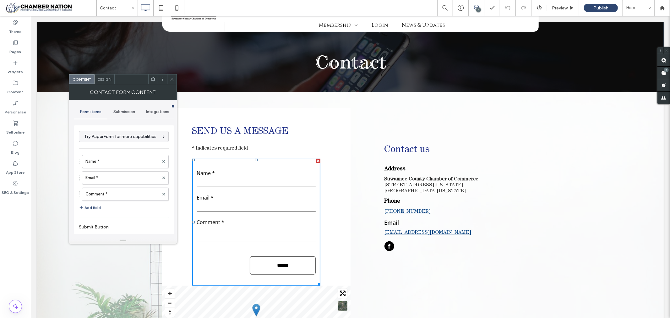
click at [124, 110] on span "Submission" at bounding box center [124, 111] width 22 height 5
click at [113, 143] on label "New submission notification" at bounding box center [124, 141] width 84 height 13
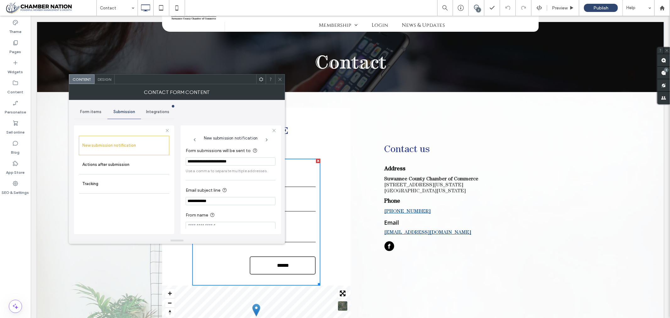
click at [281, 81] on icon at bounding box center [280, 79] width 5 height 5
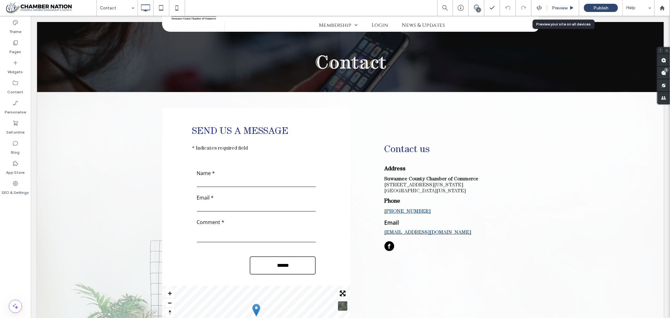
click at [562, 8] on span "Preview" at bounding box center [560, 7] width 16 height 5
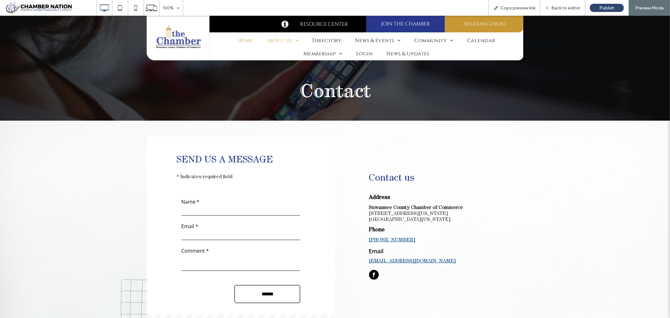
click at [241, 38] on span "Home" at bounding box center [246, 40] width 16 height 7
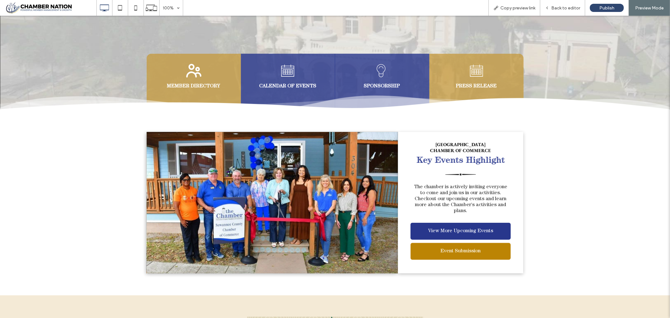
scroll to position [174, 0]
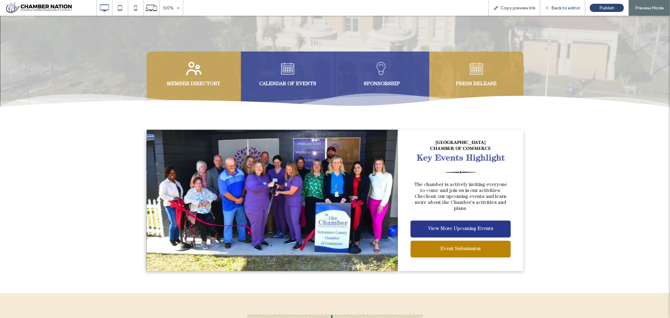
click at [563, 8] on span "Back to editor" at bounding box center [565, 7] width 29 height 5
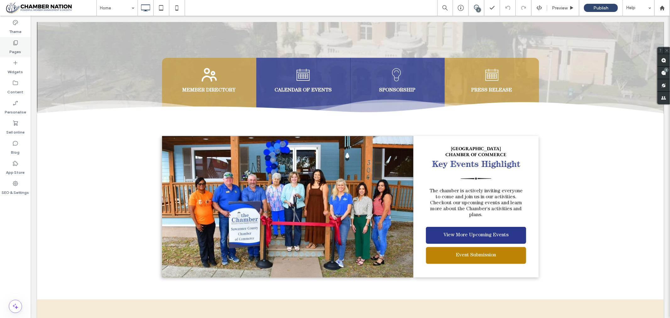
click at [16, 42] on icon at bounding box center [15, 43] width 6 height 6
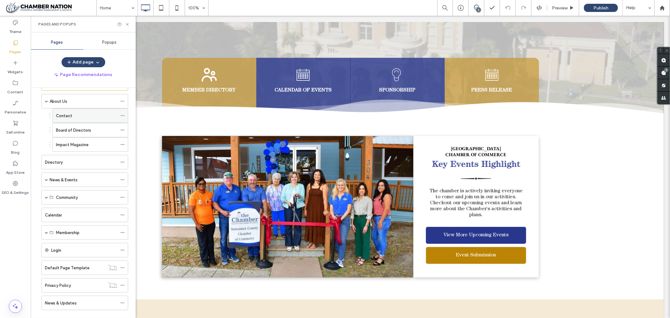
scroll to position [34, 0]
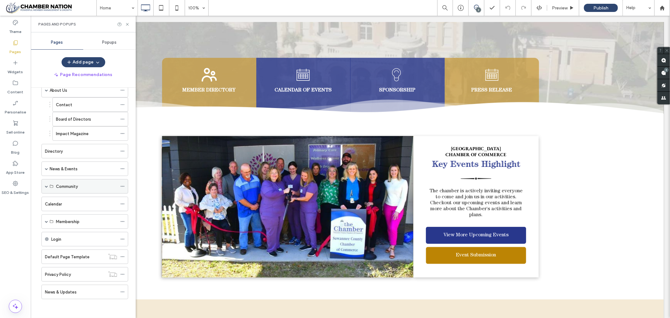
click at [46, 183] on span at bounding box center [46, 186] width 3 height 14
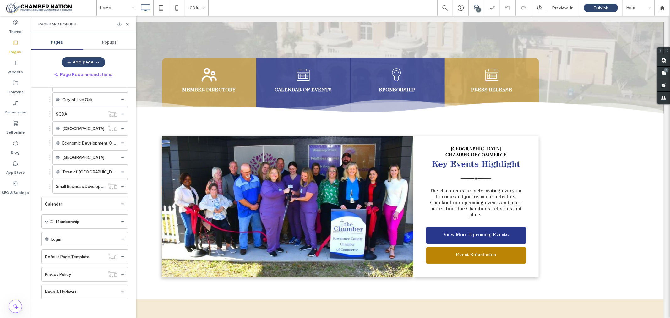
scroll to position [150, 0]
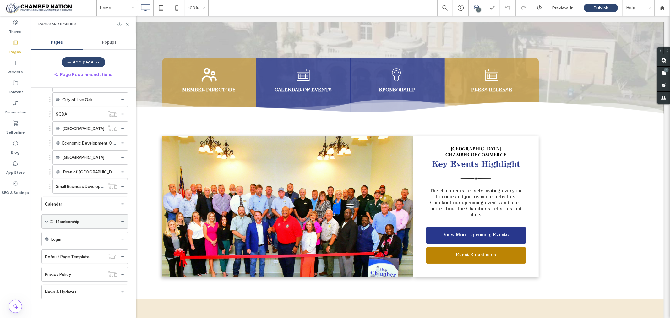
click at [44, 221] on div "Membership" at bounding box center [84, 221] width 87 height 14
click at [46, 221] on span at bounding box center [46, 221] width 3 height 3
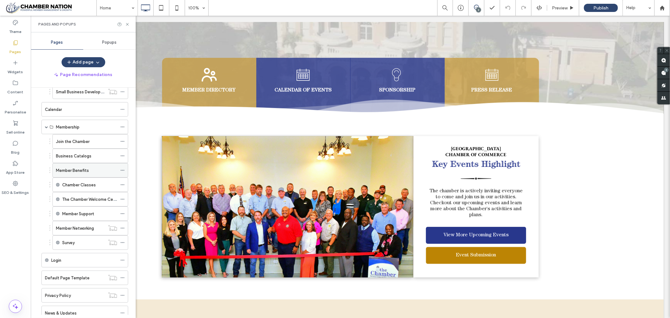
scroll to position [266, 0]
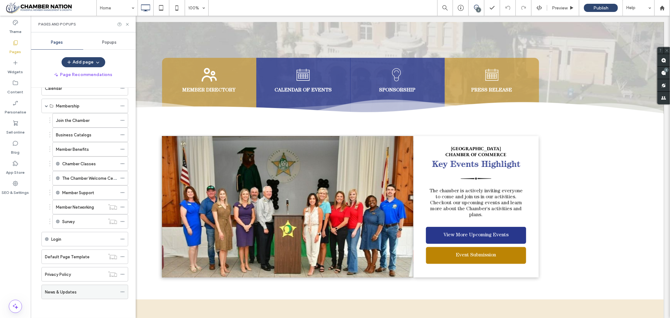
click at [123, 293] on icon at bounding box center [122, 292] width 4 height 4
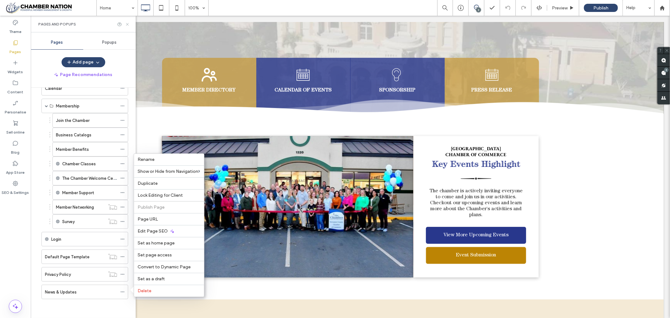
click at [128, 23] on icon at bounding box center [127, 24] width 5 height 5
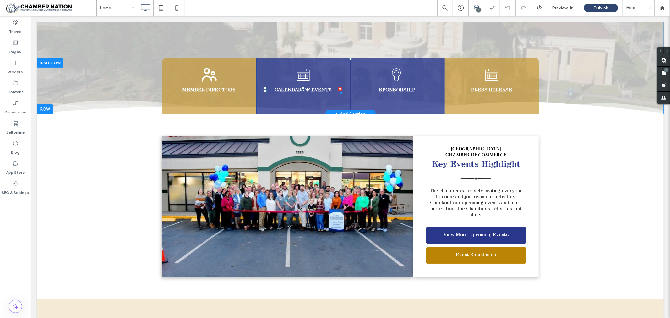
click at [299, 89] on strong "CALENDAR OF EVENTS" at bounding box center [302, 90] width 57 height 5
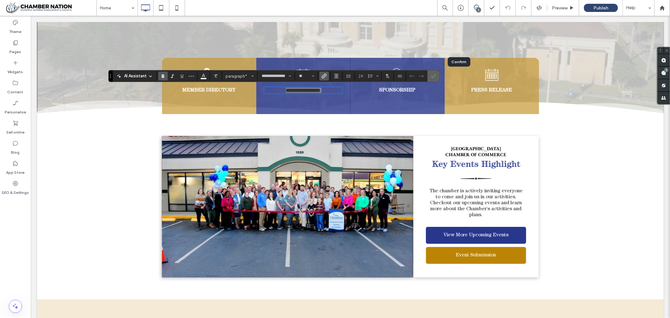
click at [436, 76] on icon "Confirm" at bounding box center [433, 76] width 5 height 5
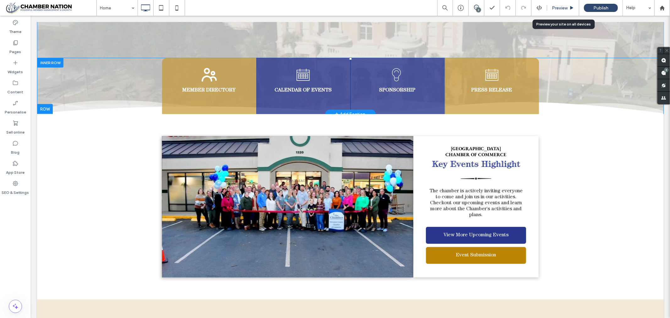
click at [561, 8] on span "Preview" at bounding box center [560, 7] width 16 height 5
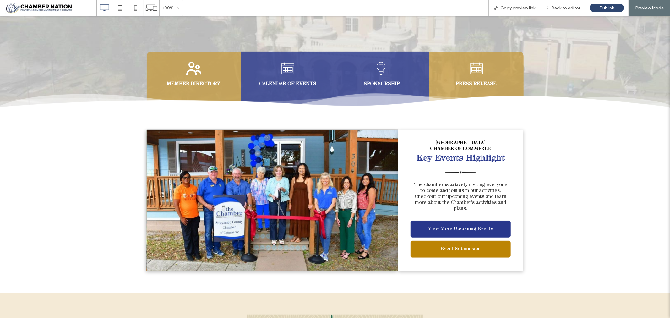
click at [284, 78] on link at bounding box center [288, 75] width 18 height 7
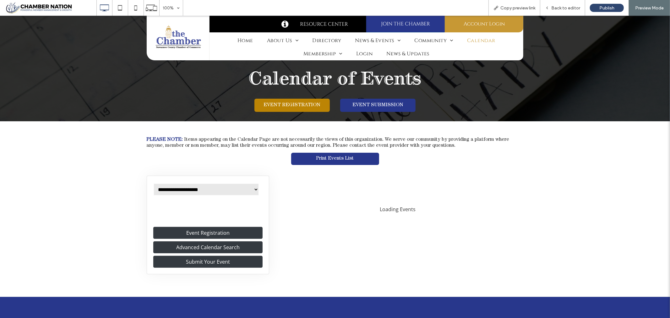
click at [287, 102] on span "EVENT REGISTRATION" at bounding box center [291, 105] width 61 height 12
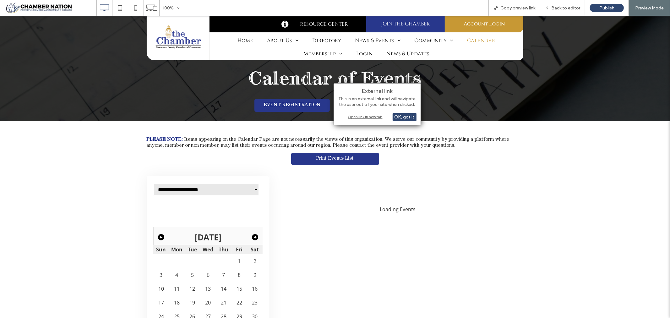
click at [371, 117] on div "Open link in new tab" at bounding box center [377, 116] width 79 height 7
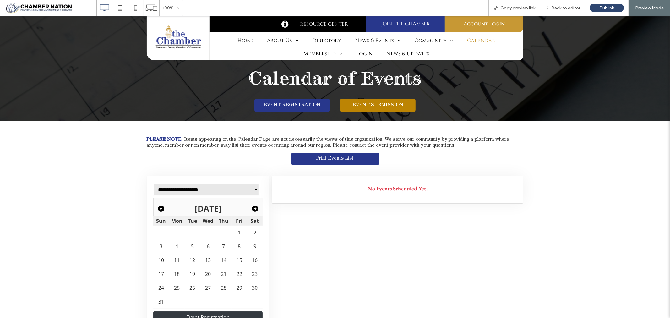
click at [381, 105] on span "EVENT SUBMISSION" at bounding box center [377, 105] width 55 height 12
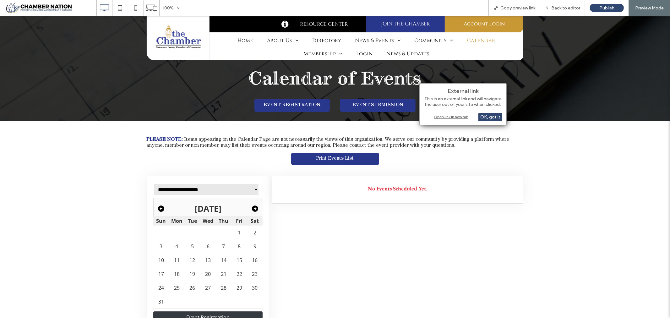
click at [463, 116] on div "Open link in new tab" at bounding box center [463, 116] width 79 height 7
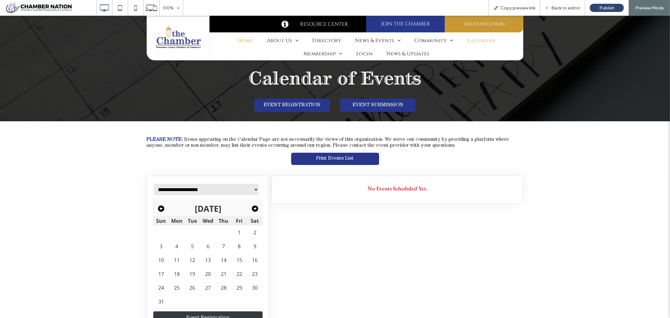
click at [241, 38] on span "Home" at bounding box center [246, 40] width 16 height 7
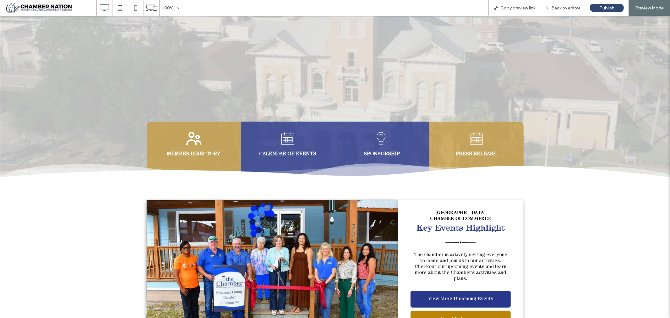
scroll to position [105, 0]
drag, startPoint x: 189, startPoint y: 147, endPoint x: 190, endPoint y: 163, distance: 15.7
click at [190, 147] on link at bounding box center [194, 145] width 18 height 7
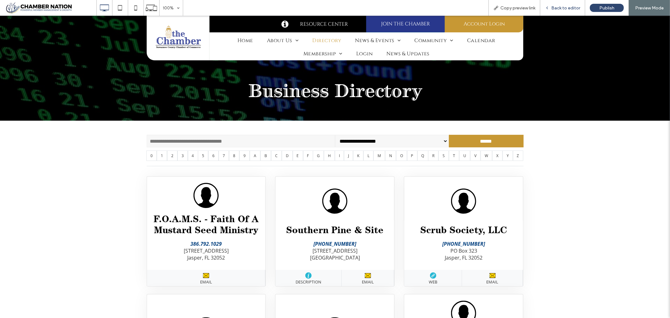
click at [558, 7] on span "Back to editor" at bounding box center [565, 7] width 29 height 5
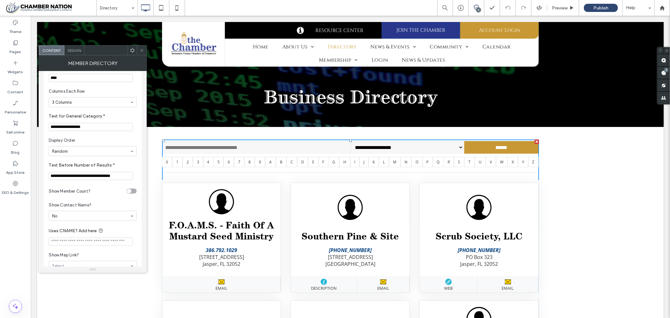
scroll to position [70, 0]
click at [108, 177] on input "**********" at bounding box center [91, 174] width 84 height 8
click at [142, 49] on icon at bounding box center [142, 50] width 5 height 5
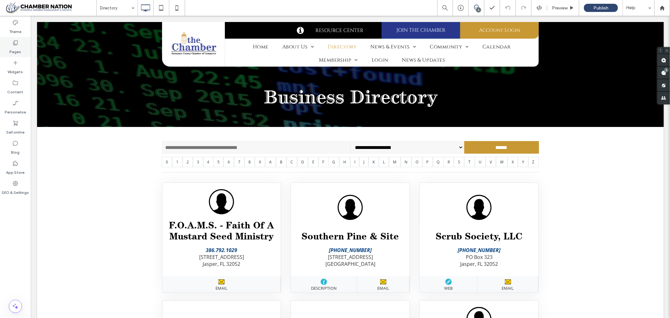
click at [14, 40] on icon at bounding box center [15, 43] width 6 height 6
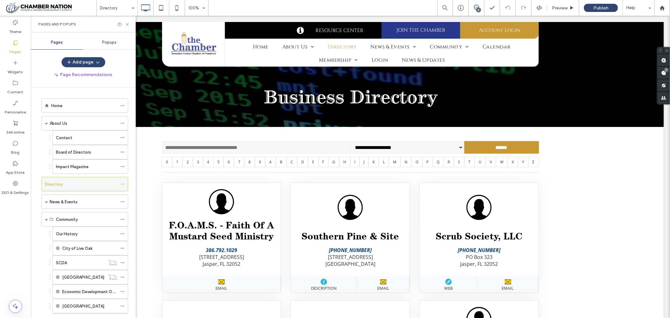
click at [57, 187] on label "Directory" at bounding box center [54, 184] width 18 height 11
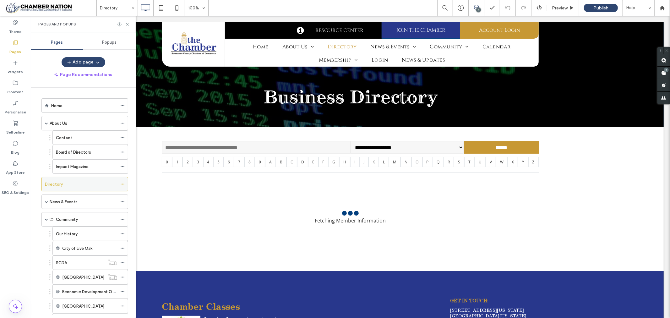
scroll to position [0, 0]
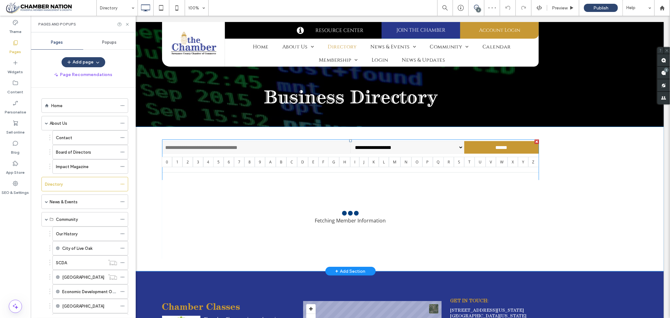
click at [266, 149] on span at bounding box center [350, 198] width 377 height 119
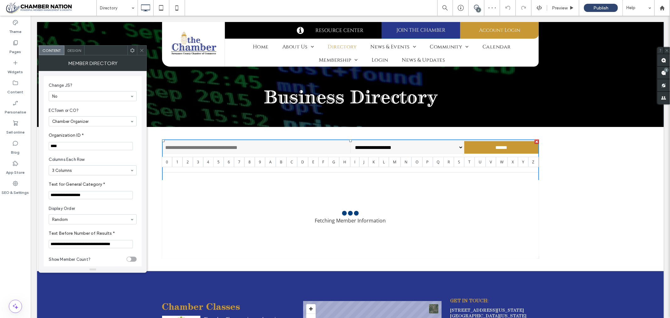
click at [266, 149] on input "text" at bounding box center [256, 147] width 189 height 13
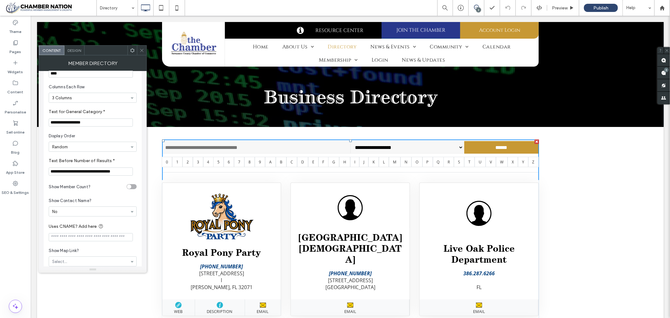
scroll to position [70, 0]
click at [129, 176] on input "**********" at bounding box center [91, 174] width 84 height 8
click at [142, 47] on span at bounding box center [142, 50] width 5 height 9
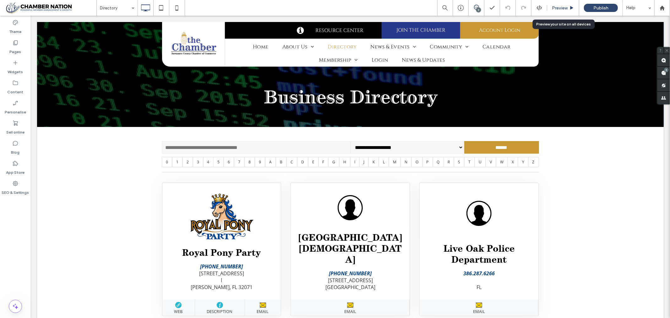
click at [558, 7] on span "Preview" at bounding box center [560, 7] width 16 height 5
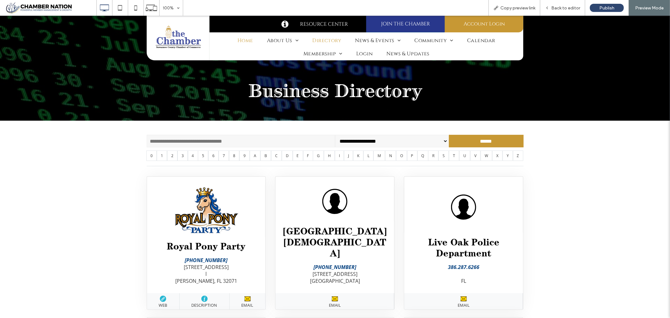
drag, startPoint x: 242, startPoint y: 39, endPoint x: 242, endPoint y: 54, distance: 15.4
click at [242, 38] on span "Home" at bounding box center [246, 40] width 16 height 7
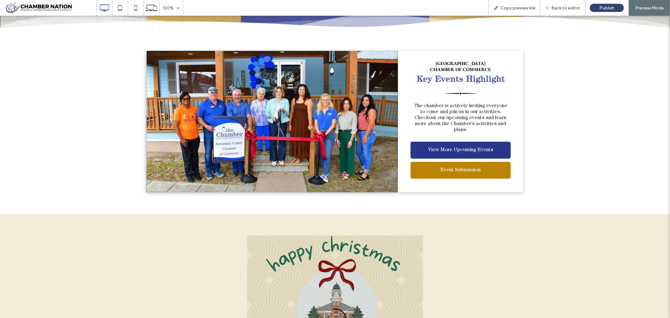
scroll to position [279, 0]
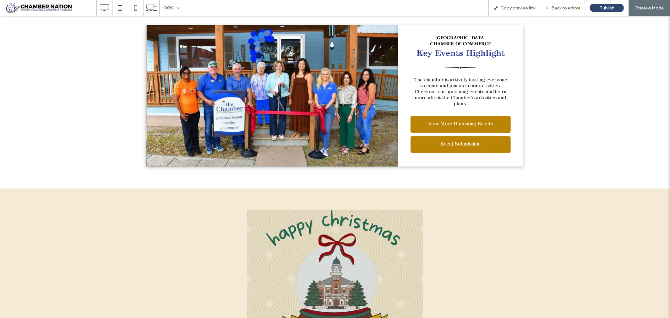
click at [460, 121] on span "View More Upcoming Events" at bounding box center [460, 124] width 69 height 12
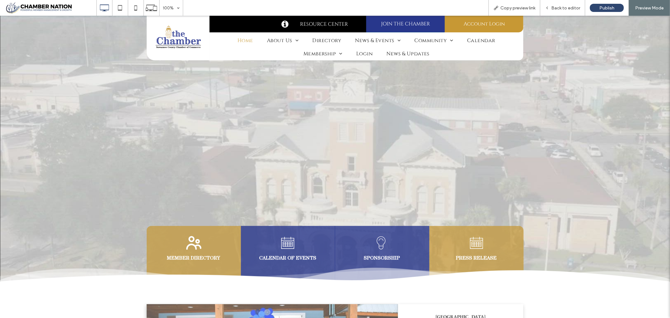
scroll to position [279, 0]
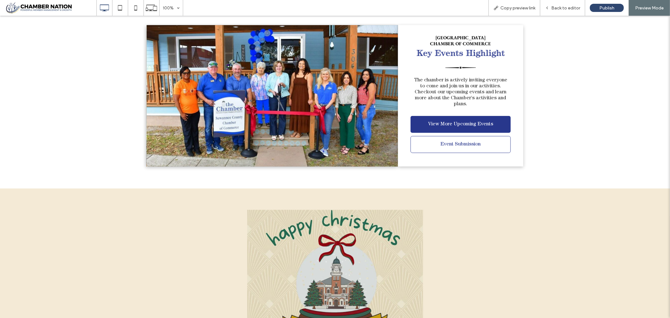
click at [466, 143] on span "Event Submission" at bounding box center [460, 144] width 45 height 12
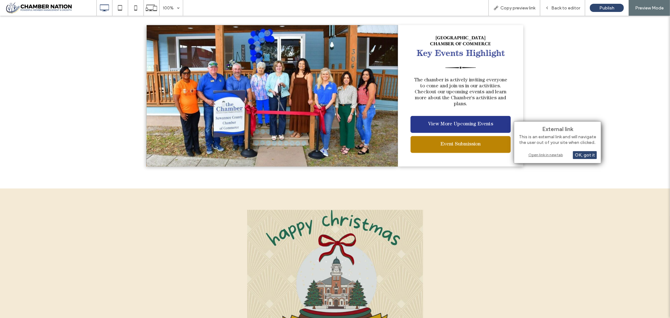
click at [539, 153] on div "Open link in new tab" at bounding box center [557, 154] width 79 height 7
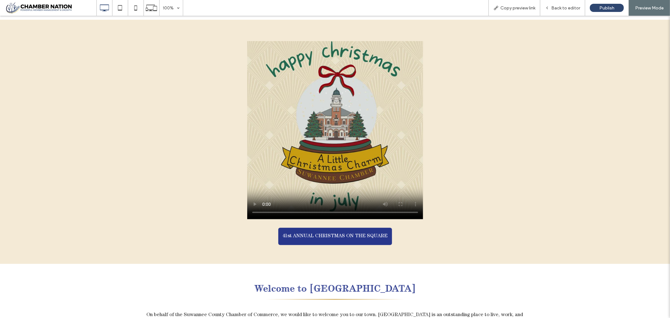
scroll to position [489, 0]
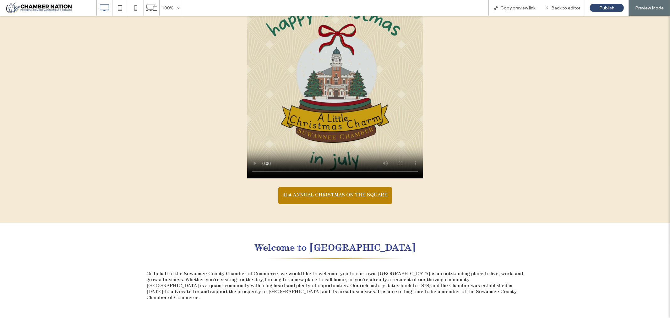
click at [315, 192] on span "41st ANNUAL CHRISTMAS ON THE SQUARE" at bounding box center [334, 195] width 105 height 6
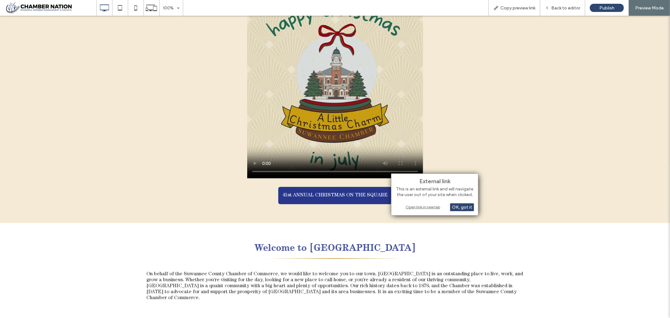
click at [425, 208] on div "Open link in new tab" at bounding box center [435, 207] width 79 height 7
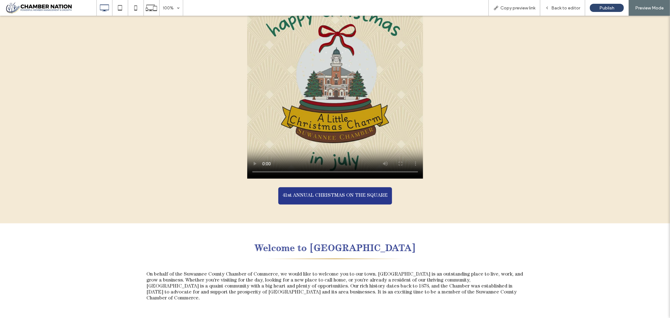
scroll to position [419, 0]
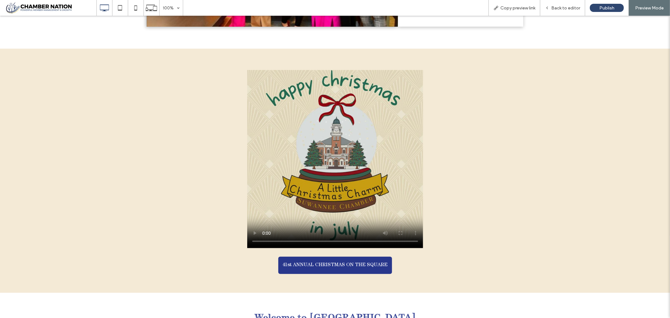
click at [336, 195] on video at bounding box center [335, 157] width 176 height 181
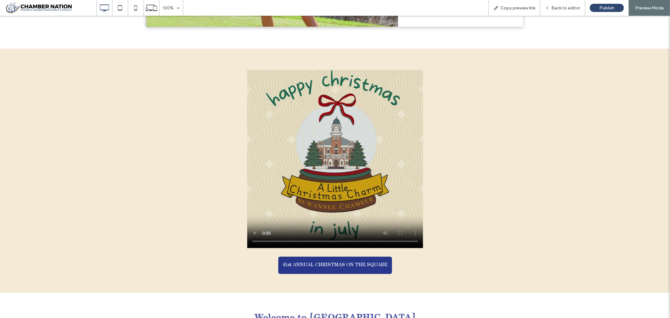
click at [323, 183] on video at bounding box center [335, 157] width 176 height 181
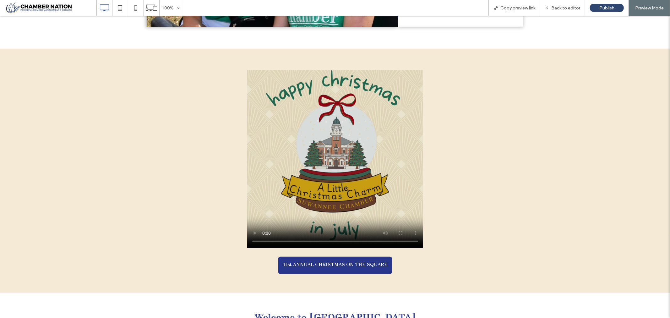
click at [498, 172] on div "41st ANNUAL CHRISTMAS ON THE SQUARE Click To Paste" at bounding box center [335, 170] width 377 height 213
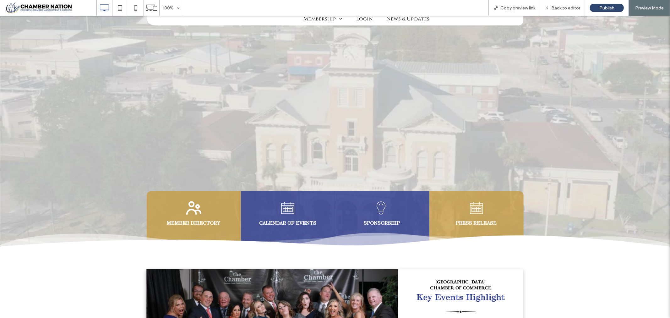
scroll to position [0, 0]
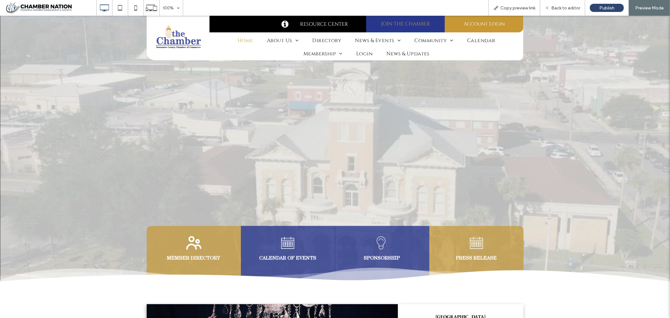
click at [422, 23] on span "JOIN THE CHAMBER" at bounding box center [405, 23] width 53 height 13
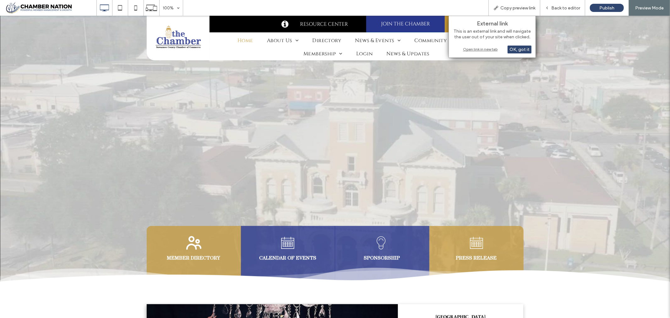
click at [476, 49] on div "Open link in new tab" at bounding box center [492, 49] width 79 height 7
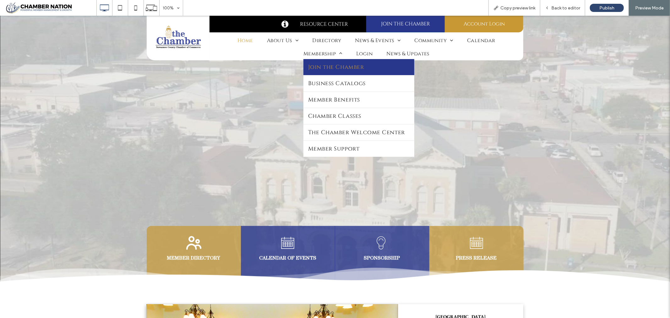
click at [327, 66] on span "Join the Chamber" at bounding box center [336, 67] width 56 height 8
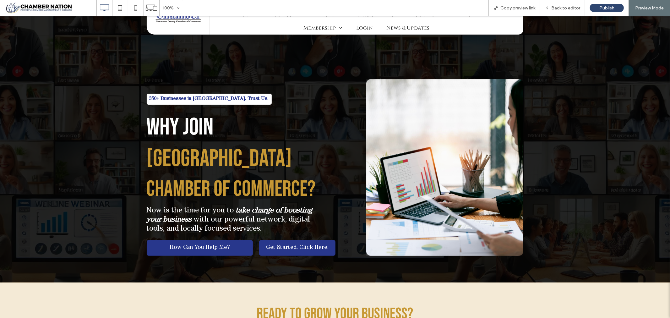
scroll to position [70, 0]
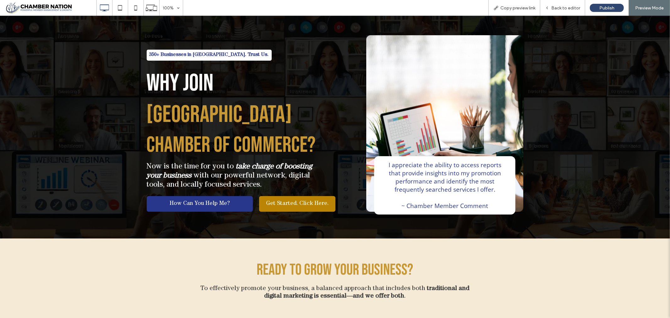
click at [295, 200] on span "Get Started. Click Here." at bounding box center [297, 203] width 63 height 7
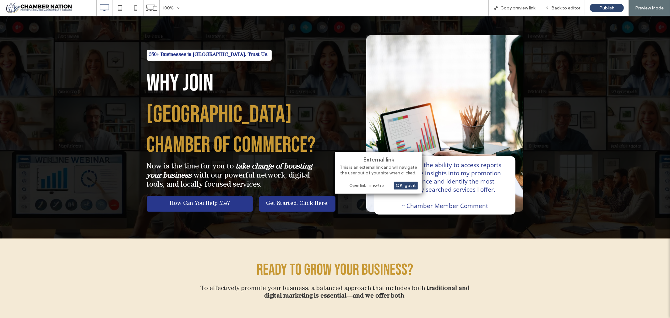
click at [362, 185] on div "Open link in new tab" at bounding box center [378, 185] width 79 height 7
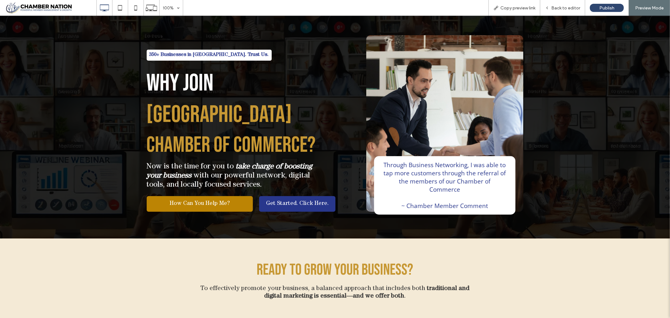
click at [183, 196] on link "How Can You Help Me?" at bounding box center [200, 204] width 106 height 16
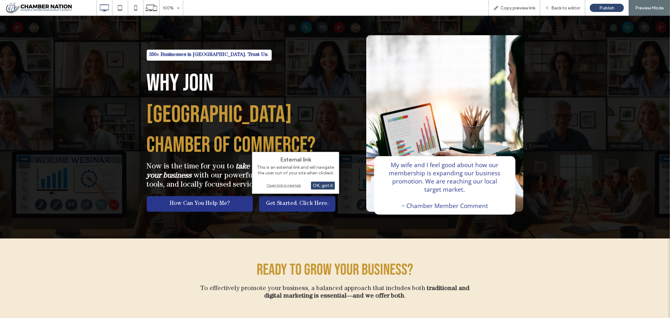
click at [276, 185] on div "Open link in new tab" at bounding box center [295, 185] width 79 height 7
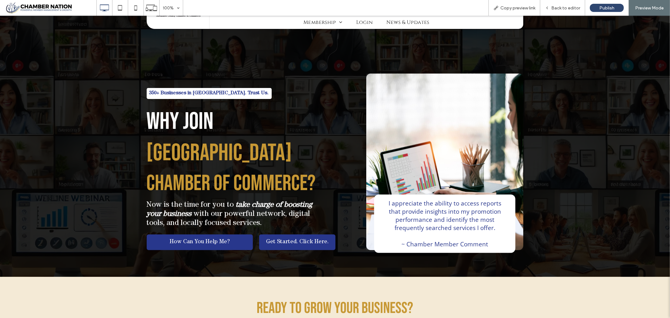
scroll to position [0, 0]
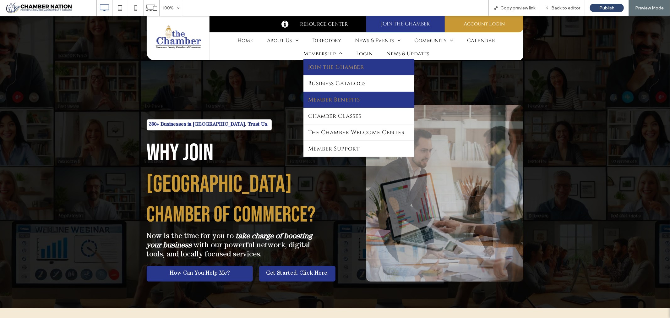
click at [354, 96] on span "Member Benefits" at bounding box center [334, 100] width 52 height 8
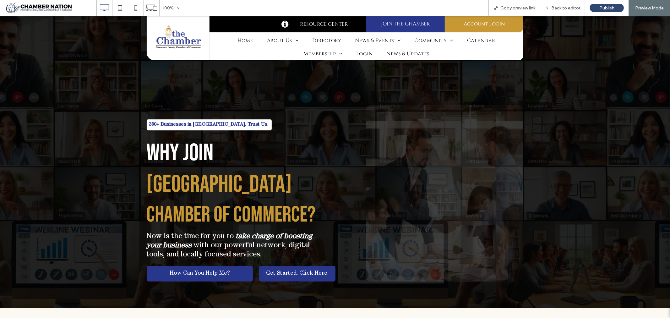
scroll to position [6, 0]
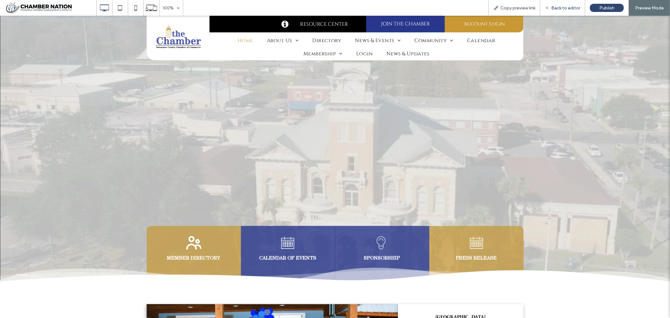
click at [561, 8] on span "Back to editor" at bounding box center [565, 7] width 29 height 5
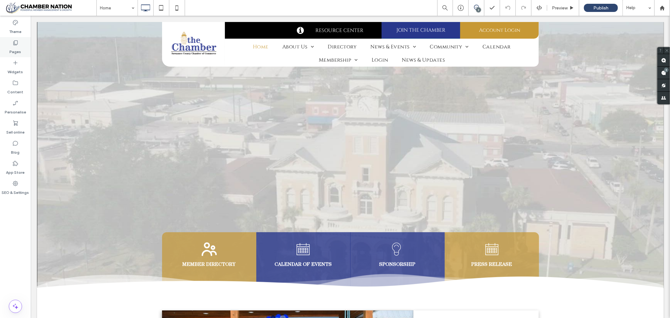
click at [15, 41] on icon at bounding box center [15, 43] width 6 height 6
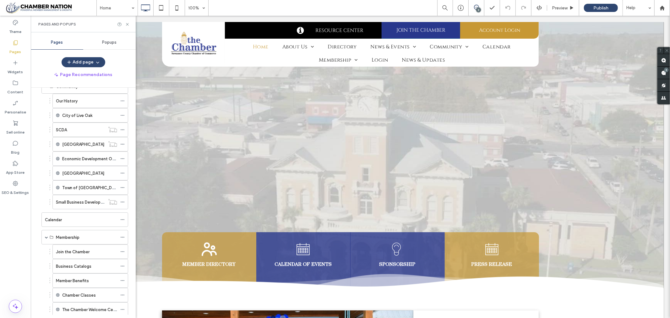
scroll to position [165, 0]
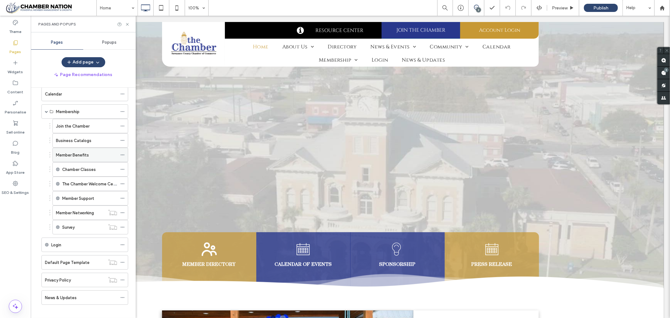
scroll to position [266, 0]
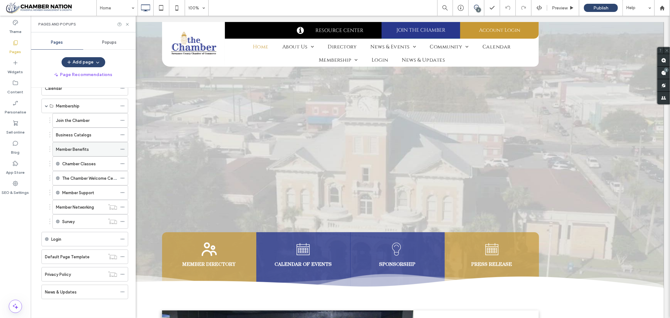
click at [123, 146] on span at bounding box center [122, 149] width 4 height 9
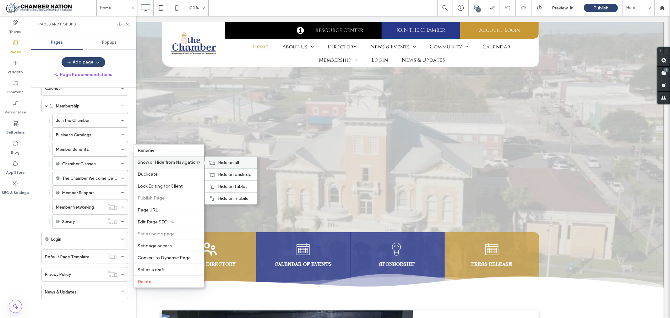
click at [231, 161] on span "Hide on all" at bounding box center [228, 162] width 21 height 5
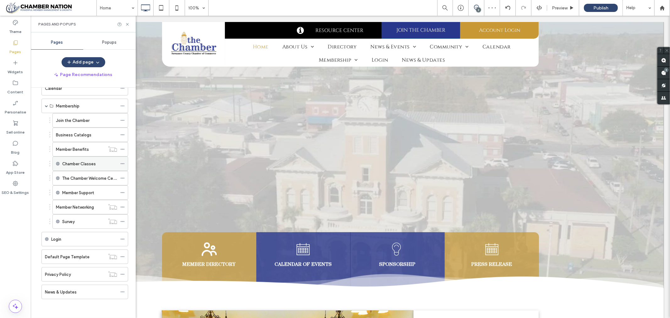
click at [82, 163] on label "Chamber Classes" at bounding box center [79, 163] width 34 height 11
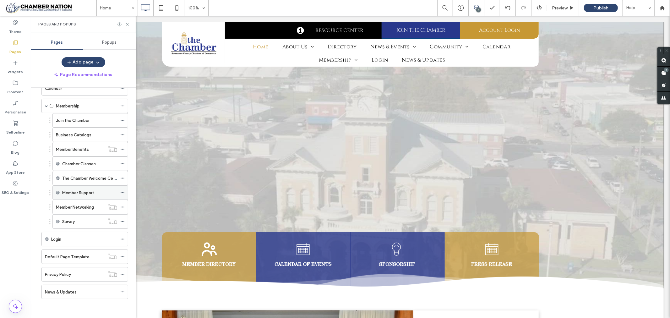
click at [90, 193] on label "Member Support" at bounding box center [78, 192] width 32 height 11
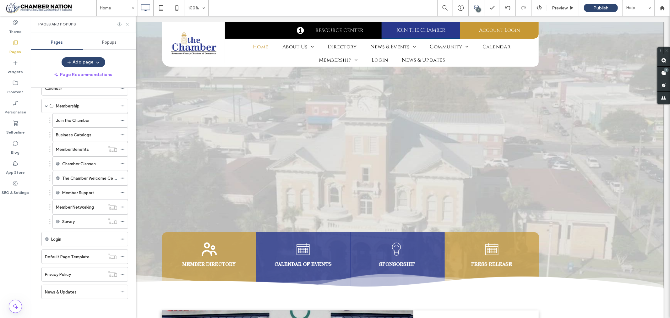
click at [127, 23] on icon at bounding box center [127, 24] width 5 height 5
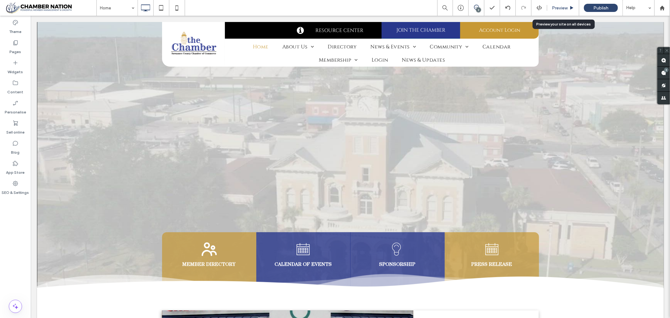
click at [565, 8] on span "Preview" at bounding box center [560, 7] width 16 height 5
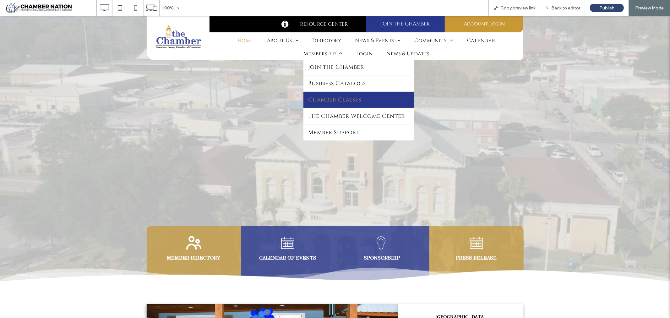
click at [325, 96] on span "Chamber Classes" at bounding box center [334, 100] width 53 height 8
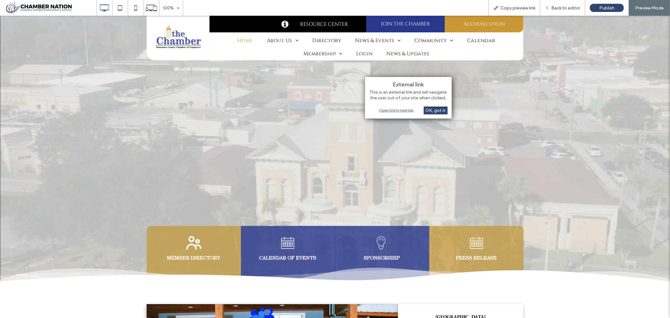
click at [401, 110] on div "Open link in new tab" at bounding box center [408, 110] width 79 height 7
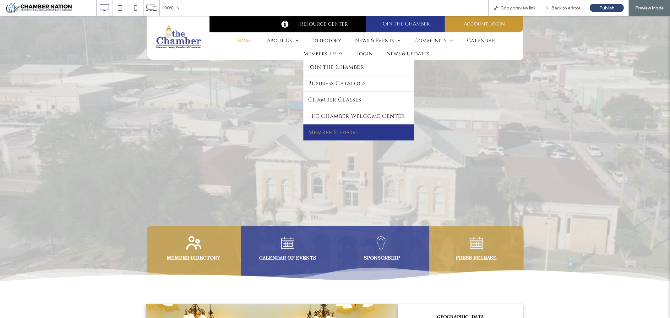
click at [337, 131] on span "Member Support" at bounding box center [334, 132] width 52 height 8
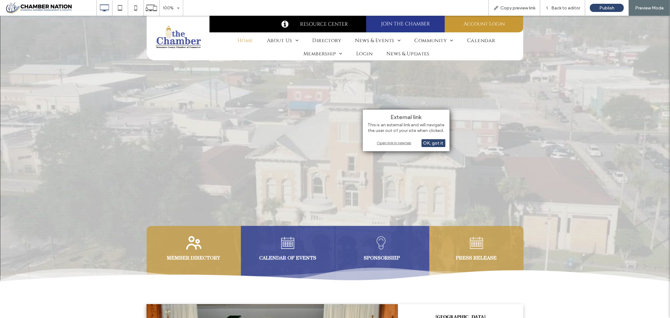
click at [393, 143] on div "Open link in new tab" at bounding box center [406, 143] width 79 height 7
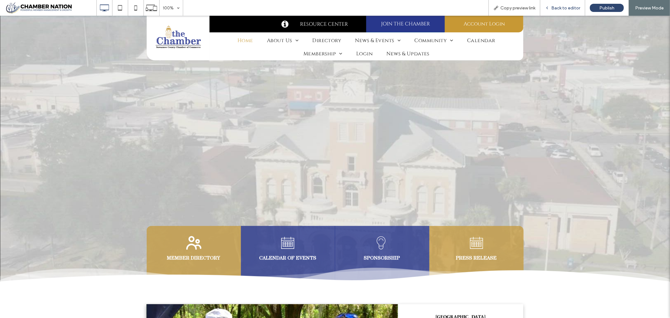
click at [569, 7] on span "Back to editor" at bounding box center [565, 7] width 29 height 5
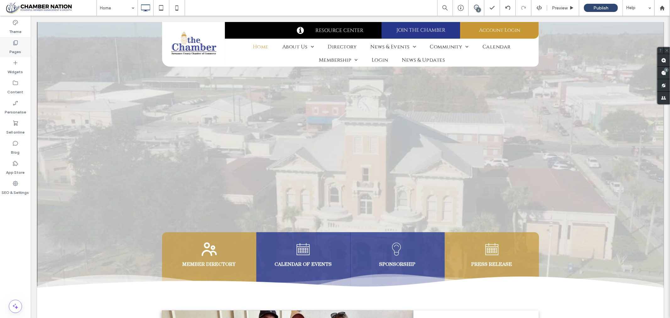
click at [13, 44] on icon at bounding box center [15, 43] width 6 height 6
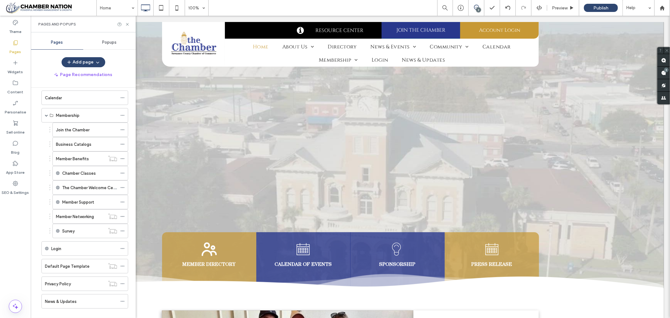
scroll to position [266, 0]
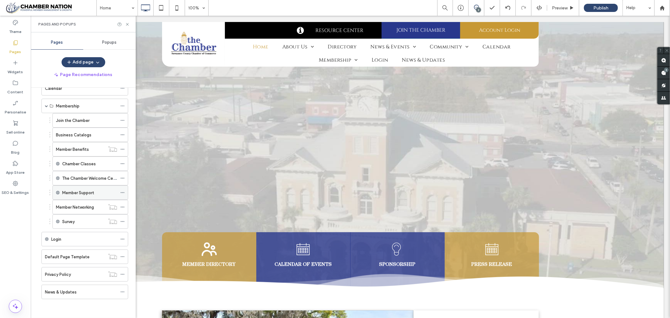
click at [123, 193] on icon at bounding box center [122, 192] width 4 height 4
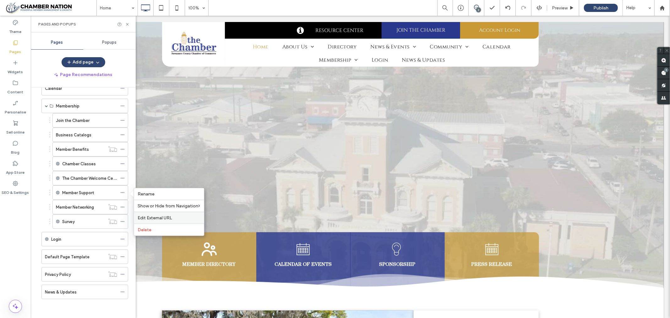
click at [158, 217] on span "Edit External URL" at bounding box center [155, 217] width 35 height 5
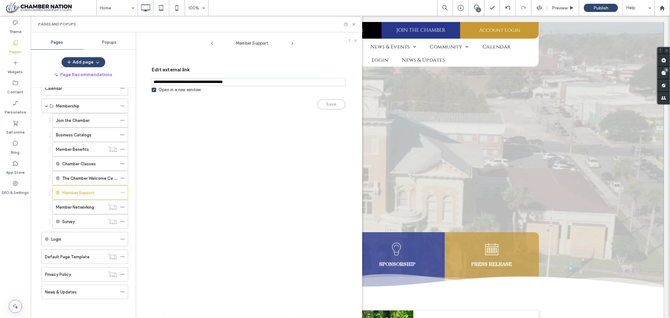
drag, startPoint x: 153, startPoint y: 83, endPoint x: 278, endPoint y: 79, distance: 125.4
click at [278, 79] on input "notEmpty,url" at bounding box center [249, 82] width 194 height 8
click at [255, 105] on div "Save" at bounding box center [249, 101] width 194 height 16
click at [354, 24] on use at bounding box center [354, 24] width 3 height 3
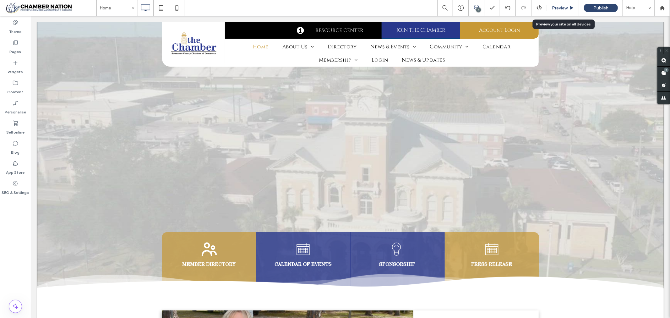
click at [561, 7] on span "Preview" at bounding box center [560, 7] width 16 height 5
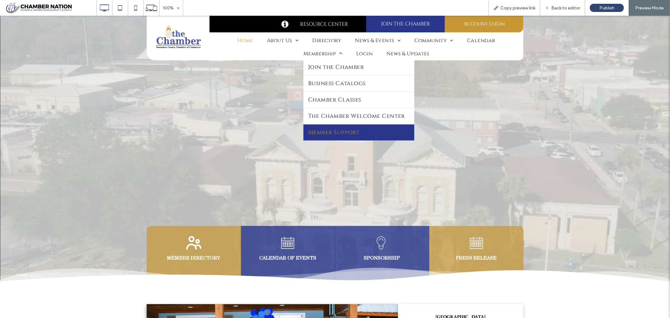
click at [326, 131] on span "Member Support" at bounding box center [334, 132] width 52 height 8
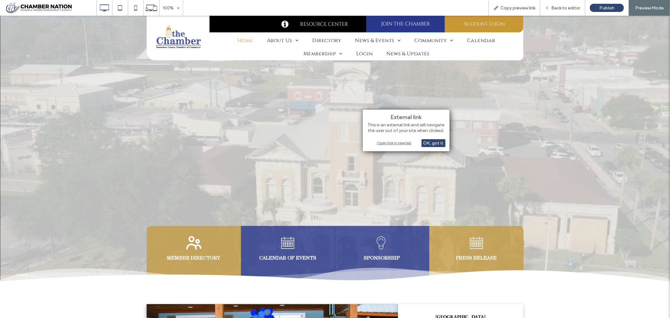
click at [393, 143] on div "Open link in new tab" at bounding box center [406, 143] width 79 height 7
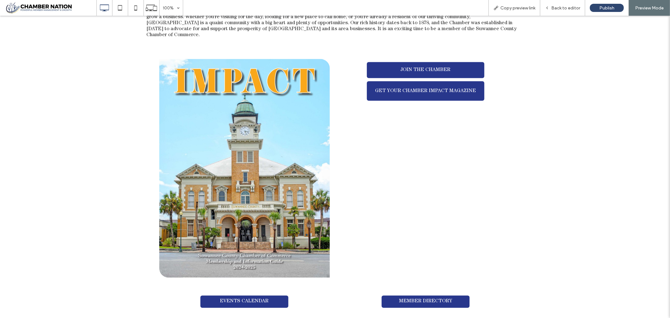
scroll to position [768, 0]
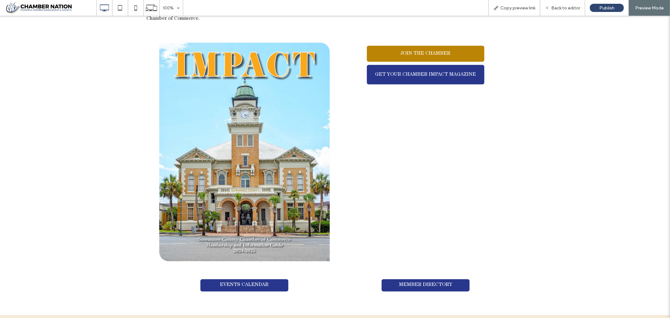
click at [419, 51] on span "JOIN THE CHAMBER" at bounding box center [426, 54] width 50 height 6
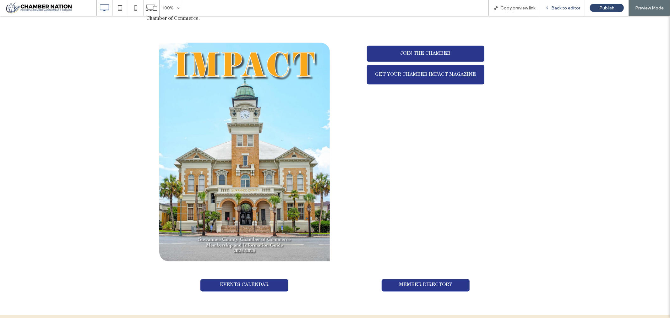
click at [574, 7] on span "Back to editor" at bounding box center [565, 7] width 29 height 5
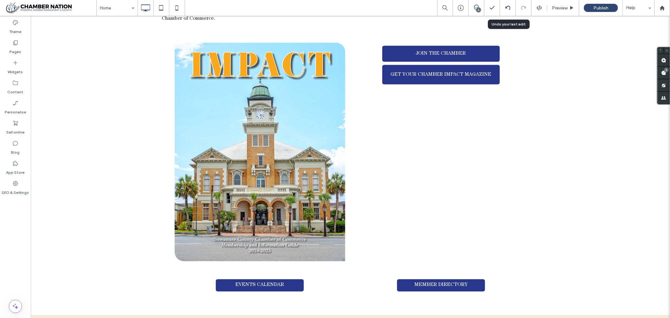
click at [507, 5] on icon at bounding box center [508, 7] width 5 height 5
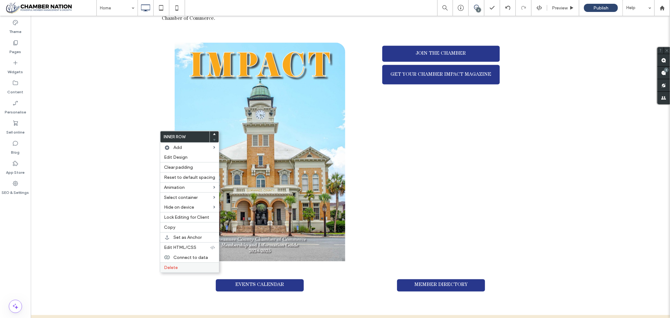
click at [175, 267] on span "Delete" at bounding box center [171, 267] width 14 height 5
